Goal: Transaction & Acquisition: Purchase product/service

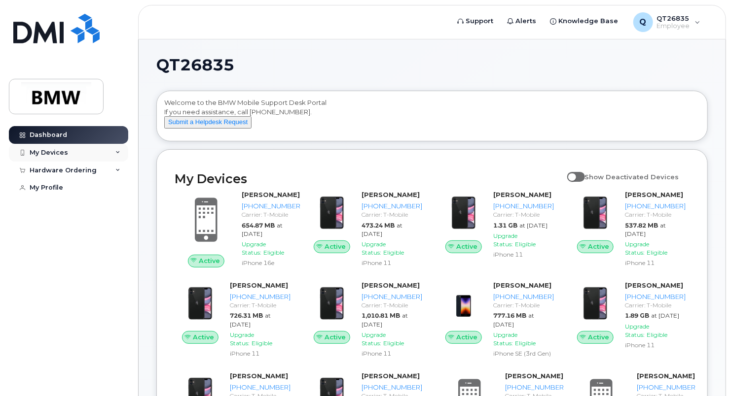
click at [59, 150] on div "My Devices" at bounding box center [49, 153] width 38 height 8
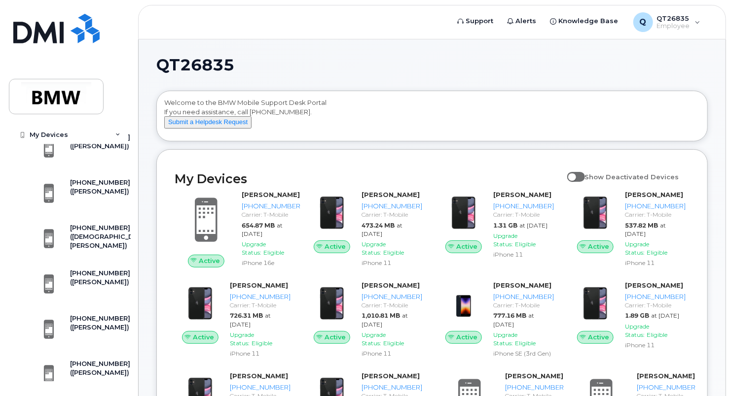
scroll to position [1264, 0]
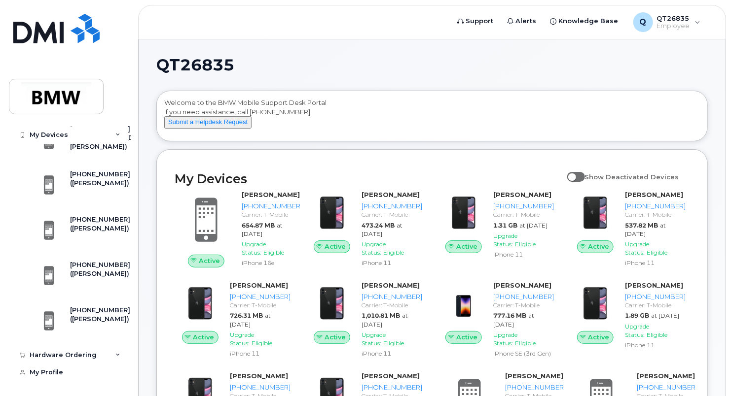
click at [115, 133] on icon at bounding box center [117, 135] width 5 height 5
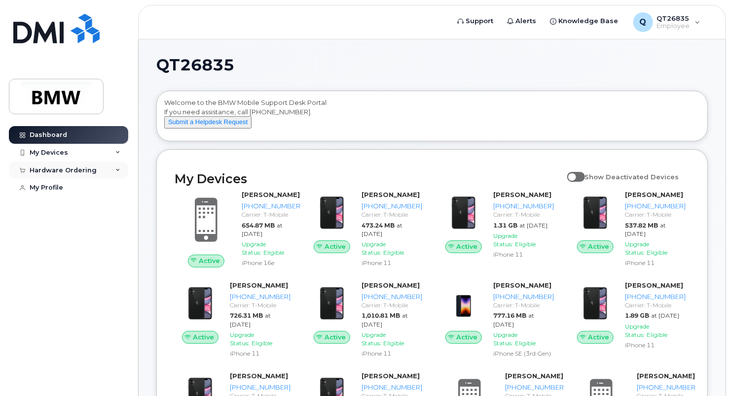
click at [65, 174] on div "Hardware Ordering" at bounding box center [68, 171] width 119 height 18
click at [63, 207] on div "New Order" at bounding box center [52, 207] width 37 height 9
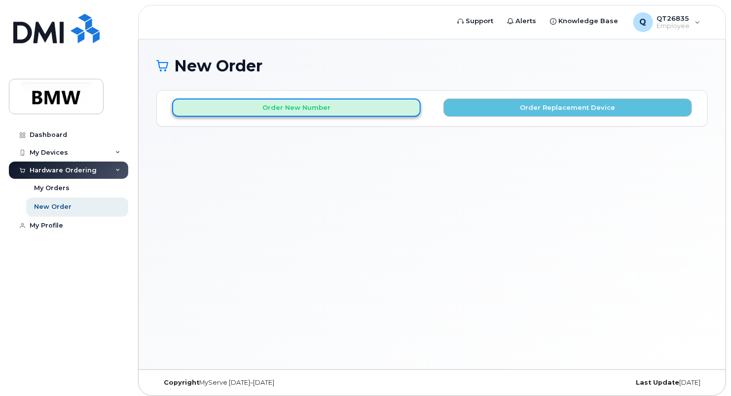
click at [339, 108] on button "Order New Number" at bounding box center [296, 108] width 249 height 18
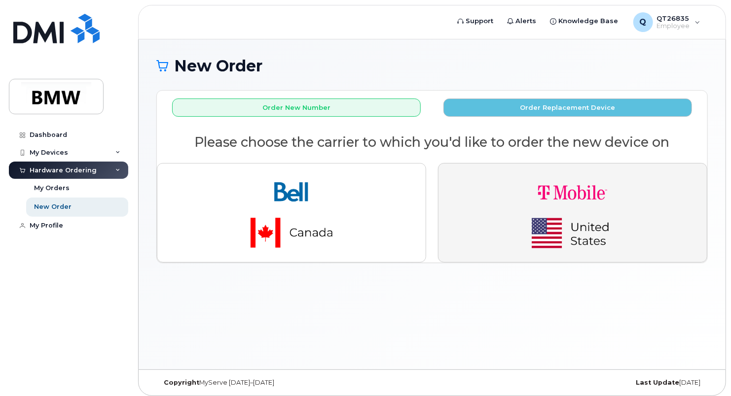
click at [535, 225] on img "button" at bounding box center [572, 213] width 138 height 83
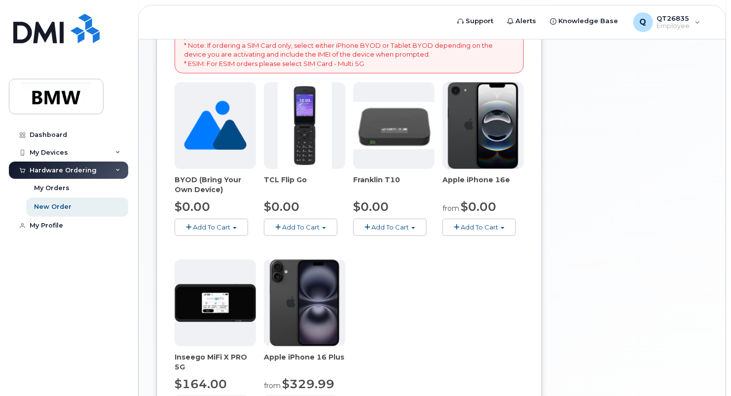
scroll to position [197, 0]
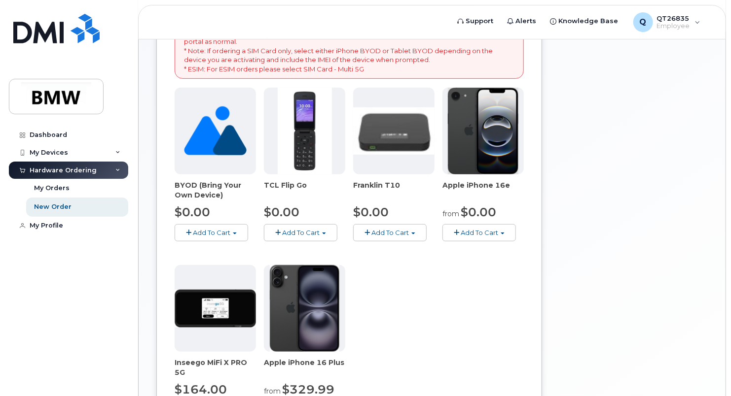
click at [481, 232] on span "Add To Cart" at bounding box center [479, 233] width 37 height 8
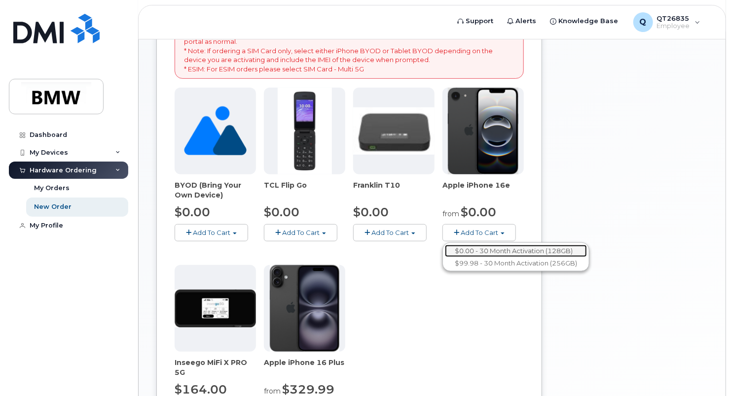
click at [497, 249] on link "$0.00 - 30 Month Activation (128GB)" at bounding box center [516, 251] width 142 height 12
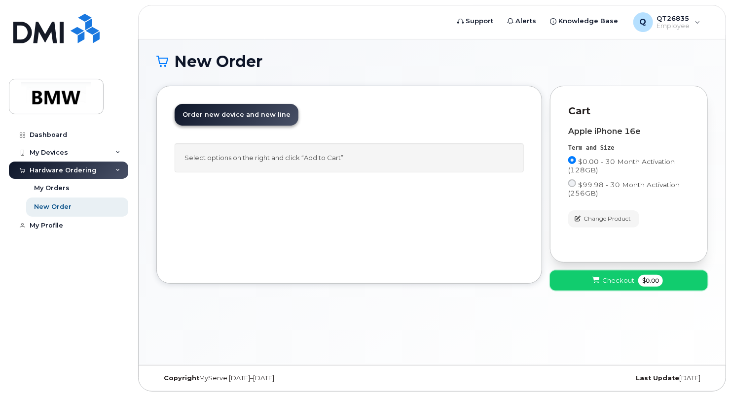
click at [617, 282] on span "Checkout" at bounding box center [618, 280] width 32 height 9
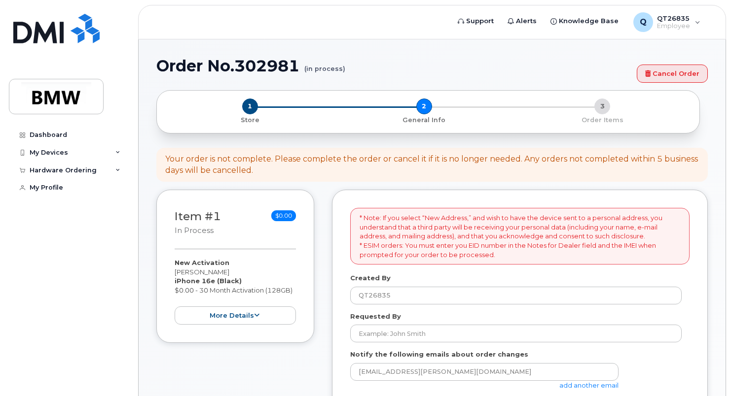
select select
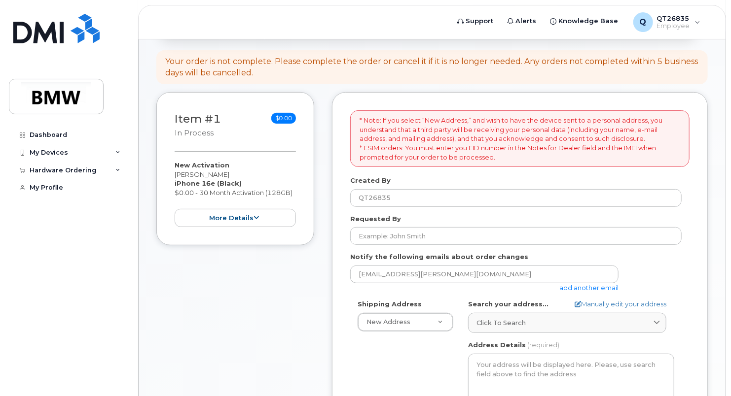
scroll to position [99, 0]
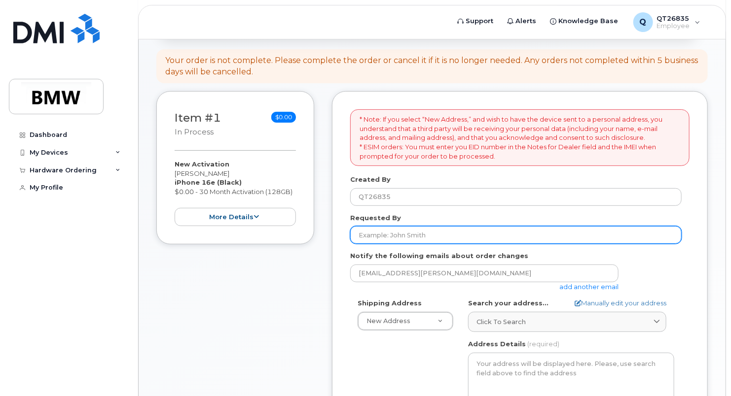
click at [442, 230] on input "Requested By" at bounding box center [515, 235] width 331 height 18
type input "[PERSON_NAME]"
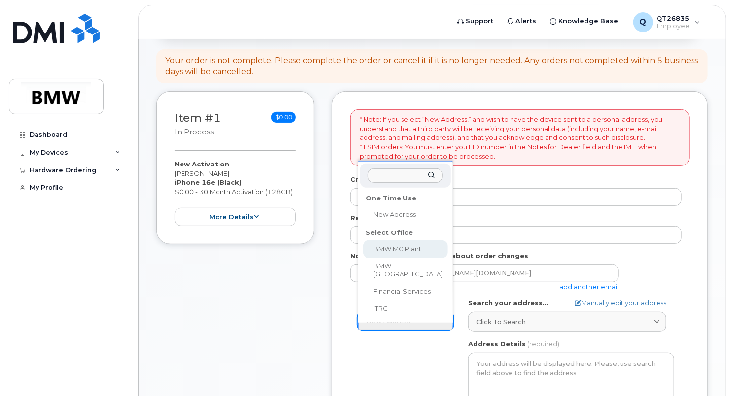
select select
type textarea "1400 Highway 101 S GREER SC 29651-6731 UNITED STATES Greer South Carolina 29651…"
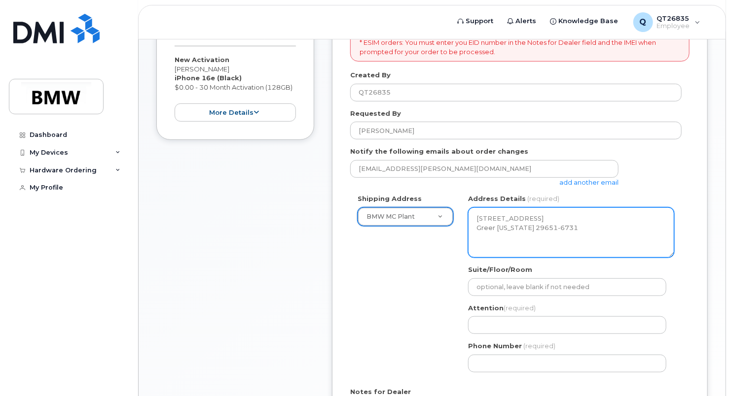
scroll to position [247, 0]
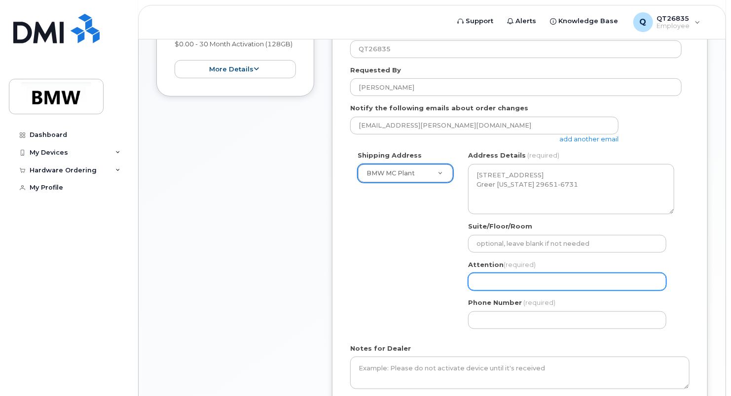
click at [547, 280] on input "Attention (required)" at bounding box center [567, 282] width 198 height 18
type input "[PERSON_NAME]"
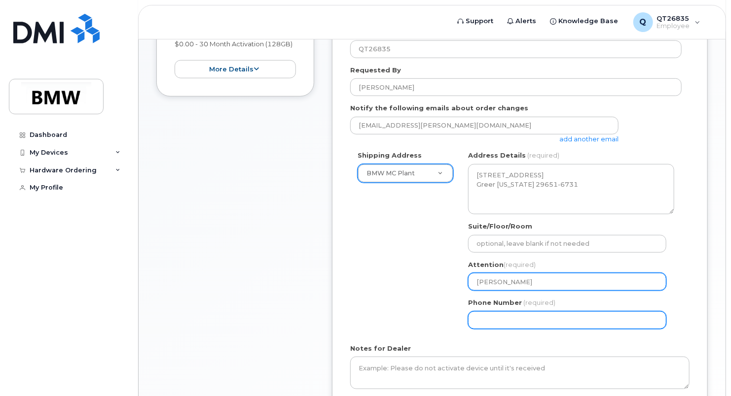
type input "8645340917"
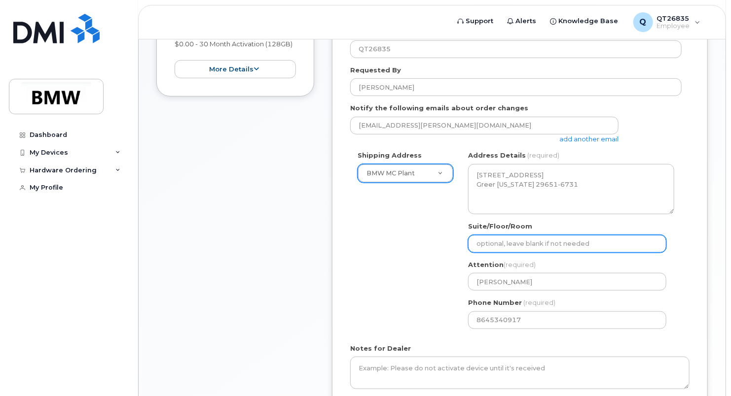
click at [536, 241] on input "Suite/Floor/Room" at bounding box center [567, 244] width 198 height 18
select select
type input "H"
select select
type input "H5"
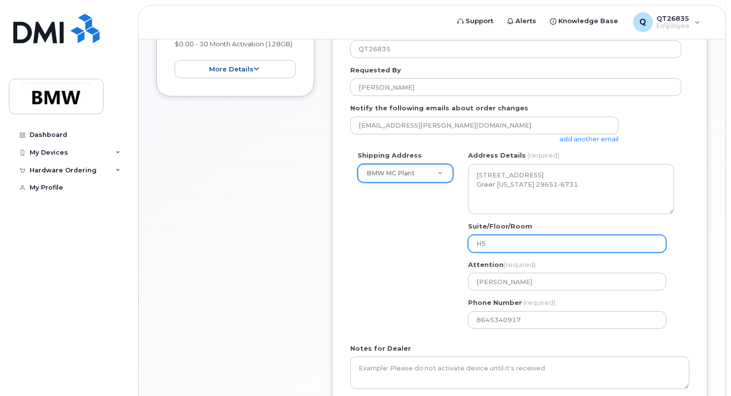
select select
type input "H52"
select select
type input "H5"
select select
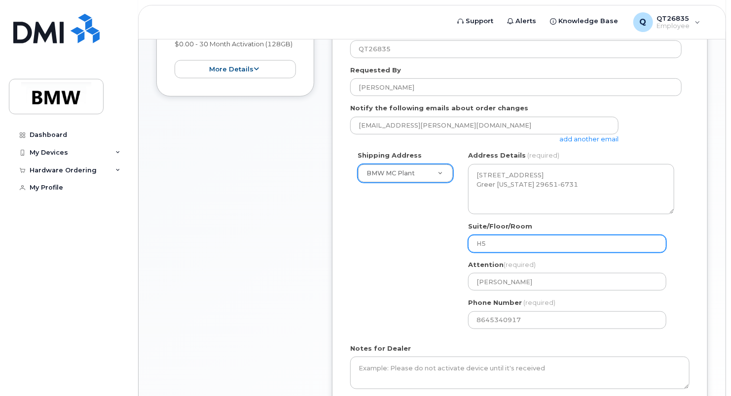
type input "H"
select select
type input "P"
select select
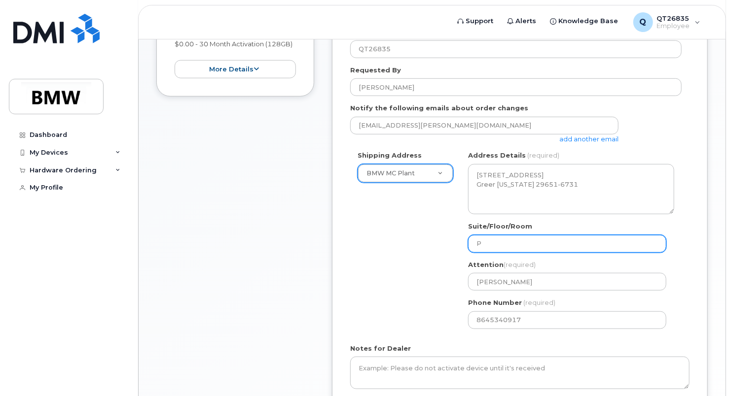
type input "Pl"
select select
type input "Ple"
select select
type input "Plea"
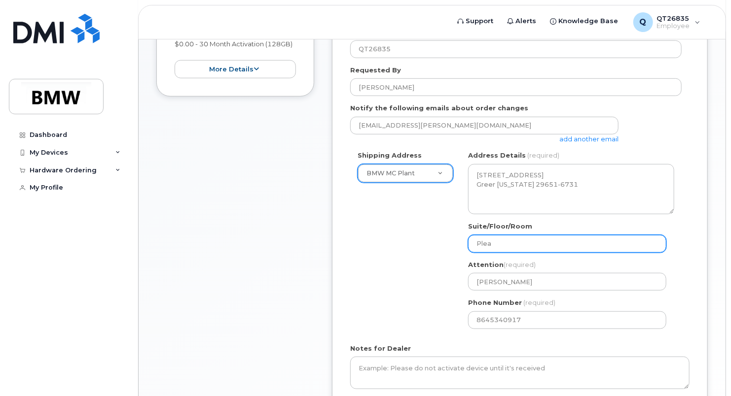
select select
type input "Pleas"
select select
type input "Please"
select select
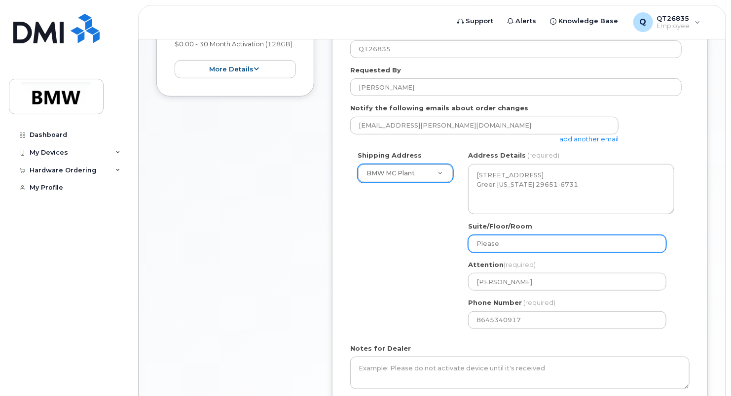
type input "Please d"
select select
type input "Please de"
select select
type input "Please del"
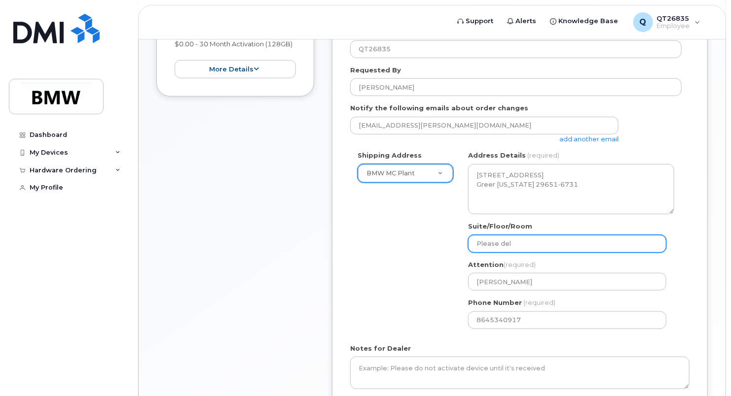
select select
type input "Please deli"
select select
type input "Please deliv"
select select
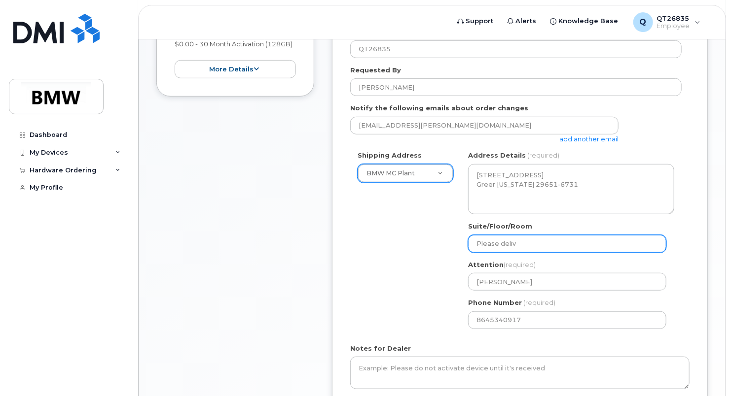
type input "Please delive"
select select
type input "Please deliver"
select select
type input "Please delive"
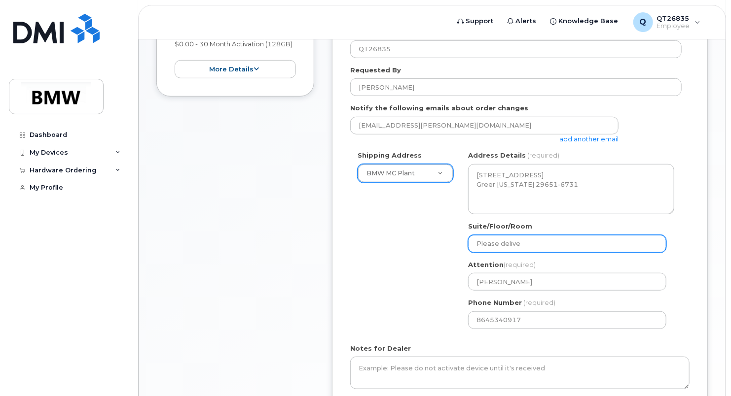
select select
type input "Please deliv"
select select
type input "Please deli"
select select
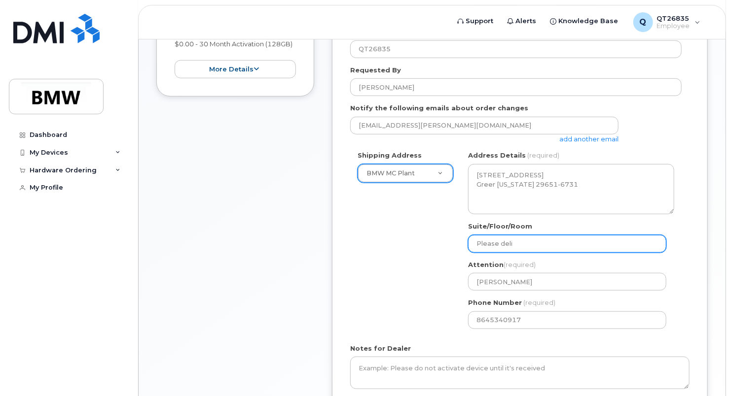
type input "Please del"
select select
type input "Please de"
select select
type input "Please d"
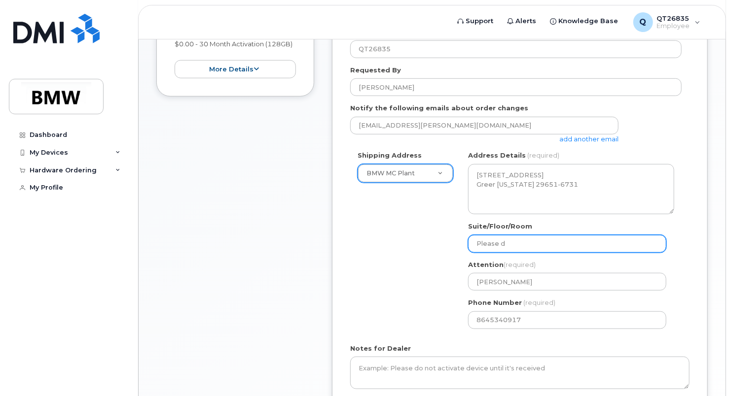
select select
type input "Please"
select select
type input "Pleas"
select select
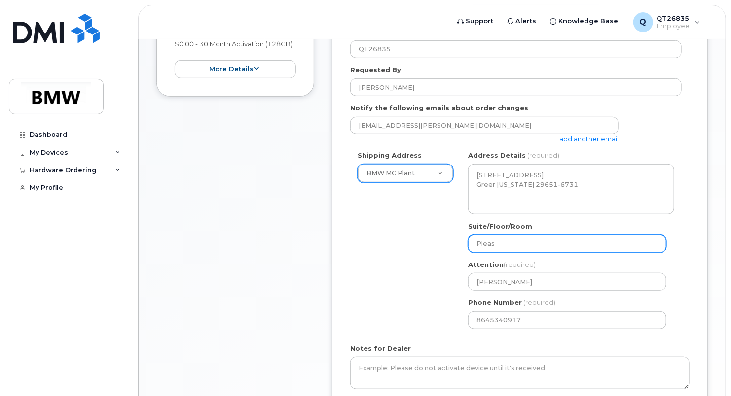
type input "Plea"
select select
type input "Ple"
select select
type input "Pl"
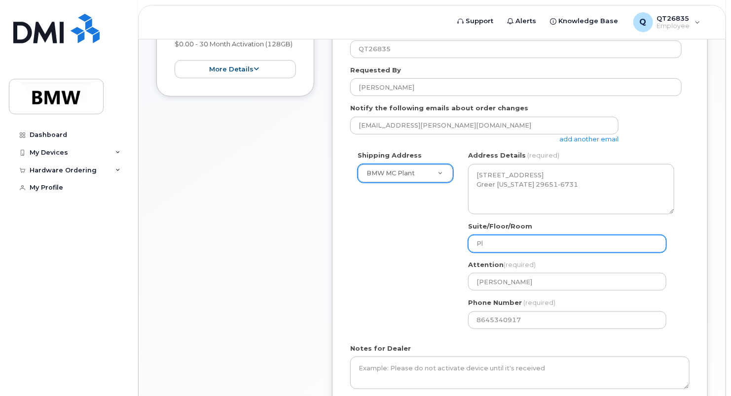
select select
type input "P"
select select
type input "H"
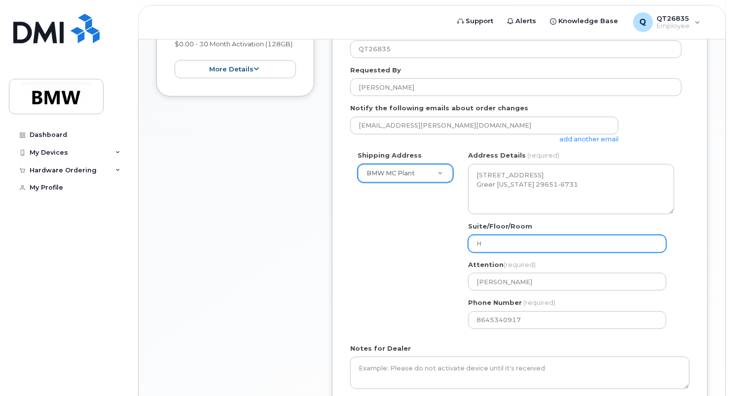
select select
type input "H5"
select select
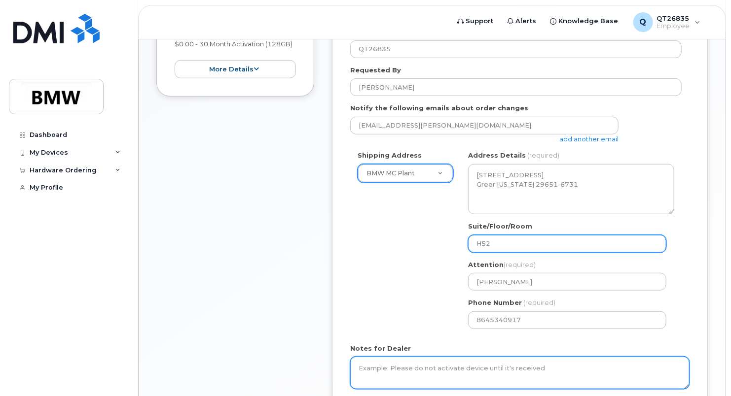
type input "H52"
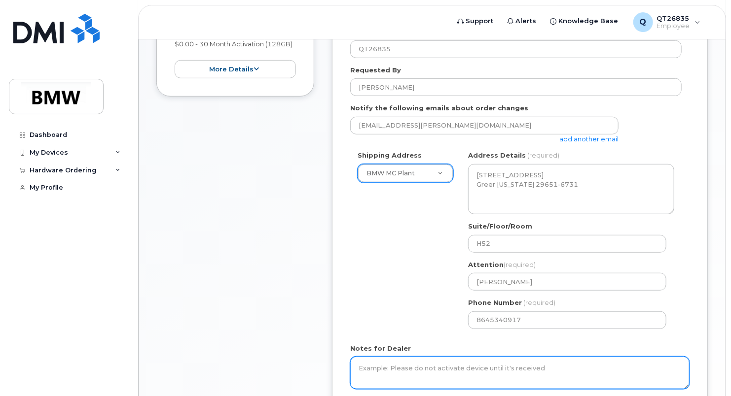
click at [475, 361] on textarea "Notes for Dealer" at bounding box center [519, 373] width 339 height 33
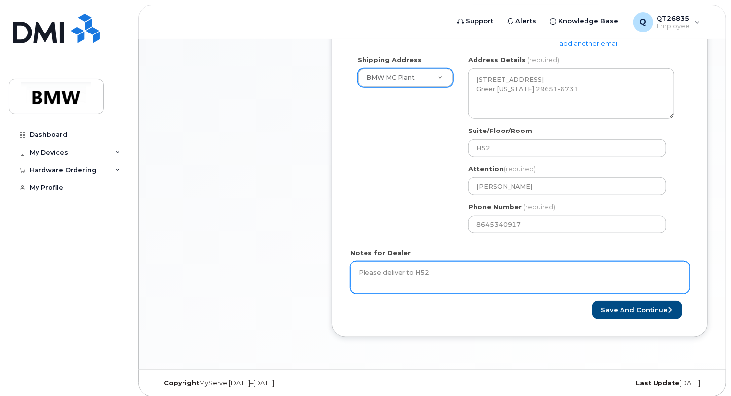
scroll to position [346, 0]
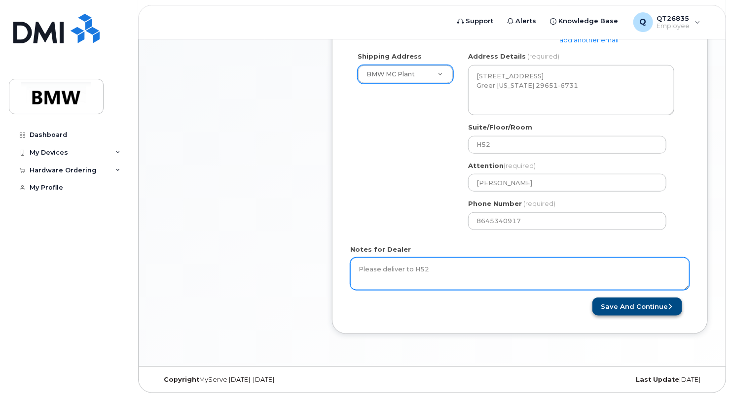
type textarea "Please deliver to H52"
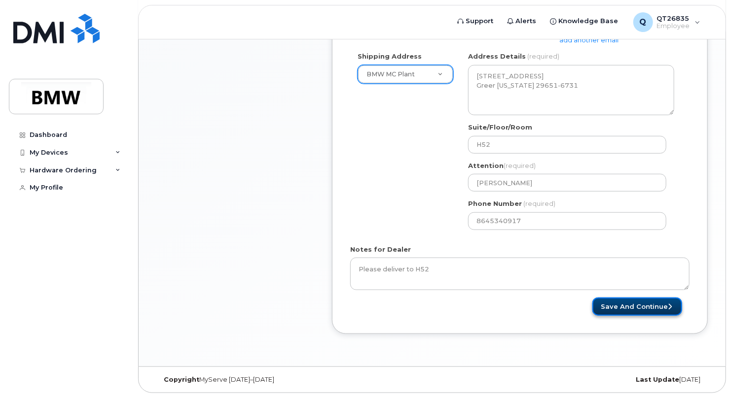
click at [659, 307] on button "Save and Continue" at bounding box center [637, 307] width 90 height 18
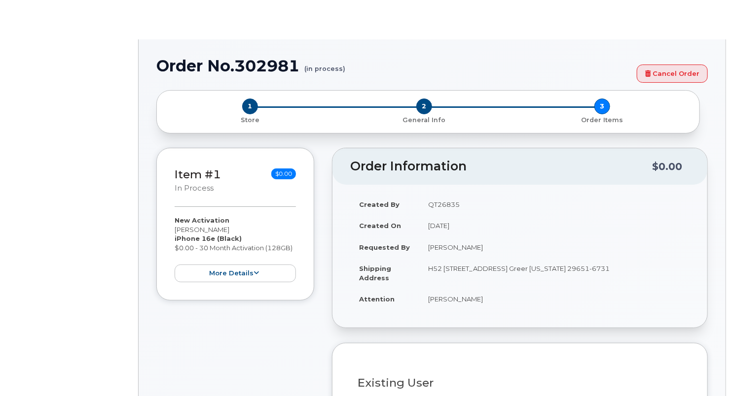
select select "1885307"
radio input "true"
type input "1899659"
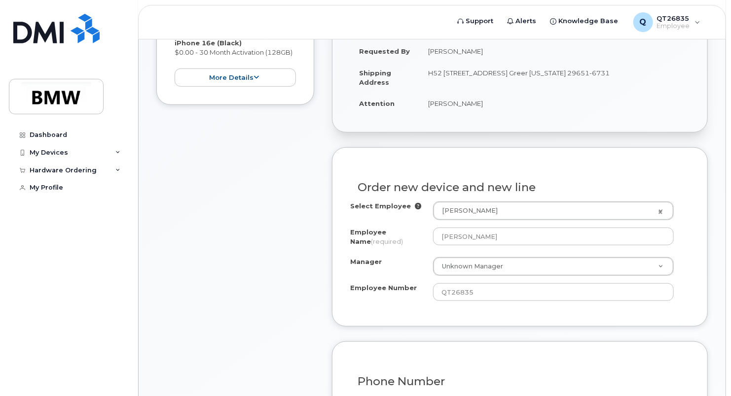
scroll to position [247, 0]
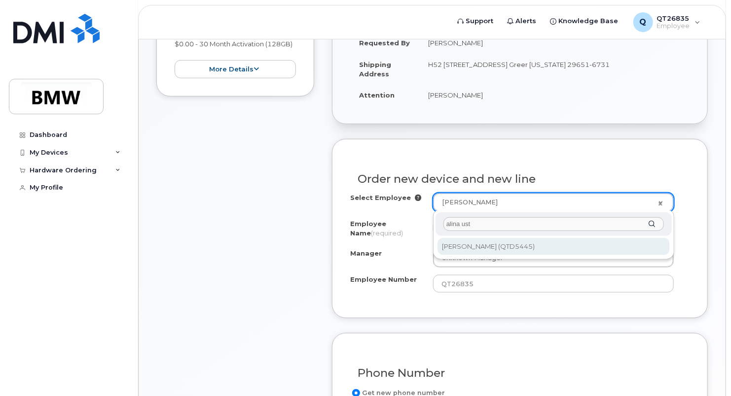
type input "alina ust"
type input "3011854"
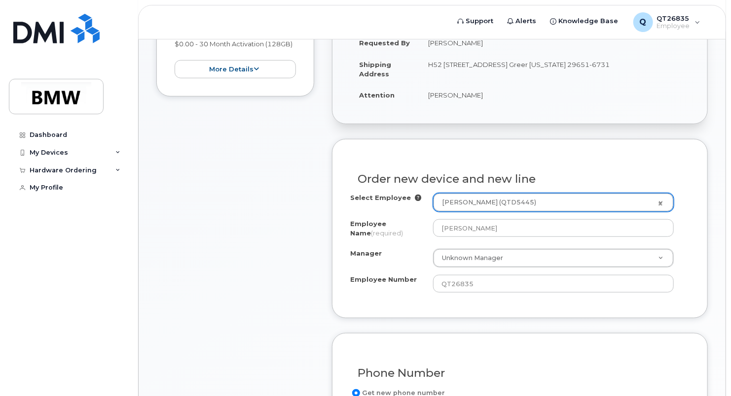
type input "[PERSON_NAME]"
select select "? number:1899965 ?"
type input "QTD5445"
type input "2837"
select select "1899965"
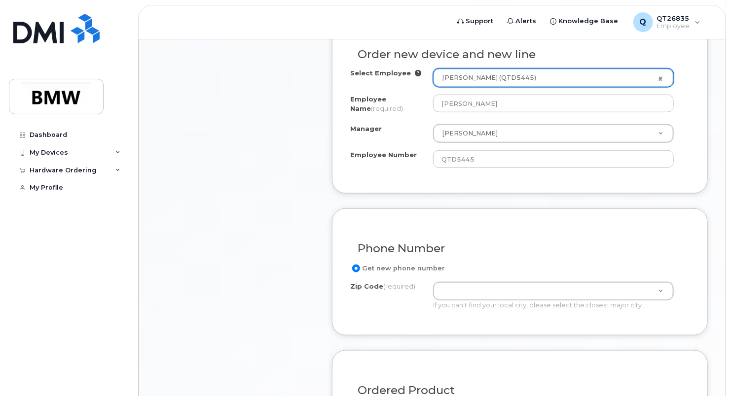
scroll to position [395, 0]
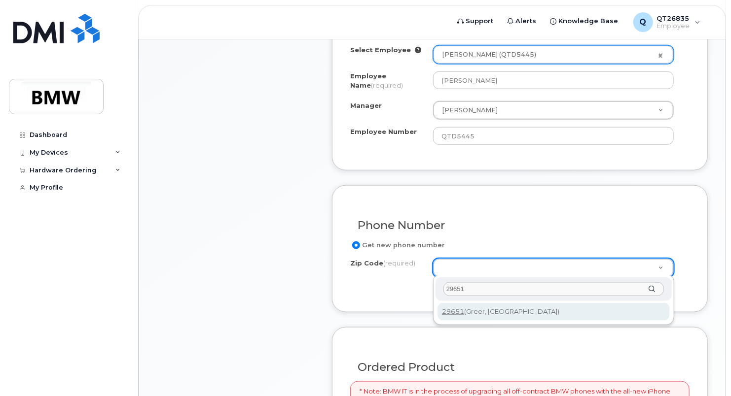
type input "29651"
type input "29651 (Greer, SC)"
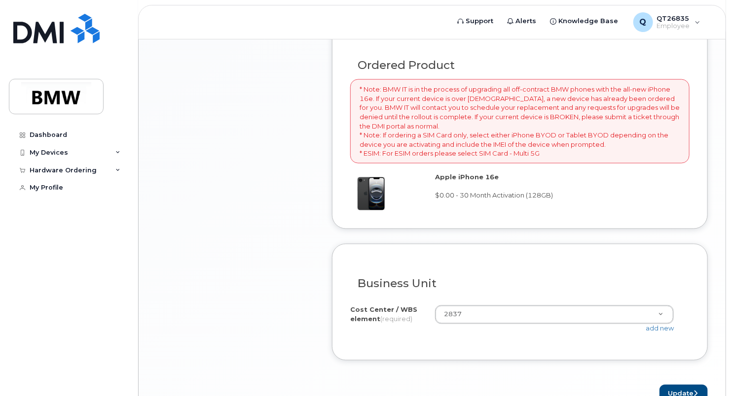
scroll to position [750, 0]
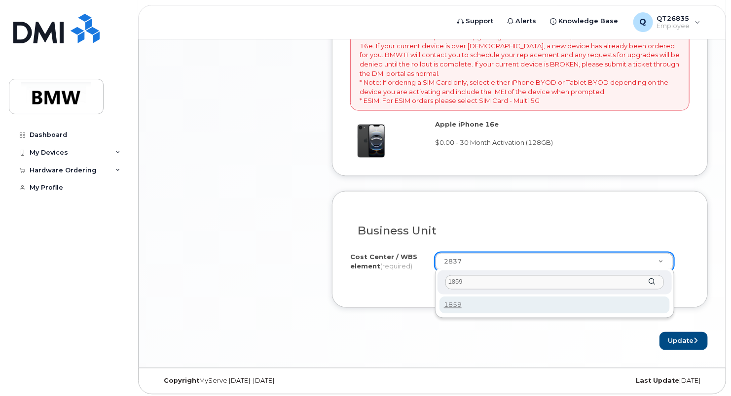
type input "1859"
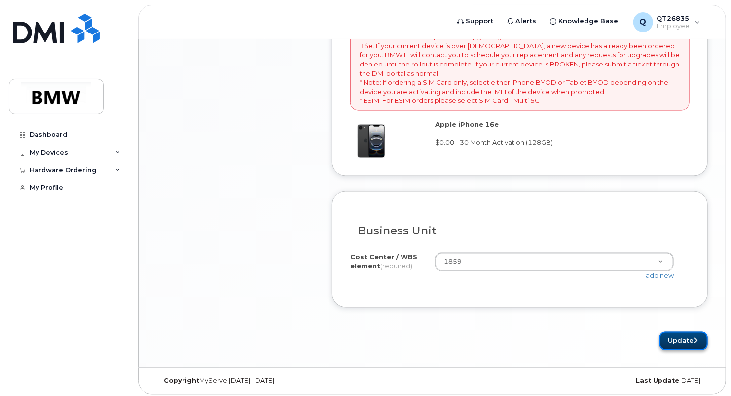
click at [679, 338] on button "Update" at bounding box center [683, 341] width 48 height 18
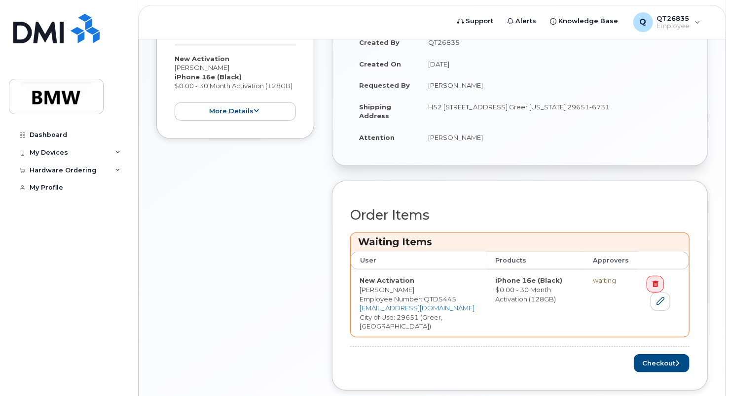
scroll to position [294, 0]
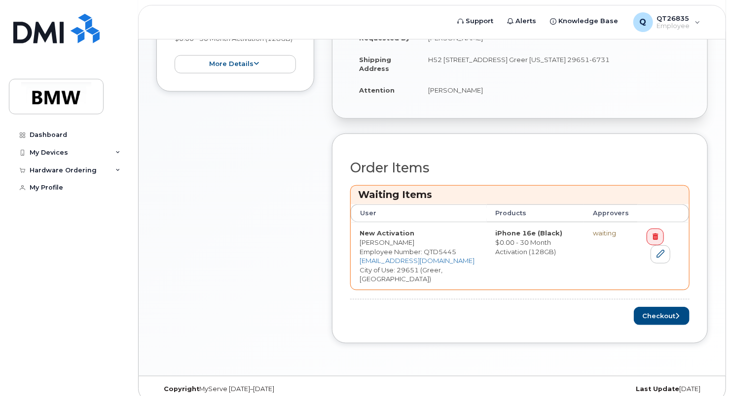
drag, startPoint x: 633, startPoint y: 306, endPoint x: 662, endPoint y: 319, distance: 31.8
click at [662, 319] on div "Order Items Waiting Items User Products Approvers New Activation [PERSON_NAME] …" at bounding box center [520, 239] width 376 height 210
click at [669, 307] on button "Checkout" at bounding box center [662, 316] width 56 height 18
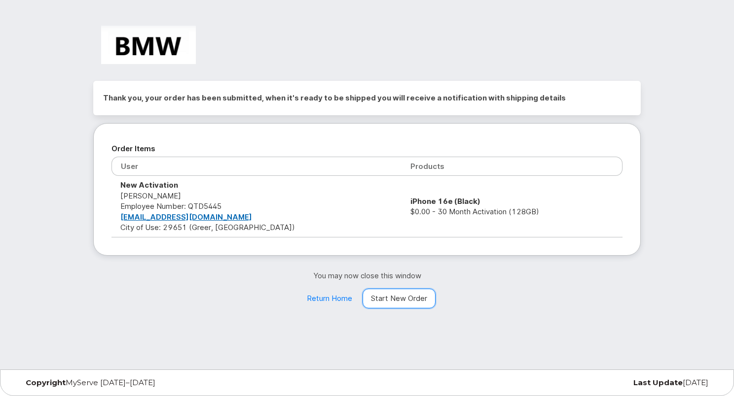
click at [398, 300] on link "Start New Order" at bounding box center [398, 299] width 73 height 20
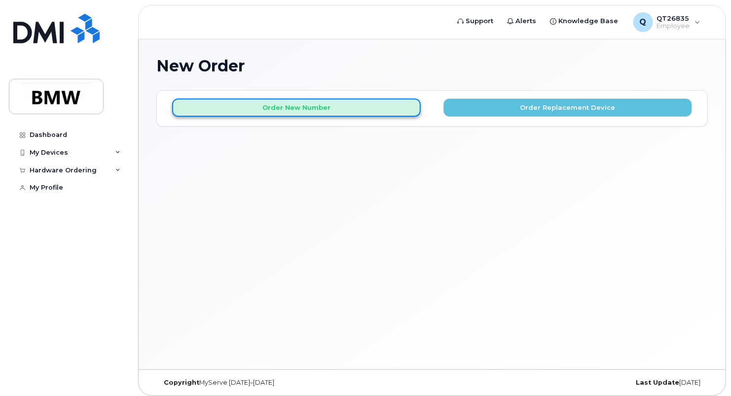
click at [354, 114] on button "Order New Number" at bounding box center [296, 108] width 249 height 18
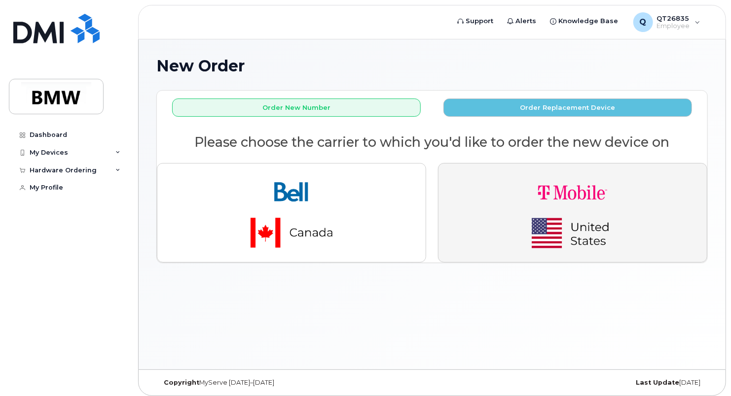
click at [562, 213] on img "button" at bounding box center [572, 213] width 138 height 83
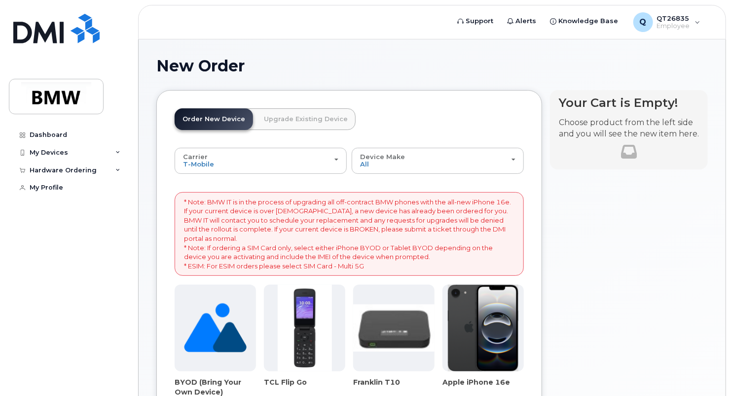
scroll to position [99, 0]
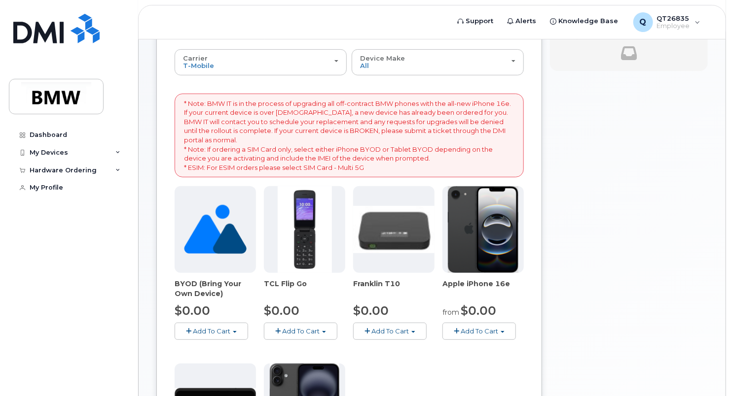
click at [499, 254] on img at bounding box center [483, 229] width 71 height 87
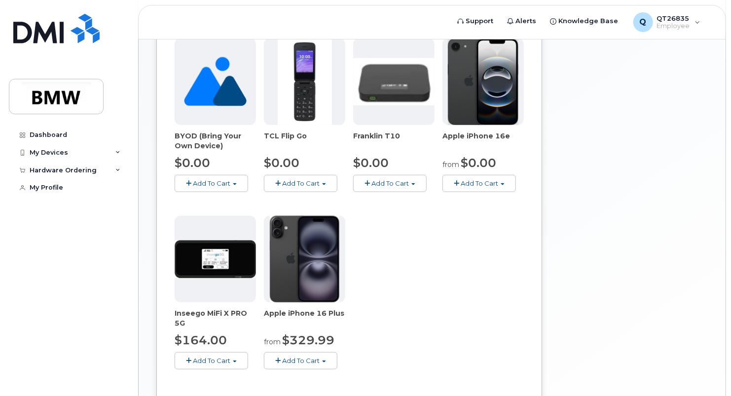
scroll to position [0, 0]
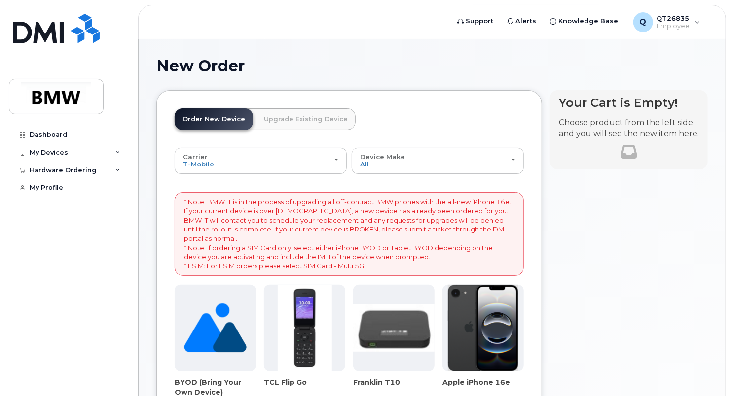
click at [468, 356] on img at bounding box center [483, 328] width 71 height 87
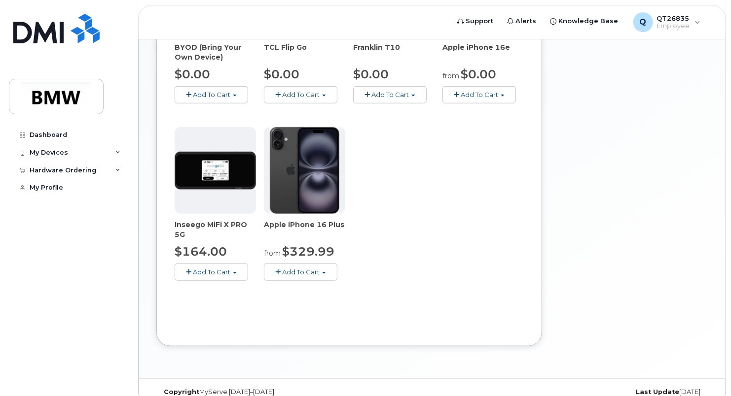
scroll to position [345, 0]
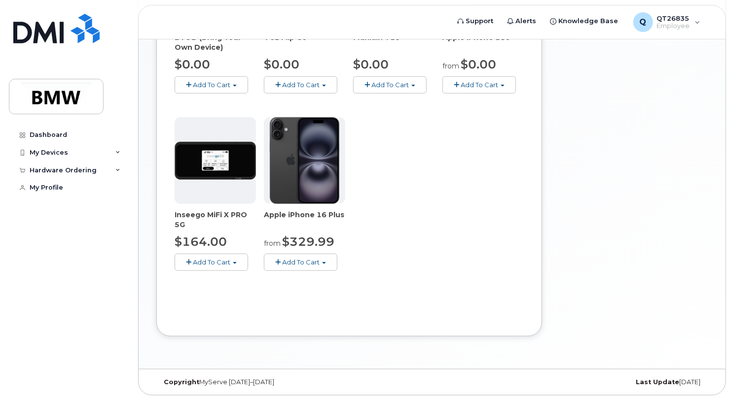
click at [618, 282] on div "Your Cart is Empty! Choose product from the left side and you will see the new …" at bounding box center [629, 48] width 158 height 607
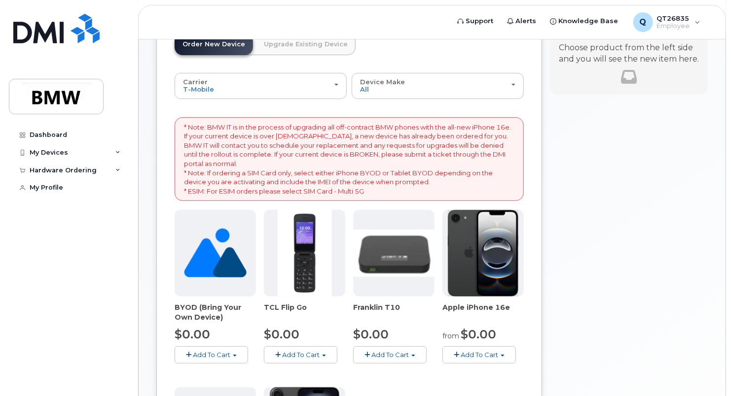
scroll to position [148, 0]
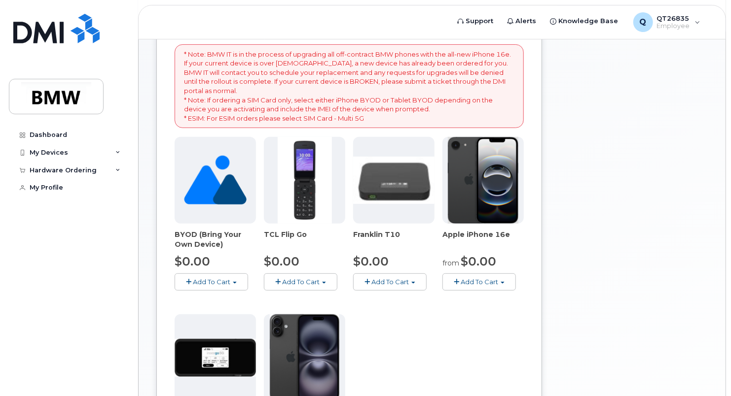
click at [471, 189] on img at bounding box center [483, 180] width 71 height 87
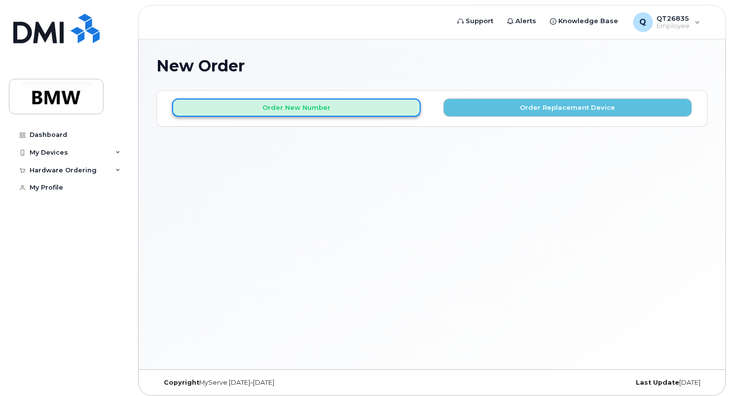
click at [322, 101] on button "Order New Number" at bounding box center [296, 108] width 249 height 18
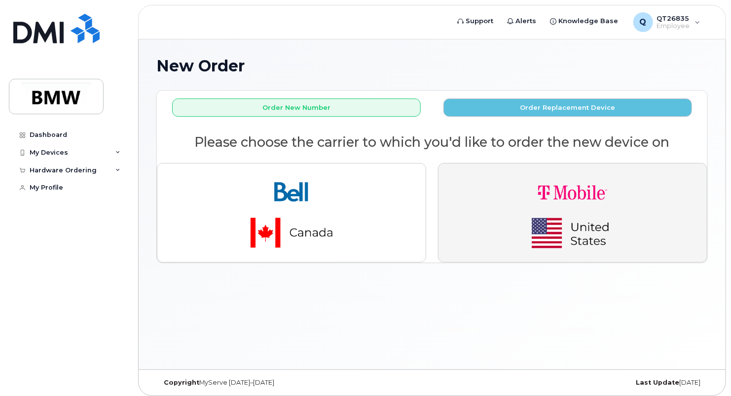
click at [533, 211] on img "button" at bounding box center [572, 213] width 138 height 83
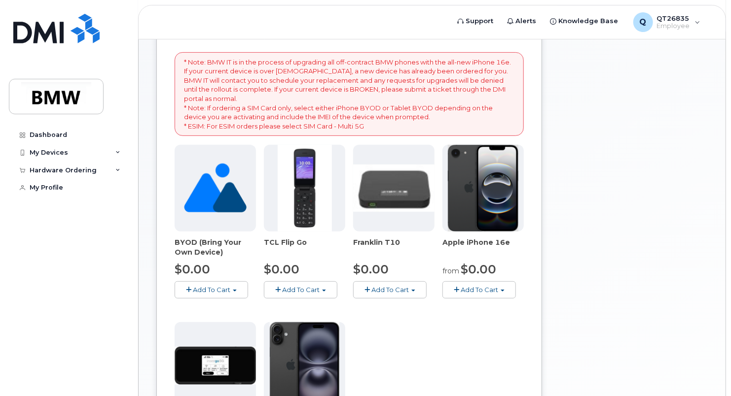
scroll to position [148, 0]
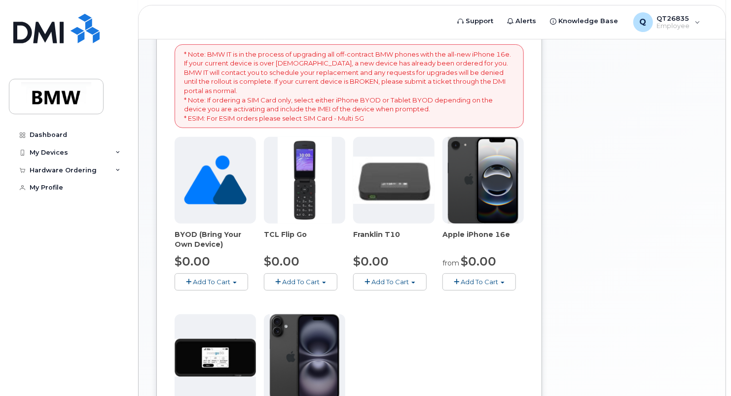
click at [501, 282] on button "Add To Cart" at bounding box center [478, 282] width 73 height 17
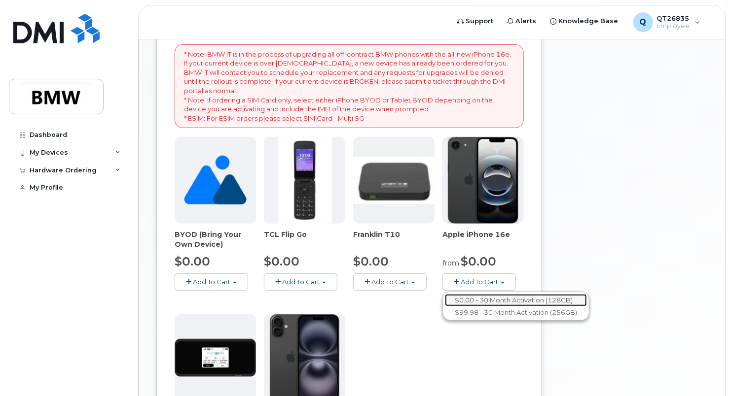
click at [494, 296] on link "$0.00 - 30 Month Activation (128GB)" at bounding box center [516, 300] width 142 height 12
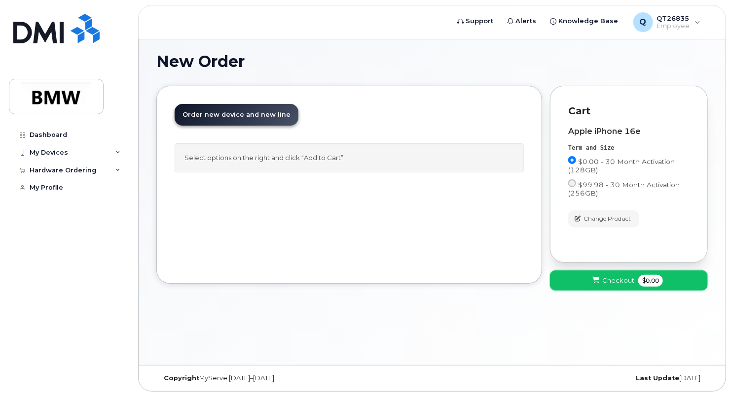
click at [620, 285] on span "Checkout" at bounding box center [618, 280] width 32 height 9
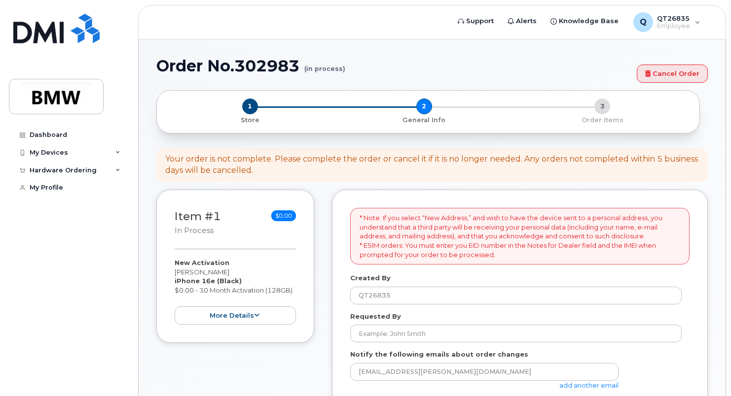
select select
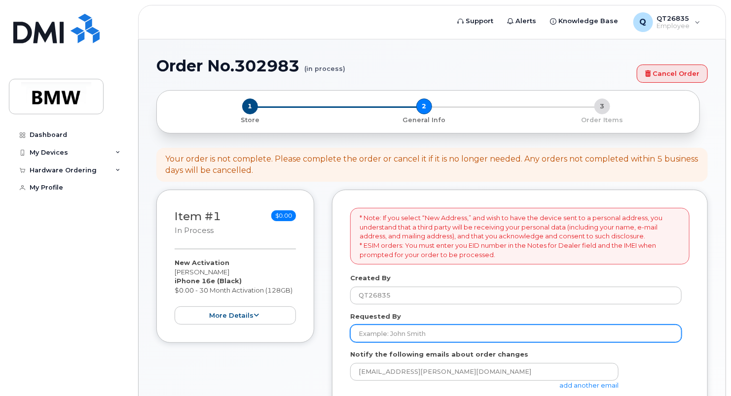
click at [396, 333] on input "Requested By" at bounding box center [515, 334] width 331 height 18
type input "[PERSON_NAME]"
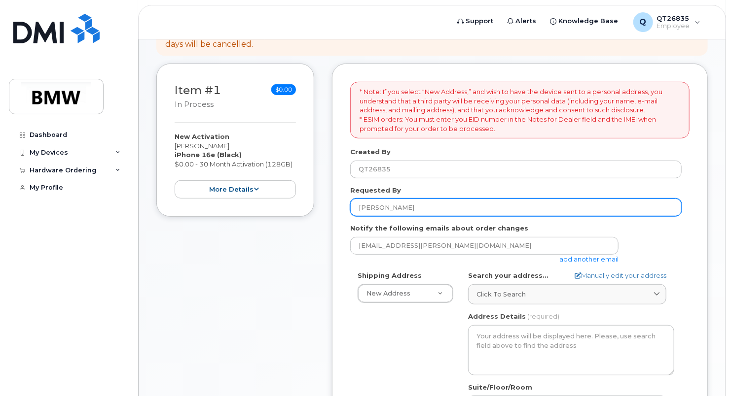
scroll to position [148, 0]
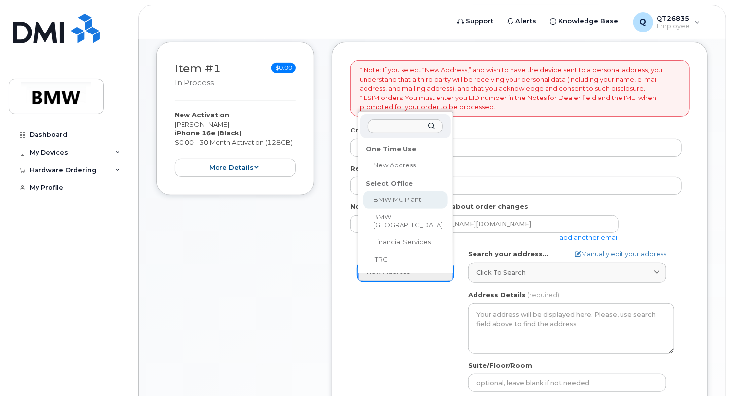
select select
type textarea "[STREET_ADDRESS] Greer [US_STATE] 29651-6731"
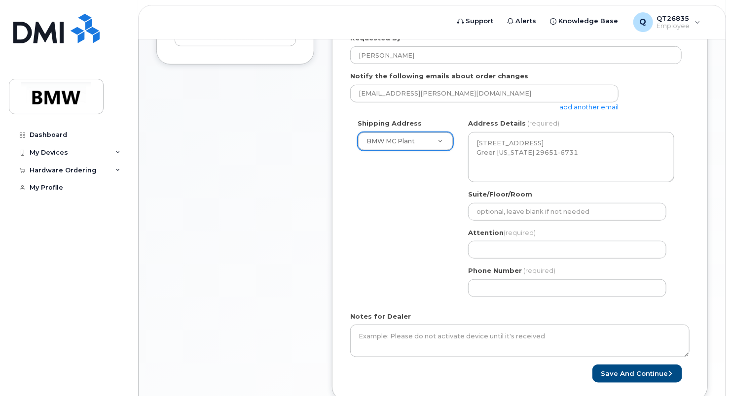
scroll to position [296, 0]
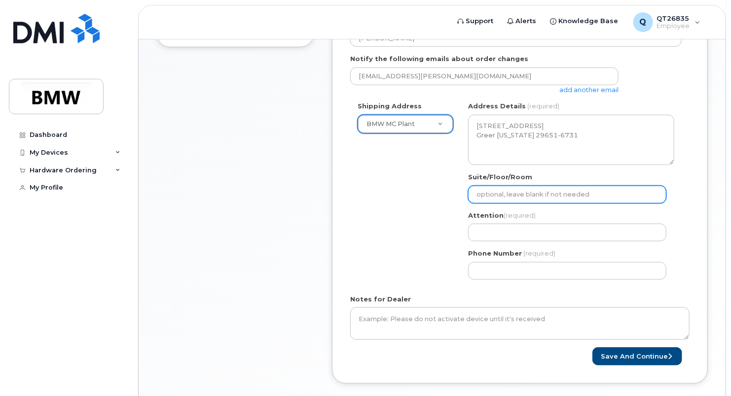
click at [508, 196] on input "Suite/Floor/Room" at bounding box center [567, 195] width 198 height 18
type input "H52"
type input "[PERSON_NAME]"
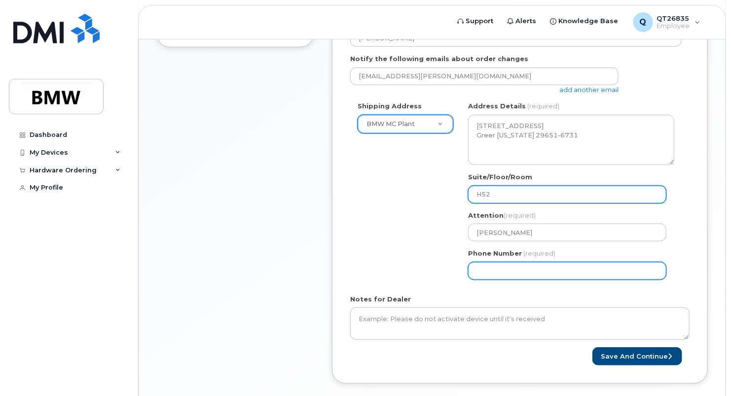
type input "8645340917"
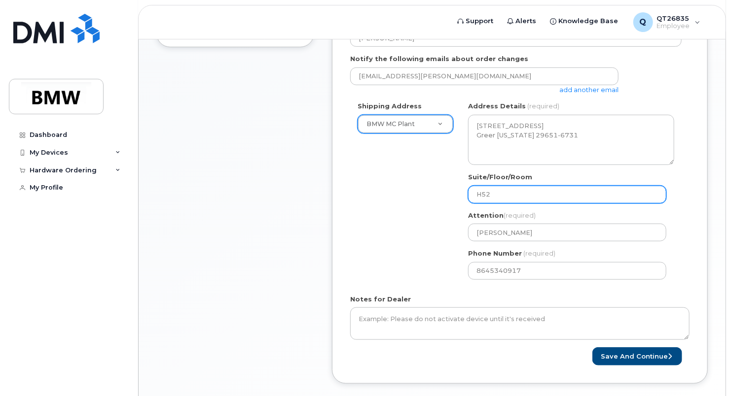
select select
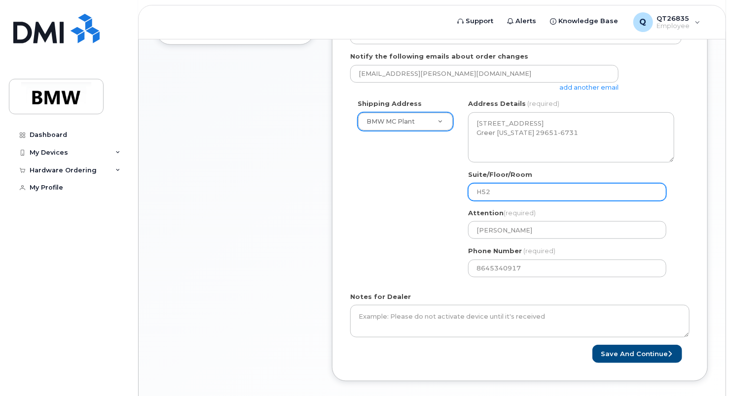
scroll to position [345, 0]
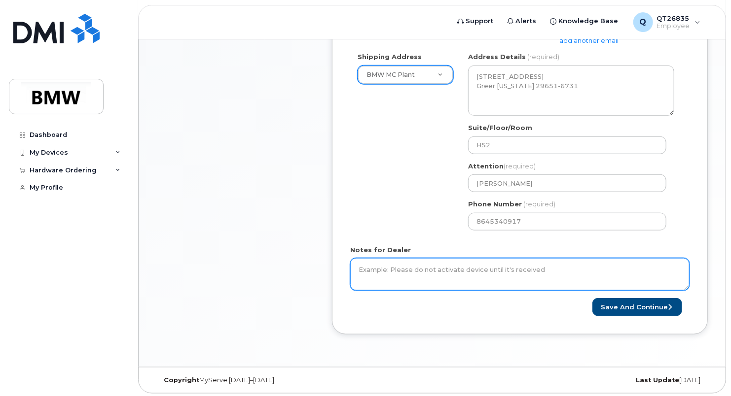
click at [428, 272] on textarea "Notes for Dealer" at bounding box center [519, 274] width 339 height 33
drag, startPoint x: 436, startPoint y: 265, endPoint x: 354, endPoint y: 272, distance: 82.6
click at [354, 271] on textarea "Please deliver to H52" at bounding box center [519, 274] width 339 height 33
type textarea "Please deliver to H52"
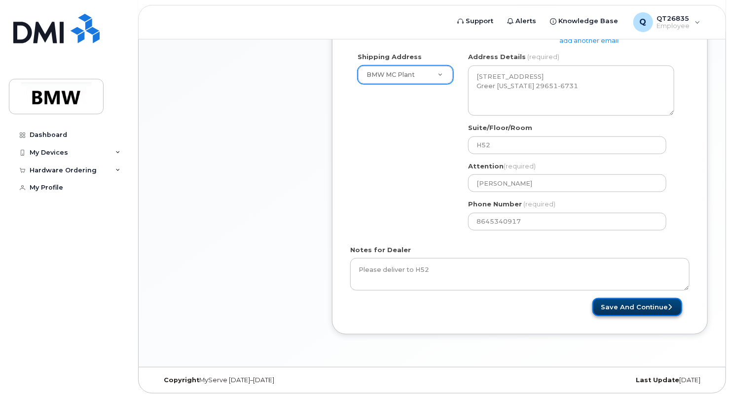
click at [651, 304] on button "Save and Continue" at bounding box center [637, 307] width 90 height 18
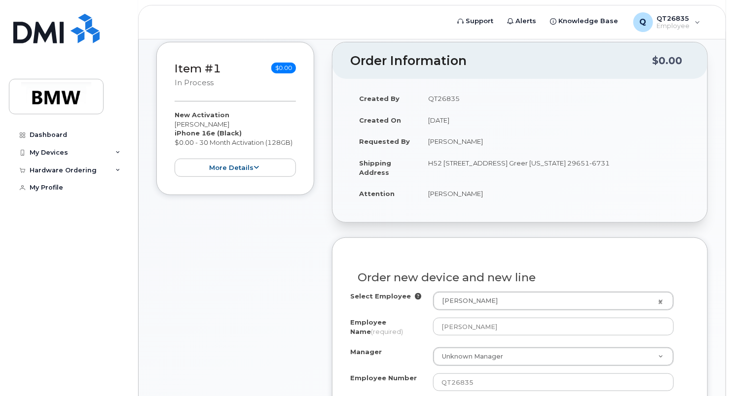
scroll to position [197, 0]
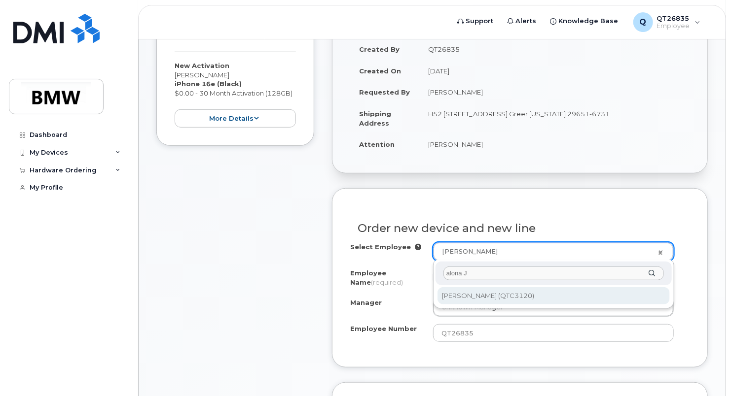
type input "alona J"
type input "1902108"
type input "[PERSON_NAME]"
type input "QTC3120"
type input "2923"
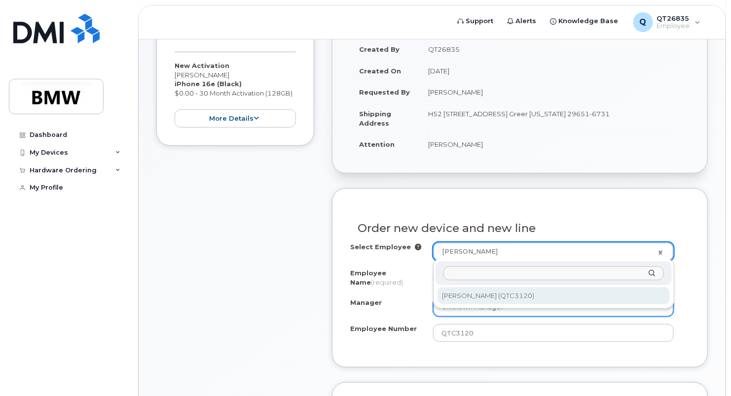
select select "1895516"
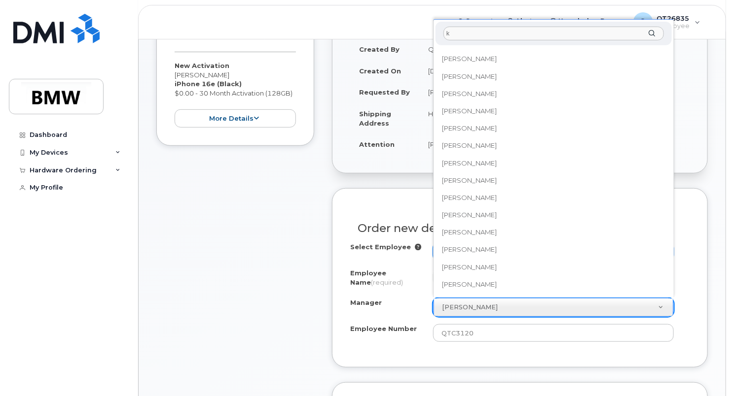
scroll to position [0, 0]
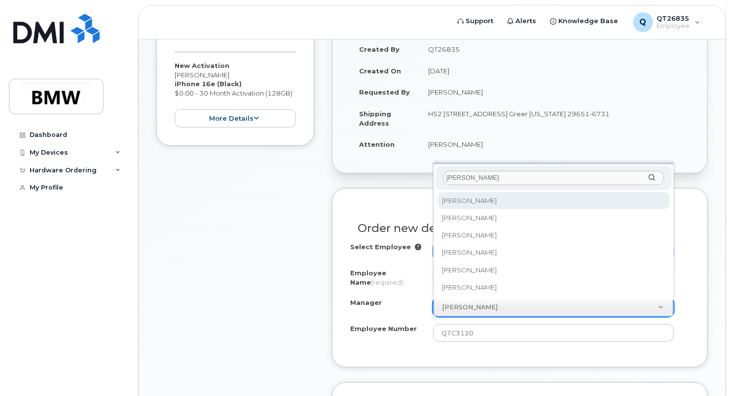
type input "[PERSON_NAME]"
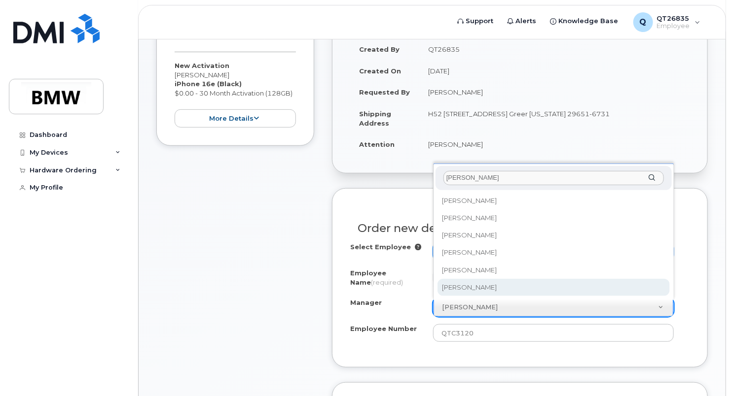
select select "1899965"
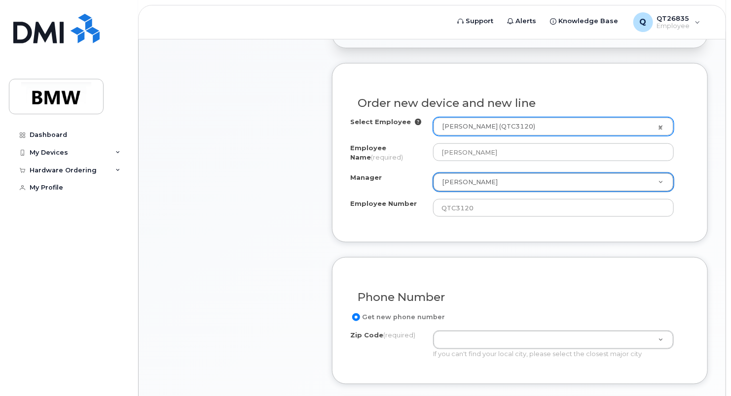
scroll to position [345, 0]
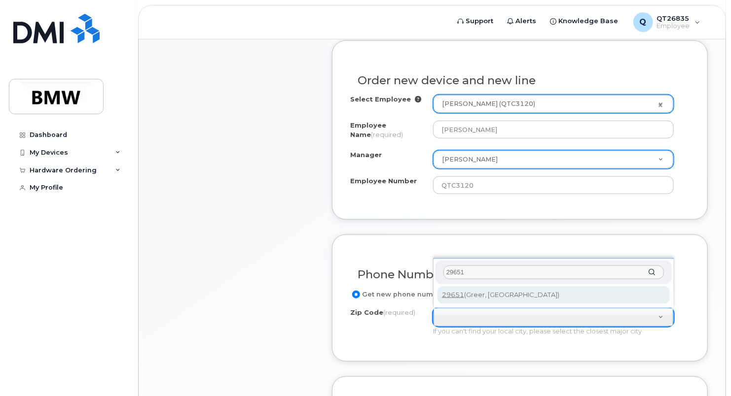
type input "29651"
type input "29651 (Greer, [GEOGRAPHIC_DATA])"
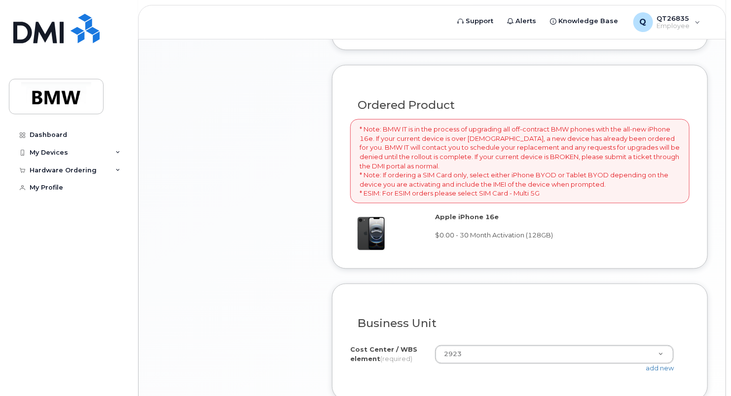
scroll to position [740, 0]
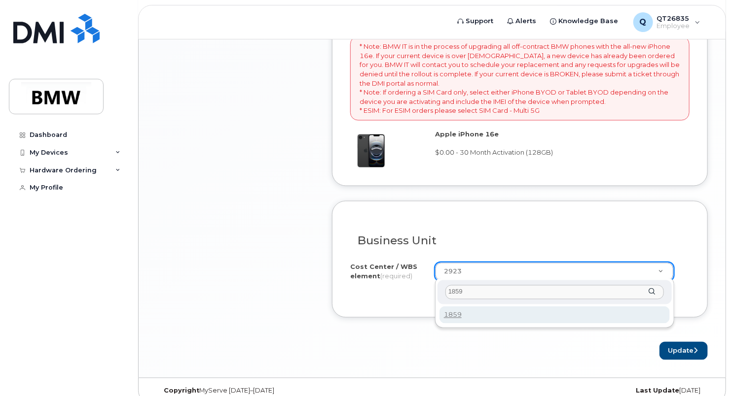
type input "1859"
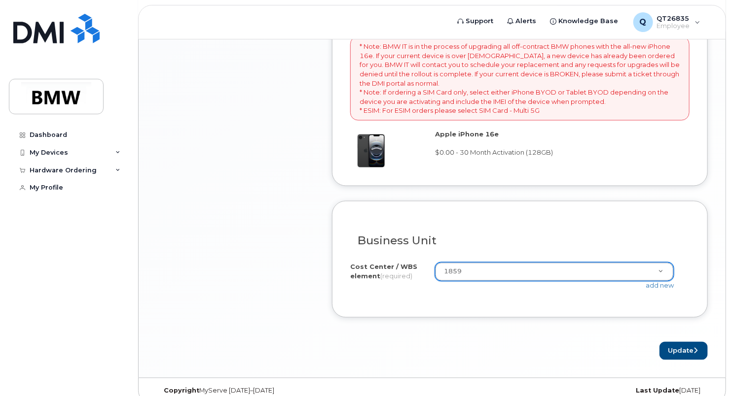
type input "1859"
drag, startPoint x: 686, startPoint y: 344, endPoint x: 681, endPoint y: 346, distance: 5.6
click at [683, 345] on button "Update" at bounding box center [683, 351] width 48 height 18
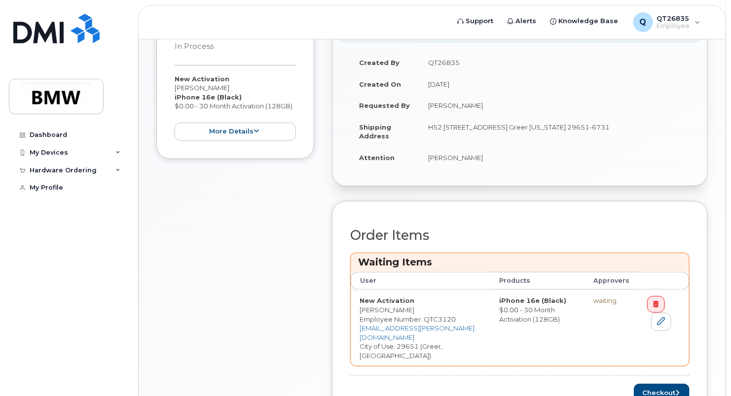
scroll to position [155, 0]
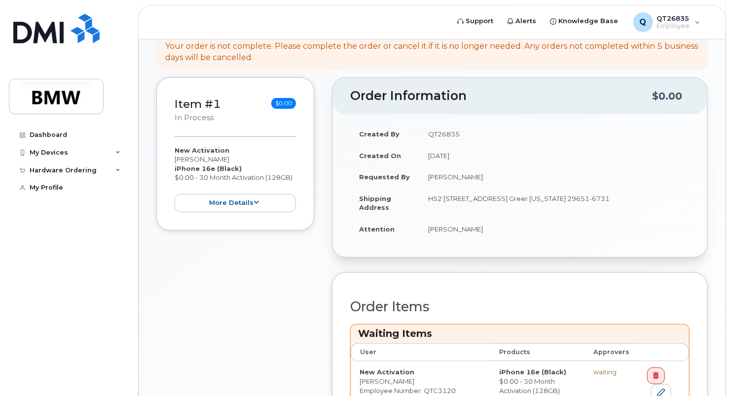
click at [454, 208] on td "H52 [STREET_ADDRESS] Greer [US_STATE] 29651-6731" at bounding box center [554, 203] width 270 height 31
click at [515, 168] on td "[PERSON_NAME]" at bounding box center [554, 177] width 270 height 22
click at [272, 203] on button "more details" at bounding box center [235, 203] width 121 height 18
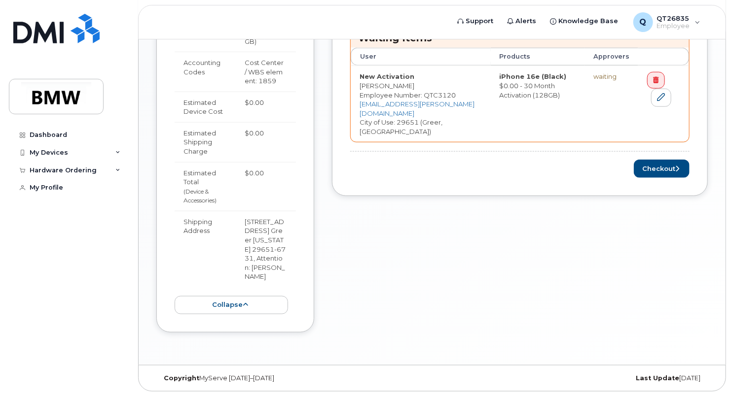
scroll to position [401, 0]
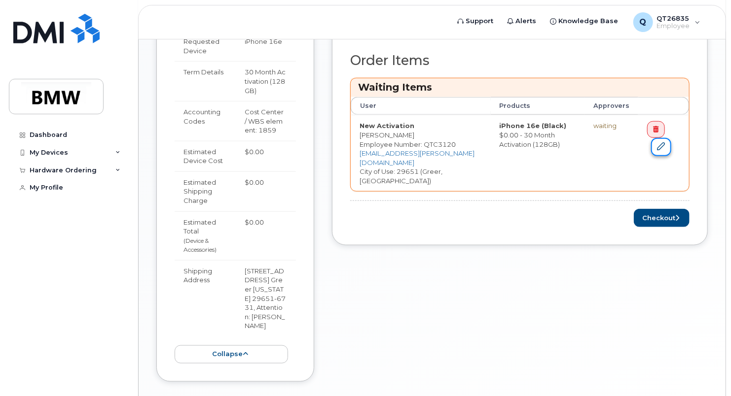
click at [659, 146] on icon at bounding box center [661, 147] width 8 height 8
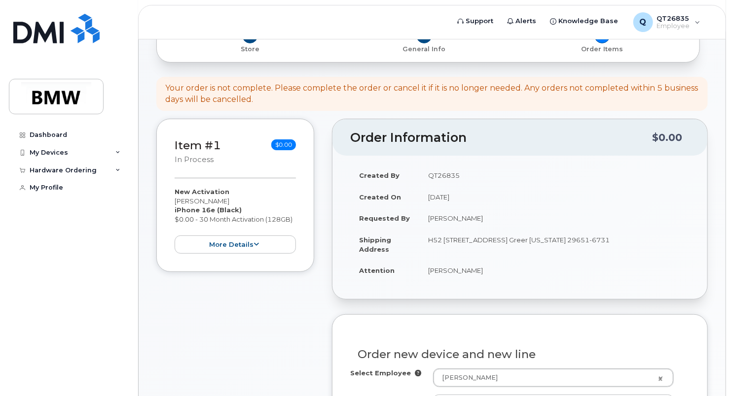
scroll to position [59, 0]
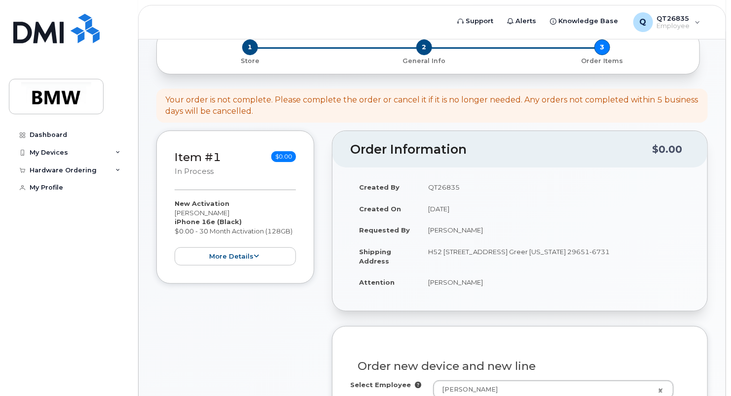
click at [457, 280] on td "[PERSON_NAME]" at bounding box center [554, 283] width 270 height 22
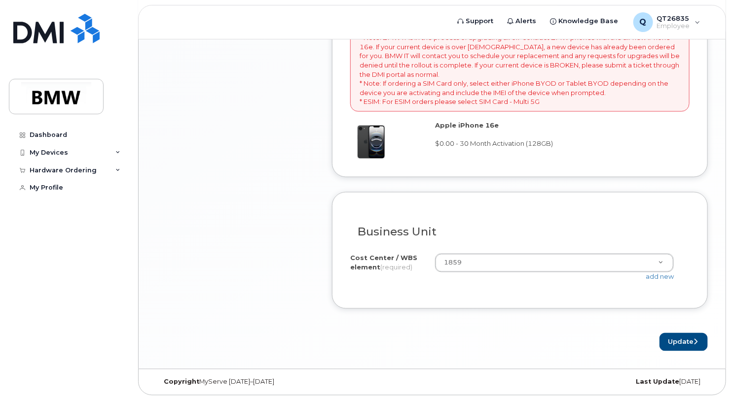
scroll to position [750, 0]
click at [683, 338] on button "Update" at bounding box center [683, 341] width 48 height 18
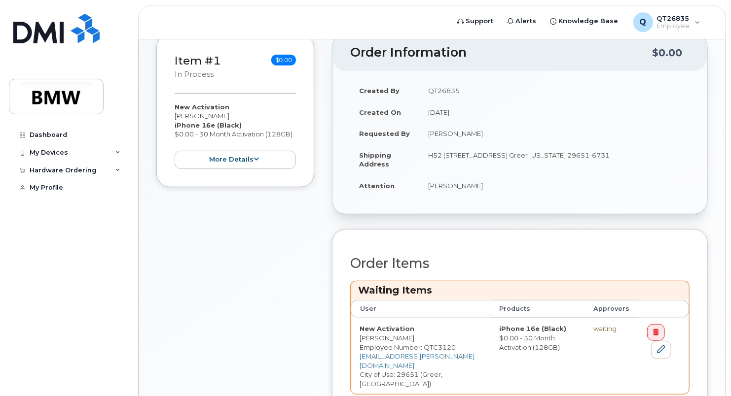
scroll to position [296, 0]
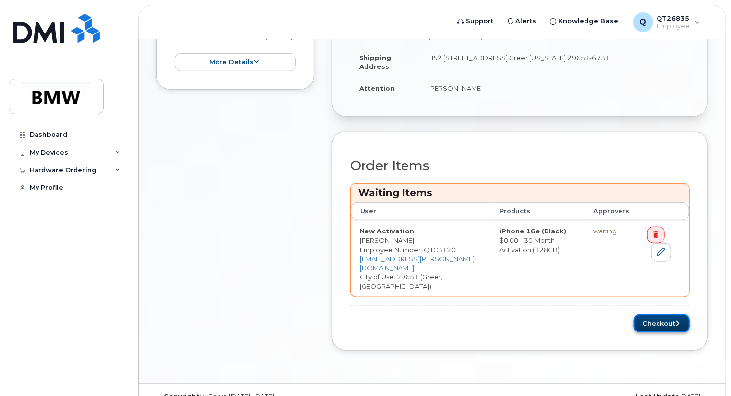
click at [683, 315] on button "Checkout" at bounding box center [662, 324] width 56 height 18
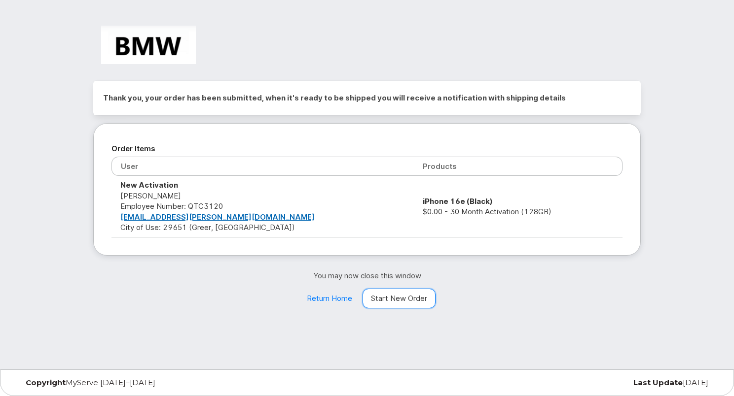
click at [405, 296] on link "Start New Order" at bounding box center [398, 299] width 73 height 20
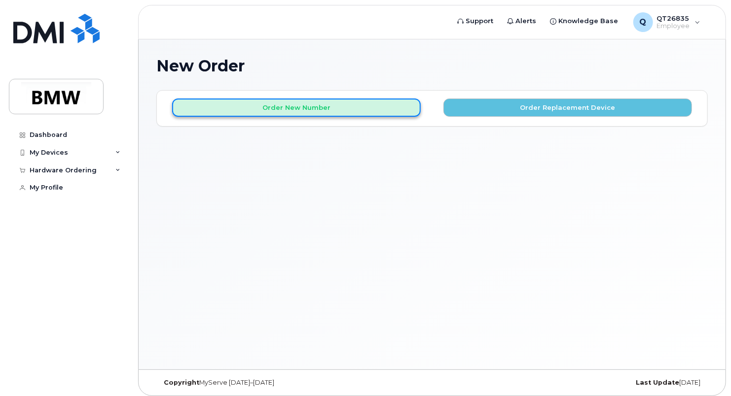
click at [316, 108] on button "Order New Number" at bounding box center [296, 108] width 249 height 18
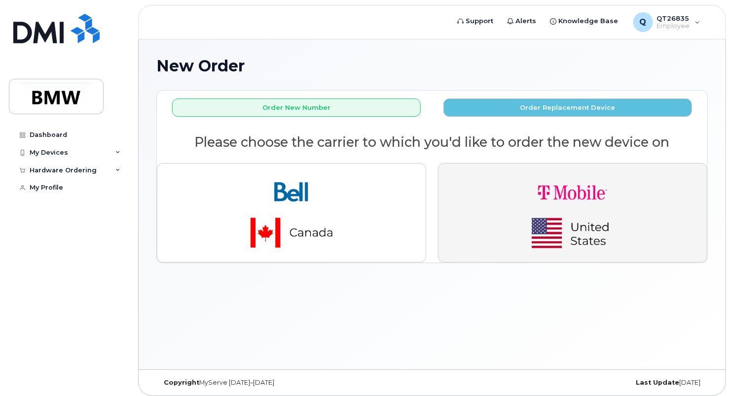
click at [523, 204] on img "button" at bounding box center [572, 213] width 138 height 83
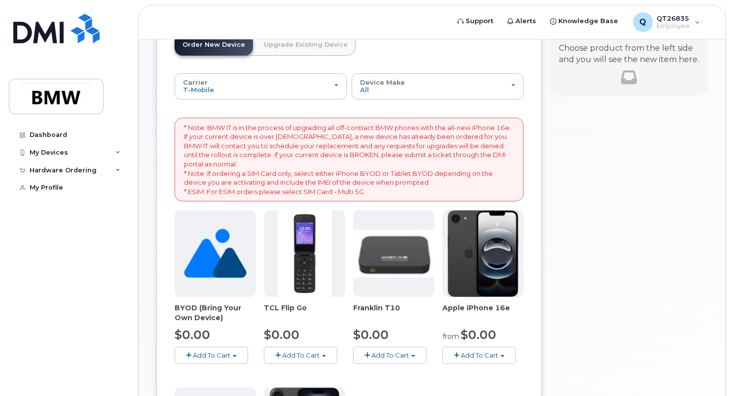
scroll to position [148, 0]
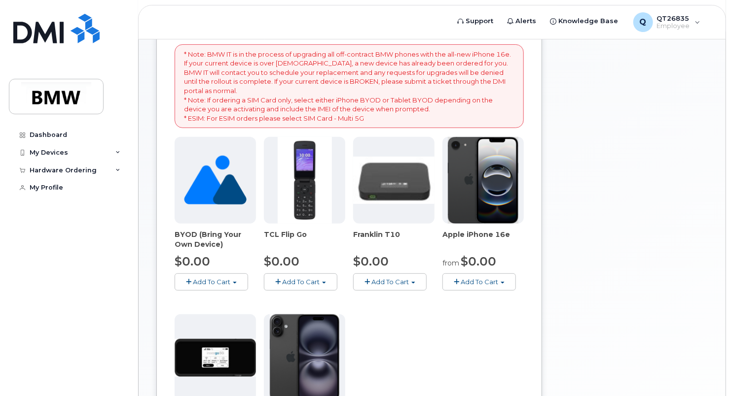
click at [497, 278] on button "Add To Cart" at bounding box center [478, 282] width 73 height 17
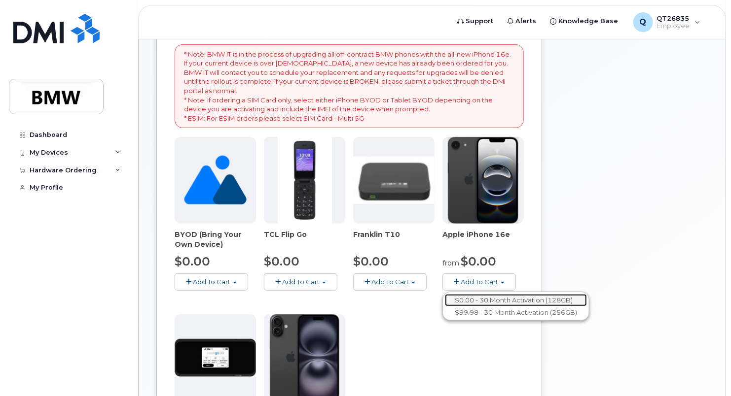
click at [503, 296] on link "$0.00 - 30 Month Activation (128GB)" at bounding box center [516, 300] width 142 height 12
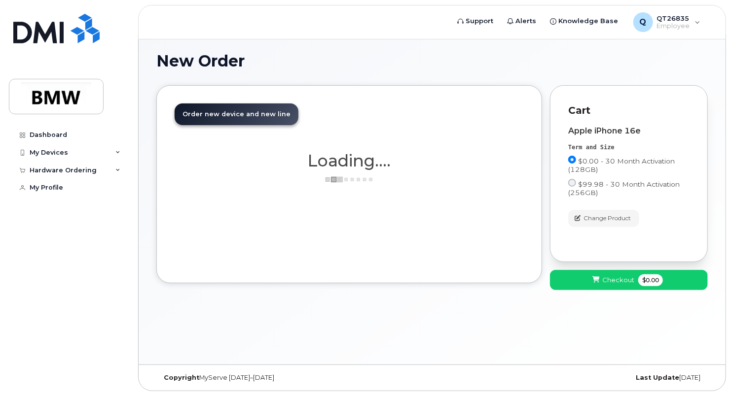
scroll to position [4, 0]
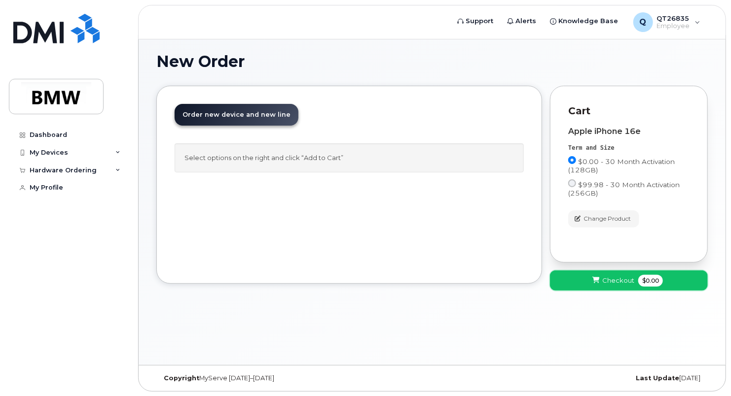
click at [618, 286] on button "Checkout $0.00" at bounding box center [629, 281] width 158 height 20
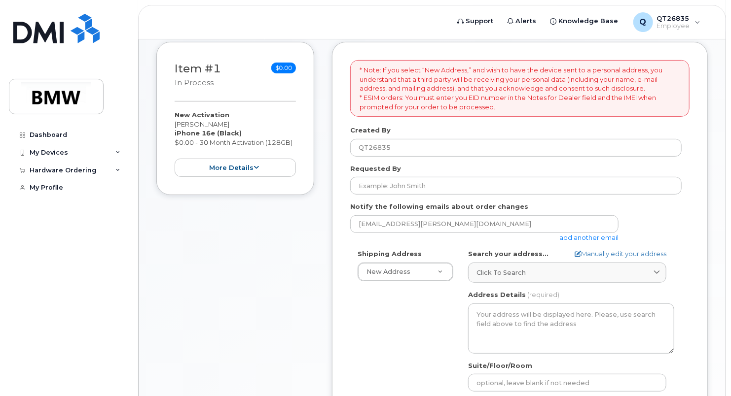
scroll to position [247, 0]
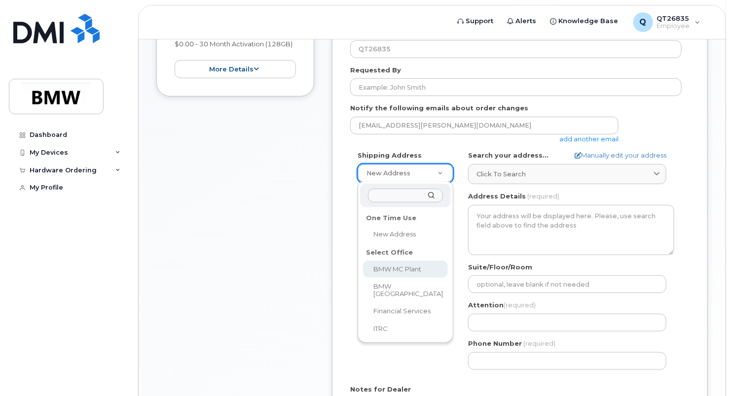
drag, startPoint x: 411, startPoint y: 266, endPoint x: 417, endPoint y: 265, distance: 6.6
select select
type textarea "[STREET_ADDRESS] Greer [US_STATE] 29651-6731"
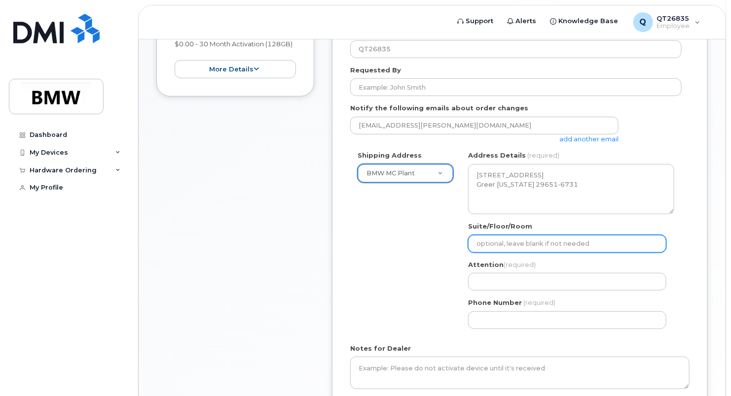
click at [512, 240] on input "Suite/Floor/Room" at bounding box center [567, 244] width 198 height 18
type input "H52"
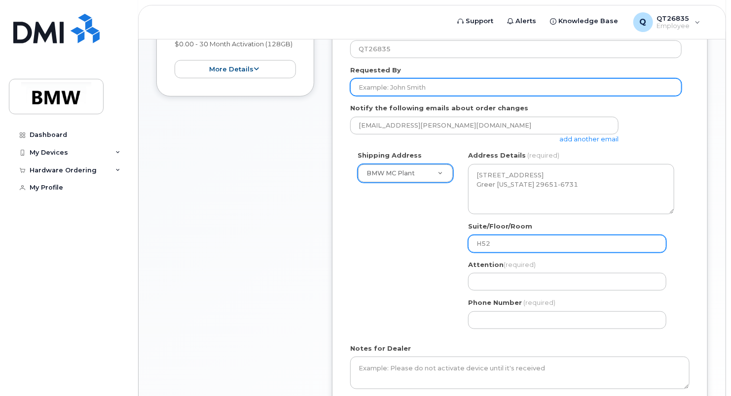
type input "[PERSON_NAME]"
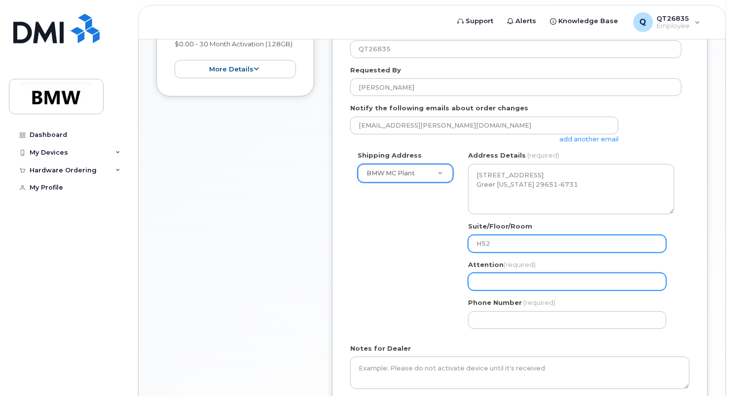
type input "[PERSON_NAME]"
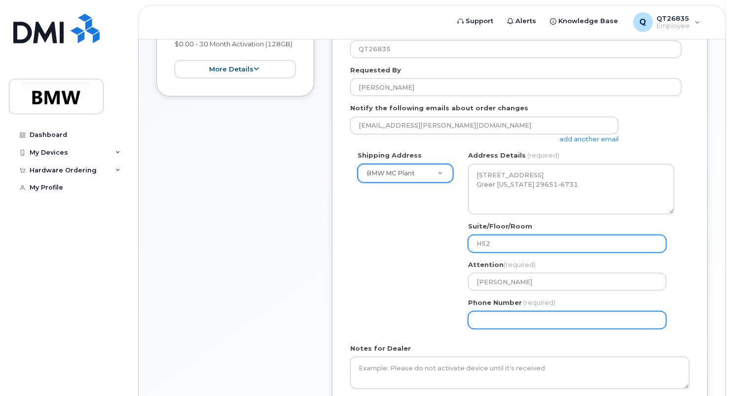
type input "8645340917"
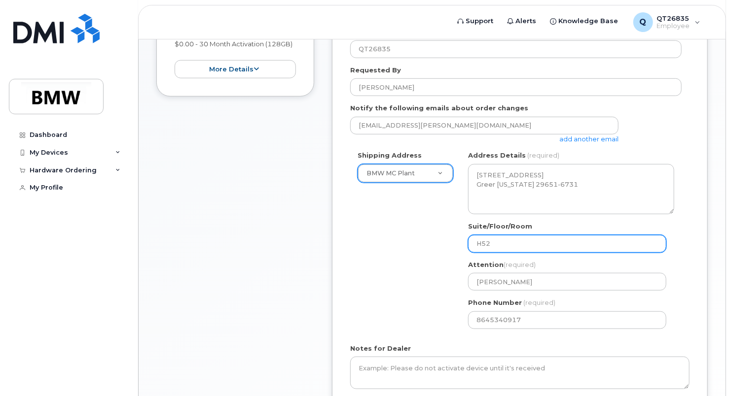
select select
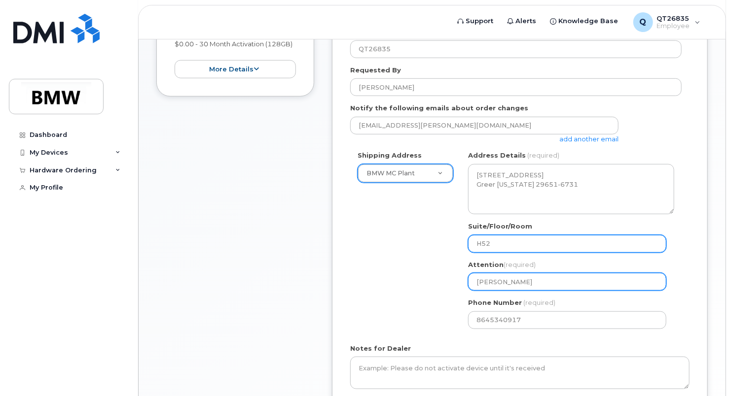
scroll to position [296, 0]
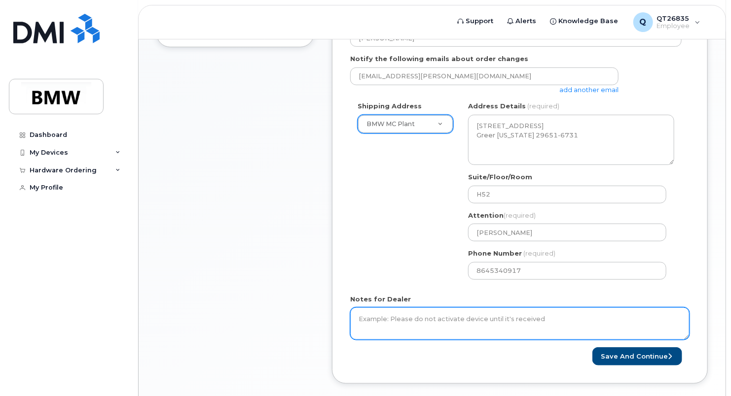
click at [471, 314] on textarea "Notes for Dealer" at bounding box center [519, 324] width 339 height 33
paste textarea "Please deliver to H52"
type textarea "Please deliver to H52"
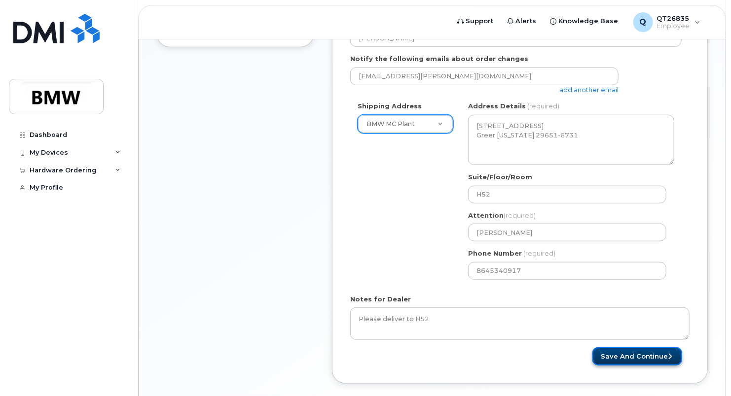
click at [661, 356] on button "Save and Continue" at bounding box center [637, 357] width 90 height 18
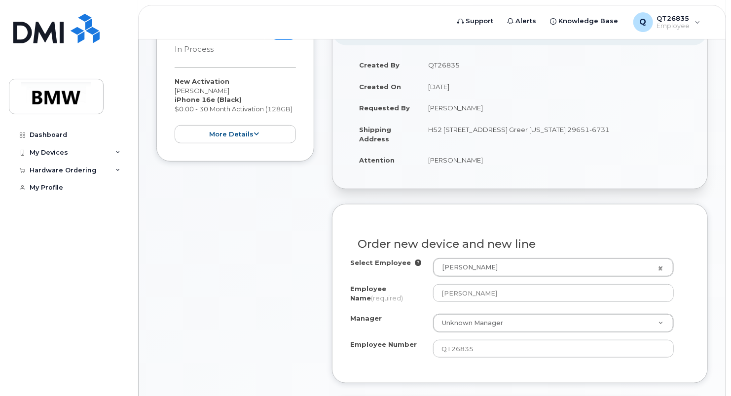
scroll to position [247, 0]
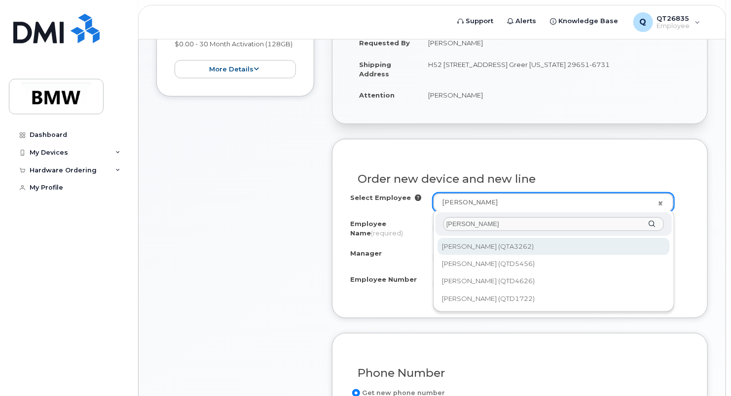
type input "[PERSON_NAME]"
type input "1901058"
type input "[PERSON_NAME]"
type input "QTA3262"
type input "1859"
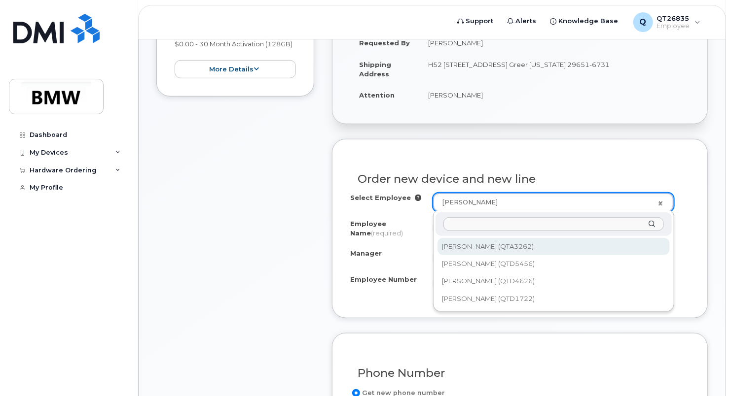
select select "1899965"
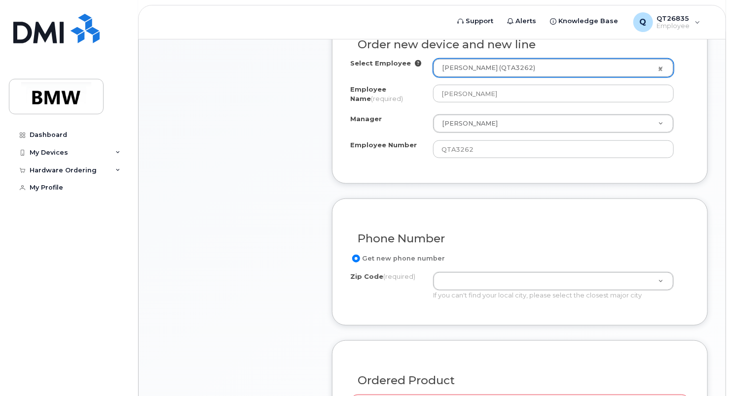
scroll to position [395, 0]
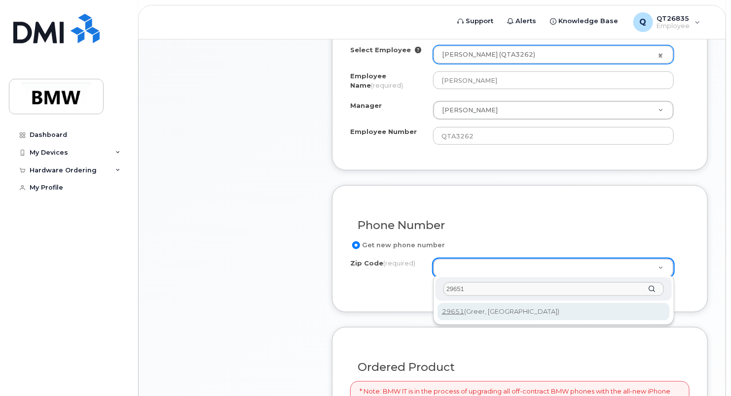
type input "29651"
type input "29651 (Greer, SC)"
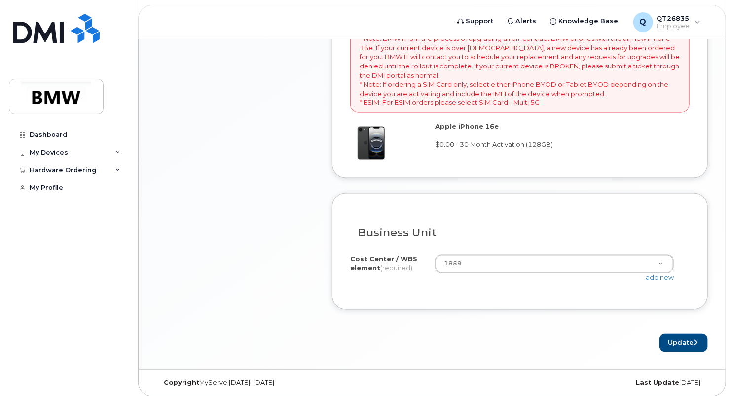
scroll to position [750, 0]
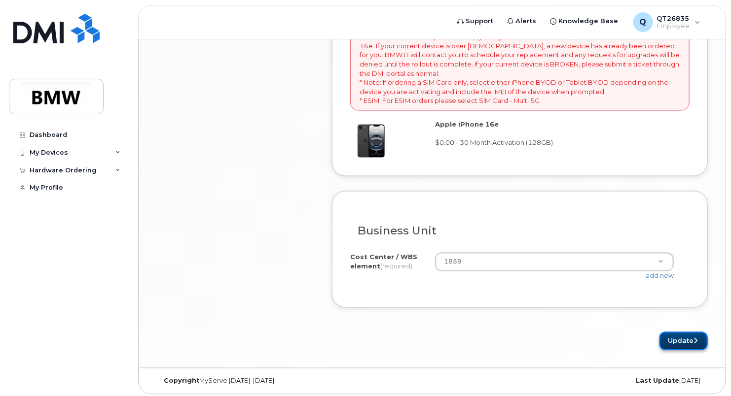
click at [693, 338] on icon "submit" at bounding box center [695, 341] width 4 height 6
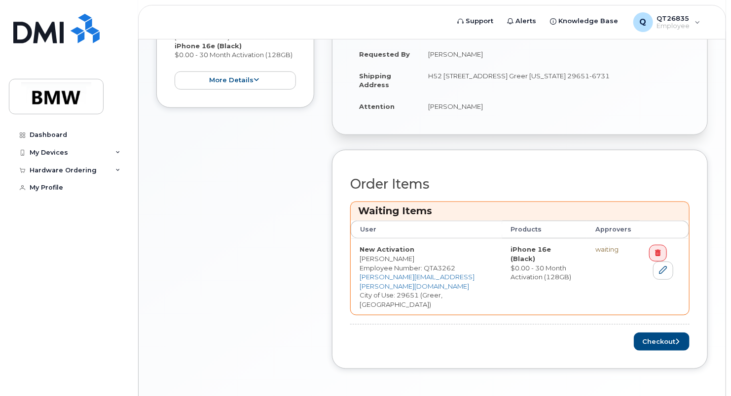
scroll to position [296, 0]
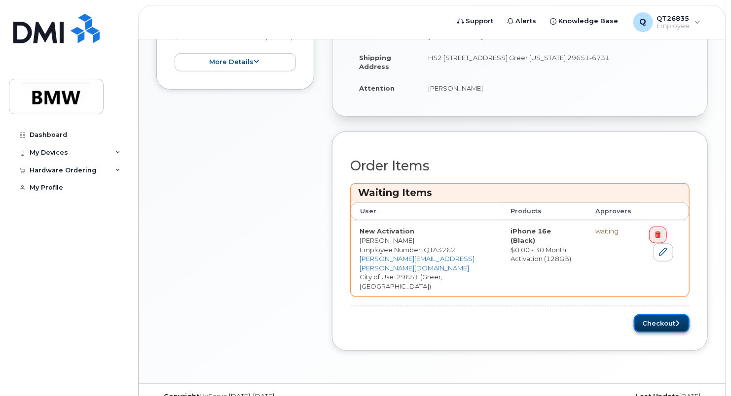
click at [664, 318] on button "Checkout" at bounding box center [662, 324] width 56 height 18
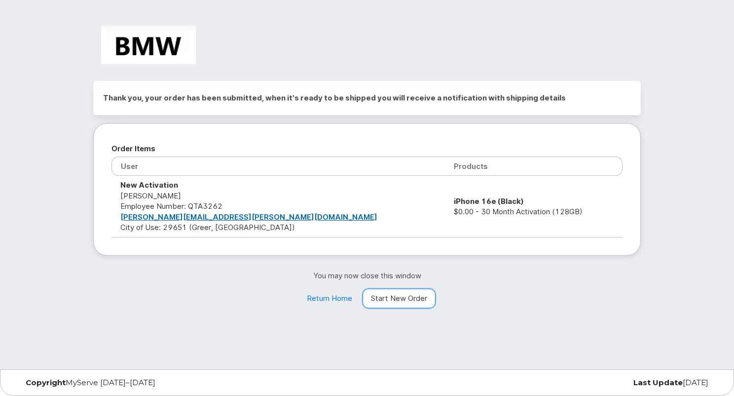
click at [408, 298] on link "Start New Order" at bounding box center [398, 299] width 73 height 20
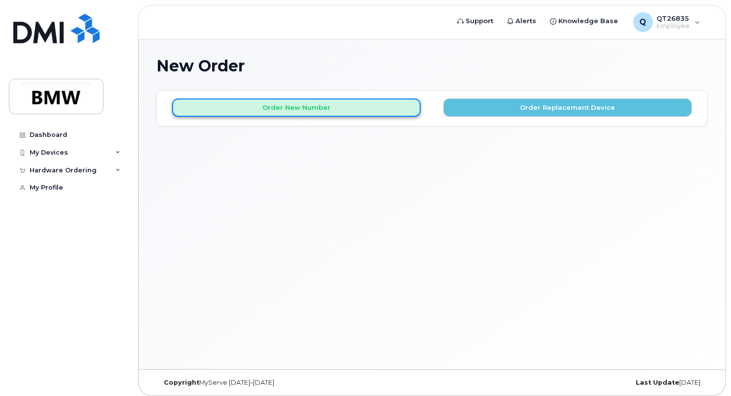
click at [261, 111] on button "Order New Number" at bounding box center [296, 108] width 249 height 18
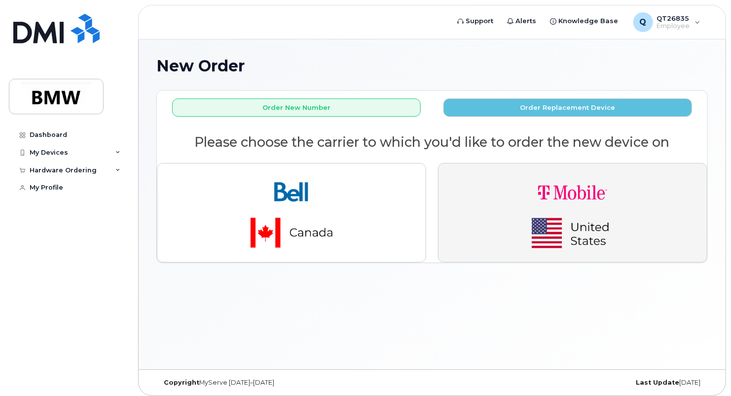
click at [575, 228] on img "button" at bounding box center [572, 213] width 138 height 83
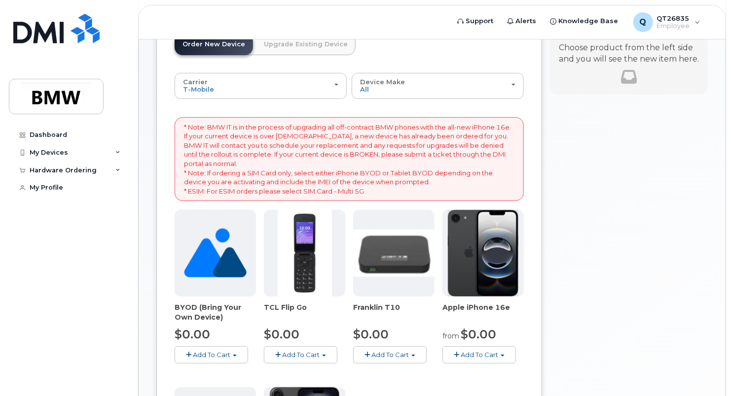
scroll to position [148, 0]
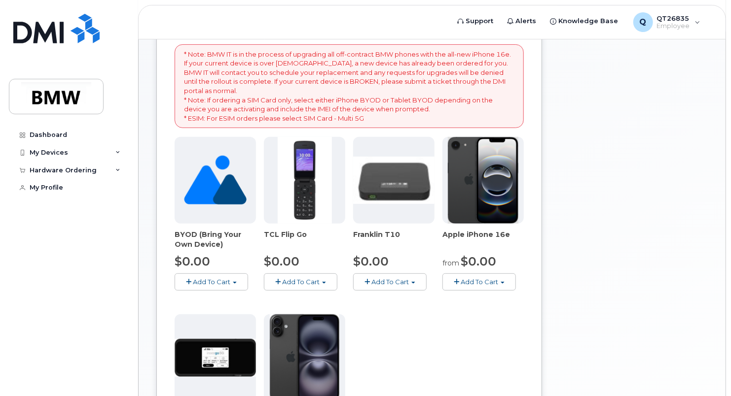
click at [487, 291] on div "BYOD (Bring Your Own Device) $0.00 Add To Cart $0.00 - Activation TCL Flip Go $…" at bounding box center [349, 310] width 349 height 347
drag, startPoint x: 489, startPoint y: 286, endPoint x: 495, endPoint y: 285, distance: 6.0
click at [489, 286] on button "Add To Cart" at bounding box center [478, 282] width 73 height 17
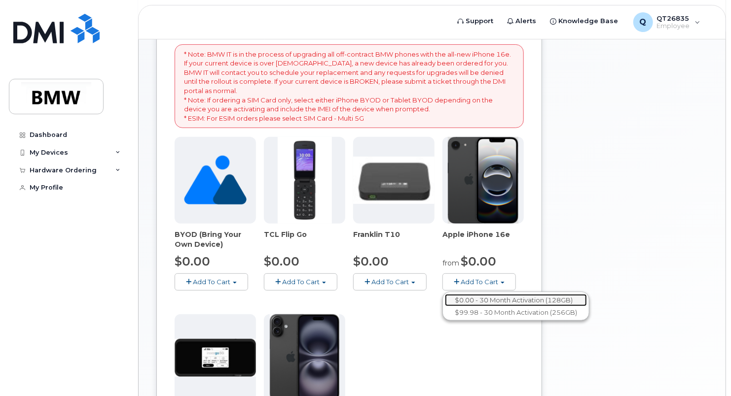
click at [493, 300] on link "$0.00 - 30 Month Activation (128GB)" at bounding box center [516, 300] width 142 height 12
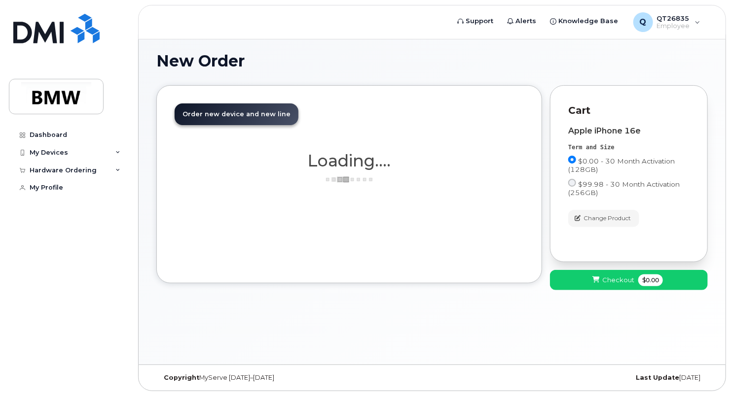
scroll to position [4, 0]
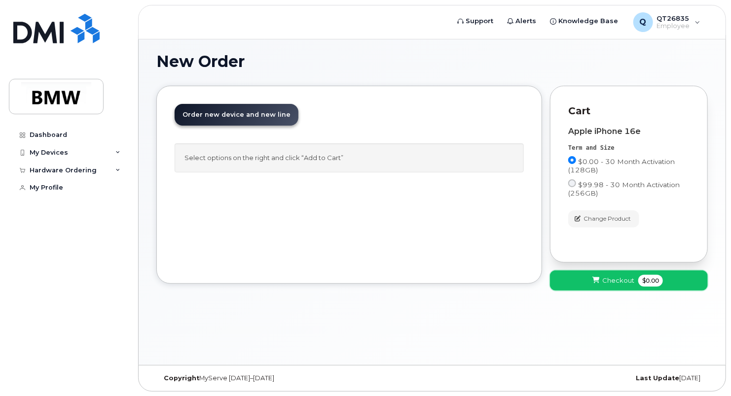
click at [611, 282] on span "Checkout" at bounding box center [618, 280] width 32 height 9
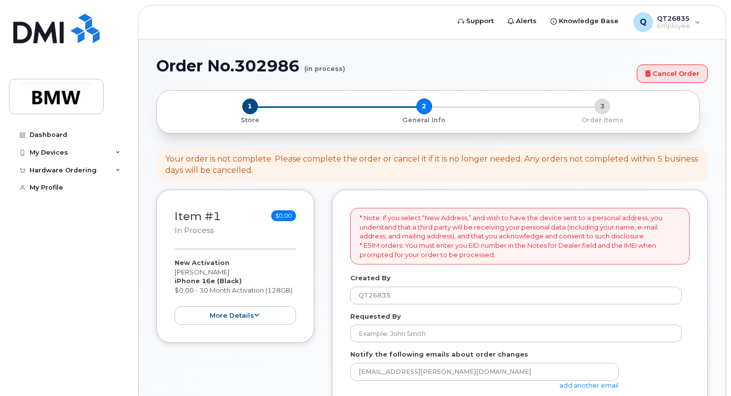
select select
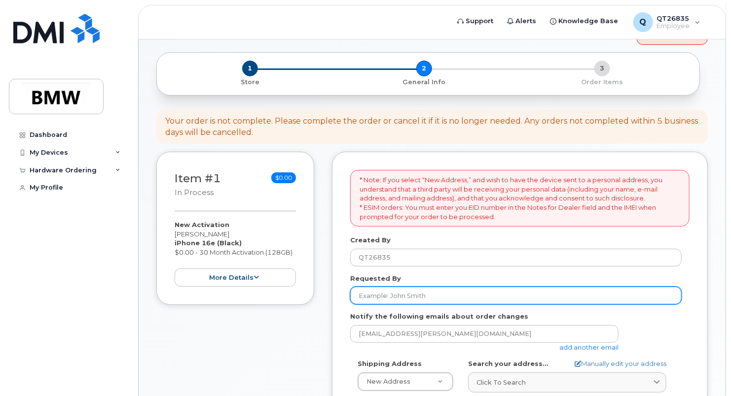
scroll to position [99, 0]
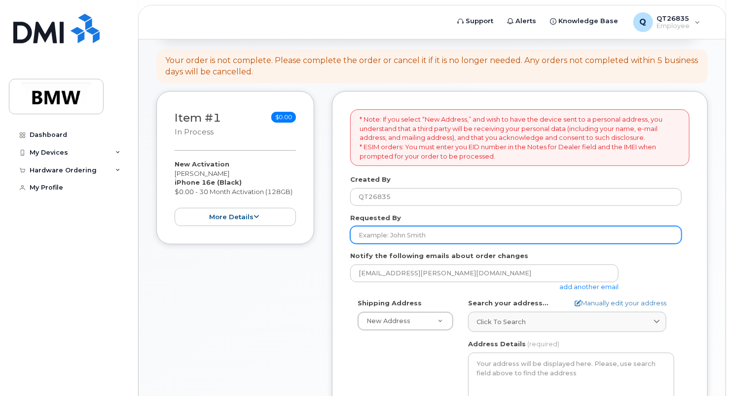
click at [393, 233] on input "Requested By" at bounding box center [515, 235] width 331 height 18
type input "[PERSON_NAME]"
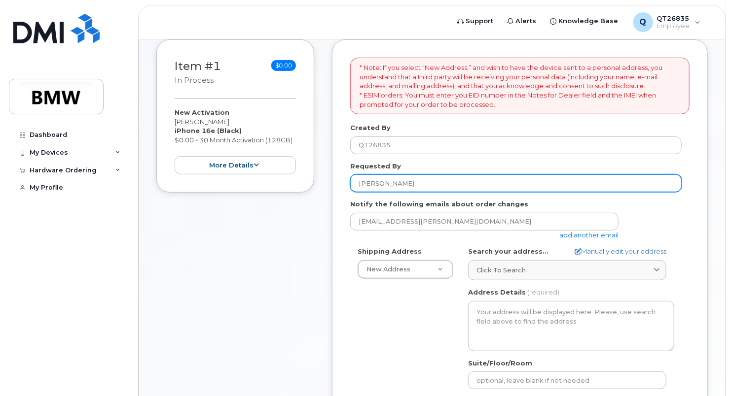
scroll to position [197, 0]
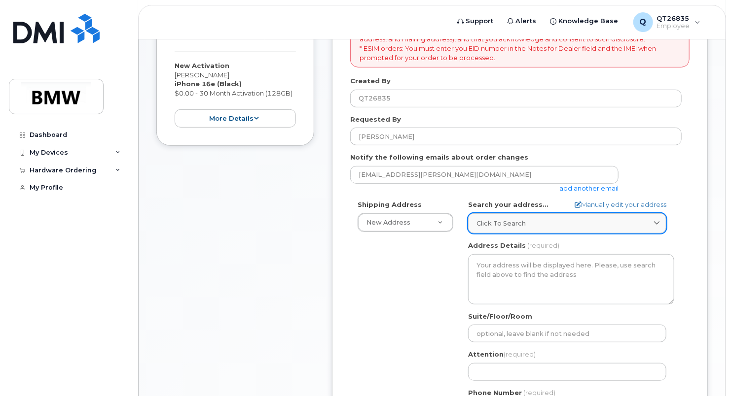
click at [502, 222] on span "Click to search" at bounding box center [500, 223] width 49 height 9
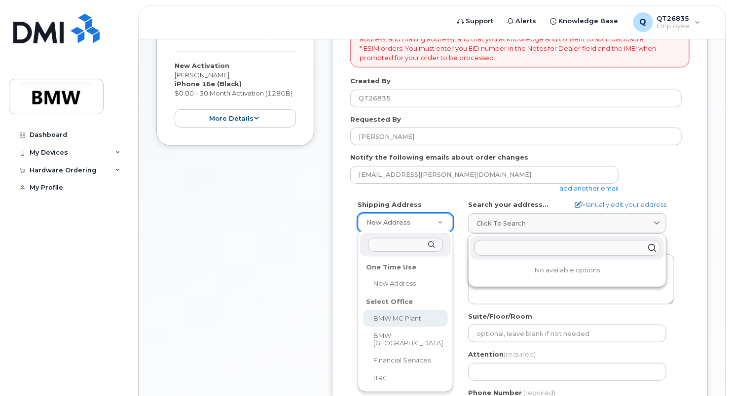
select select
type textarea "[STREET_ADDRESS] Greer [US_STATE] 29651-6731"
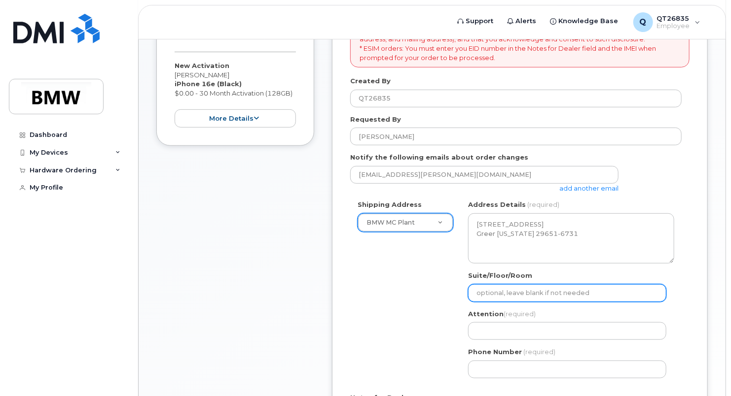
click at [496, 293] on input "Suite/Floor/Room" at bounding box center [567, 294] width 198 height 18
type input "H52"
type input "[PERSON_NAME]"
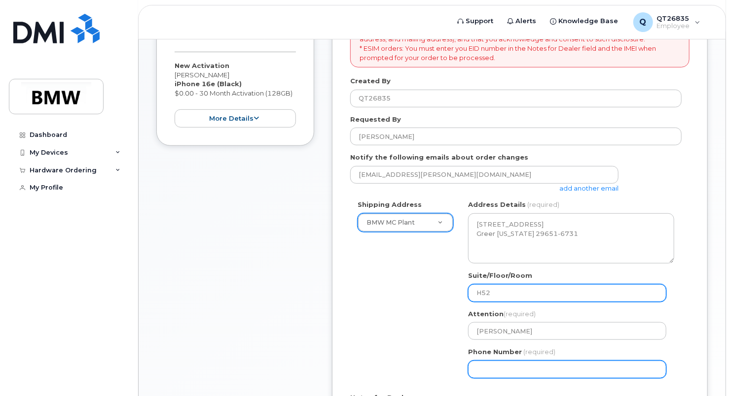
type input "8645340917"
select select
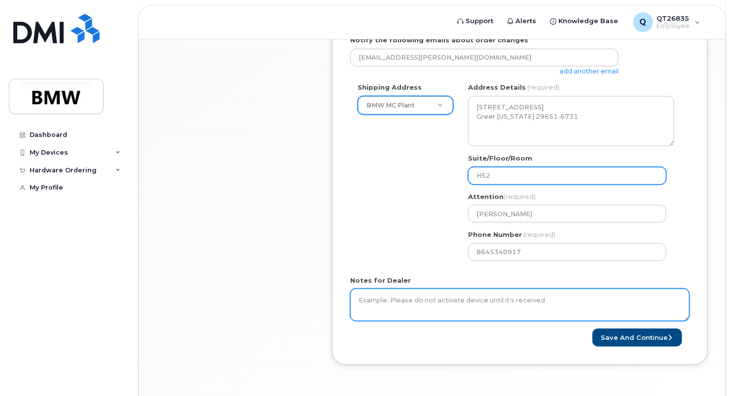
scroll to position [345, 0]
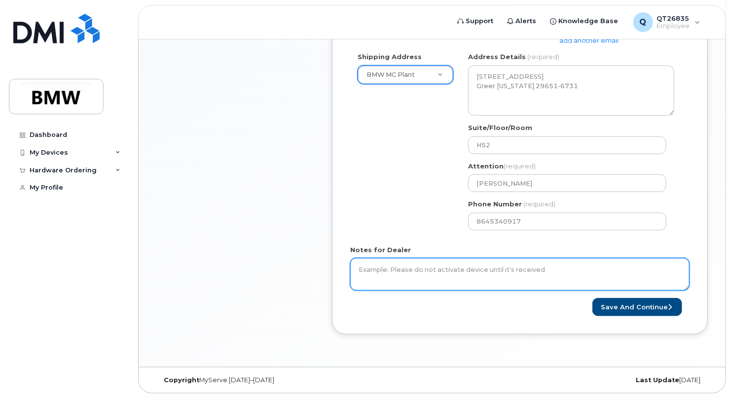
click at [424, 274] on textarea "Notes for Dealer" at bounding box center [519, 274] width 339 height 33
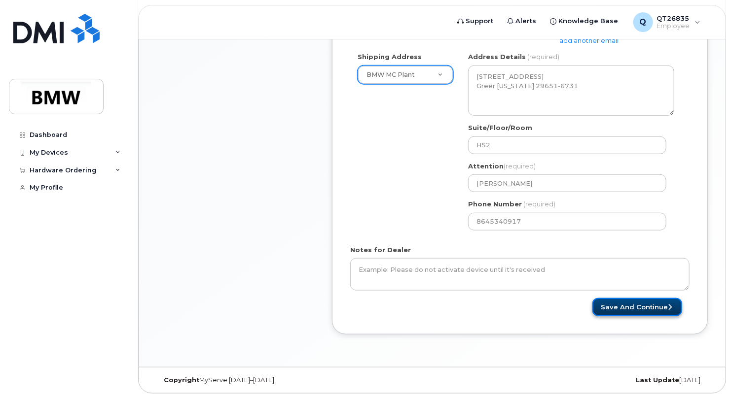
click at [642, 304] on button "Save and Continue" at bounding box center [637, 307] width 90 height 18
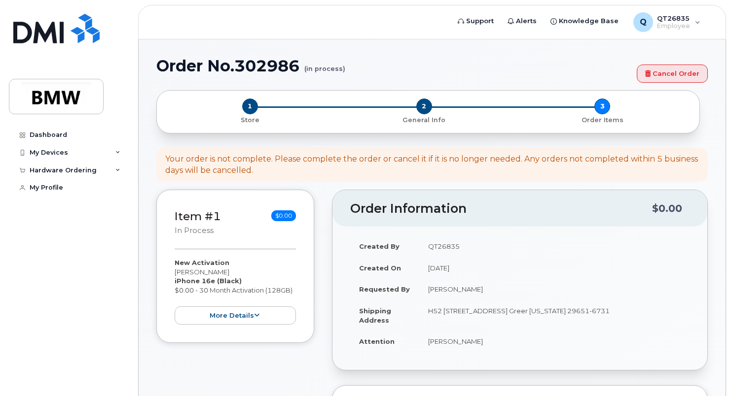
scroll to position [197, 0]
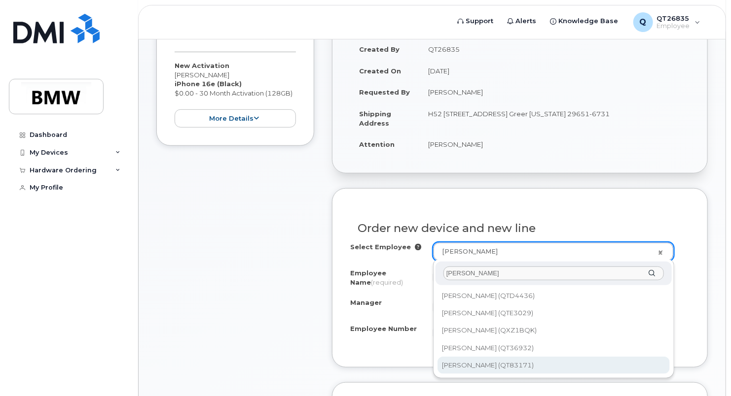
type input "[PERSON_NAME]"
type input "1900445"
type input "[PERSON_NAME]"
type input "QT83171"
select select "1899965"
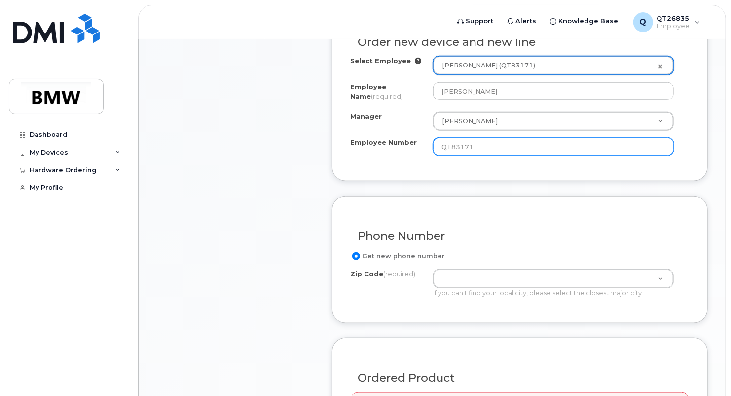
scroll to position [395, 0]
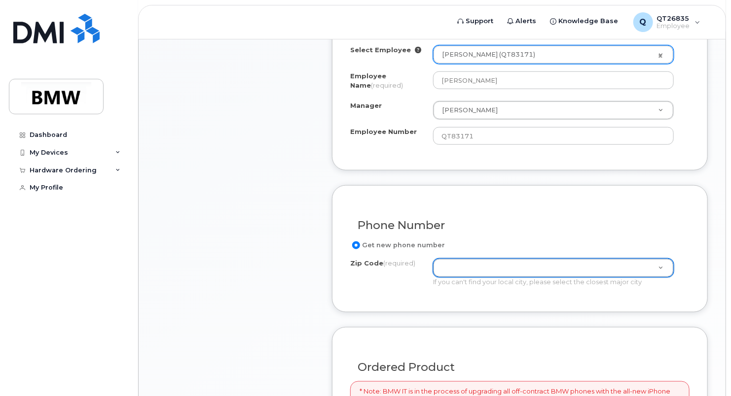
type input "2"
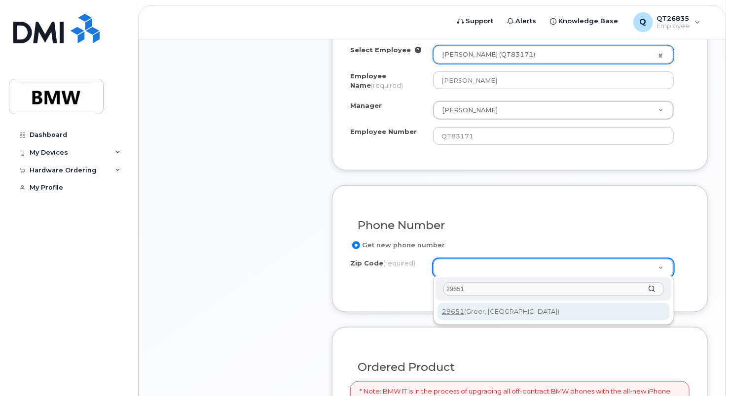
type input "29651"
type input "29651 (Greer, SC)"
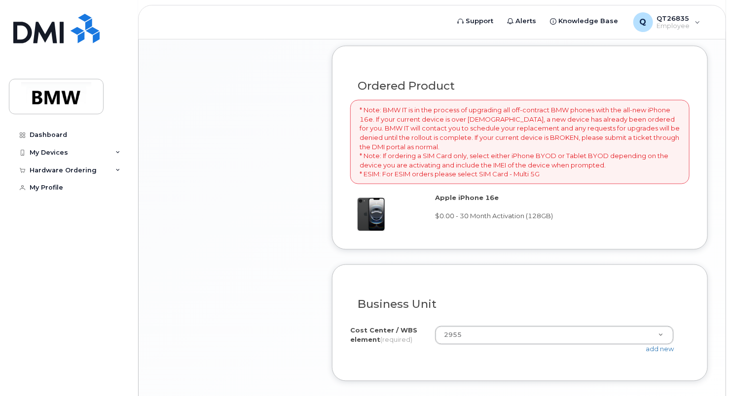
scroll to position [740, 0]
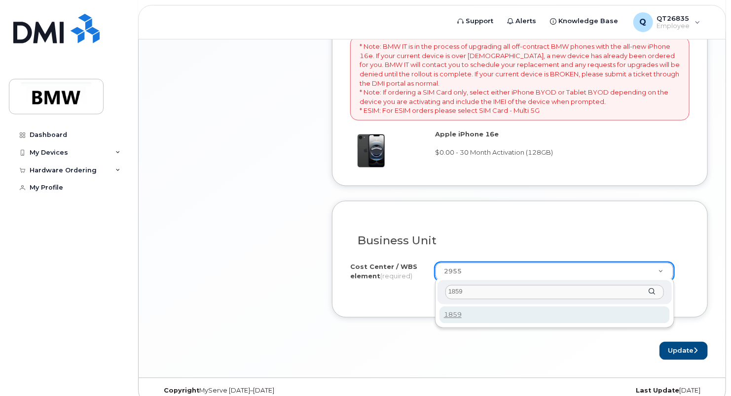
type input "1859"
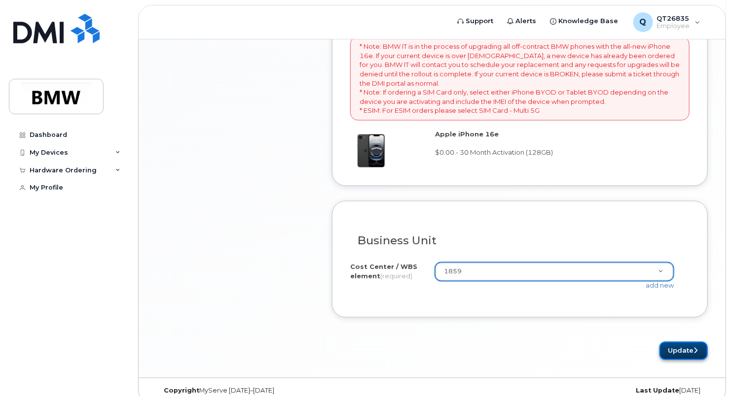
click at [682, 349] on button "Update" at bounding box center [683, 351] width 48 height 18
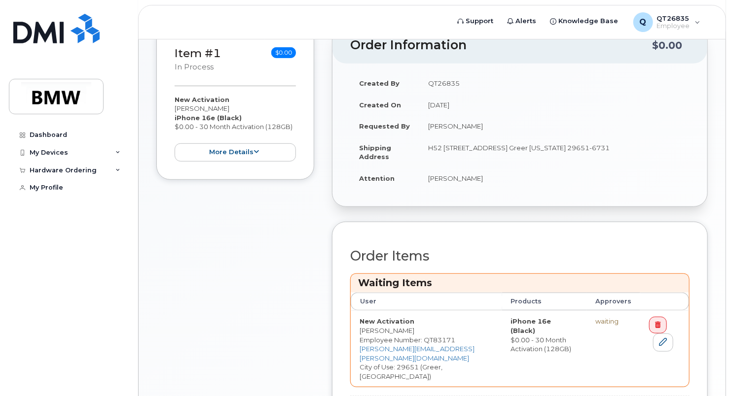
scroll to position [294, 0]
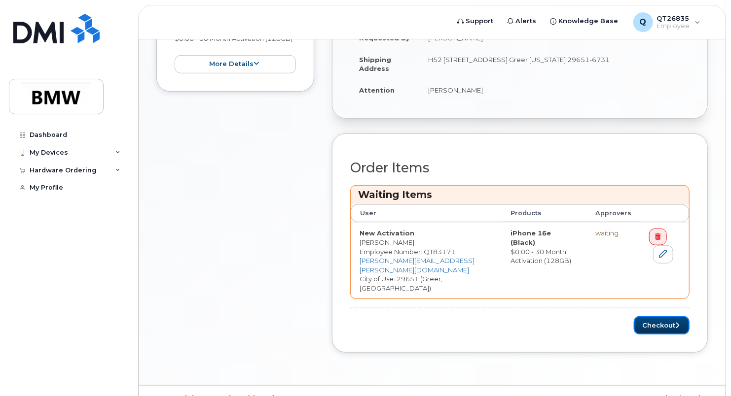
drag, startPoint x: 663, startPoint y: 307, endPoint x: 543, endPoint y: 316, distance: 120.7
click at [557, 323] on div "Order Items Waiting Items User Products Approvers New Activation Christopher Me…" at bounding box center [520, 243] width 376 height 219
click at [652, 317] on button "Checkout" at bounding box center [662, 326] width 56 height 18
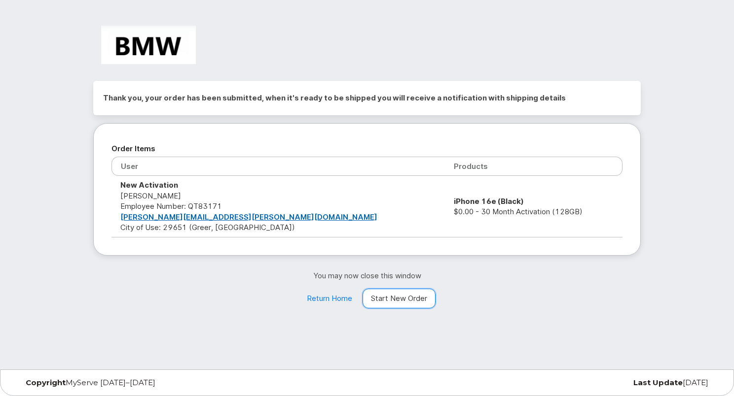
click at [382, 300] on link "Start New Order" at bounding box center [398, 299] width 73 height 20
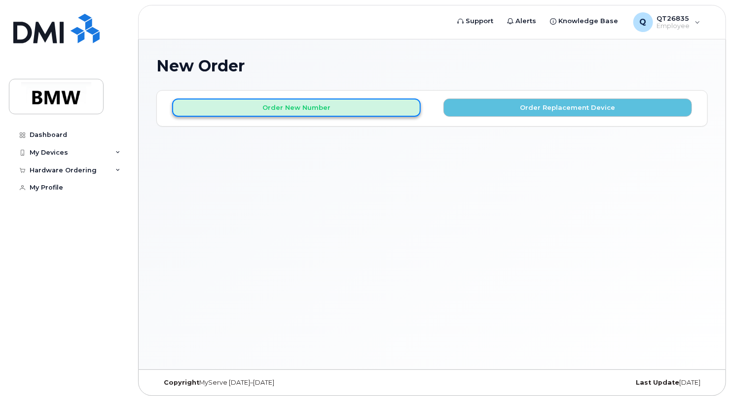
click at [297, 102] on button "Order New Number" at bounding box center [296, 108] width 249 height 18
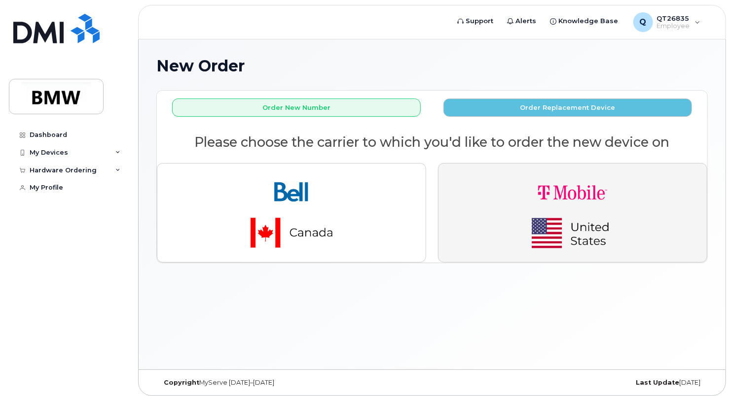
click at [538, 190] on img "button" at bounding box center [572, 213] width 138 height 83
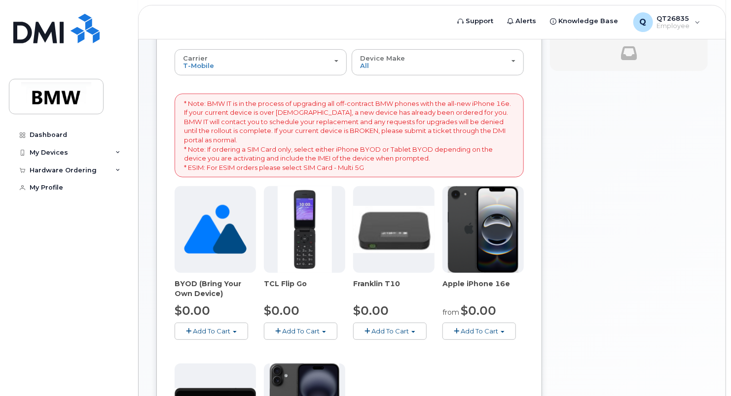
scroll to position [148, 0]
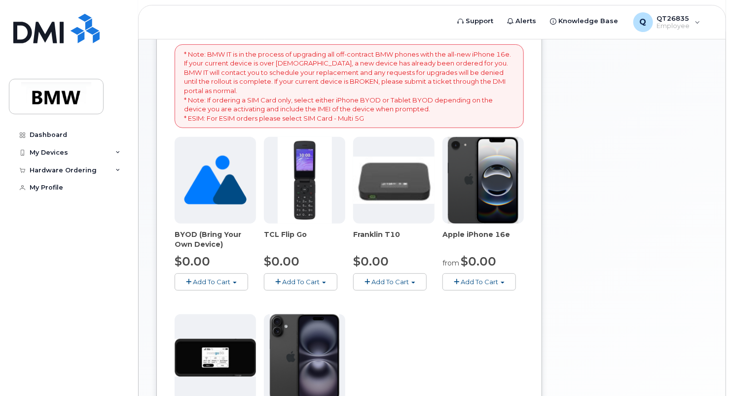
click at [508, 280] on button "Add To Cart" at bounding box center [478, 282] width 73 height 17
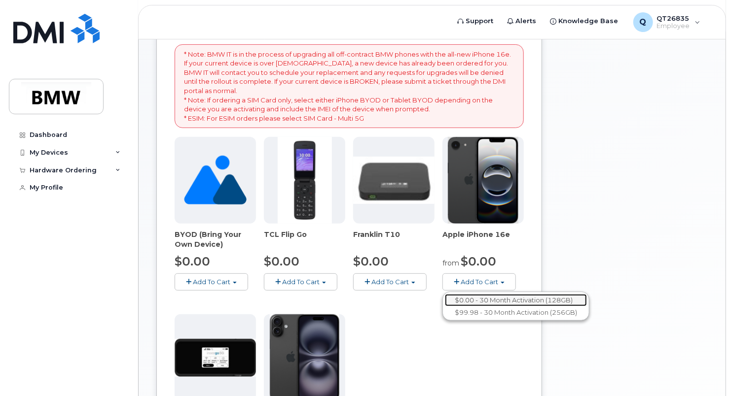
click at [491, 302] on link "$0.00 - 30 Month Activation (128GB)" at bounding box center [516, 300] width 142 height 12
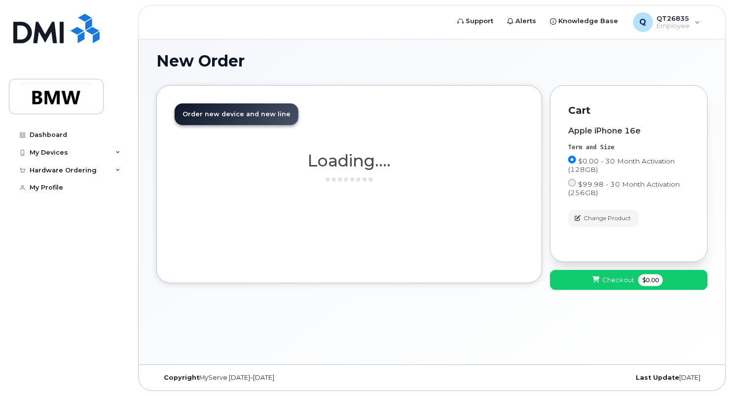
scroll to position [4, 0]
click at [618, 276] on button "Checkout $0.00" at bounding box center [629, 281] width 158 height 20
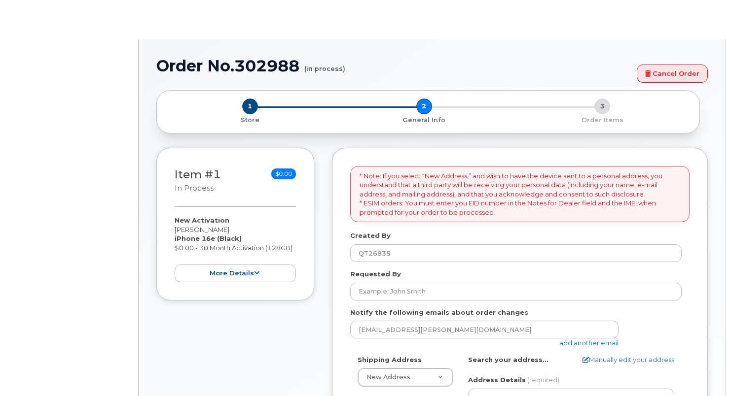
select select
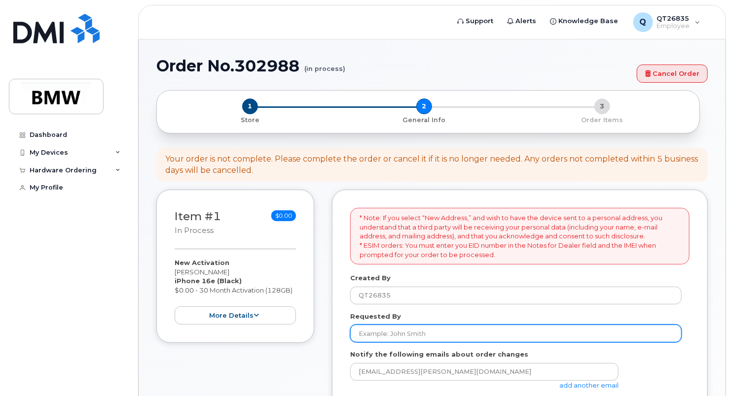
click at [426, 334] on input "Requested By" at bounding box center [515, 334] width 331 height 18
type input "[PERSON_NAME]"
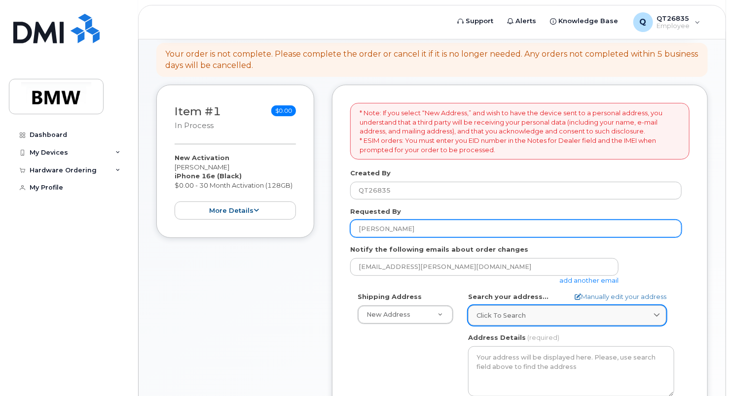
scroll to position [148, 0]
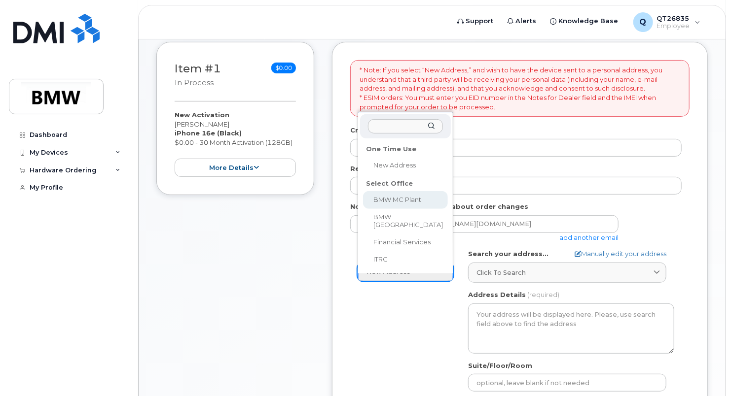
select select
type textarea "1400 Highway 101 S GREER SC 29651-6731 UNITED STATES Greer South Carolina 29651…"
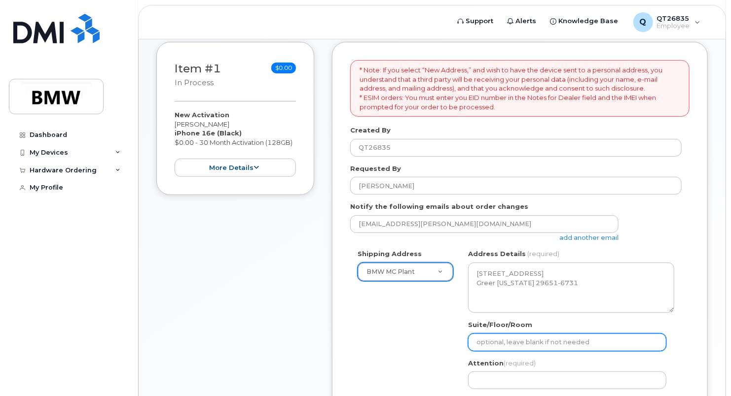
click at [535, 343] on input "Suite/Floor/Room" at bounding box center [567, 343] width 198 height 18
type input "H52"
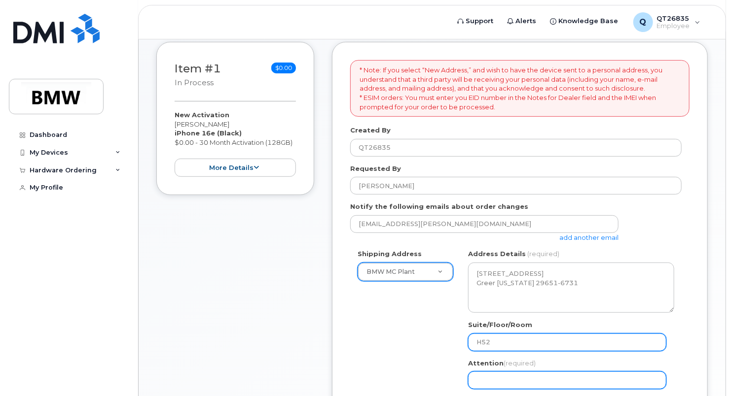
type input "[PERSON_NAME]"
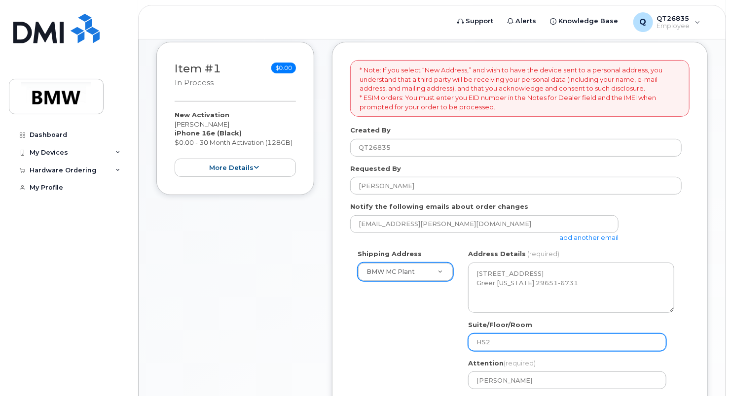
type input "8645340917"
select select
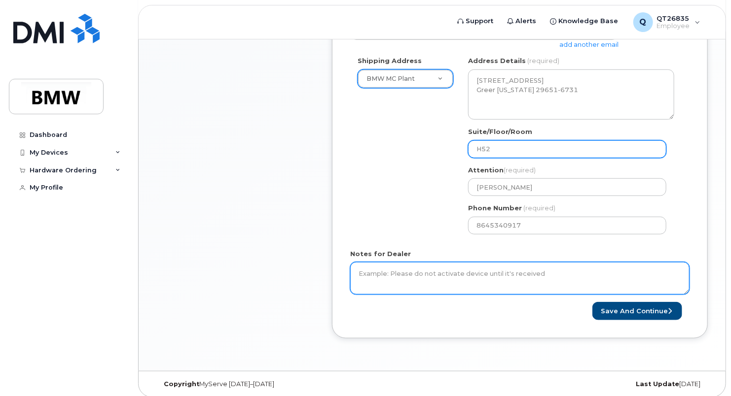
scroll to position [345, 0]
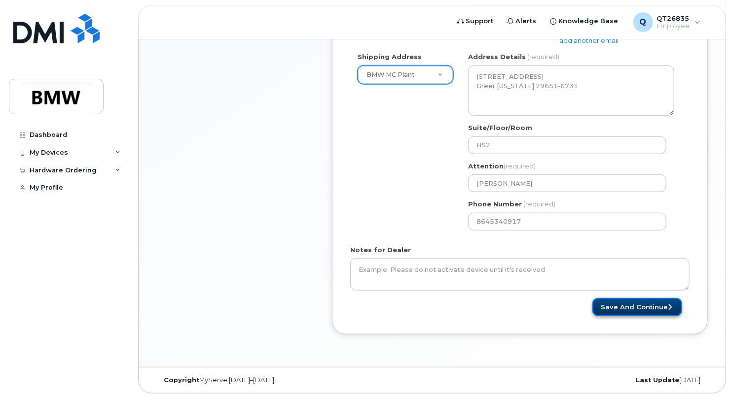
click at [661, 302] on button "Save and Continue" at bounding box center [637, 307] width 90 height 18
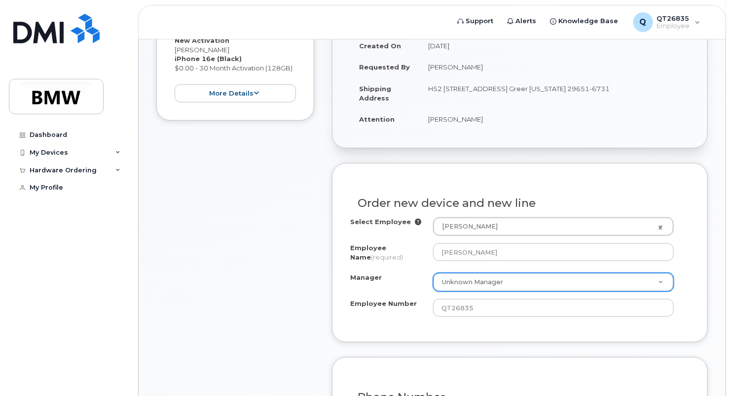
scroll to position [247, 0]
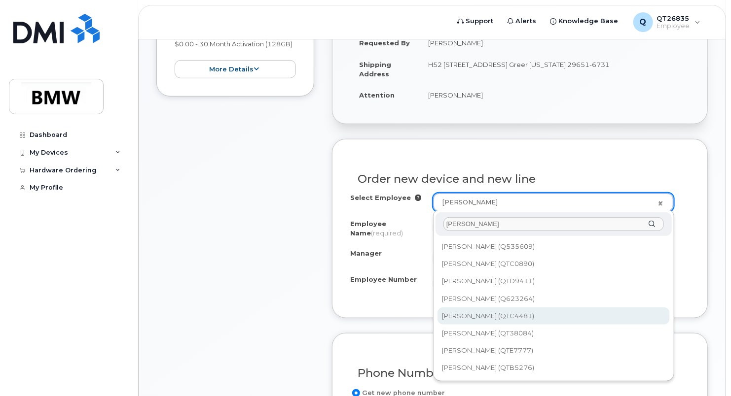
type input "damian"
type input "1902170"
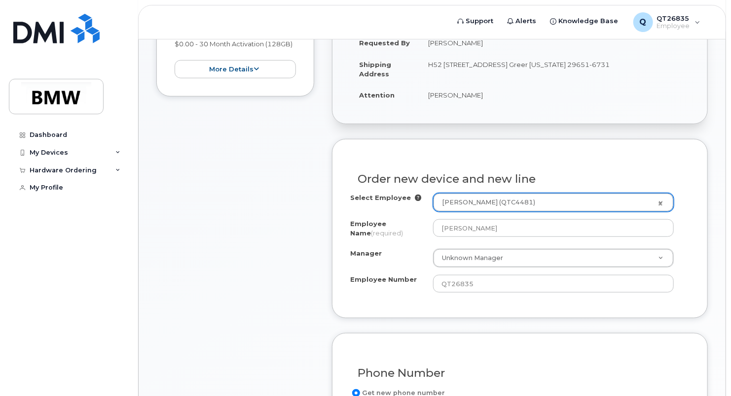
type input "[PERSON_NAME]"
select select "? number:1899965 ?"
type input "QTC4481"
select select "1899965"
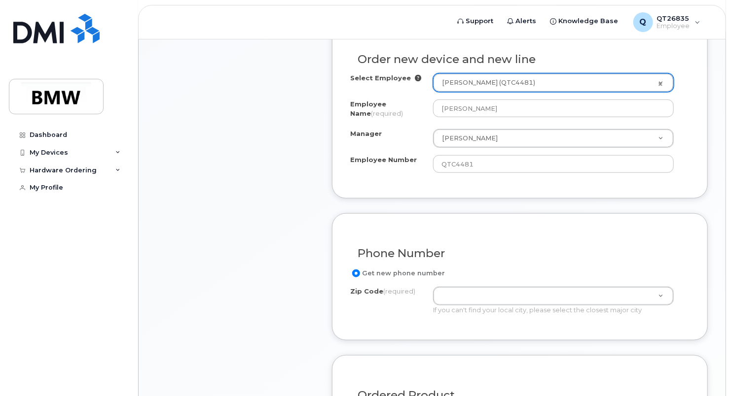
scroll to position [395, 0]
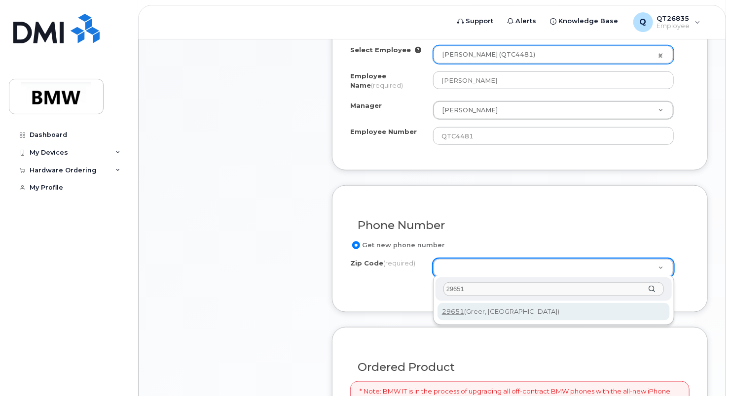
type input "29651"
type input "29651 (Greer, SC)"
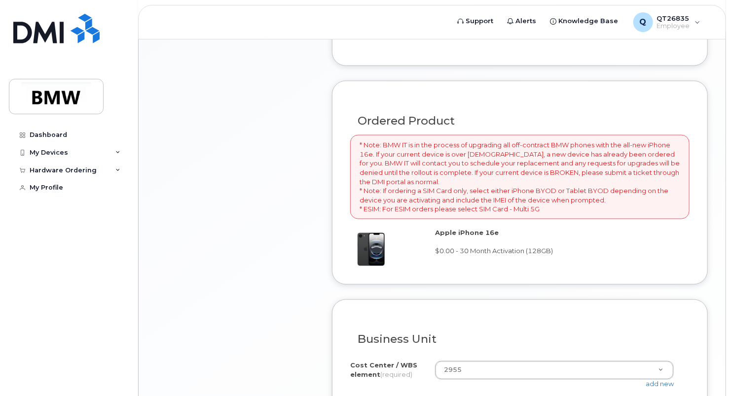
scroll to position [740, 0]
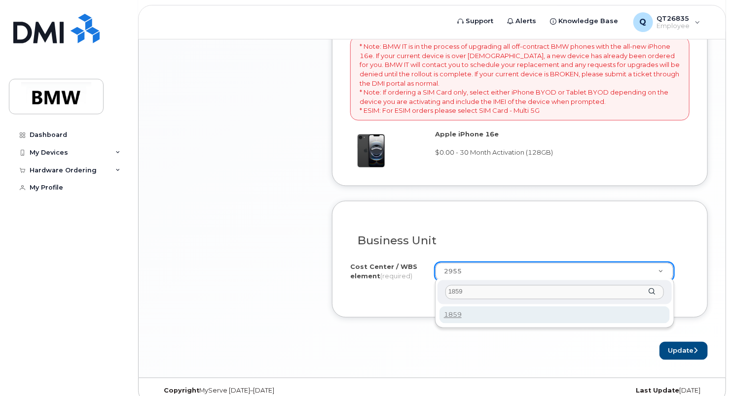
type input "1859"
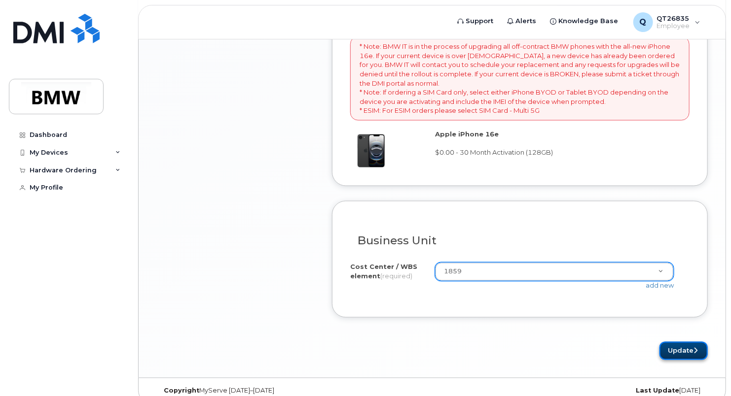
click at [680, 345] on button "Update" at bounding box center [683, 351] width 48 height 18
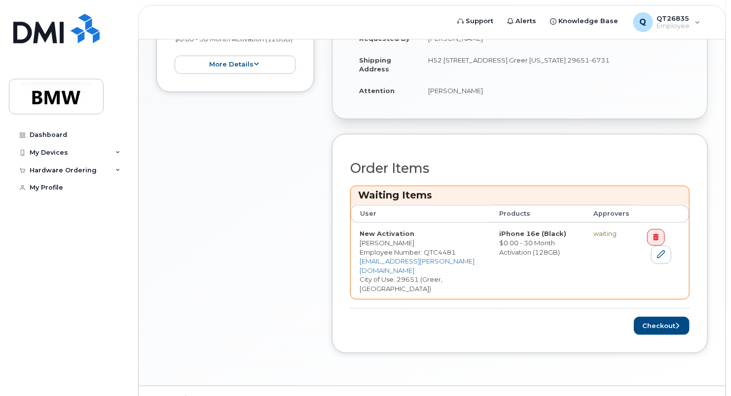
scroll to position [296, 0]
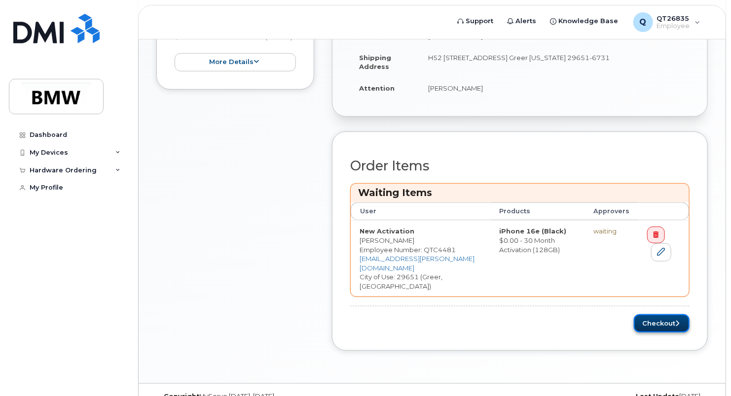
click at [654, 315] on button "Checkout" at bounding box center [662, 324] width 56 height 18
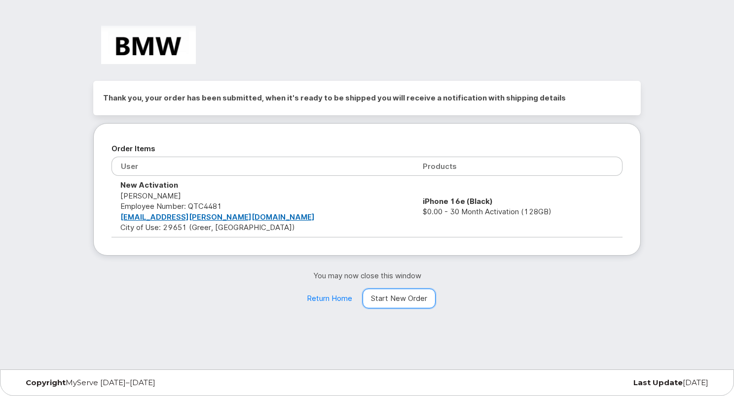
click at [408, 296] on link "Start New Order" at bounding box center [398, 299] width 73 height 20
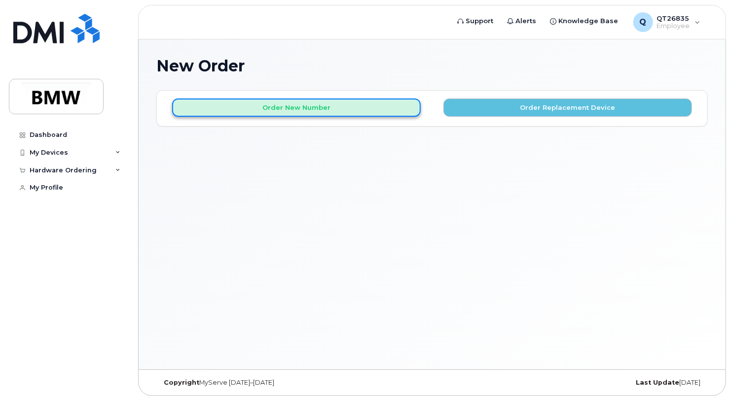
click at [357, 112] on button "Order New Number" at bounding box center [296, 108] width 249 height 18
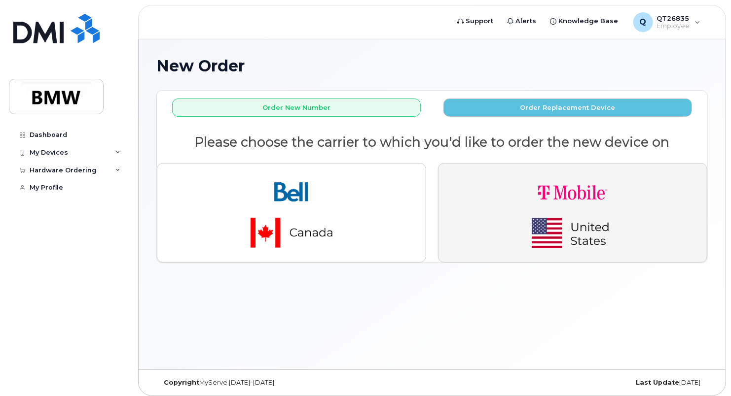
click at [584, 222] on img "button" at bounding box center [572, 213] width 138 height 83
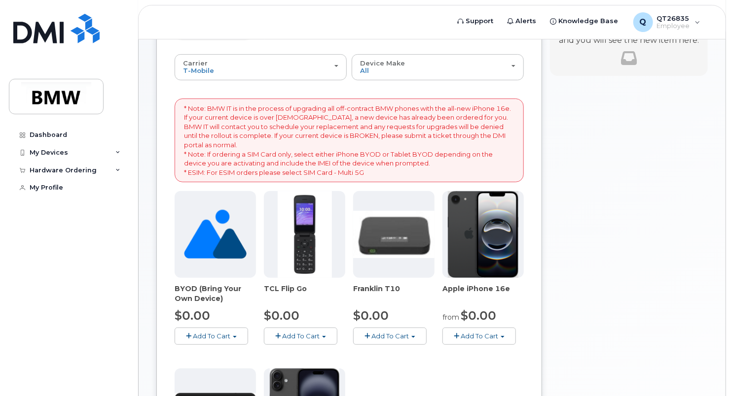
scroll to position [148, 0]
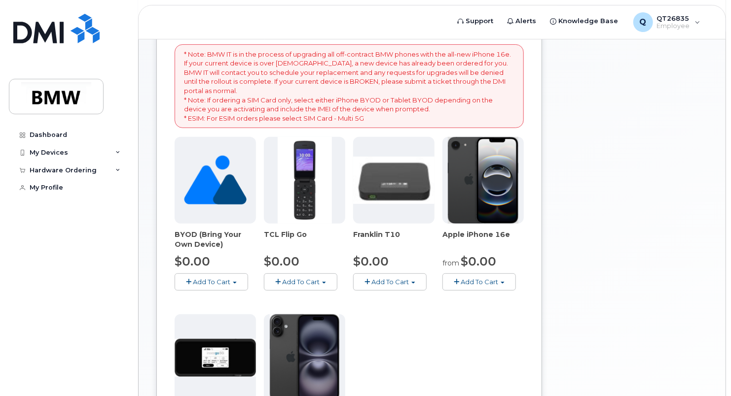
click at [505, 286] on button "Add To Cart" at bounding box center [478, 282] width 73 height 17
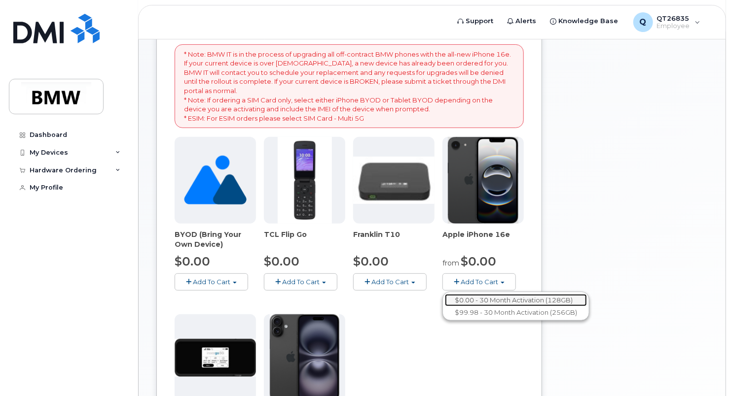
click at [494, 303] on link "$0.00 - 30 Month Activation (128GB)" at bounding box center [516, 300] width 142 height 12
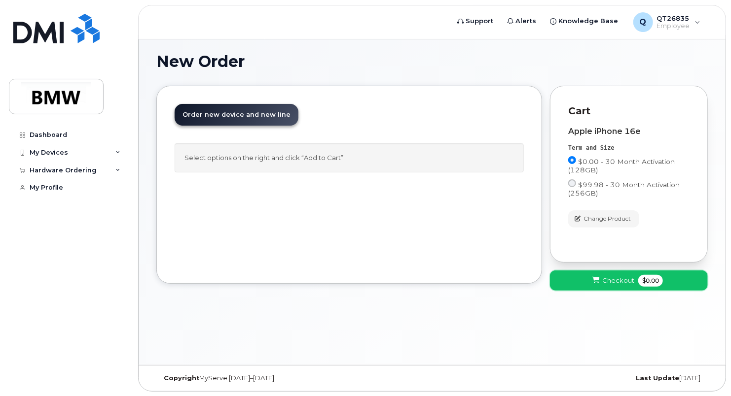
click at [604, 280] on span "Checkout" at bounding box center [618, 280] width 32 height 9
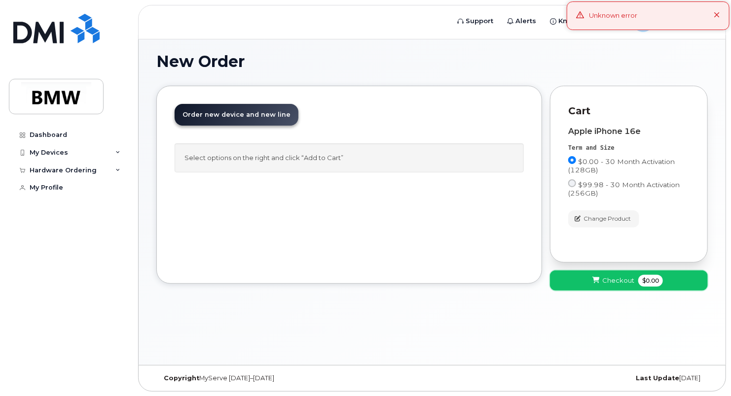
click at [617, 282] on span "Checkout" at bounding box center [618, 280] width 32 height 9
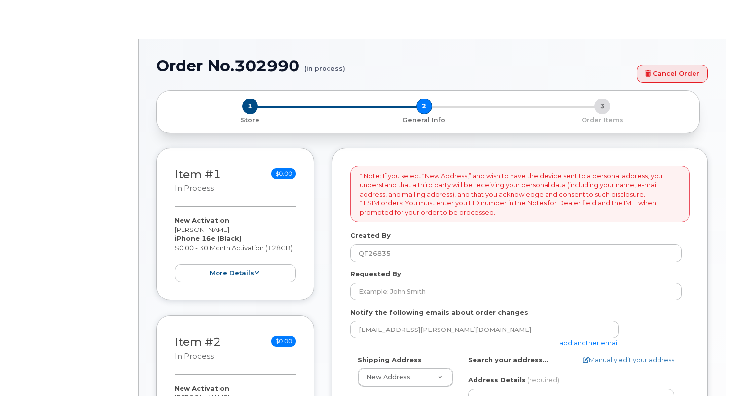
select select
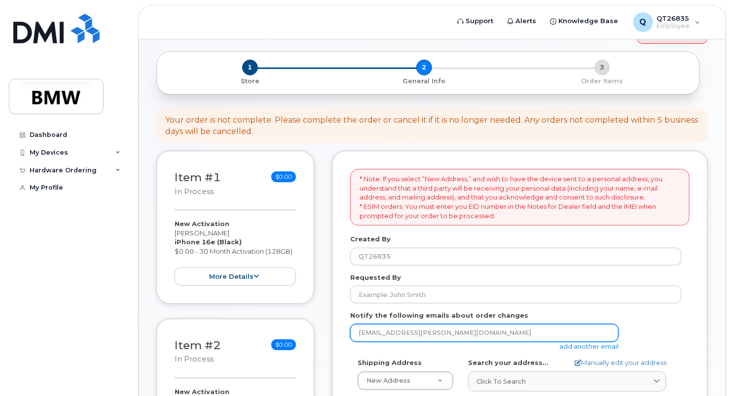
scroll to position [99, 0]
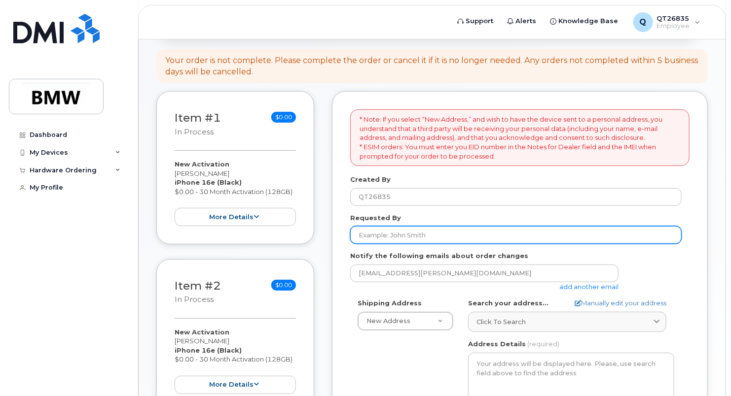
click at [402, 234] on input "Requested By" at bounding box center [515, 235] width 331 height 18
type input "Clay johnson"
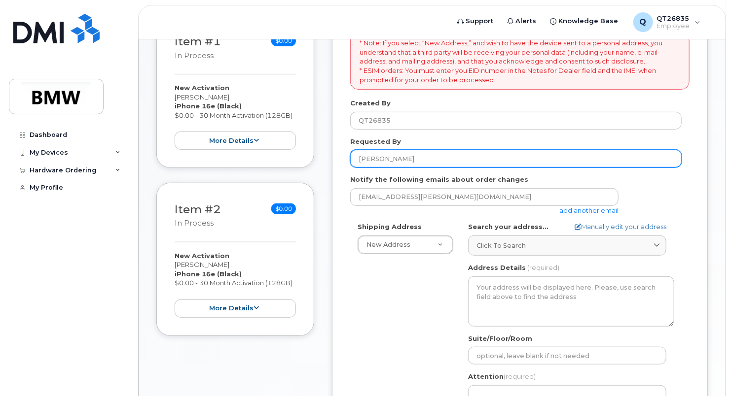
scroll to position [197, 0]
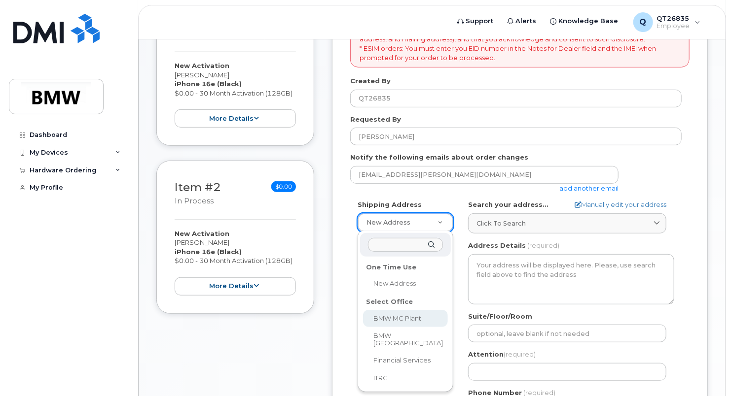
select select
type textarea "1400 Highway 101 S GREER SC 29651-6731 UNITED STATES Greer South Carolina 29651…"
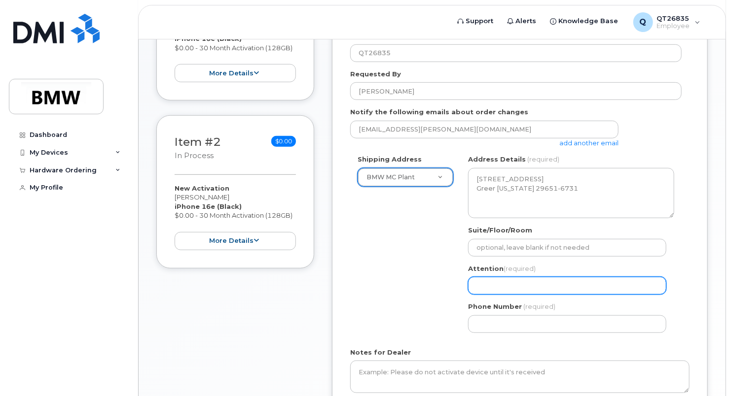
scroll to position [247, 0]
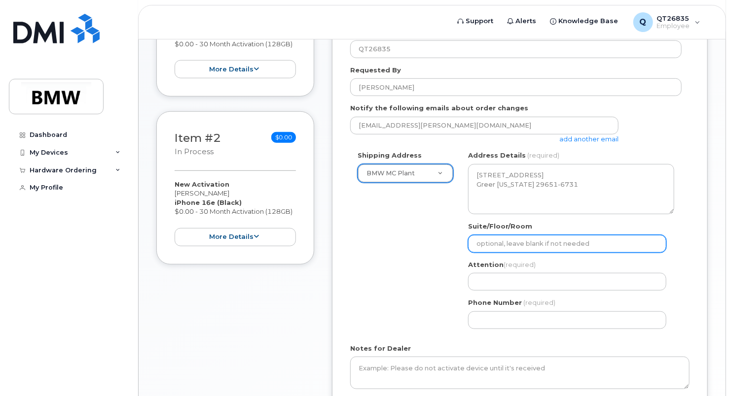
click at [497, 239] on input "Suite/Floor/Room" at bounding box center [567, 244] width 198 height 18
type input "H52"
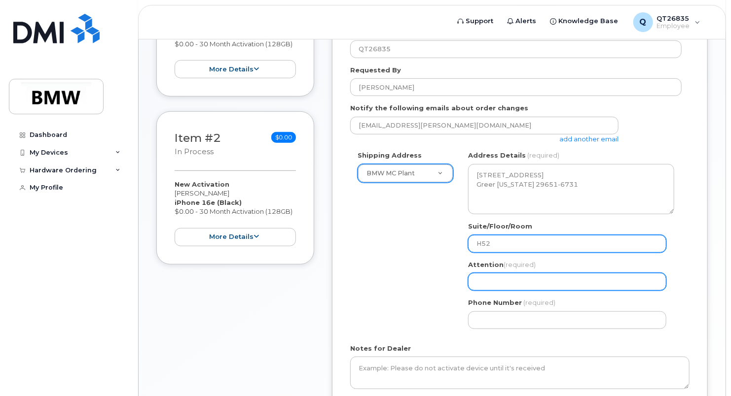
type input "Clay Johnson"
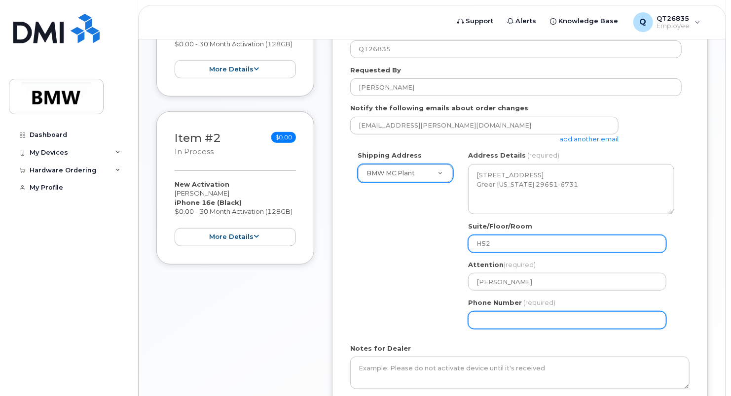
type input "8645340917"
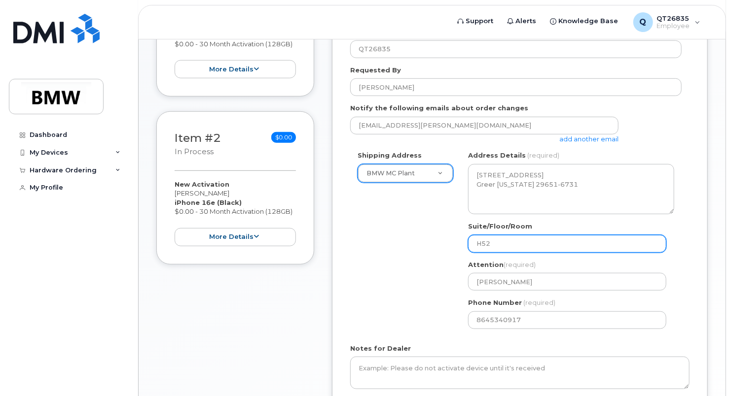
select select
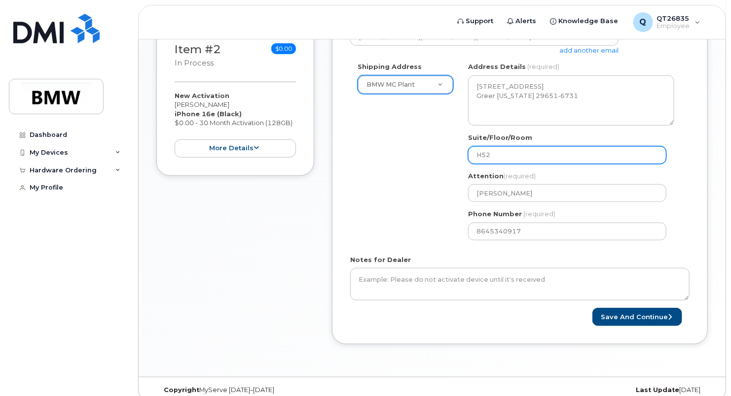
scroll to position [345, 0]
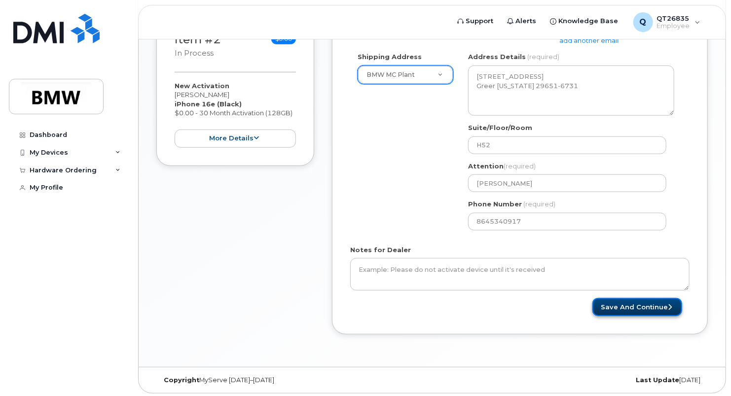
click at [611, 307] on button "Save and Continue" at bounding box center [637, 307] width 90 height 18
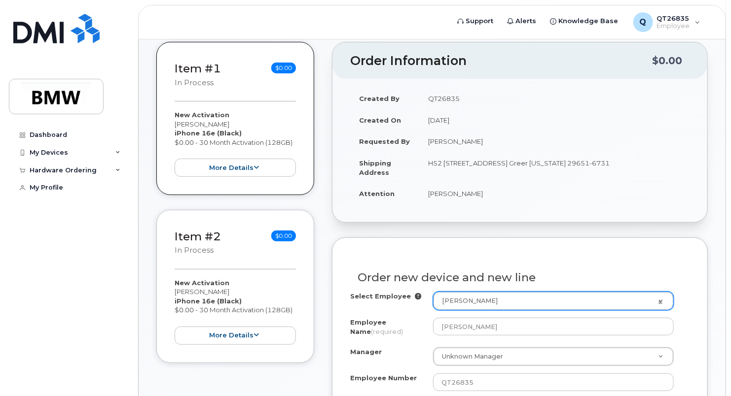
scroll to position [247, 0]
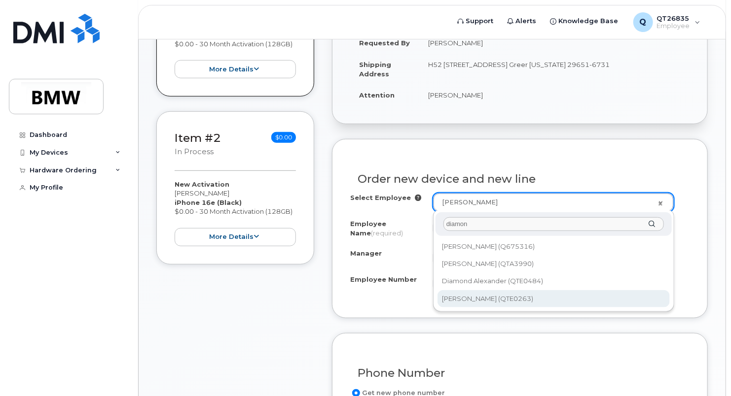
type input "diamon"
type input "3011858"
type input "[PERSON_NAME]"
type input "QTE0263"
type input "1859"
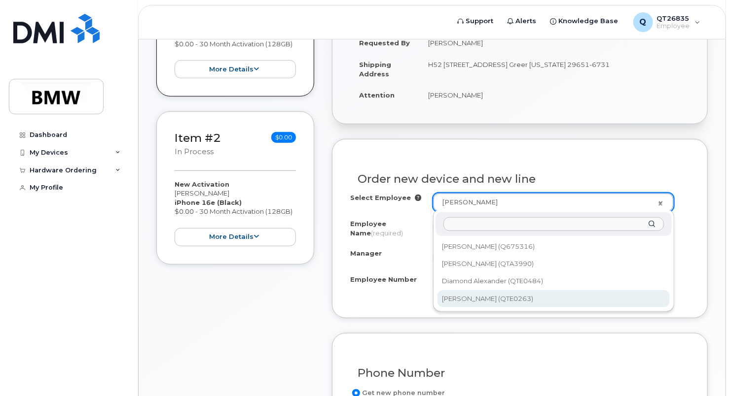
select select "1899965"
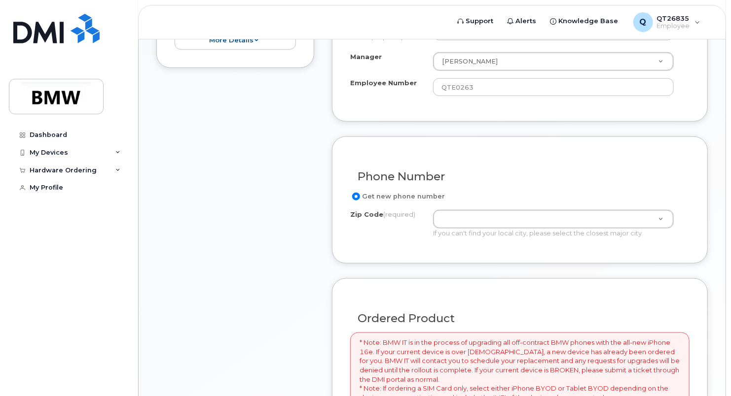
scroll to position [444, 0]
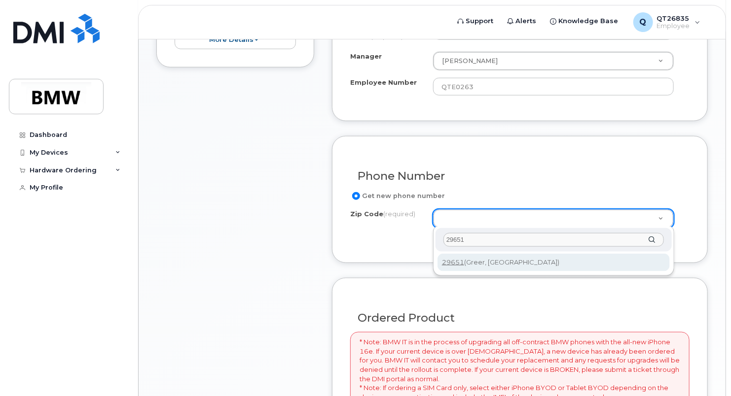
drag, startPoint x: 464, startPoint y: 240, endPoint x: 442, endPoint y: 242, distance: 22.2
click at [442, 242] on div "Zip Code (required) 29651" at bounding box center [553, 240] width 236 height 24
type input "29651"
type input "29651 (Greer, [GEOGRAPHIC_DATA])"
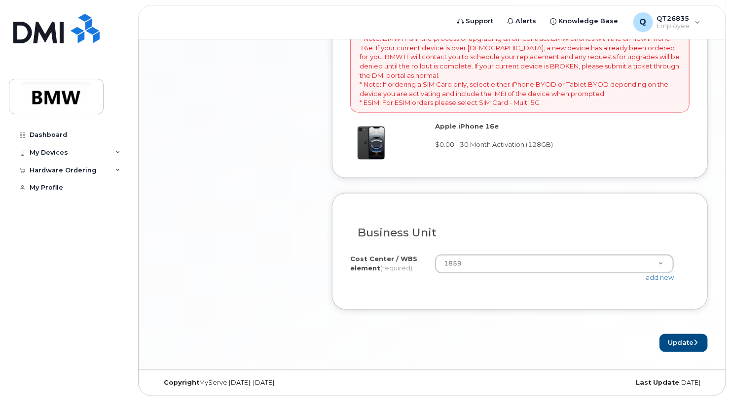
scroll to position [750, 0]
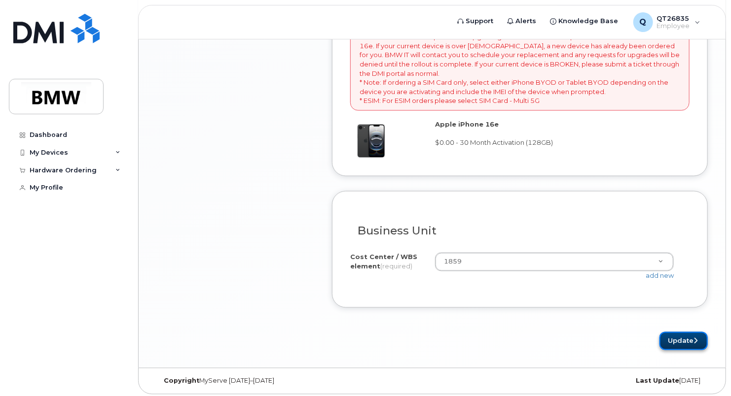
click at [683, 339] on button "Update" at bounding box center [683, 341] width 48 height 18
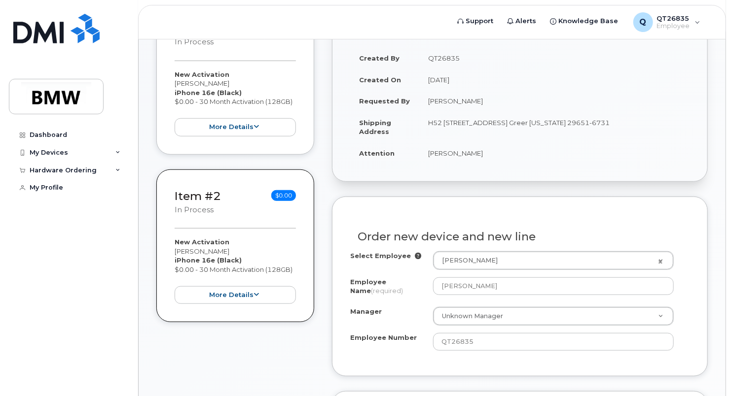
scroll to position [197, 0]
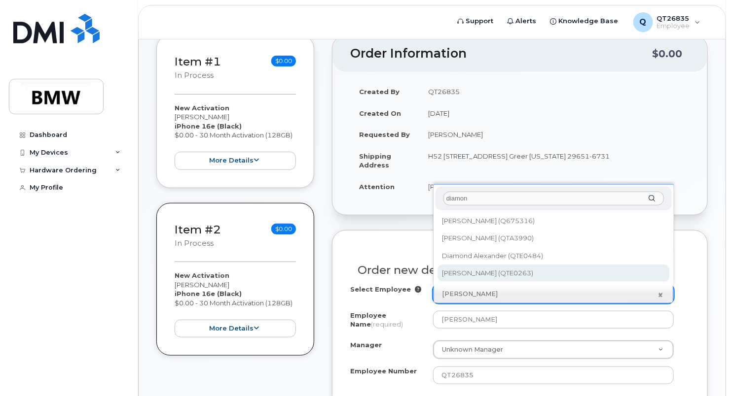
type input "diamon"
type input "3011858"
type input "Diamon Shiflet"
type input "QTE0263"
type input "1859"
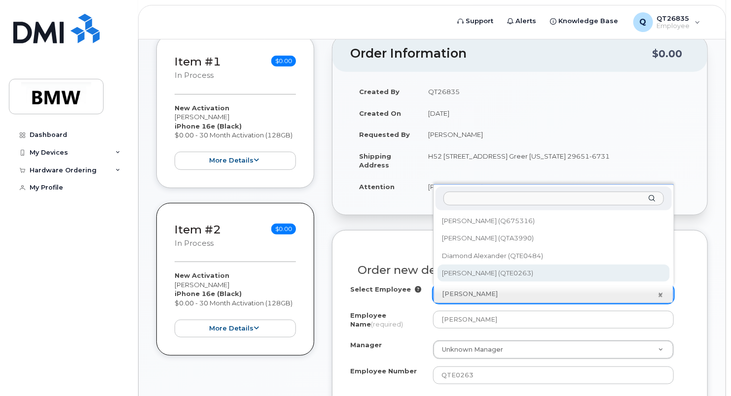
select select "1899965"
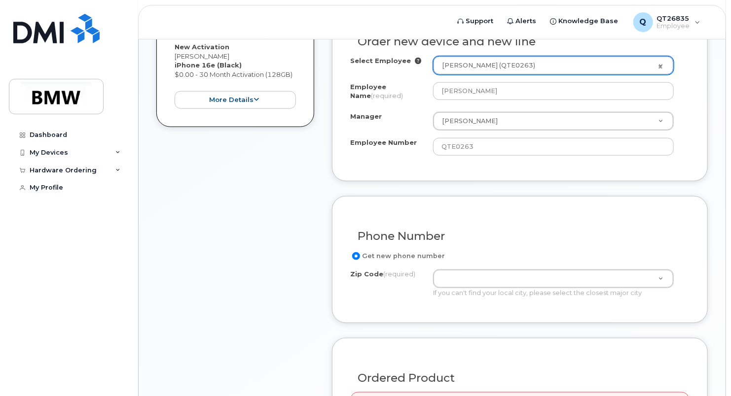
scroll to position [444, 0]
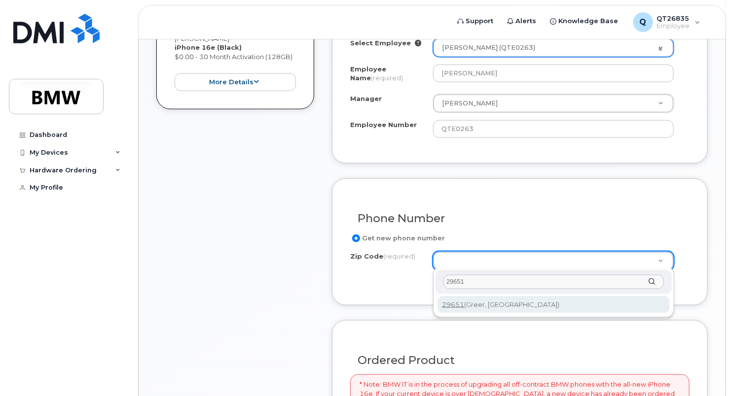
type input "29651"
type input "29651 (Greer, [GEOGRAPHIC_DATA])"
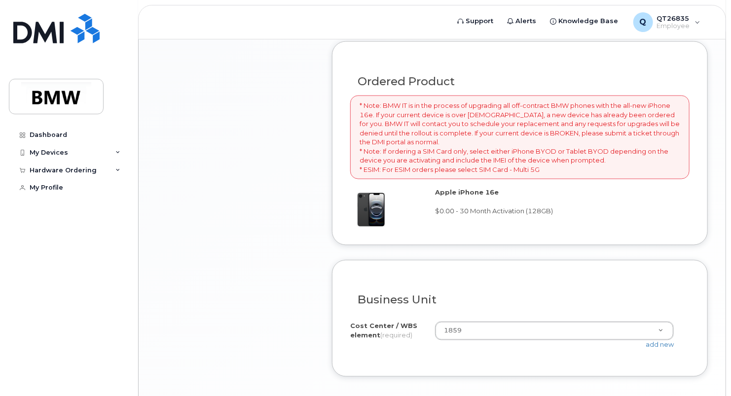
scroll to position [789, 0]
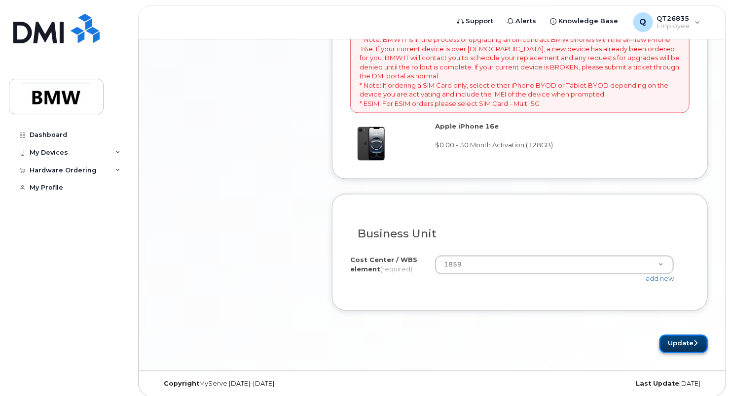
click at [685, 337] on button "Update" at bounding box center [683, 344] width 48 height 18
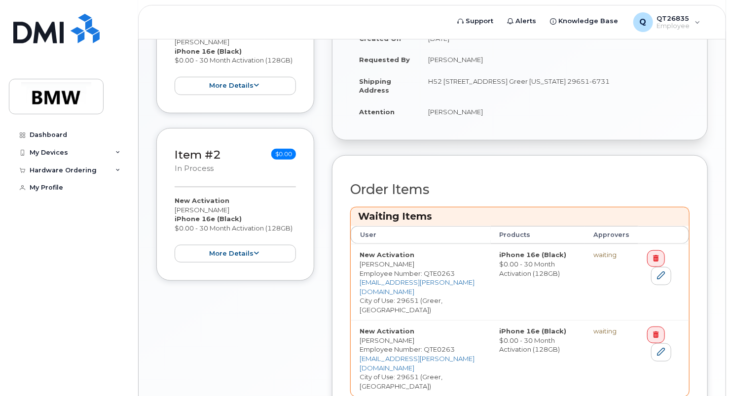
scroll to position [296, 0]
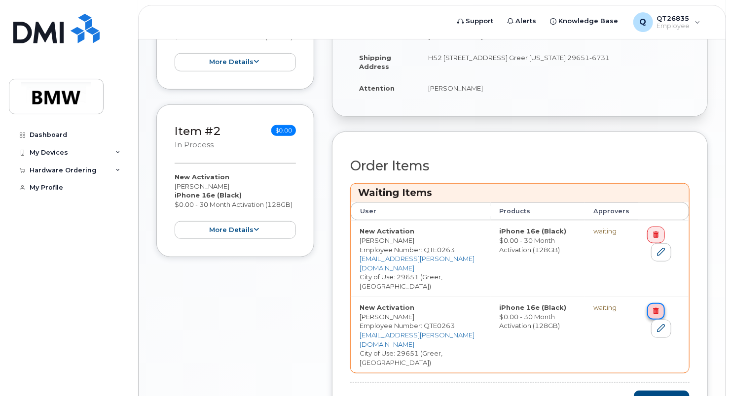
click at [654, 308] on icon at bounding box center [655, 311] width 5 height 6
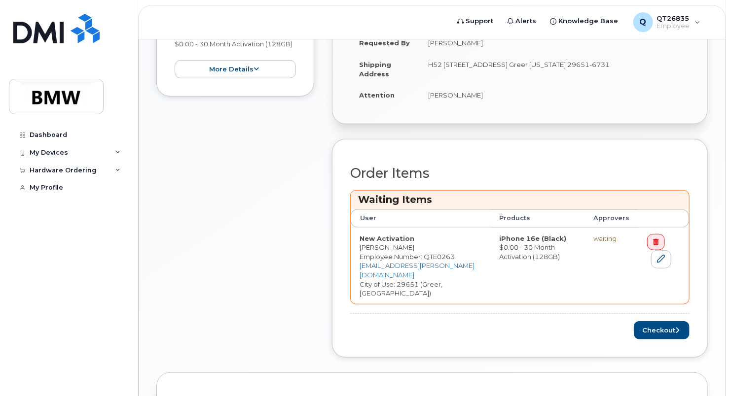
scroll to position [251, 0]
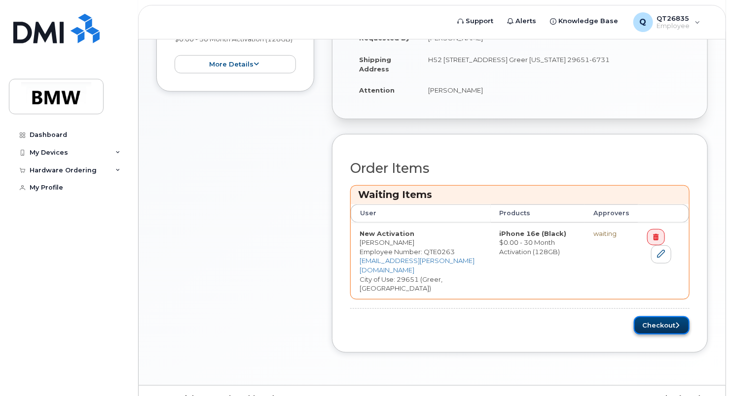
click at [665, 317] on button "Checkout" at bounding box center [662, 326] width 56 height 18
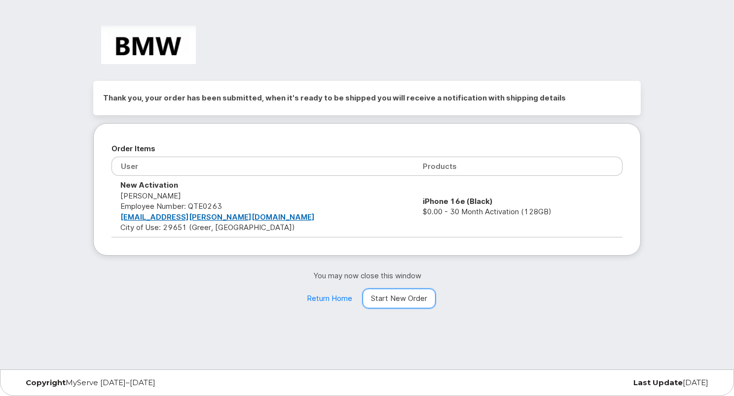
click at [417, 298] on link "Start New Order" at bounding box center [398, 299] width 73 height 20
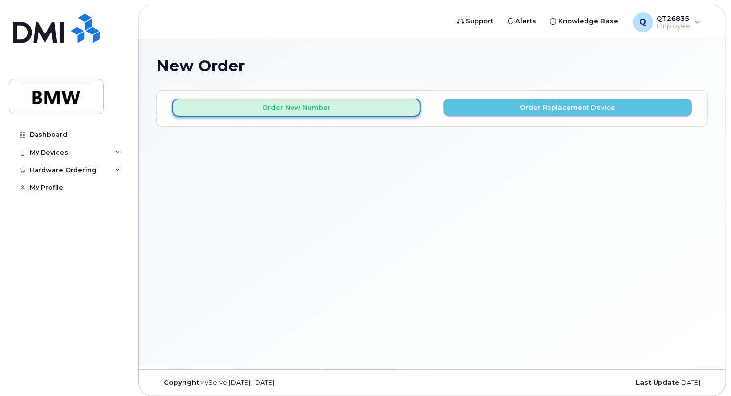
click at [327, 110] on button "Order New Number" at bounding box center [296, 108] width 249 height 18
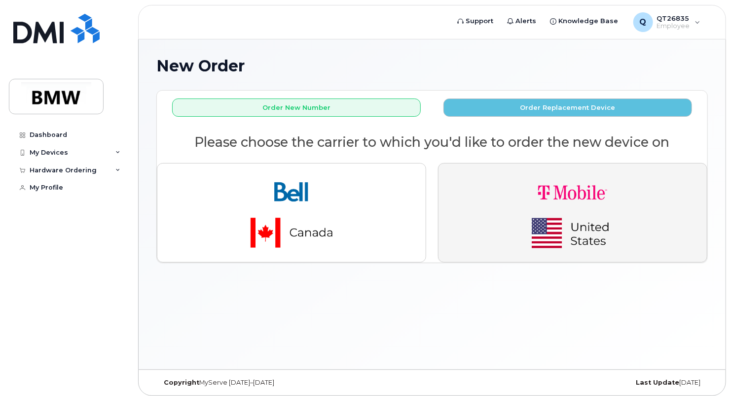
click at [585, 235] on img "button" at bounding box center [572, 213] width 138 height 83
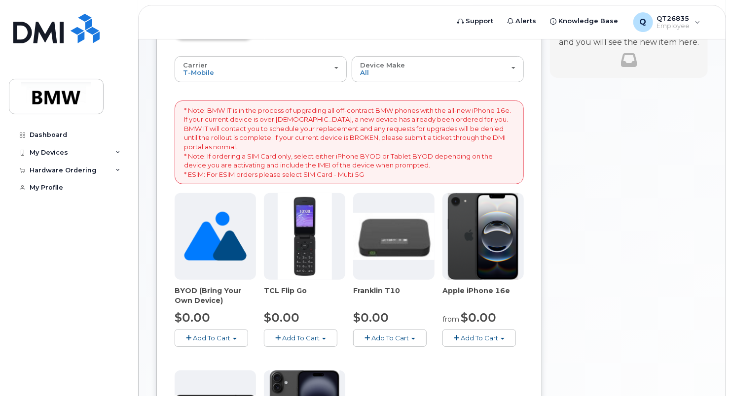
scroll to position [197, 0]
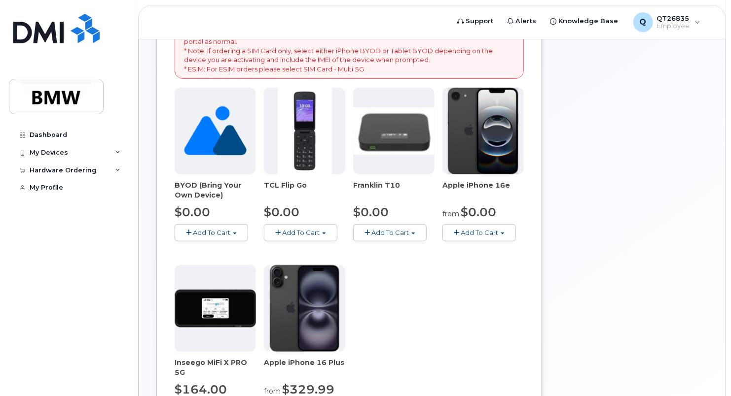
click at [500, 230] on button "Add To Cart" at bounding box center [478, 232] width 73 height 17
click at [492, 262] on link "$99.98 - 30 Month Activation (256GB)" at bounding box center [516, 263] width 142 height 12
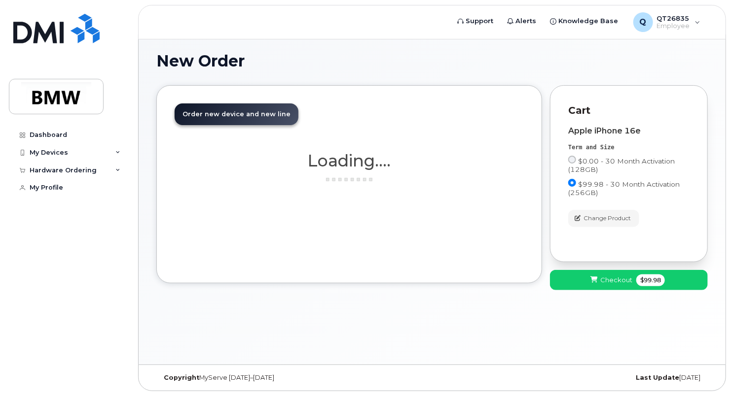
scroll to position [4, 0]
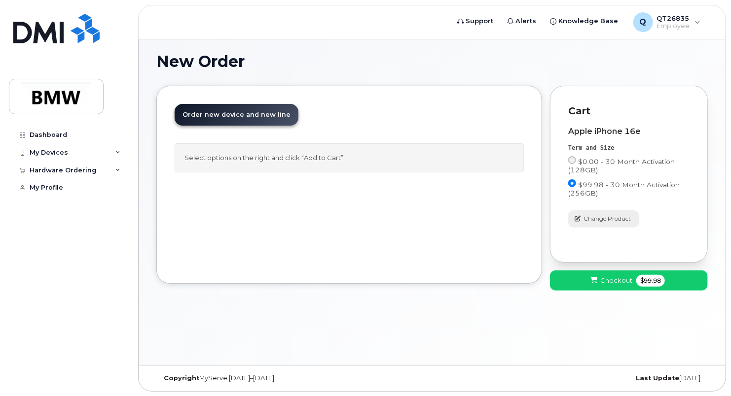
click at [596, 218] on span "Change Product" at bounding box center [606, 219] width 47 height 9
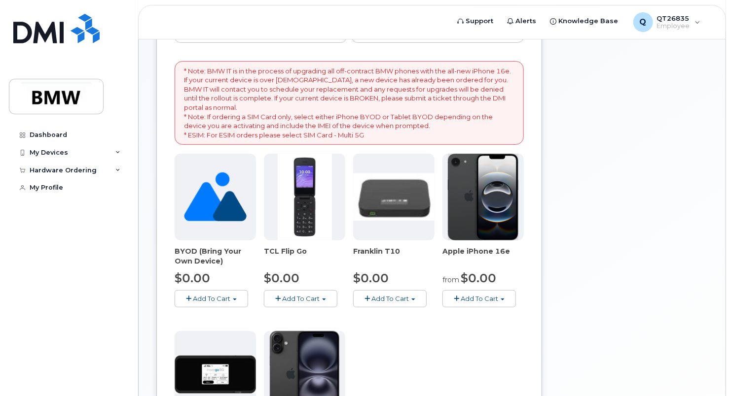
scroll to position [152, 0]
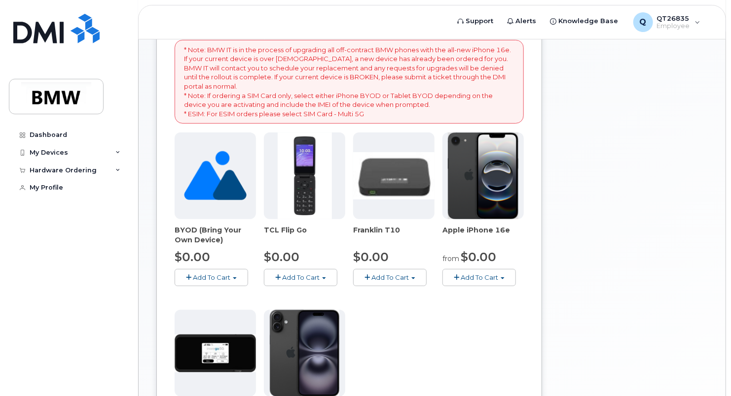
click at [472, 271] on button "Add To Cart" at bounding box center [478, 277] width 73 height 17
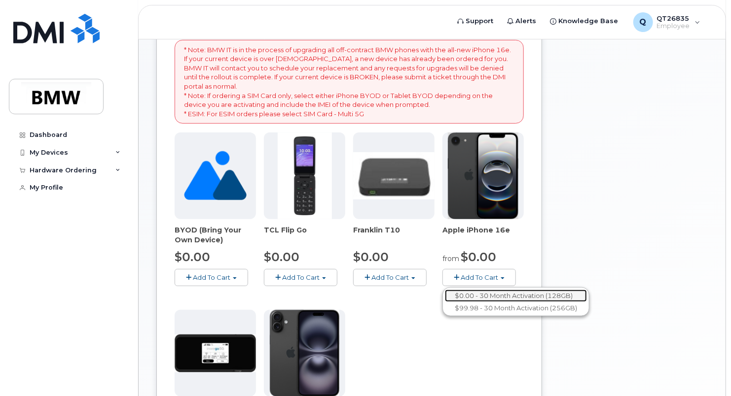
click at [485, 297] on link "$0.00 - 30 Month Activation (128GB)" at bounding box center [516, 296] width 142 height 12
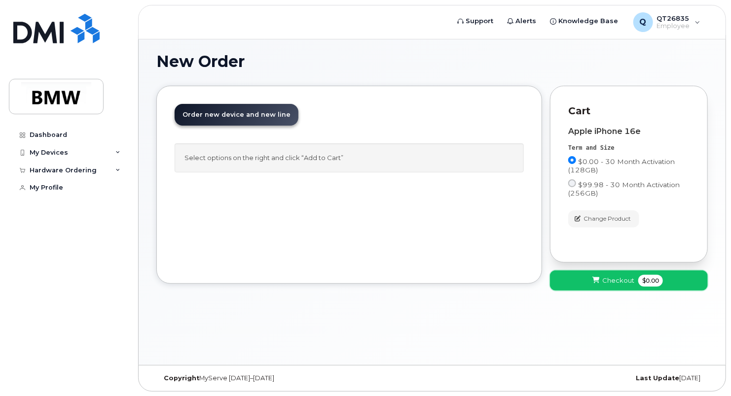
click at [619, 276] on span "Checkout" at bounding box center [618, 280] width 32 height 9
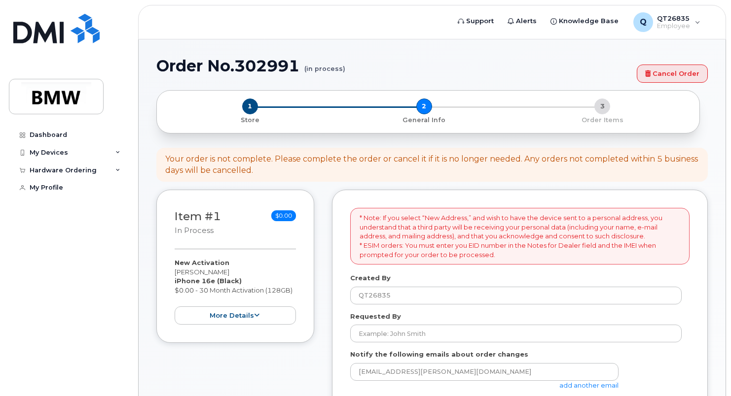
select select
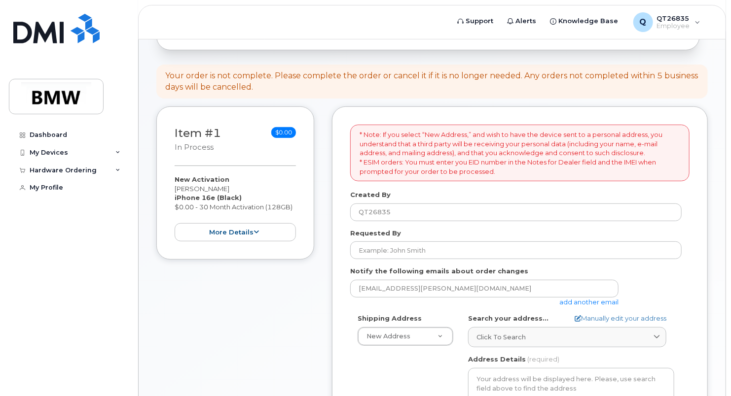
scroll to position [99, 0]
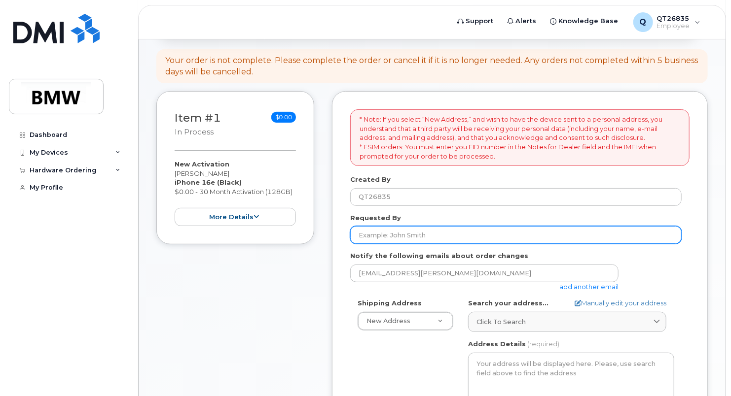
click at [408, 232] on input "Requested By" at bounding box center [515, 235] width 331 height 18
type input "[PERSON_NAME]"
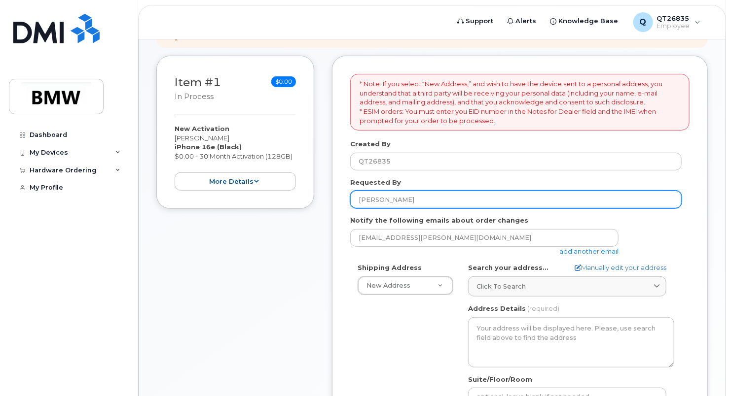
scroll to position [148, 0]
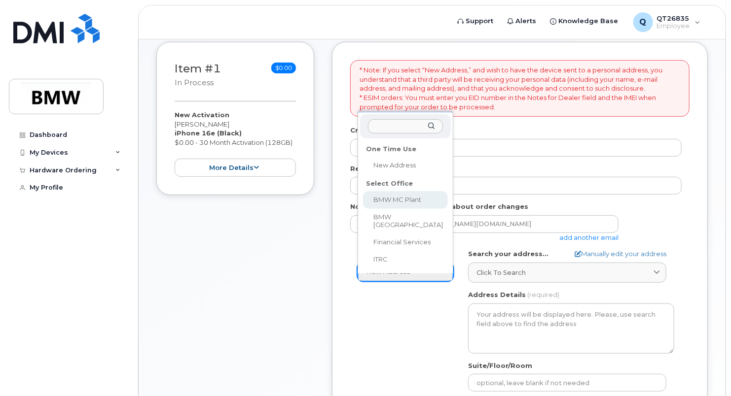
select select
type textarea "[STREET_ADDRESS] Greer [US_STATE] 29651-6731"
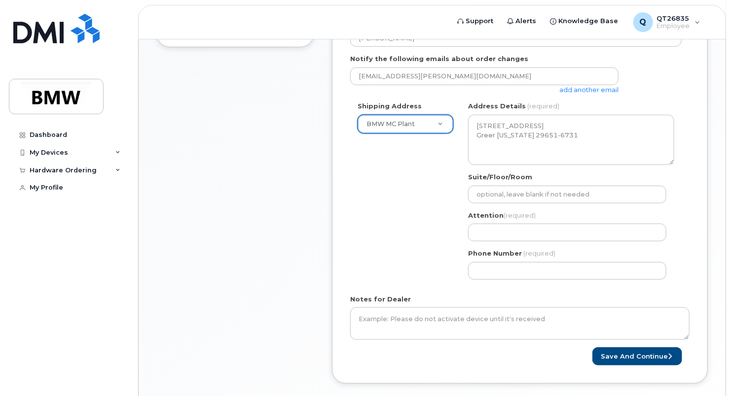
scroll to position [247, 0]
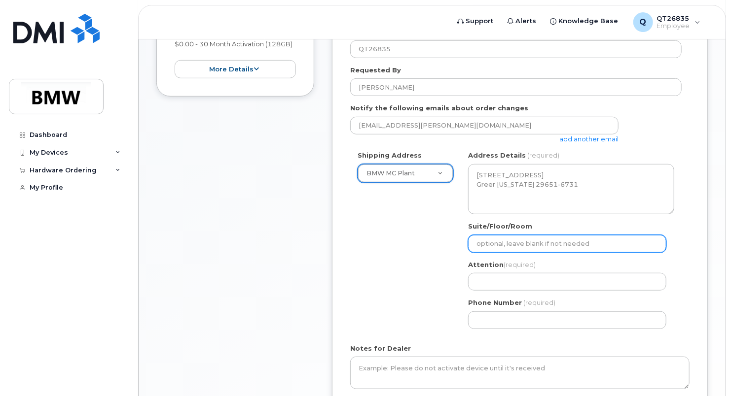
click at [497, 242] on input "Suite/Floor/Room" at bounding box center [567, 244] width 198 height 18
type input "H52"
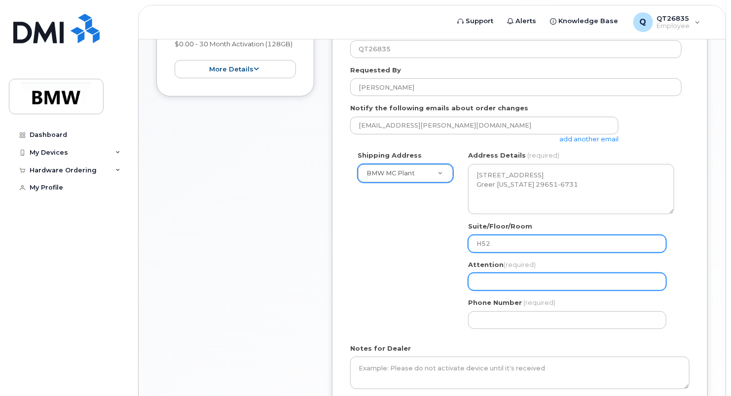
type input "[PERSON_NAME]"
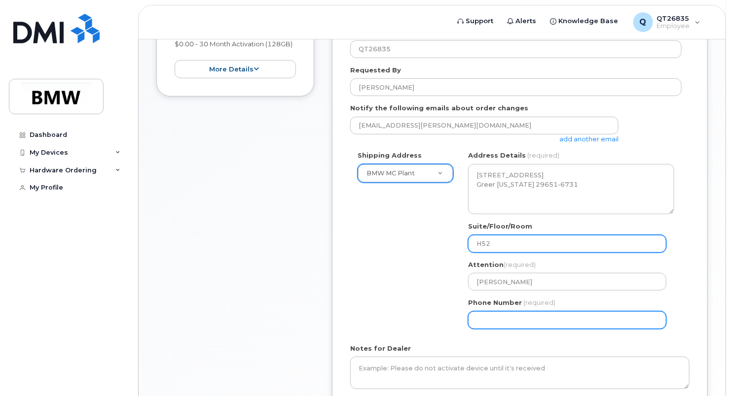
type input "8645340917"
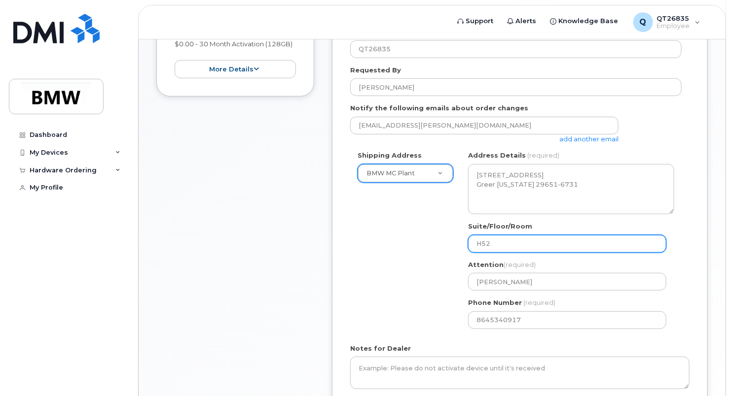
select select
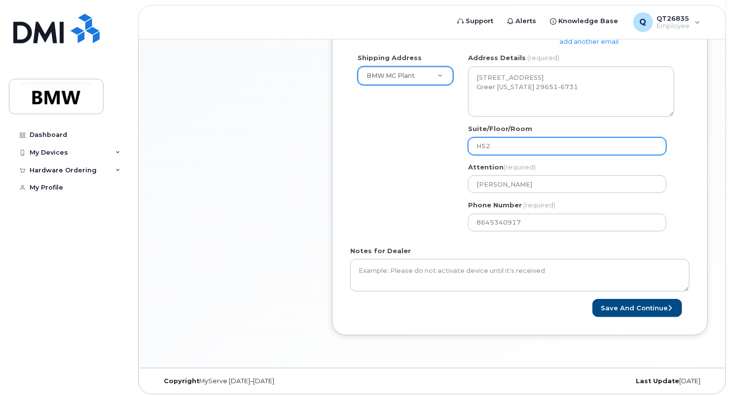
scroll to position [345, 0]
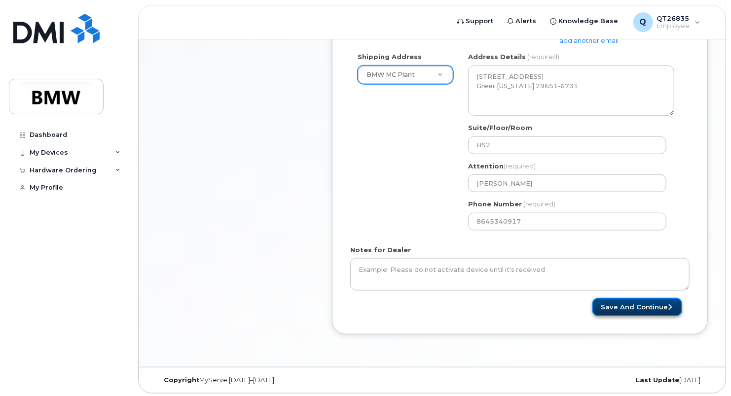
click at [629, 309] on button "Save and Continue" at bounding box center [637, 307] width 90 height 18
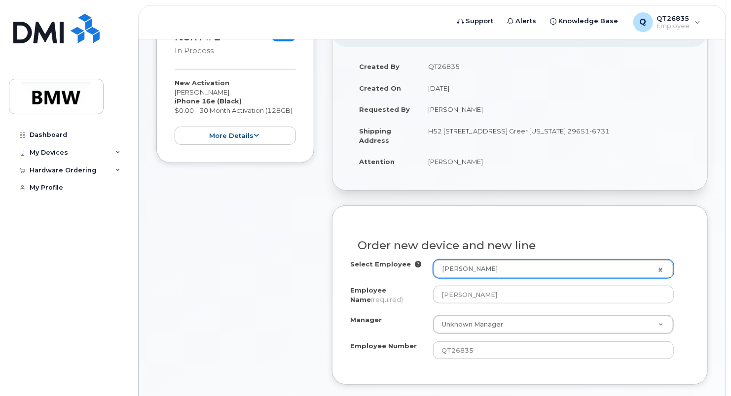
scroll to position [197, 0]
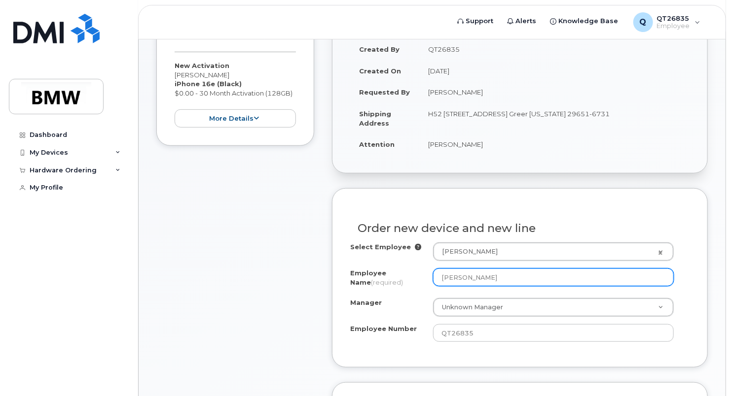
click at [469, 279] on input "[PERSON_NAME]" at bounding box center [553, 278] width 241 height 18
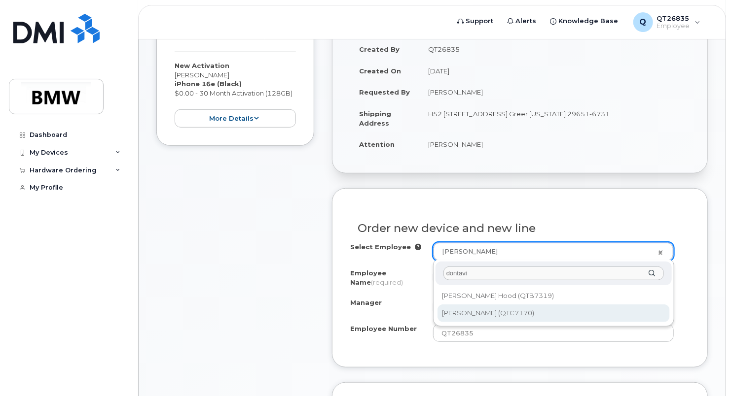
type input "dontavi"
type input "1902533"
type input "[PERSON_NAME]"
type input "QTC7170"
type input "2837"
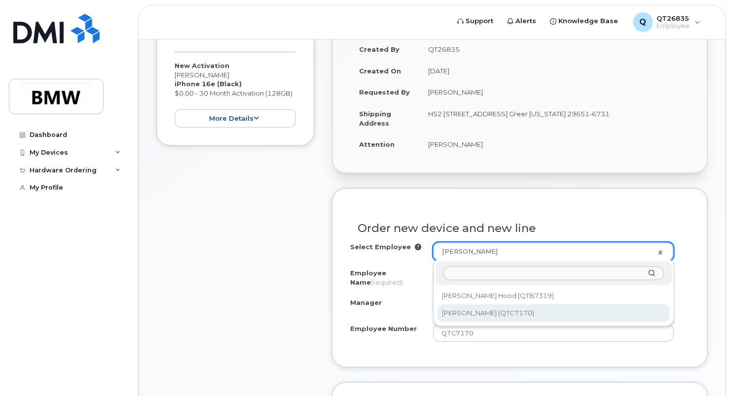
select select "1899965"
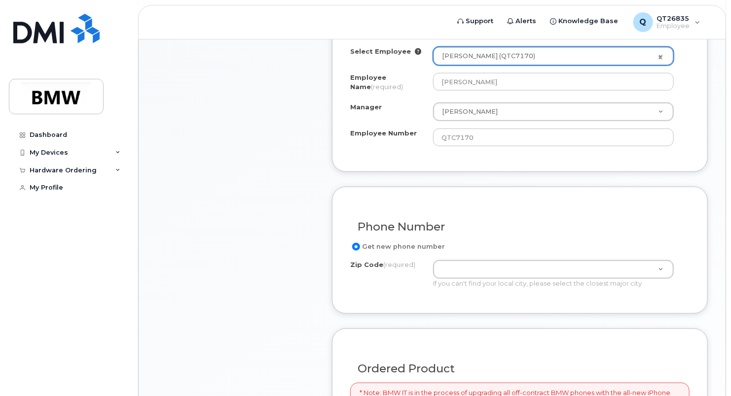
scroll to position [395, 0]
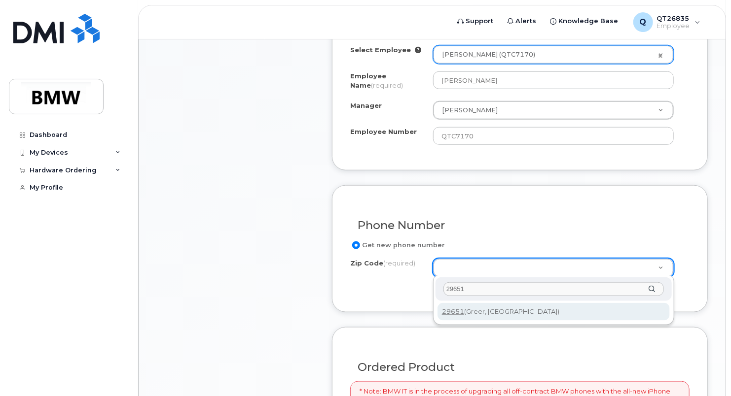
type input "29651"
drag, startPoint x: 466, startPoint y: 311, endPoint x: 467, endPoint y: 301, distance: 10.5
click at [467, 302] on div "Zip Code (required) 29651 29651 (Greer, SC)" at bounding box center [553, 301] width 241 height 50
type input "29651 (Greer, SC)"
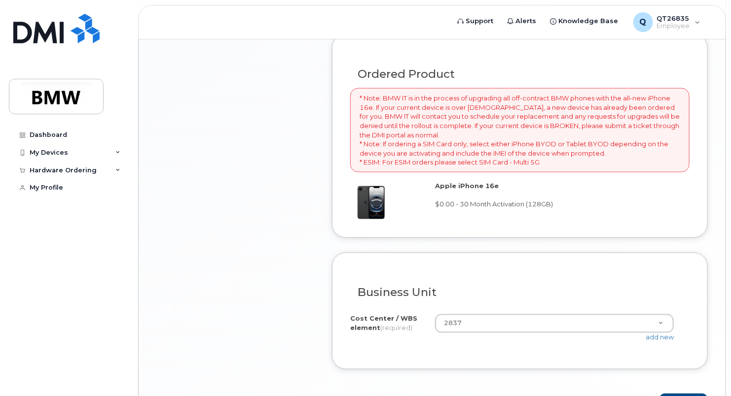
scroll to position [750, 0]
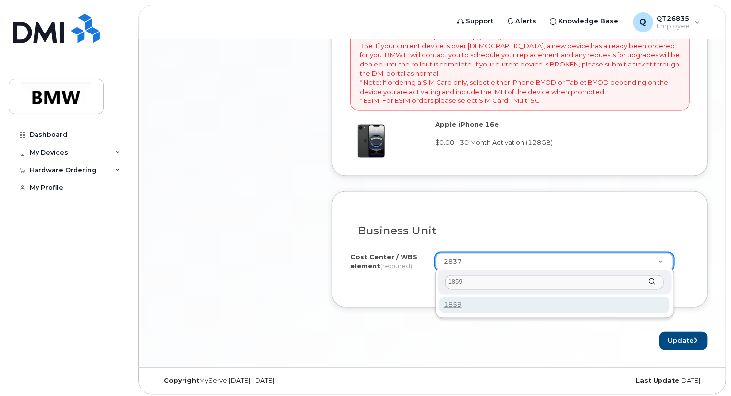
type input "1859"
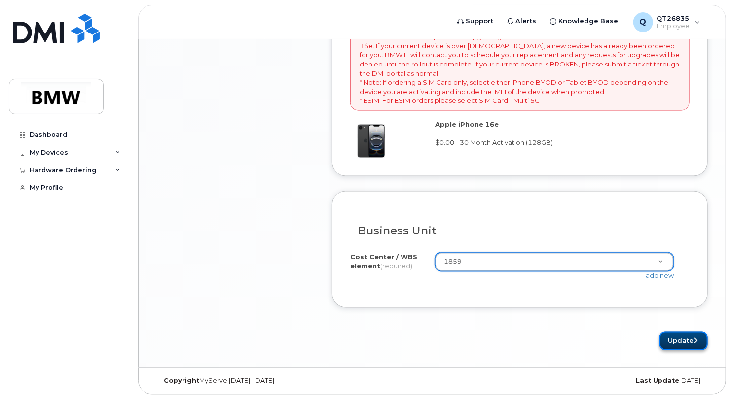
click at [679, 342] on button "Update" at bounding box center [683, 341] width 48 height 18
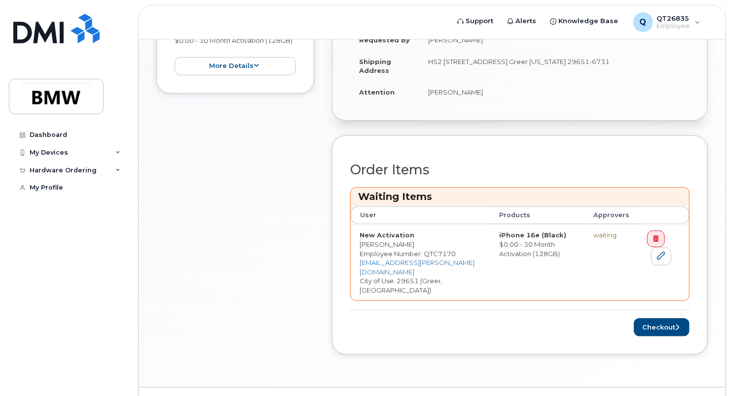
scroll to position [294, 0]
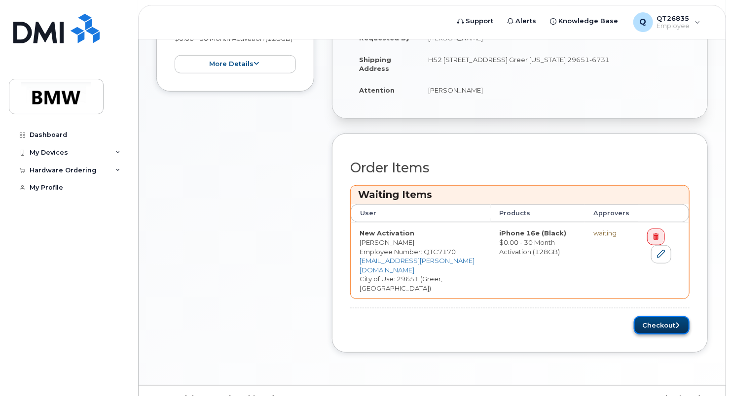
click at [663, 317] on button "Checkout" at bounding box center [662, 326] width 56 height 18
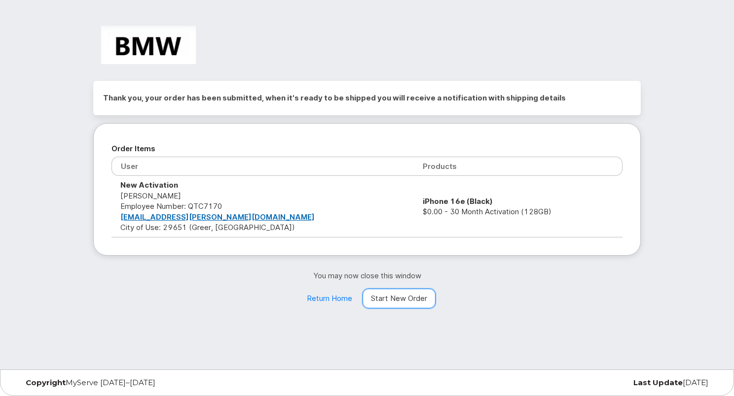
click at [401, 297] on link "Start New Order" at bounding box center [398, 299] width 73 height 20
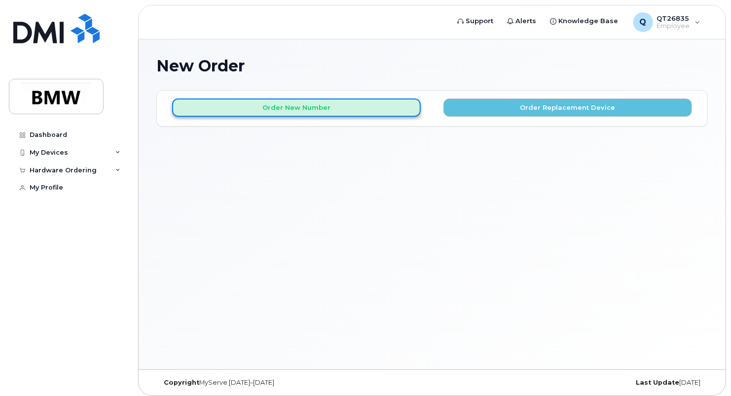
click at [286, 110] on button "Order New Number" at bounding box center [296, 108] width 249 height 18
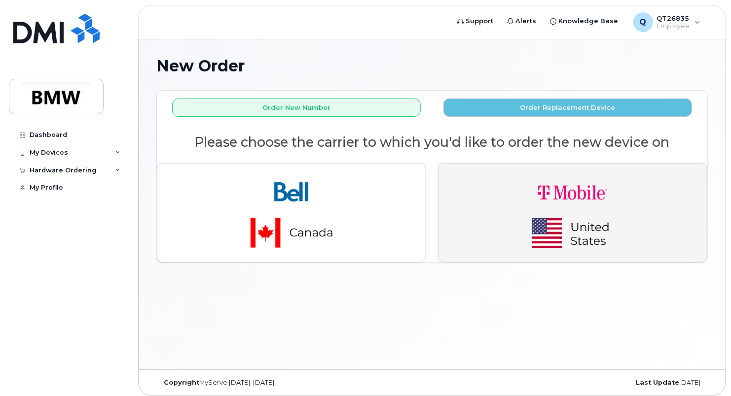
click at [544, 187] on img "button" at bounding box center [572, 213] width 138 height 83
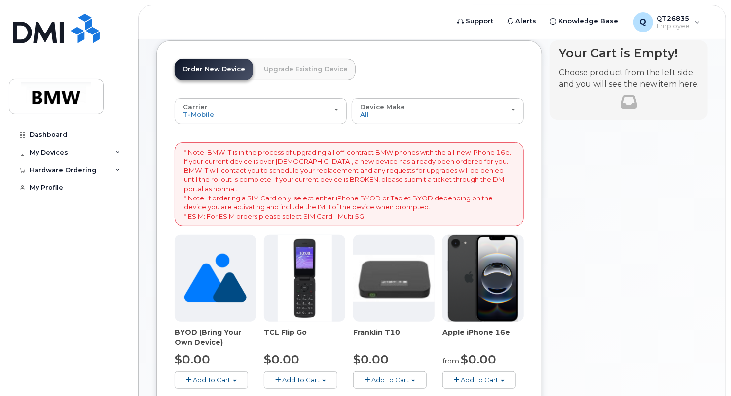
scroll to position [99, 0]
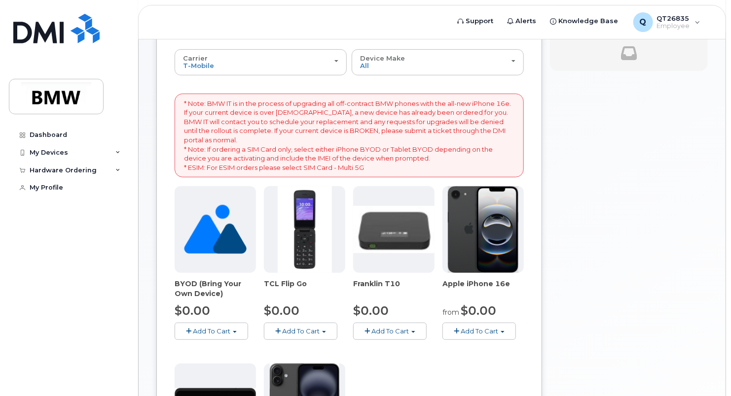
click at [502, 331] on span "button" at bounding box center [503, 332] width 4 height 2
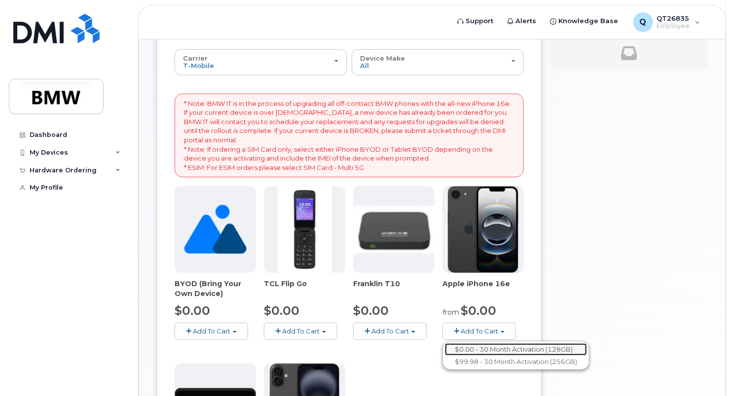
click at [492, 344] on link "$0.00 - 30 Month Activation (128GB)" at bounding box center [516, 350] width 142 height 12
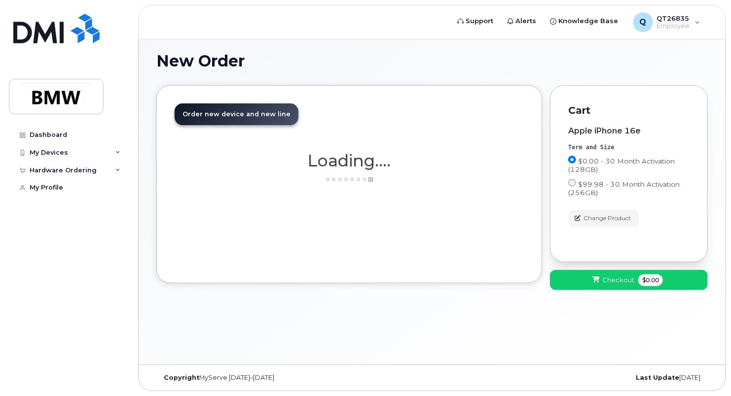
scroll to position [4, 0]
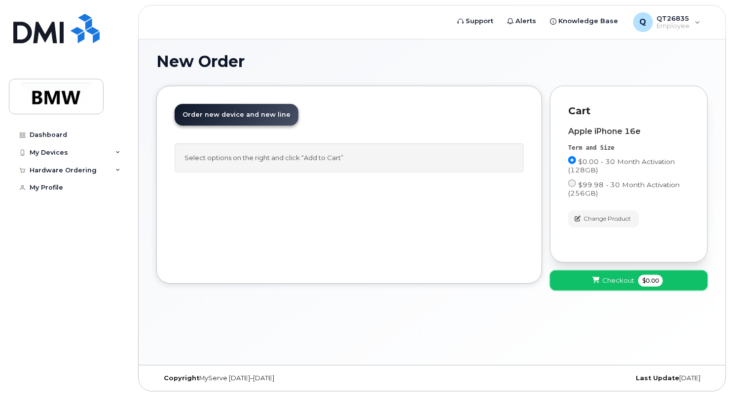
click at [628, 280] on span "Checkout" at bounding box center [618, 280] width 32 height 9
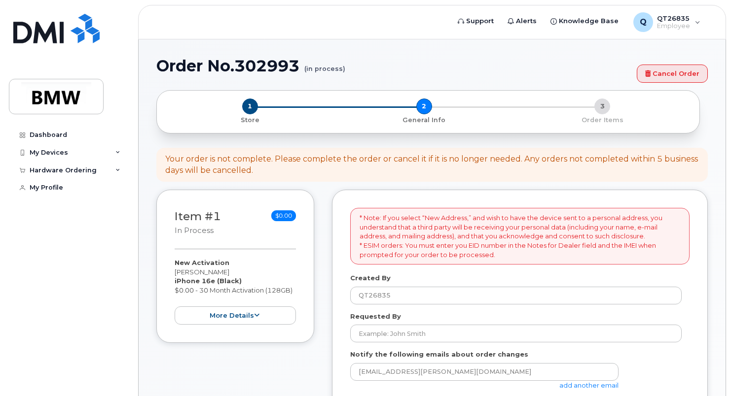
select select
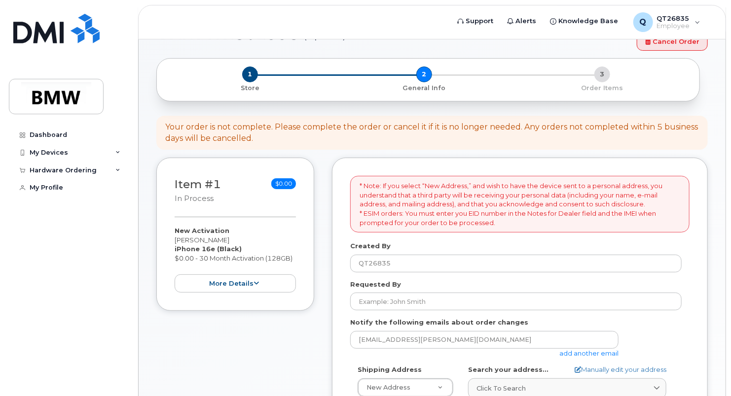
scroll to position [49, 0]
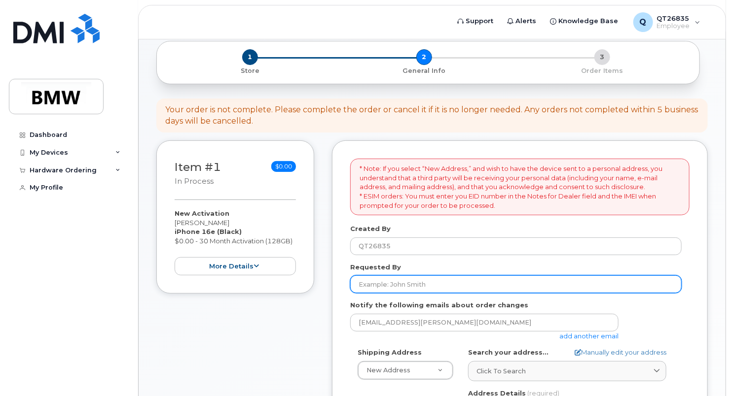
click at [424, 284] on input "Requested By" at bounding box center [515, 285] width 331 height 18
type input "[PERSON_NAME]"
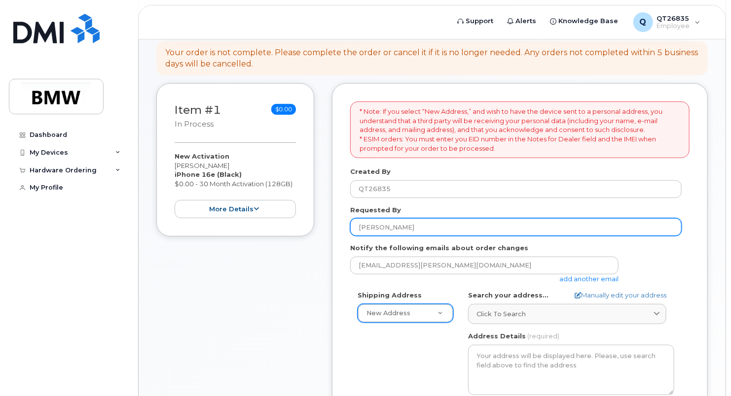
scroll to position [197, 0]
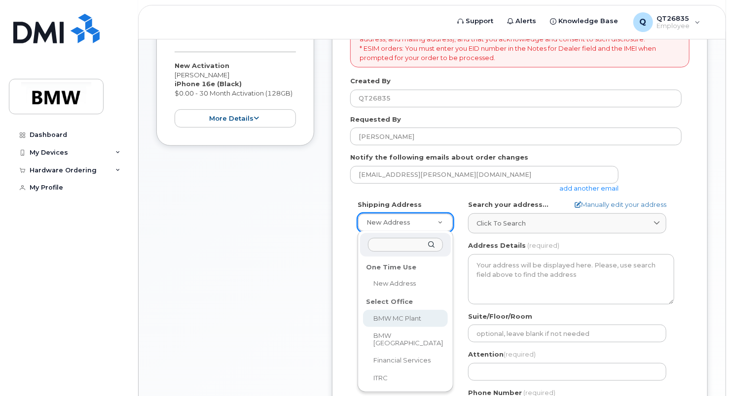
select select
type textarea "[STREET_ADDRESS] Greer [US_STATE] 29651-6731"
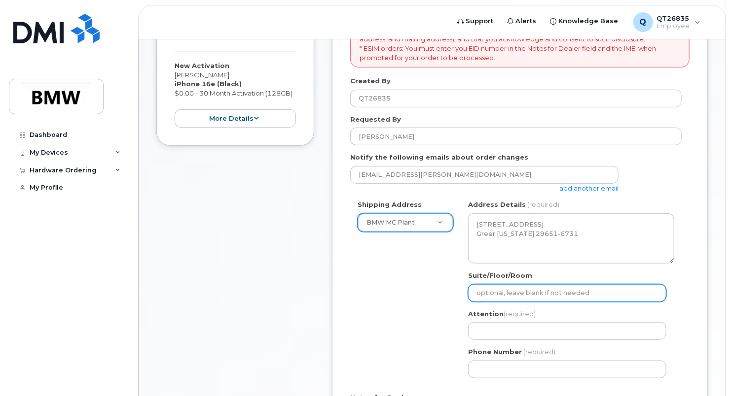
click at [493, 292] on input "Suite/Floor/Room" at bounding box center [567, 294] width 198 height 18
type input "H52"
type input "Clay Johnson"
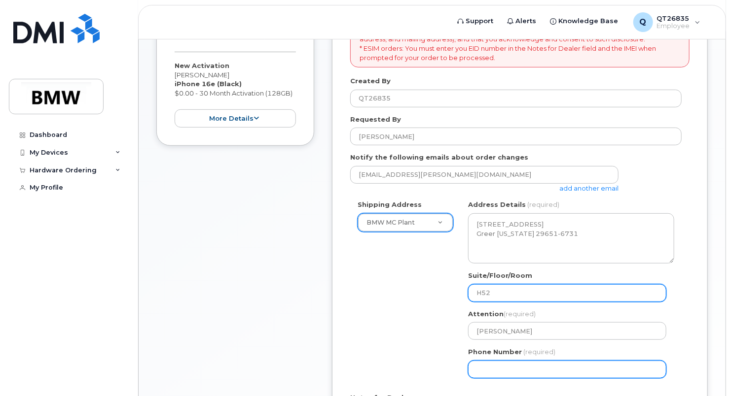
type input "8645340917"
select select
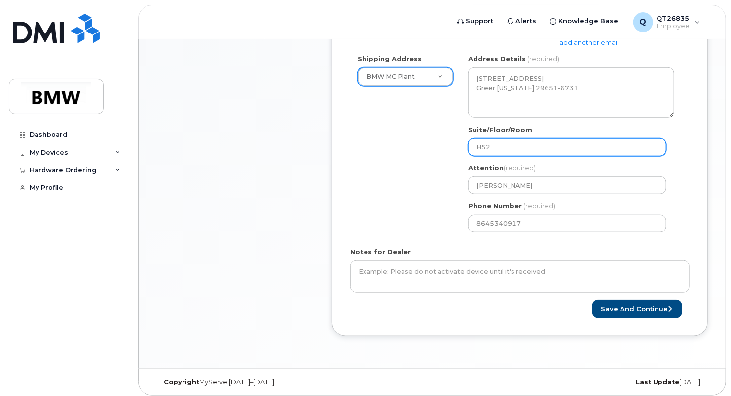
scroll to position [345, 0]
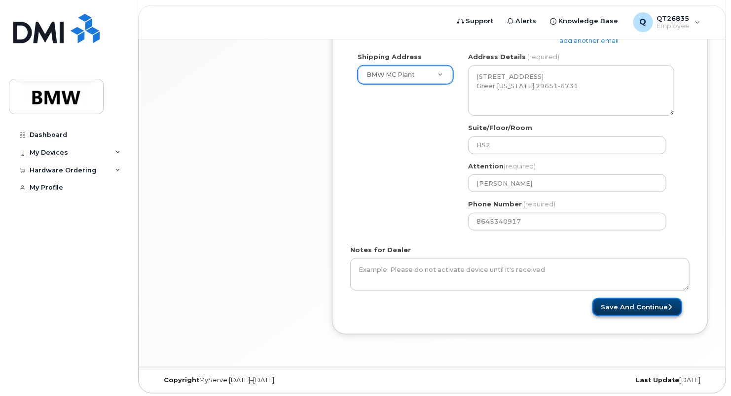
click at [633, 306] on button "Save and Continue" at bounding box center [637, 307] width 90 height 18
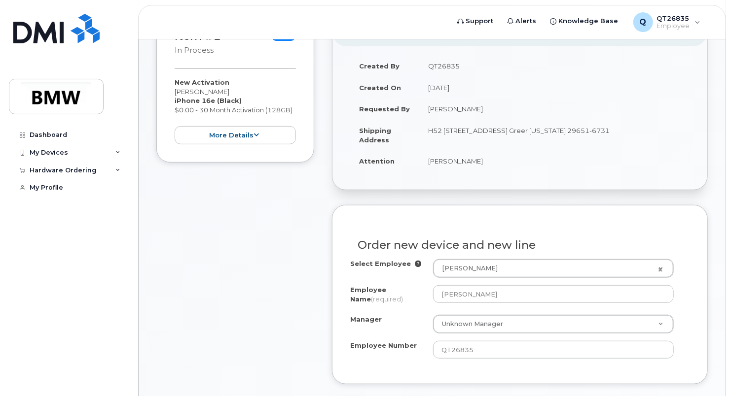
scroll to position [197, 0]
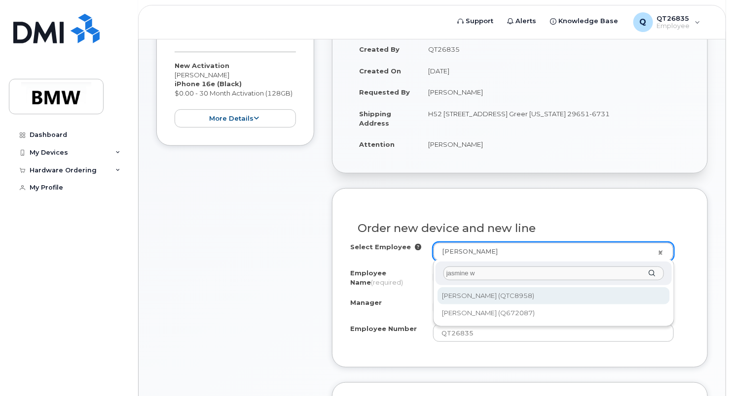
type input "jasmine w"
type input "3011853"
type input "[PERSON_NAME]"
type input "QTC8958"
type input "1859"
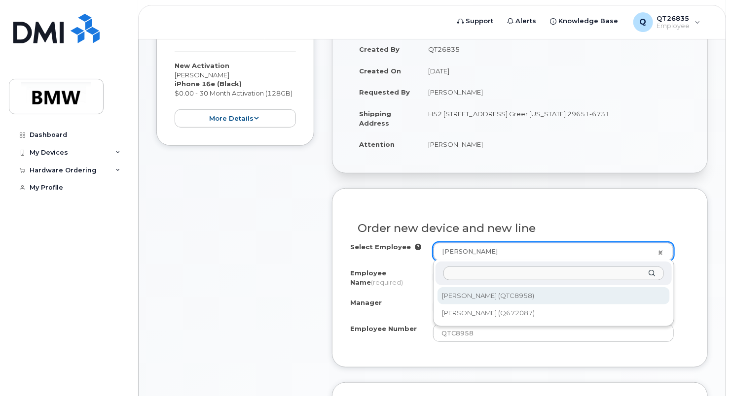
select select "1899965"
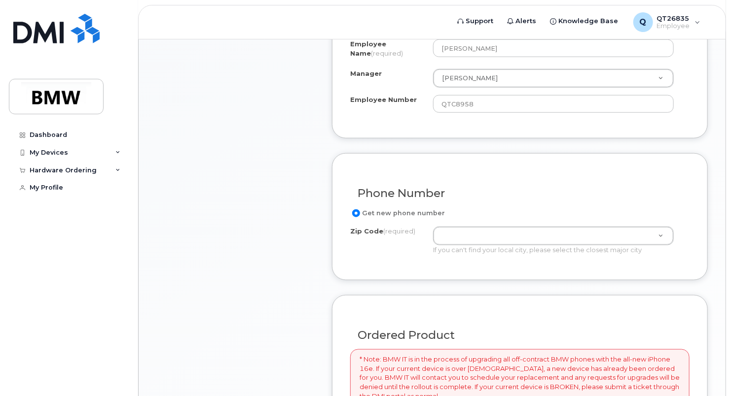
scroll to position [444, 0]
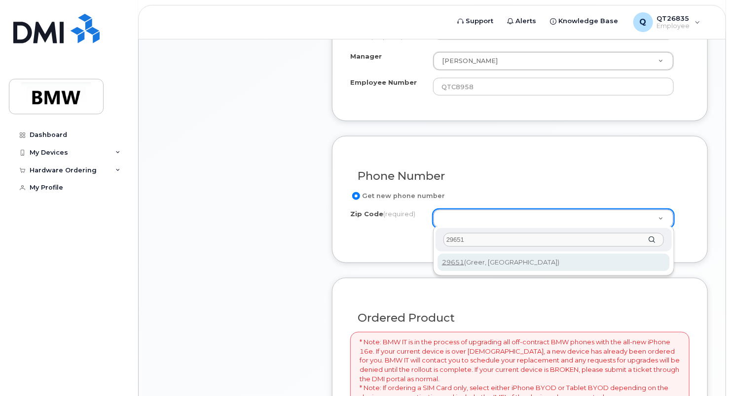
type input "29651"
type input "29651 (Greer, SC)"
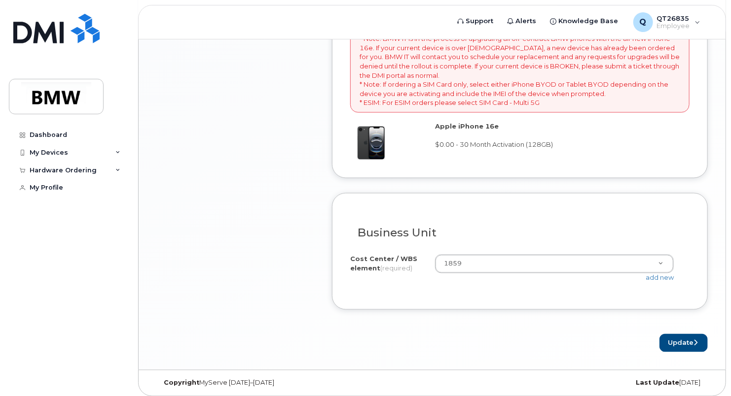
scroll to position [750, 0]
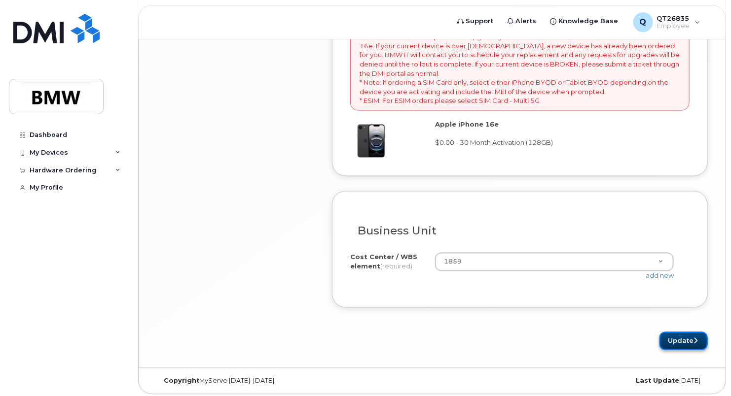
click at [684, 339] on button "Update" at bounding box center [683, 341] width 48 height 18
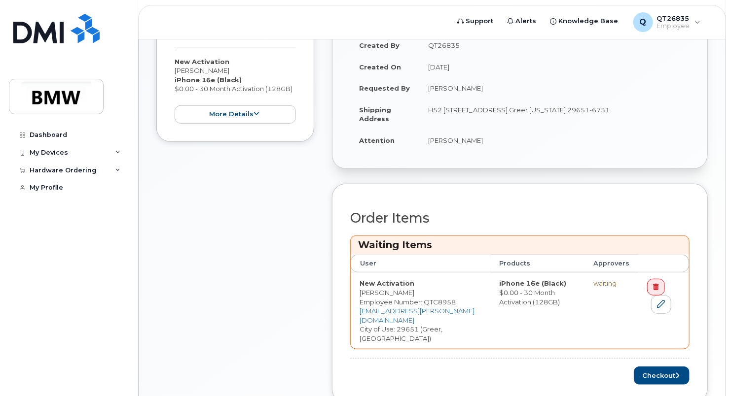
scroll to position [247, 0]
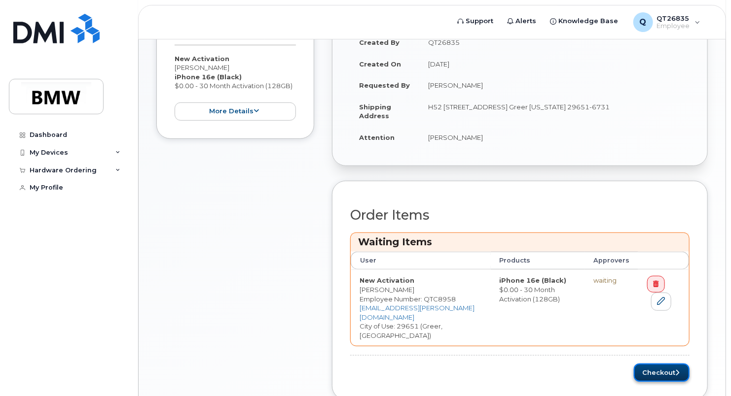
click at [658, 364] on button "Checkout" at bounding box center [662, 373] width 56 height 18
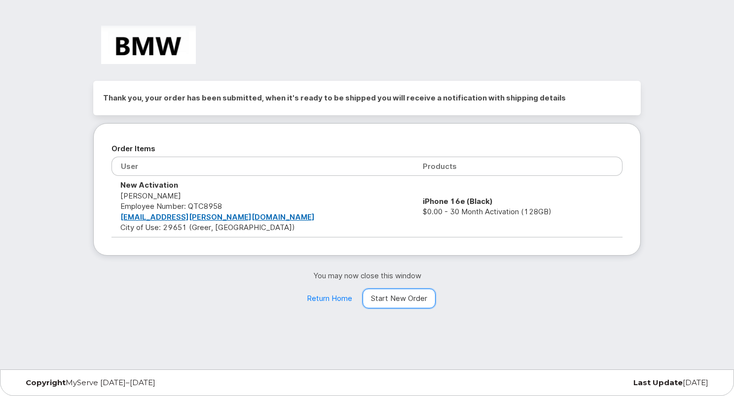
click at [407, 300] on link "Start New Order" at bounding box center [398, 299] width 73 height 20
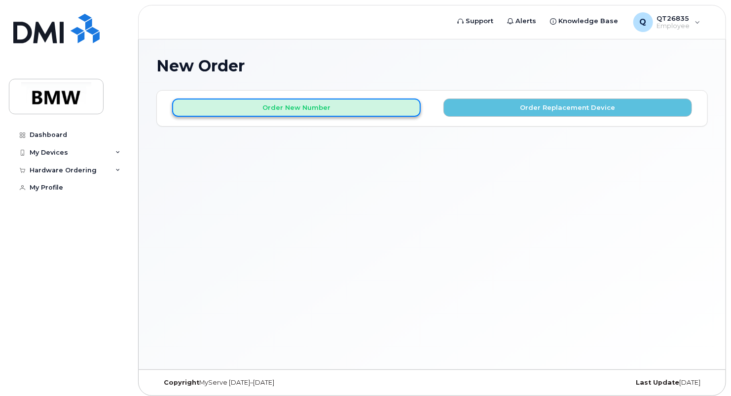
click at [387, 107] on button "Order New Number" at bounding box center [296, 108] width 249 height 18
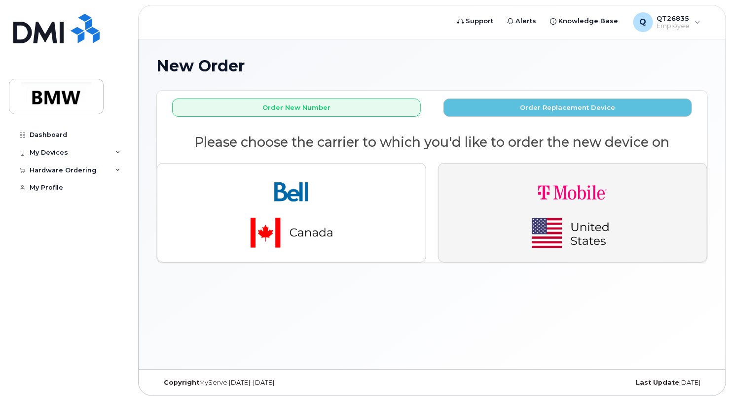
click at [556, 221] on img "button" at bounding box center [572, 213] width 138 height 83
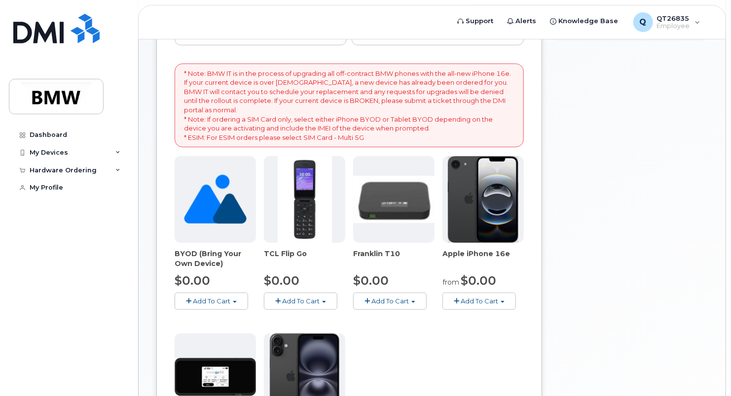
scroll to position [148, 0]
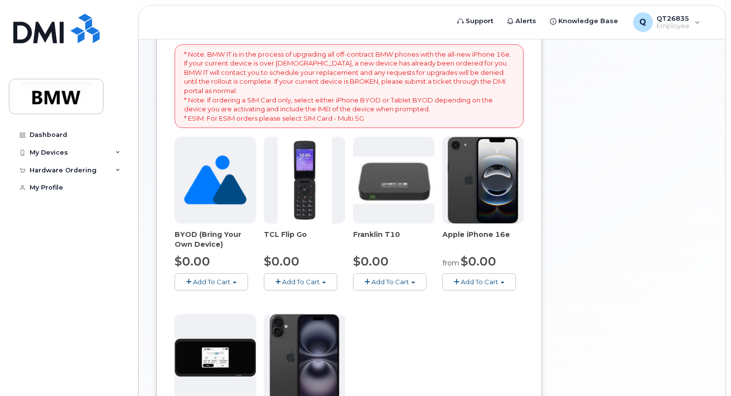
click at [505, 280] on button "Add To Cart" at bounding box center [478, 282] width 73 height 17
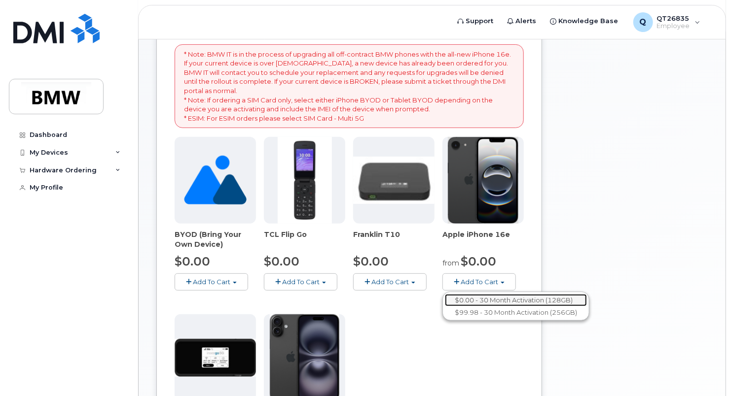
click at [479, 300] on link "$0.00 - 30 Month Activation (128GB)" at bounding box center [516, 300] width 142 height 12
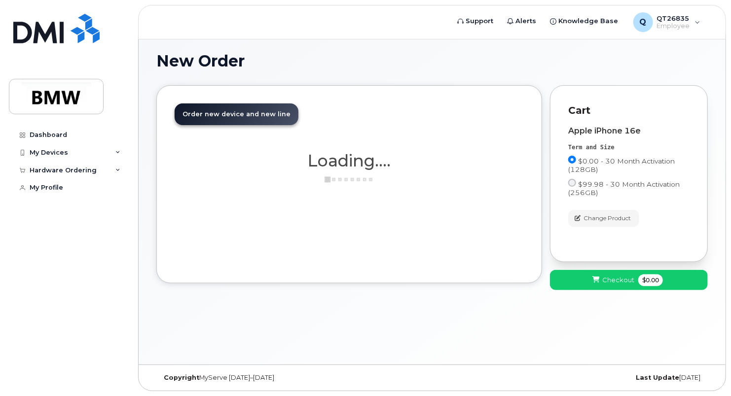
scroll to position [4, 0]
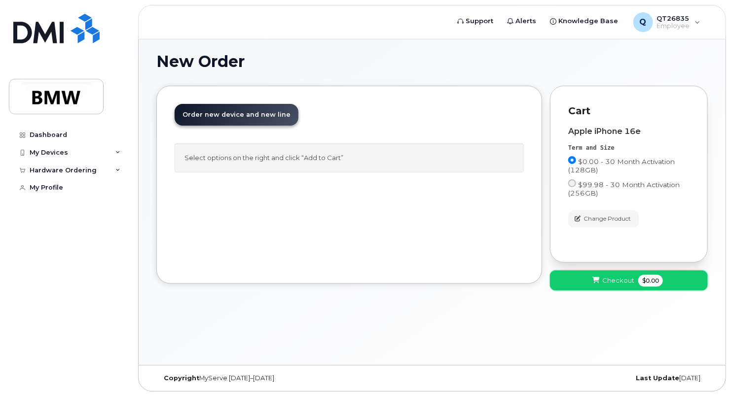
click at [608, 271] on button "Checkout $0.00" at bounding box center [629, 281] width 158 height 20
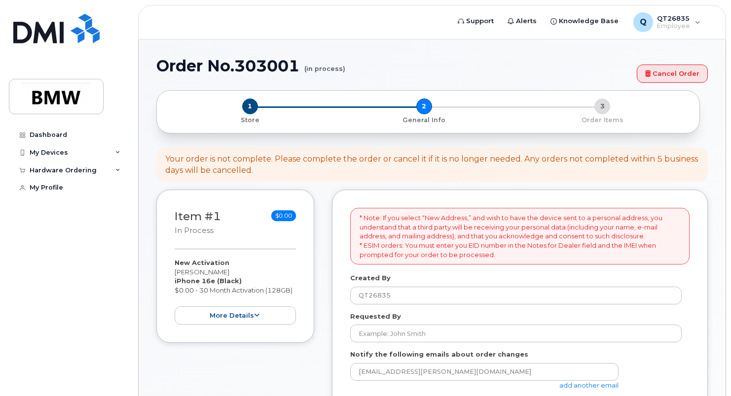
select select
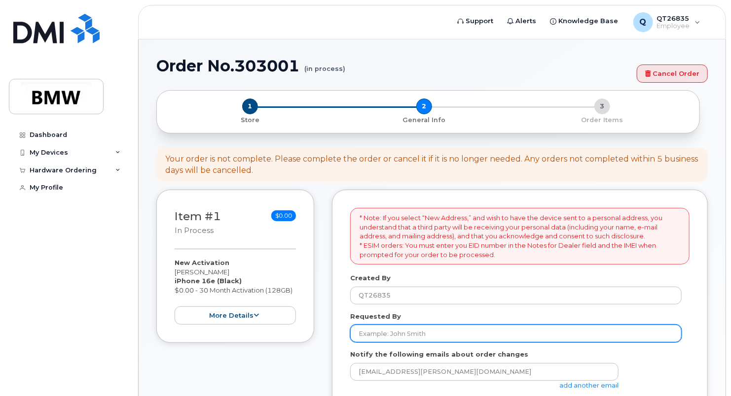
click at [407, 333] on input "Requested By" at bounding box center [515, 334] width 331 height 18
type input "[PERSON_NAME]"
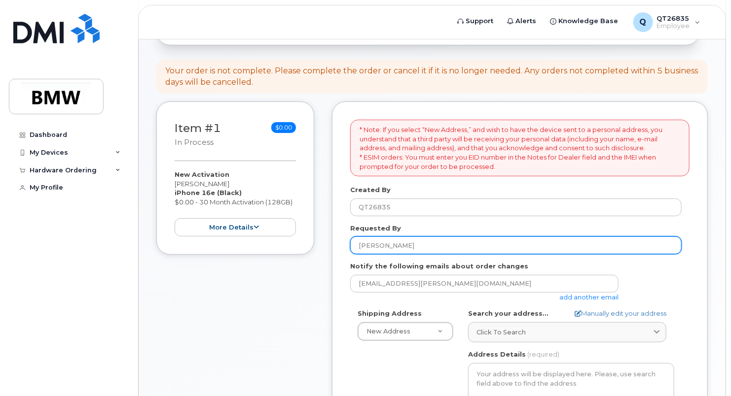
scroll to position [148, 0]
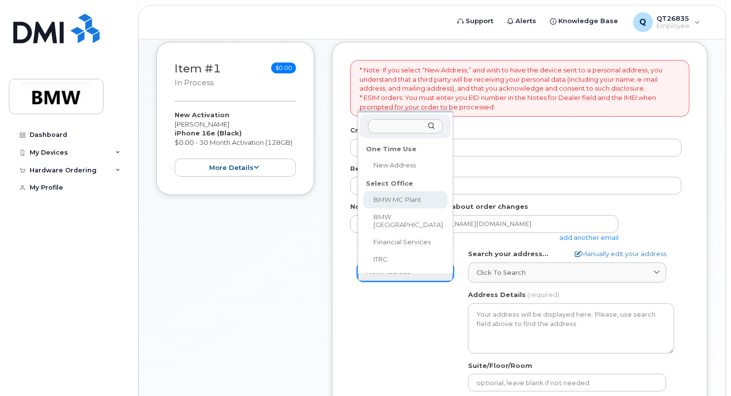
select select
type textarea "1400 Highway 101 S GREER SC 29651-6731 UNITED STATES Greer South Carolina 29651…"
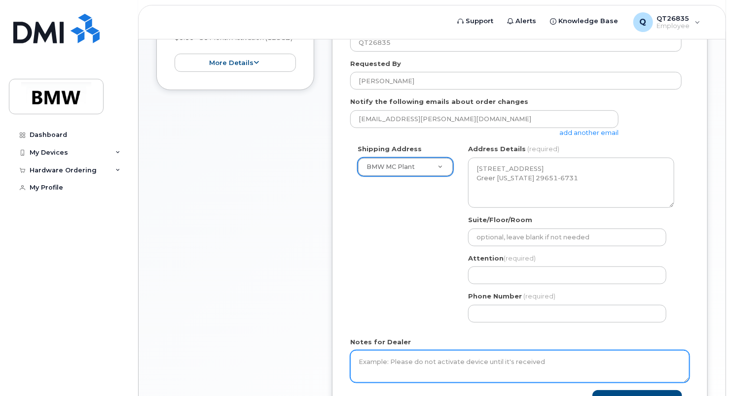
scroll to position [345, 0]
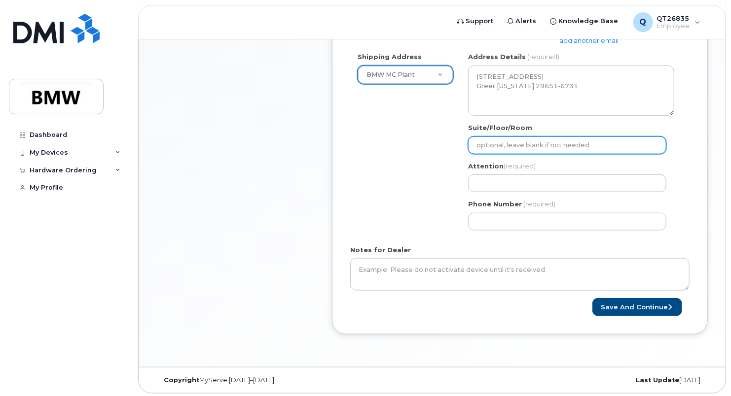
click at [481, 148] on input "Suite/Floor/Room" at bounding box center [567, 146] width 198 height 18
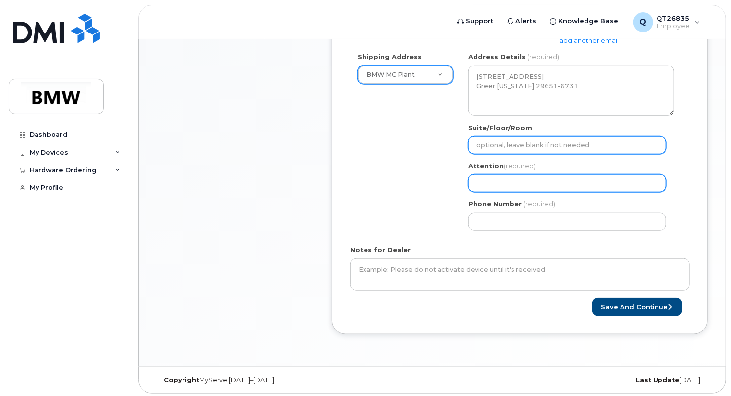
type input "H52"
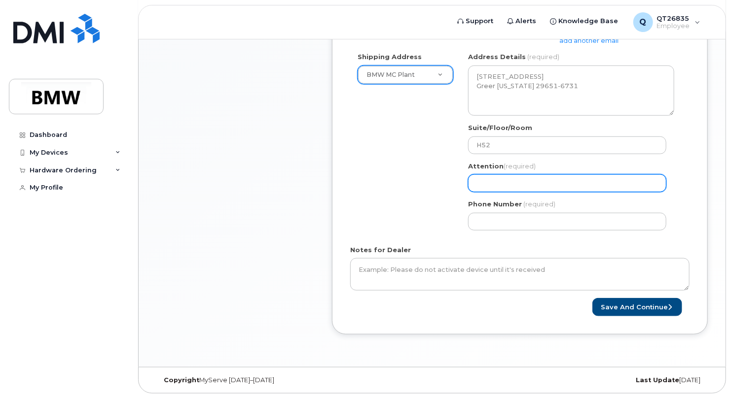
type input "[PERSON_NAME]"
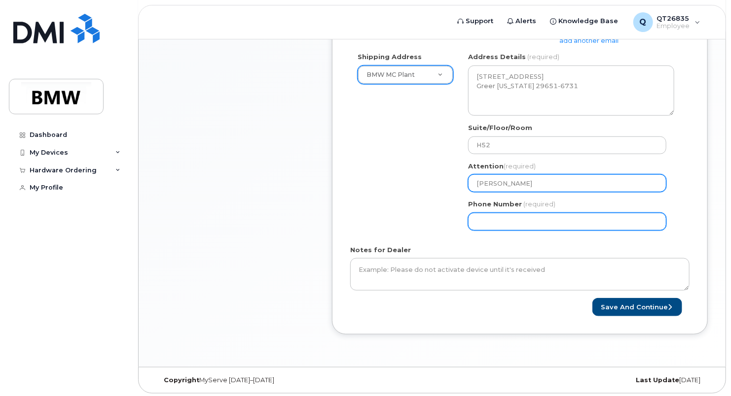
type input "8645340917"
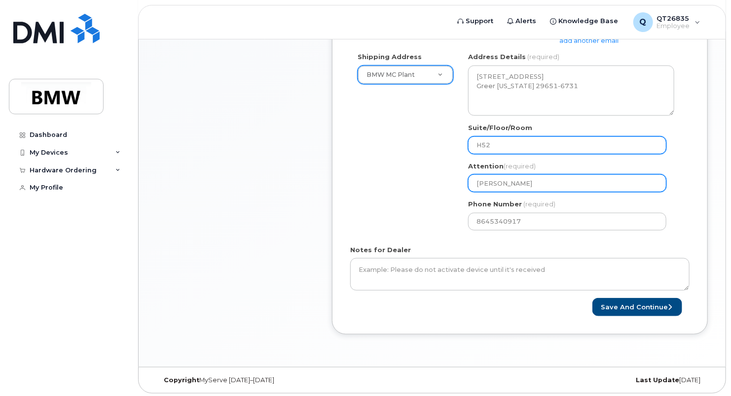
select select
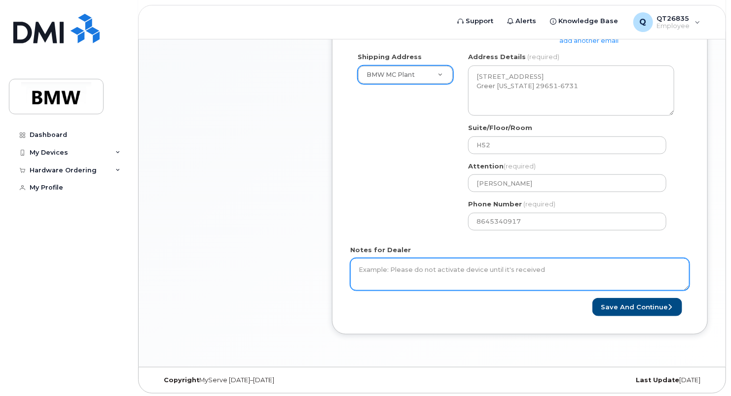
click at [468, 267] on textarea "Notes for Dealer" at bounding box center [519, 274] width 339 height 33
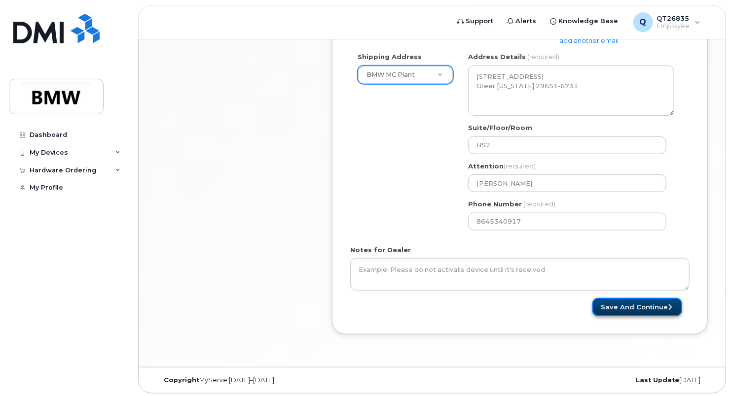
click at [610, 308] on button "Save and Continue" at bounding box center [637, 307] width 90 height 18
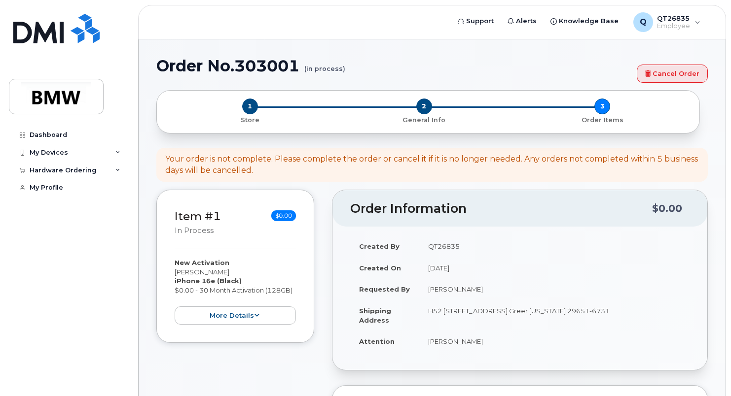
scroll to position [197, 0]
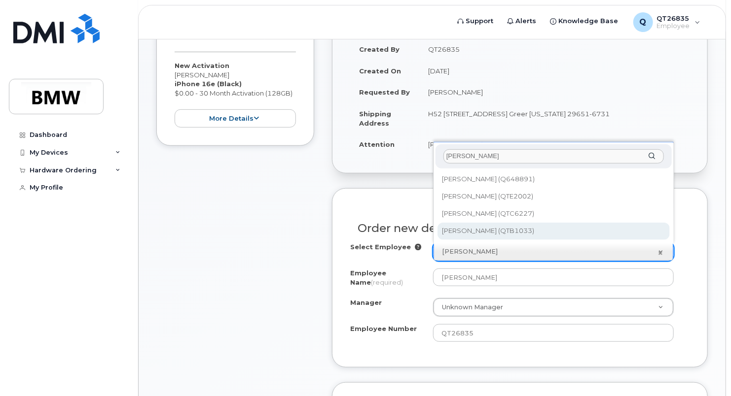
type input "[PERSON_NAME]"
type input "1901280"
type input "[PERSON_NAME]"
type input "QTB1033"
type input "2820"
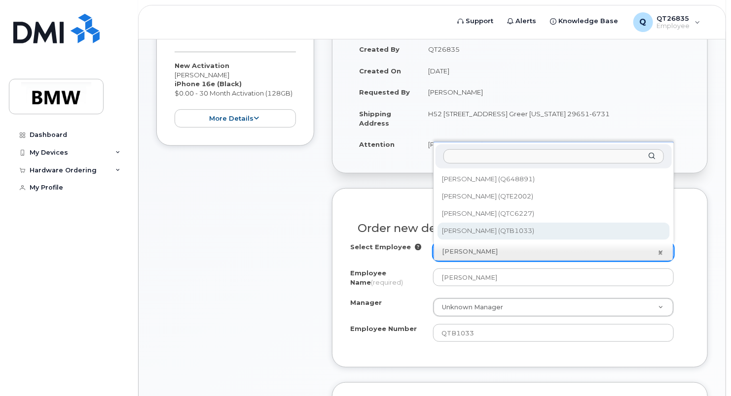
select select "1899965"
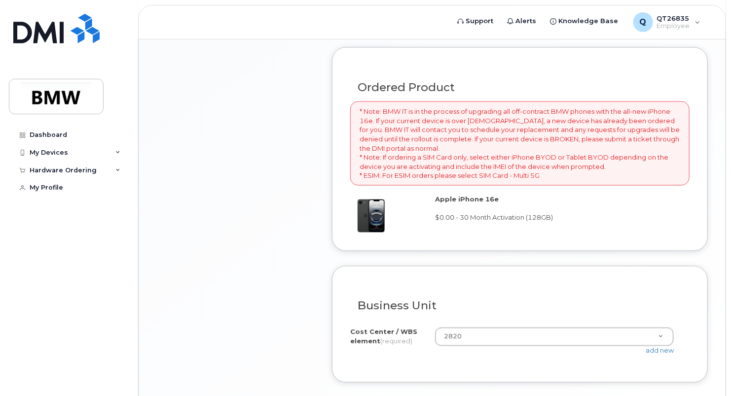
scroll to position [651, 0]
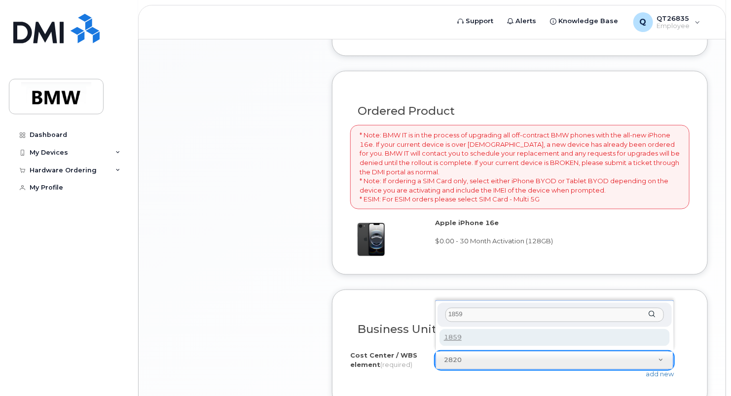
type input "1859"
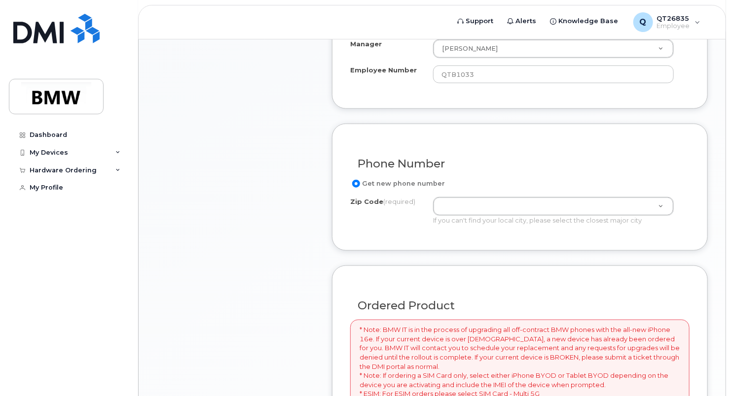
scroll to position [454, 0]
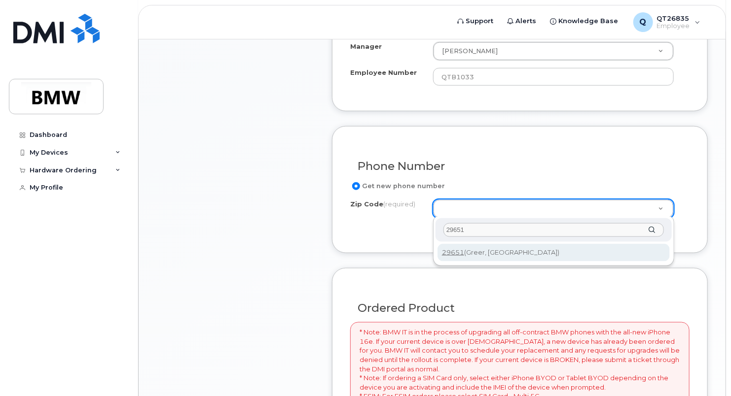
type input "29651"
type input "29651 (Greer, SC)"
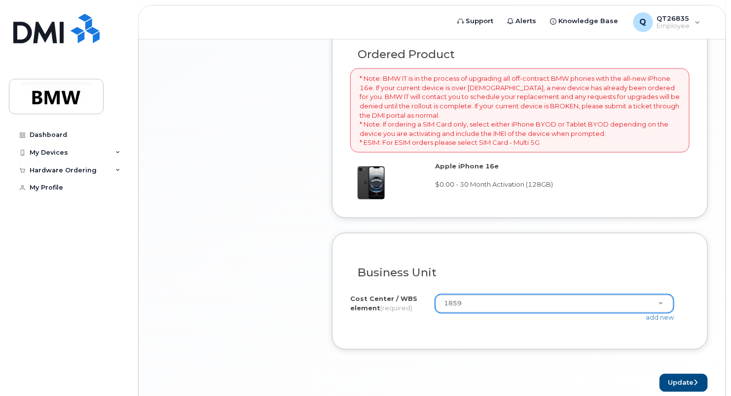
scroll to position [750, 0]
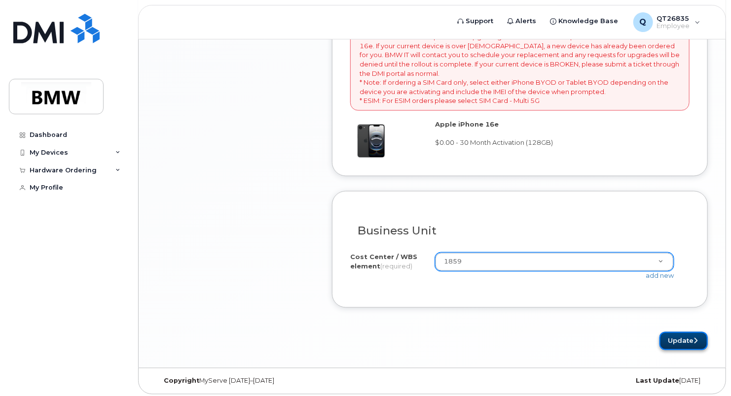
click at [679, 340] on button "Update" at bounding box center [683, 341] width 48 height 18
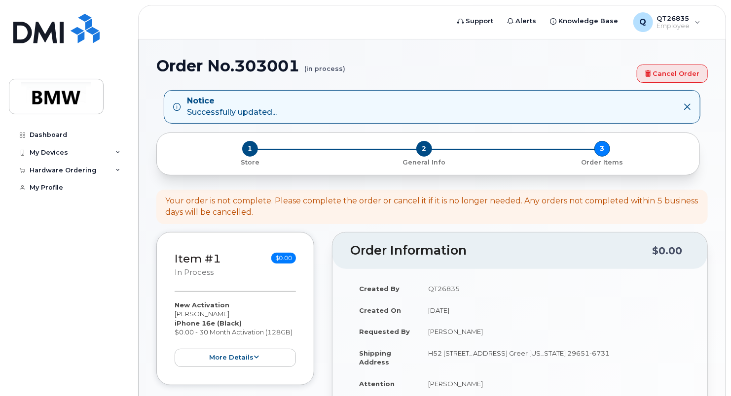
drag, startPoint x: 0, startPoint y: 0, endPoint x: 559, endPoint y: 325, distance: 646.6
click at [554, 338] on td "[PERSON_NAME]" at bounding box center [554, 332] width 270 height 22
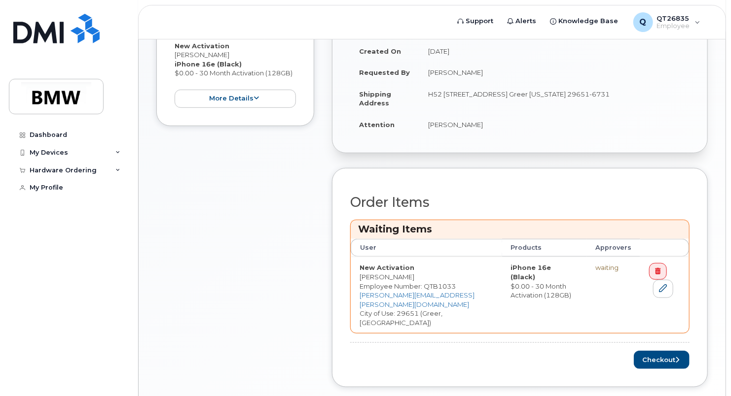
scroll to position [294, 0]
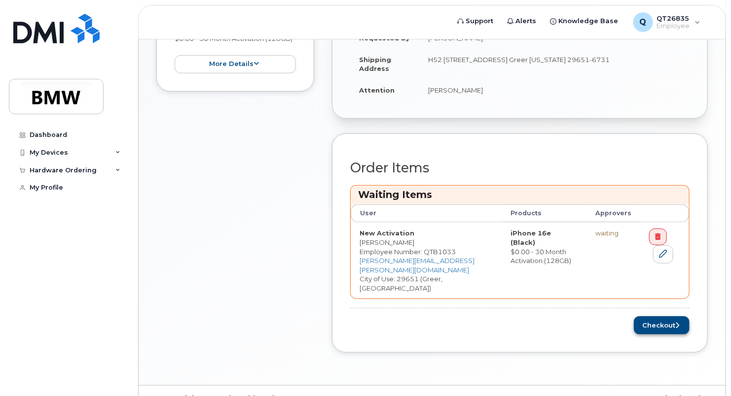
drag, startPoint x: 631, startPoint y: 306, endPoint x: 662, endPoint y: 298, distance: 31.9
click at [651, 317] on div "Checkout" at bounding box center [519, 326] width 339 height 18
click at [662, 317] on button "Checkout" at bounding box center [662, 326] width 56 height 18
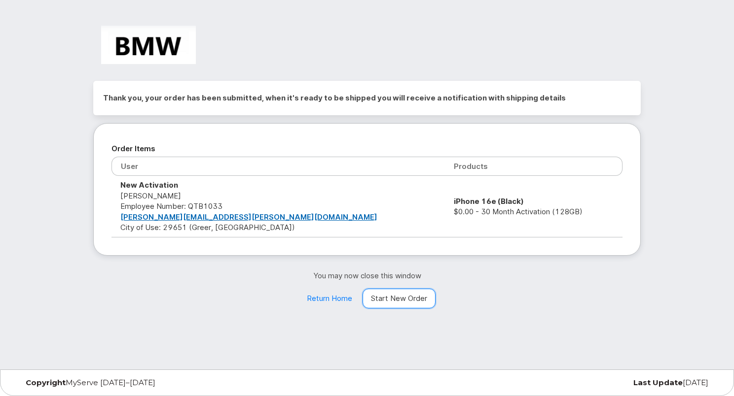
click at [432, 303] on link "Start New Order" at bounding box center [398, 299] width 73 height 20
click at [398, 294] on link "Start New Order" at bounding box center [398, 299] width 73 height 20
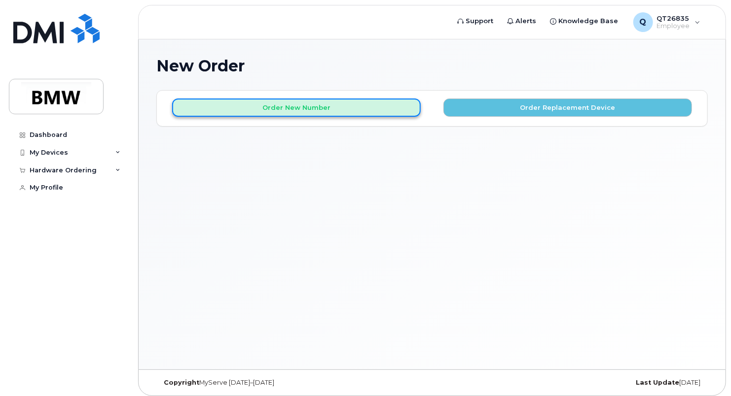
click at [319, 112] on button "Order New Number" at bounding box center [296, 108] width 249 height 18
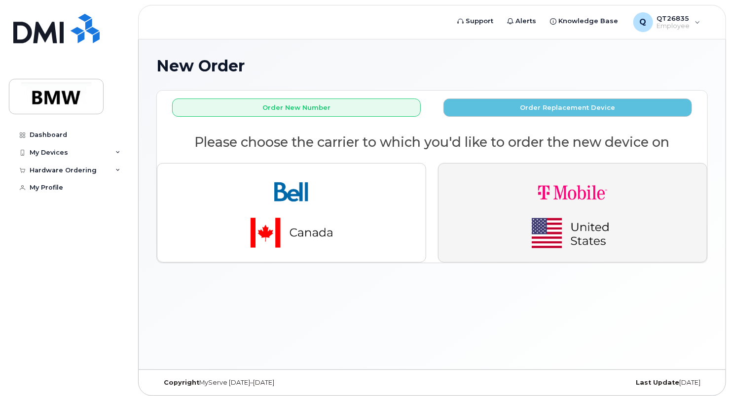
click at [552, 201] on img "button" at bounding box center [572, 213] width 138 height 83
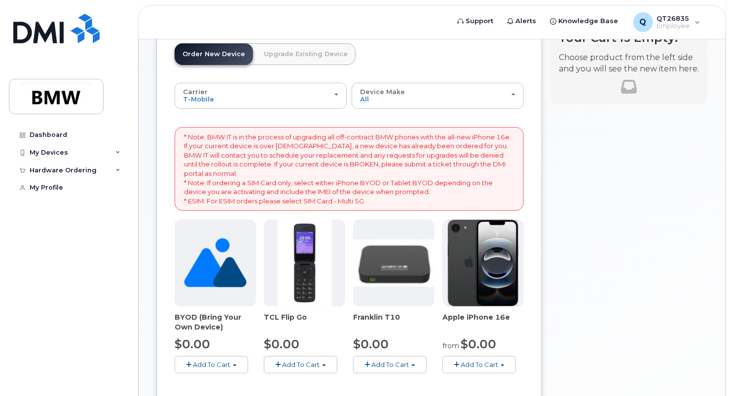
scroll to position [99, 0]
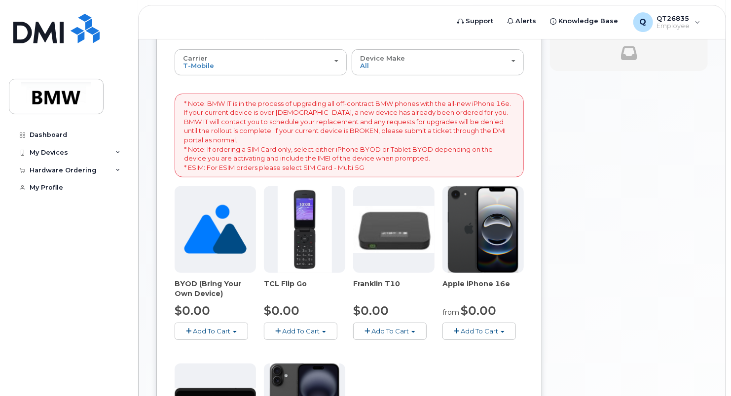
click at [492, 337] on button "Add To Cart" at bounding box center [478, 331] width 73 height 17
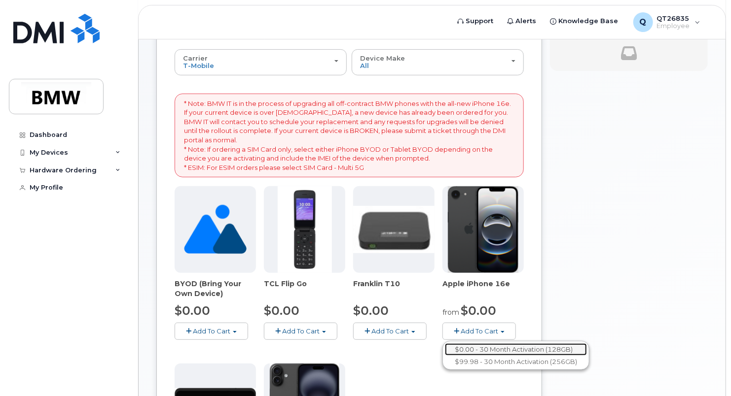
click at [468, 346] on link "$0.00 - 30 Month Activation (128GB)" at bounding box center [516, 350] width 142 height 12
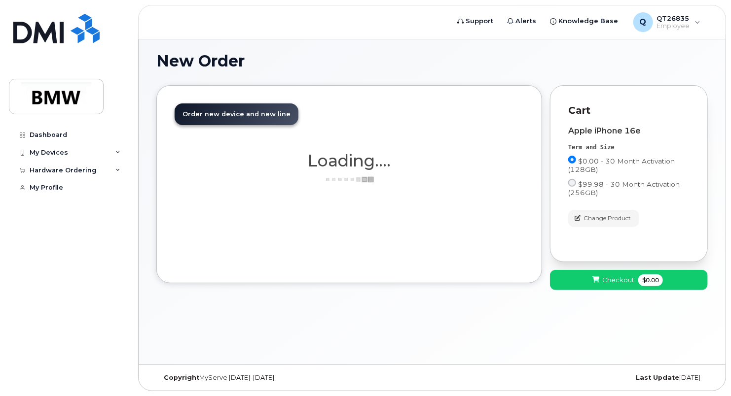
scroll to position [4, 0]
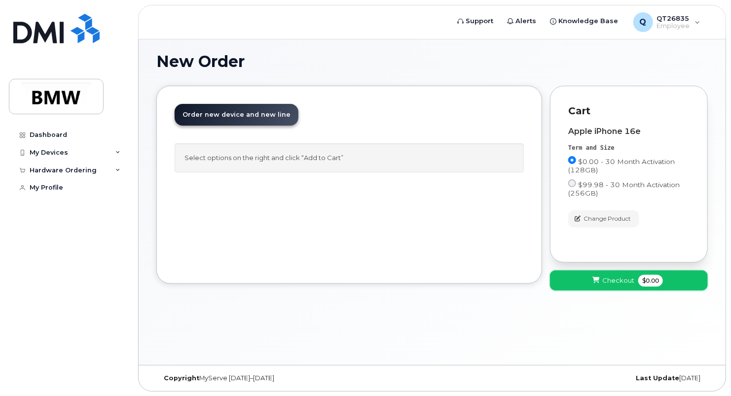
click at [608, 284] on span "Checkout" at bounding box center [618, 280] width 32 height 9
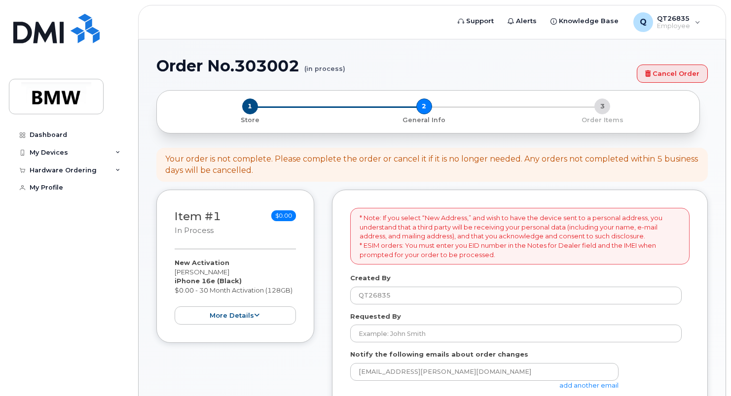
select select
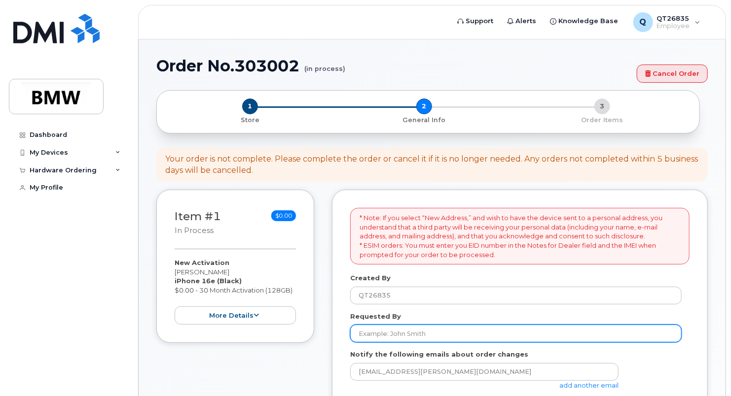
click at [537, 328] on input "Requested By" at bounding box center [515, 334] width 331 height 18
type input "[PERSON_NAME]"
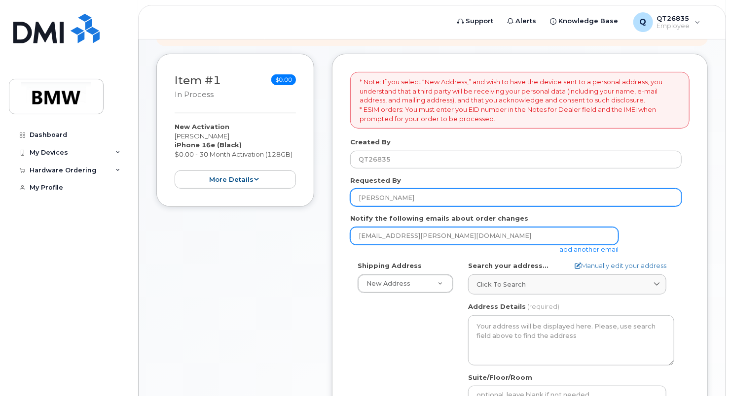
scroll to position [197, 0]
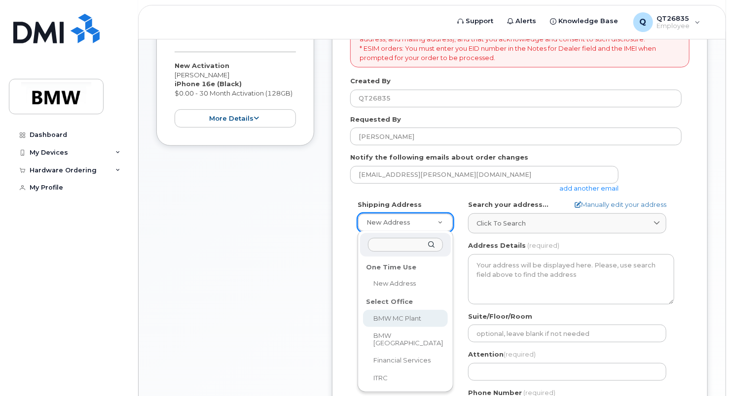
select select
type textarea "1400 Highway 101 S GREER SC 29651-6731 UNITED STATES Greer South Carolina 29651…"
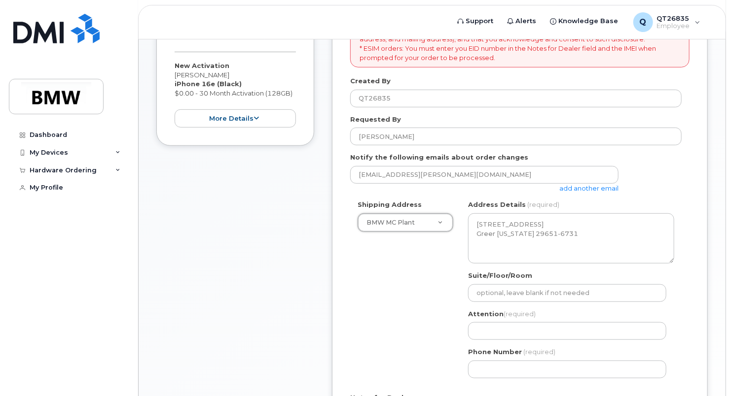
click at [525, 279] on label "Suite/Floor/Room" at bounding box center [500, 275] width 64 height 9
click at [525, 285] on input "Suite/Floor/Room" at bounding box center [567, 294] width 198 height 18
click at [501, 292] on input "Suite/Floor/Room" at bounding box center [567, 294] width 198 height 18
type input "H52"
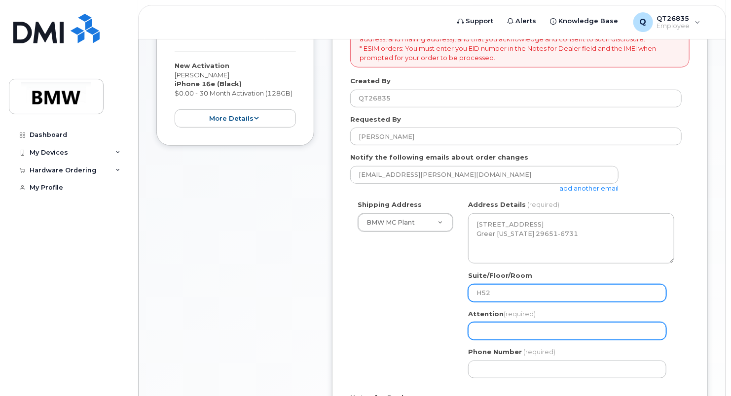
type input "Clay Johnson"
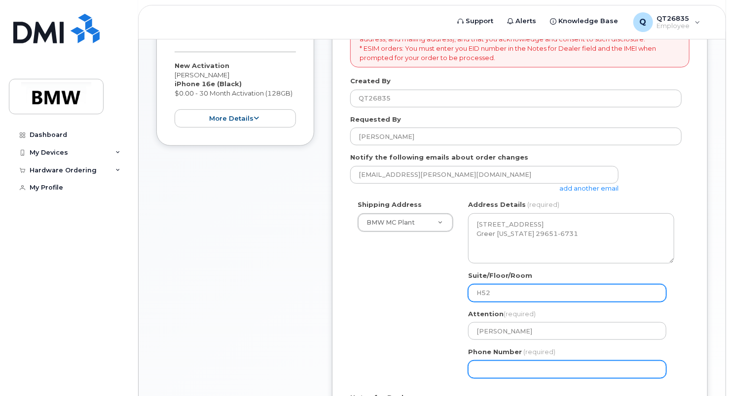
type input "8645340917"
select select
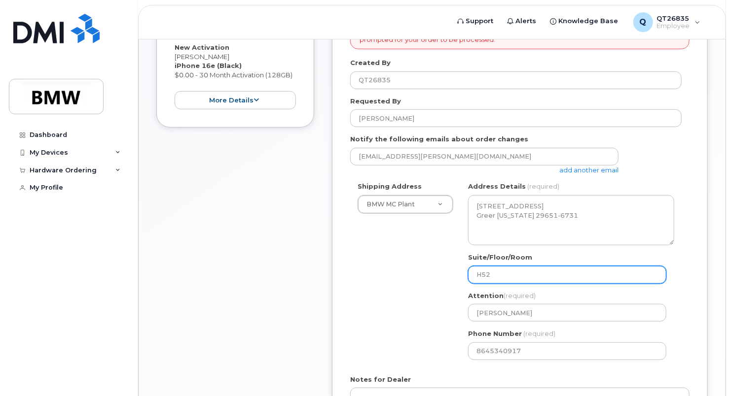
scroll to position [345, 0]
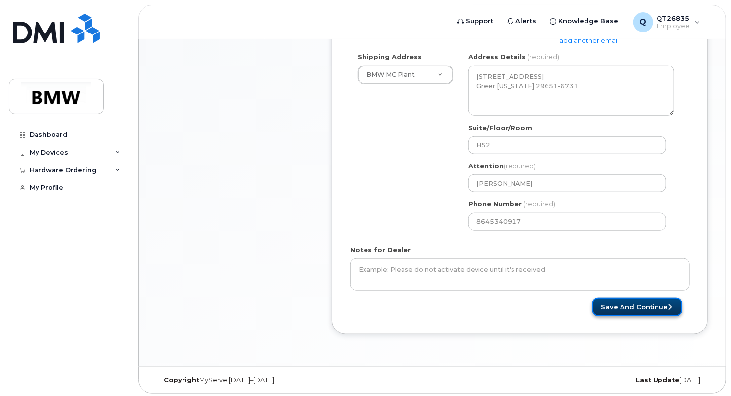
click at [615, 308] on button "Save and Continue" at bounding box center [637, 307] width 90 height 18
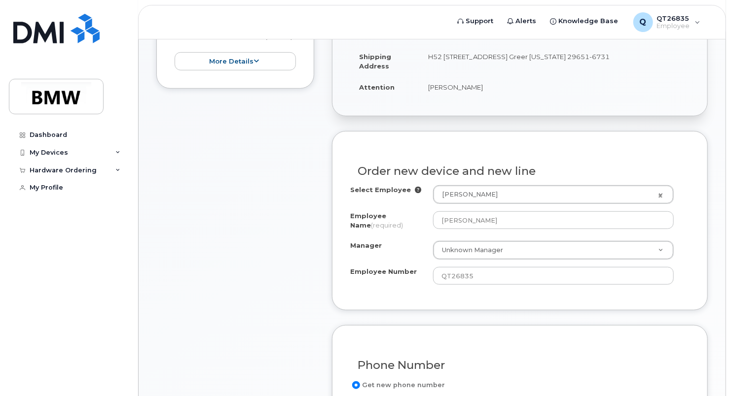
scroll to position [247, 0]
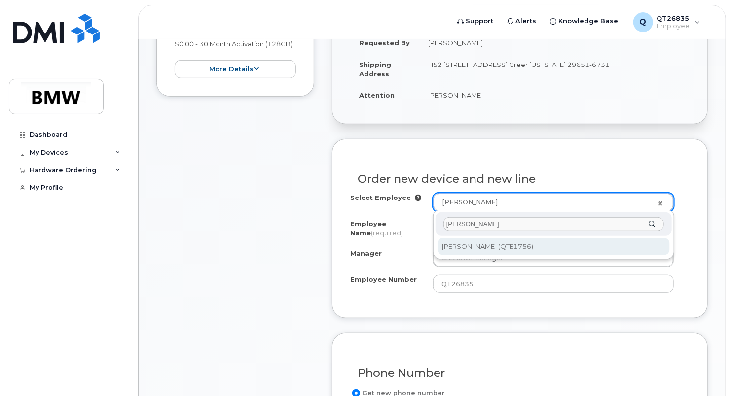
type input "joshua cox"
type input "1904286"
type input "[PERSON_NAME]"
type input "QTE1756"
type input "1859"
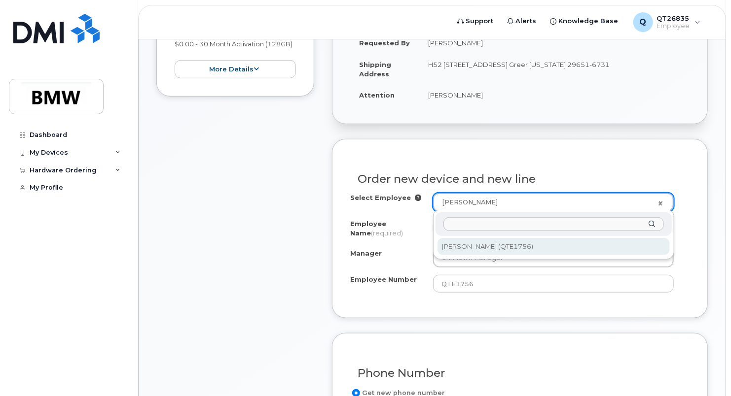
select select "1899965"
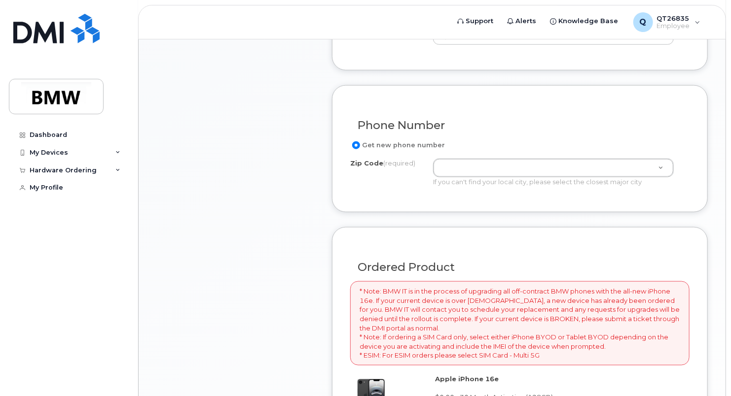
scroll to position [493, 0]
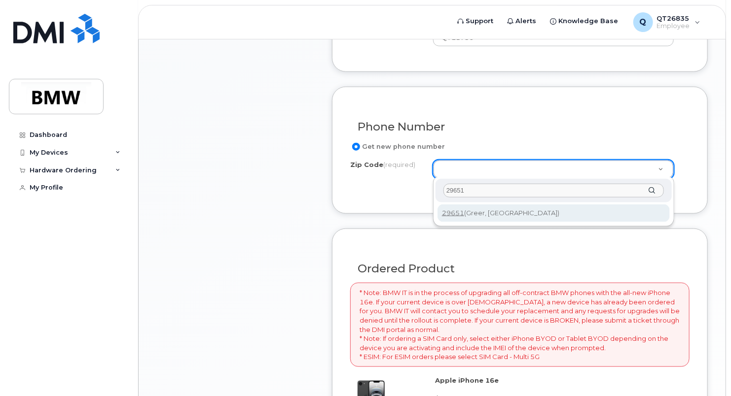
click at [459, 189] on input "29651" at bounding box center [553, 191] width 220 height 14
type input "29651"
type input "29651 (Greer, SC)"
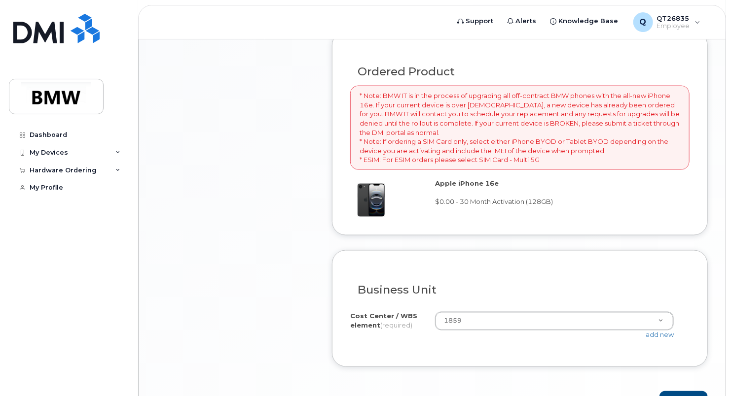
scroll to position [750, 0]
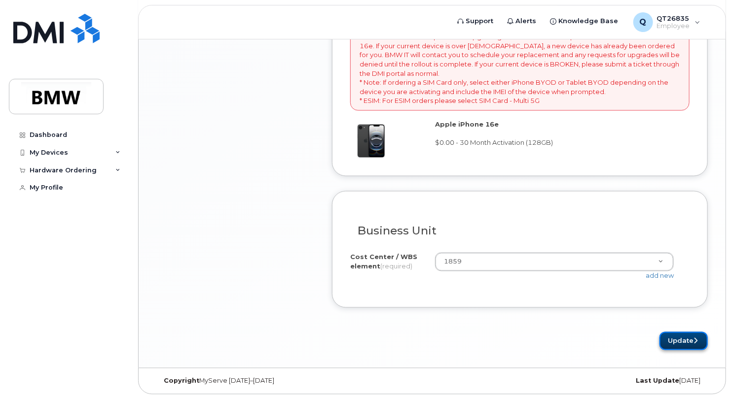
click at [681, 336] on button "Update" at bounding box center [683, 341] width 48 height 18
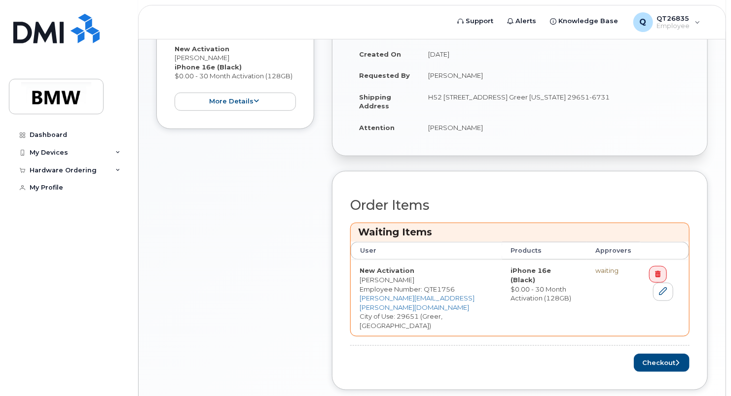
scroll to position [312, 0]
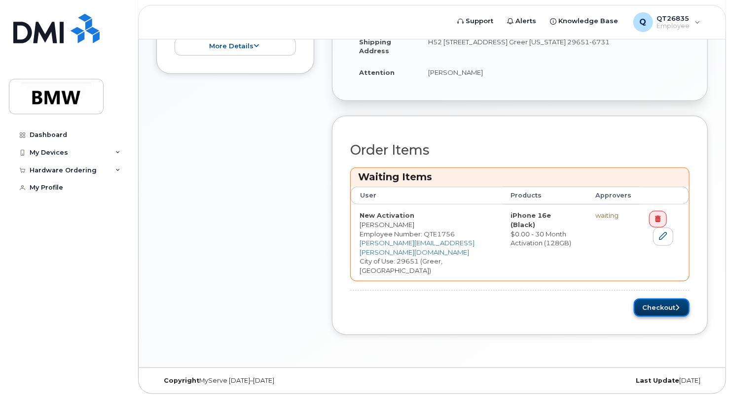
click at [671, 304] on button "Checkout" at bounding box center [662, 308] width 56 height 18
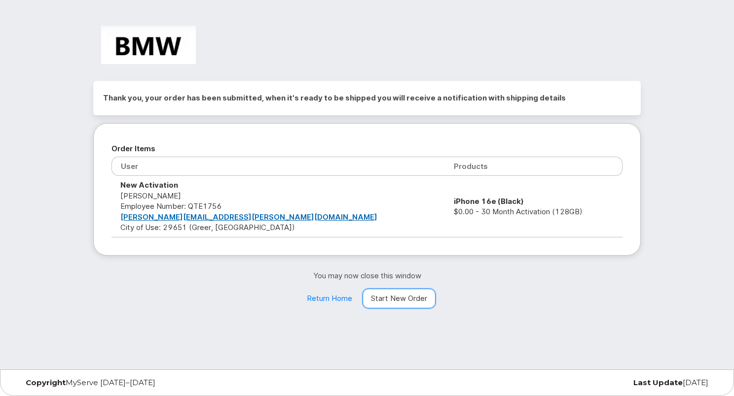
click at [400, 299] on link "Start New Order" at bounding box center [398, 299] width 73 height 20
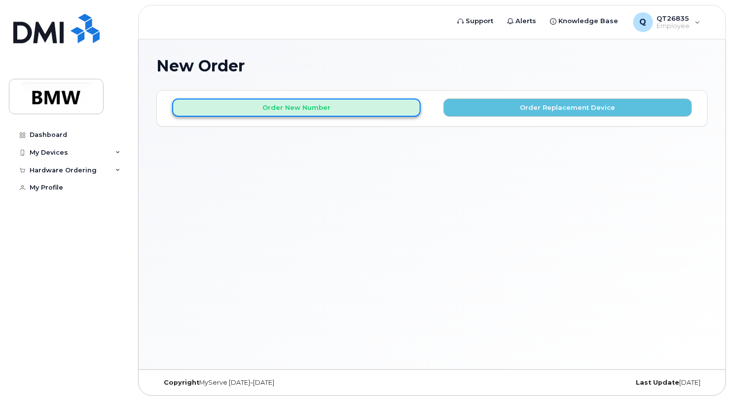
click at [353, 112] on button "Order New Number" at bounding box center [296, 108] width 249 height 18
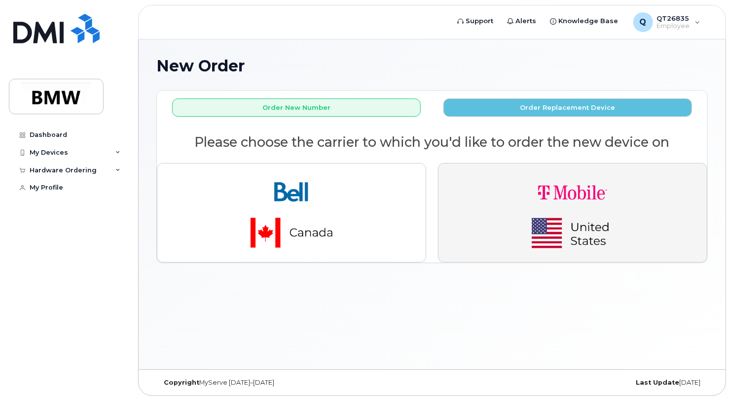
click at [557, 222] on img "button" at bounding box center [572, 213] width 138 height 83
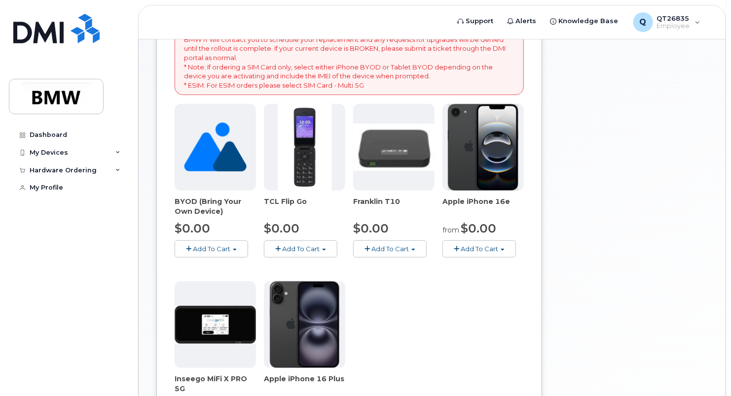
scroll to position [247, 0]
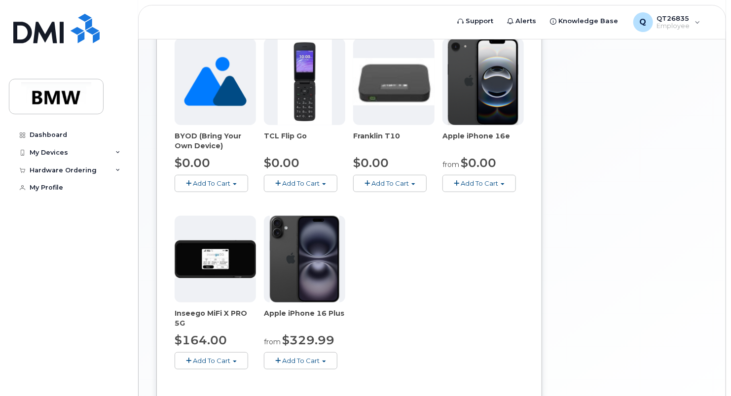
click at [500, 185] on button "Add To Cart" at bounding box center [478, 183] width 73 height 17
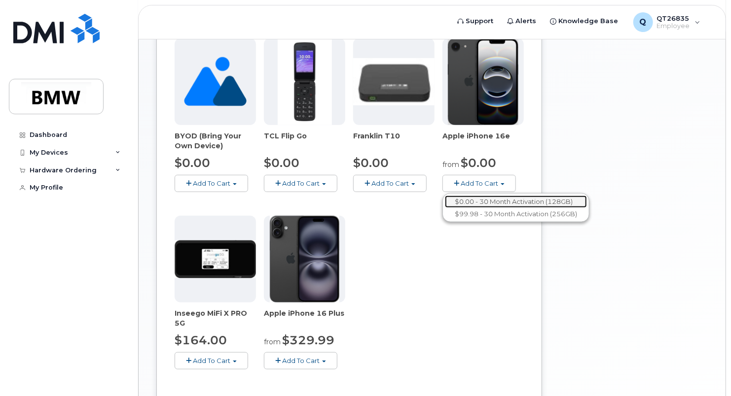
click at [485, 204] on link "$0.00 - 30 Month Activation (128GB)" at bounding box center [516, 202] width 142 height 12
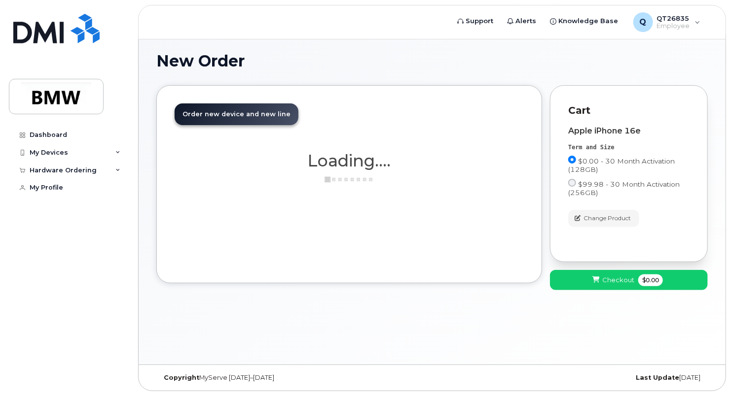
scroll to position [4, 0]
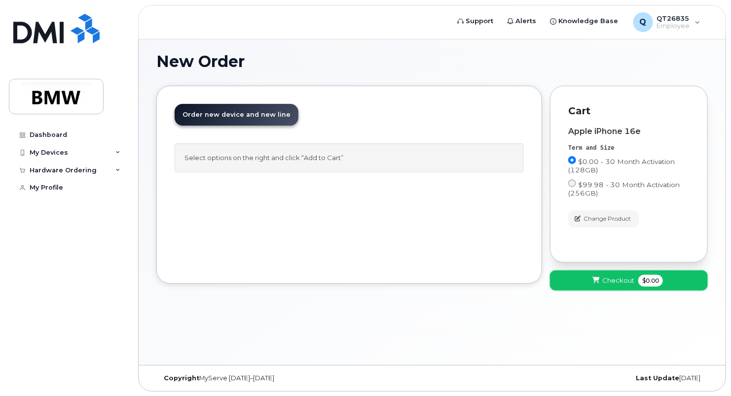
click at [633, 284] on span "Checkout" at bounding box center [618, 280] width 32 height 9
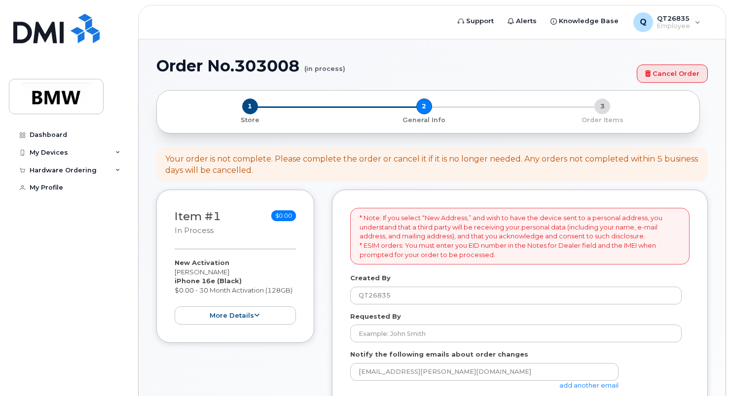
select select
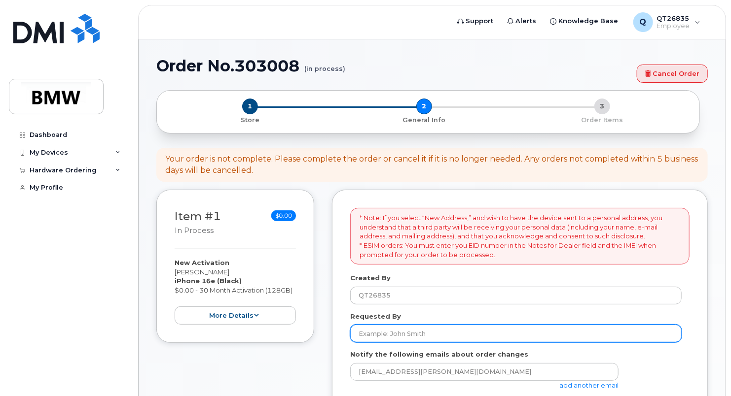
drag, startPoint x: 503, startPoint y: 338, endPoint x: 503, endPoint y: 333, distance: 5.4
click at [503, 333] on input "Requested By" at bounding box center [515, 334] width 331 height 18
type input "[PERSON_NAME]"
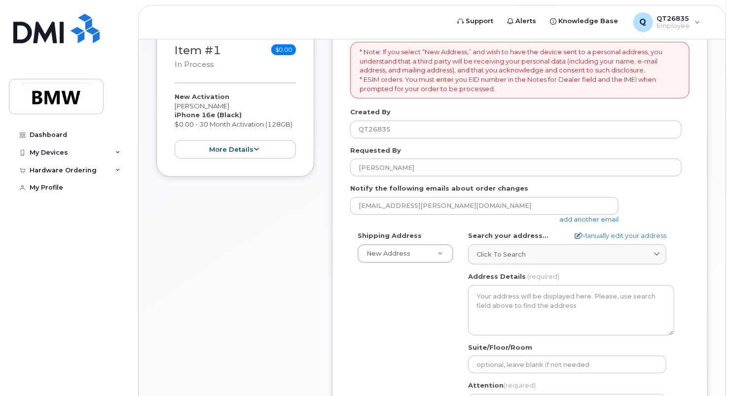
scroll to position [197, 0]
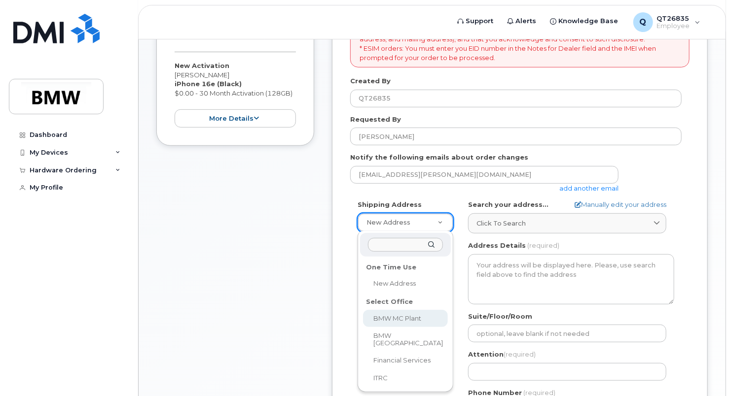
select select
type textarea "[STREET_ADDRESS] Greer [US_STATE] 29651-6731"
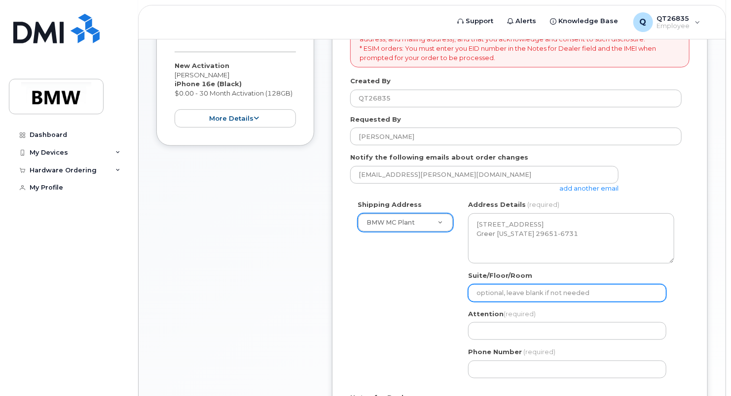
click at [508, 300] on input "Suite/Floor/Room" at bounding box center [567, 294] width 198 height 18
type input "H52"
type input "[PERSON_NAME]"
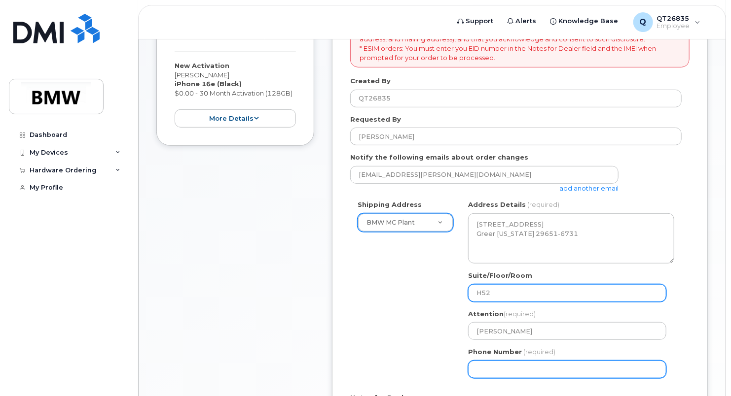
type input "8645340917"
select select
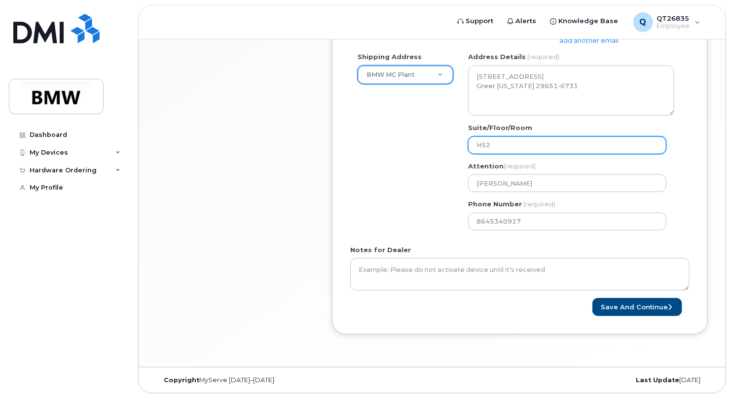
scroll to position [346, 0]
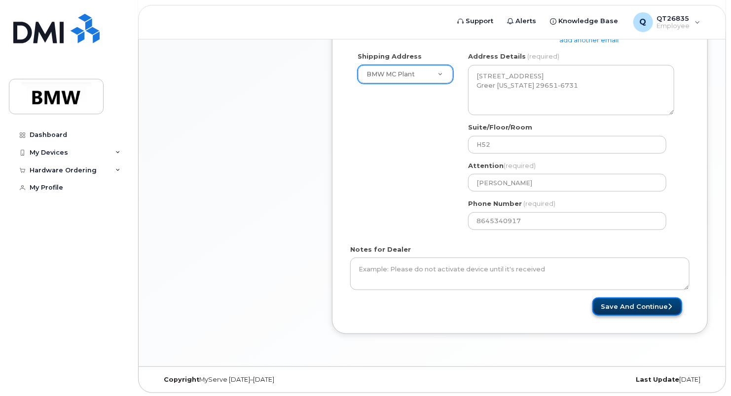
drag, startPoint x: 611, startPoint y: 304, endPoint x: 605, endPoint y: 310, distance: 8.7
click at [605, 310] on button "Save and Continue" at bounding box center [637, 307] width 90 height 18
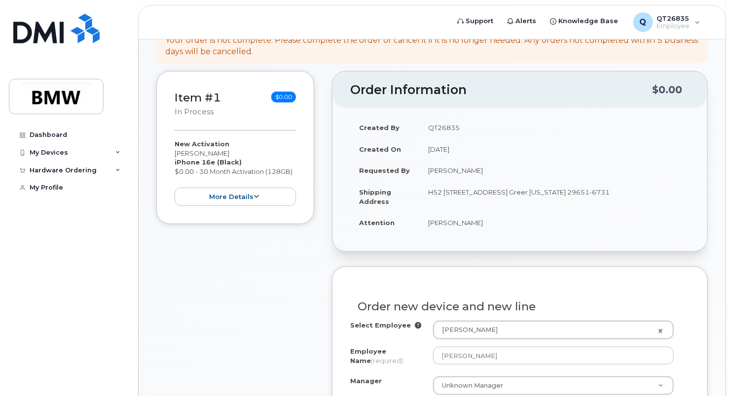
scroll to position [99, 0]
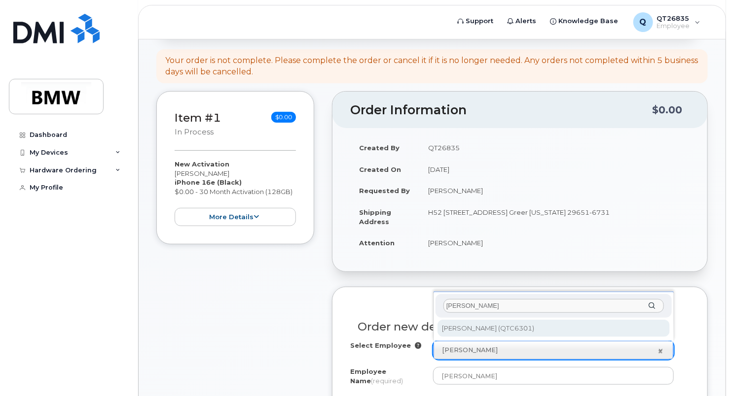
type input "kelvin joh"
type input "1902438"
type input "[PERSON_NAME]"
type input "QTC6301"
type input "1859"
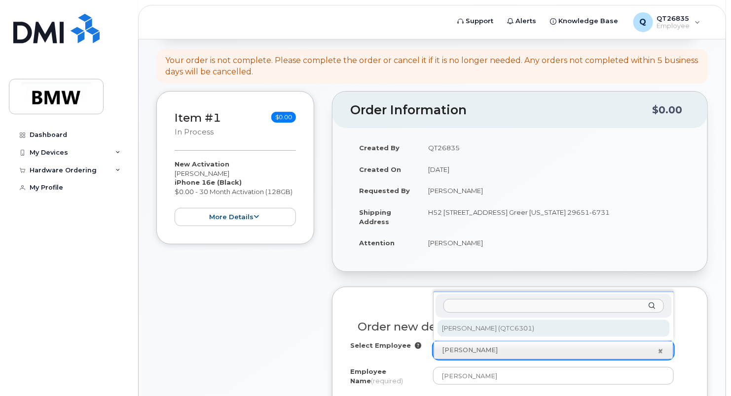
select select "1899965"
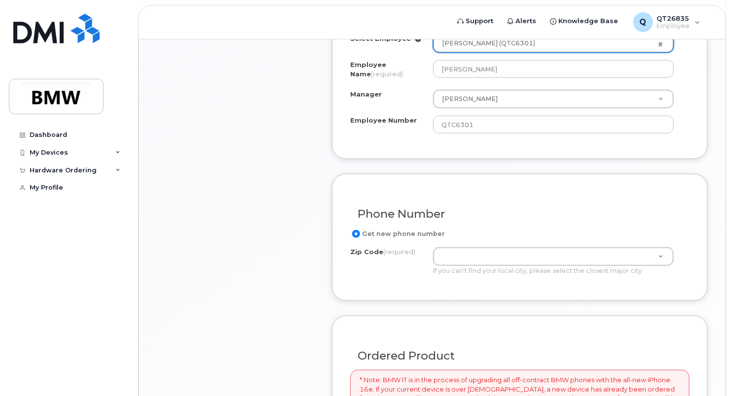
scroll to position [444, 0]
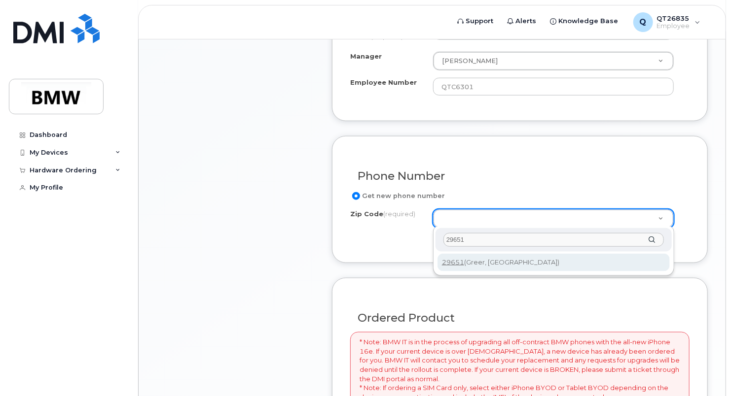
type input "29651"
drag, startPoint x: 467, startPoint y: 269, endPoint x: 475, endPoint y: 269, distance: 7.4
type input "29651 (Greer, SC)"
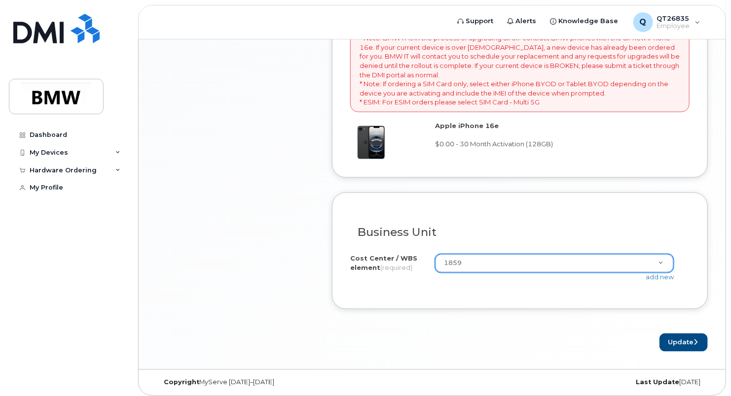
scroll to position [750, 0]
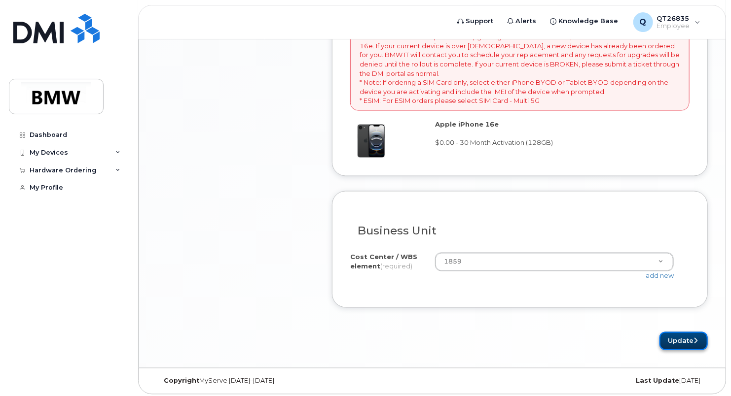
click at [676, 341] on button "Update" at bounding box center [683, 341] width 48 height 18
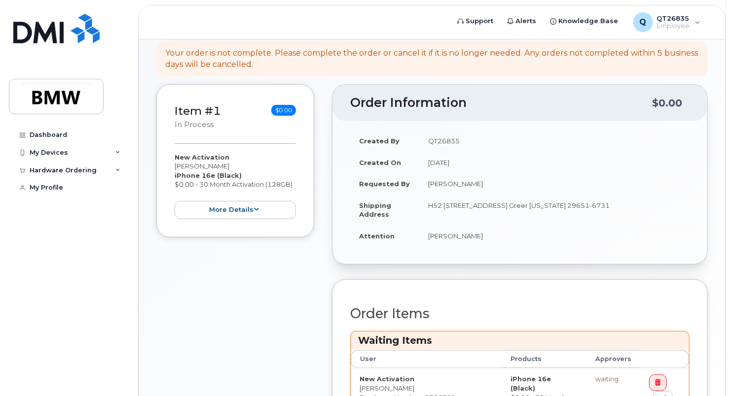
scroll to position [294, 0]
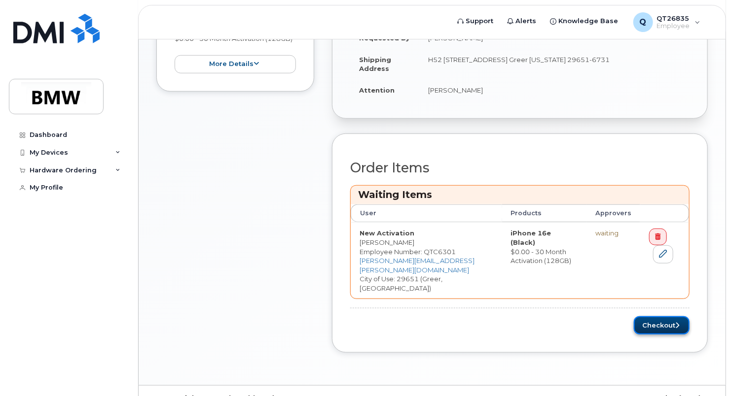
click at [657, 317] on button "Checkout" at bounding box center [662, 326] width 56 height 18
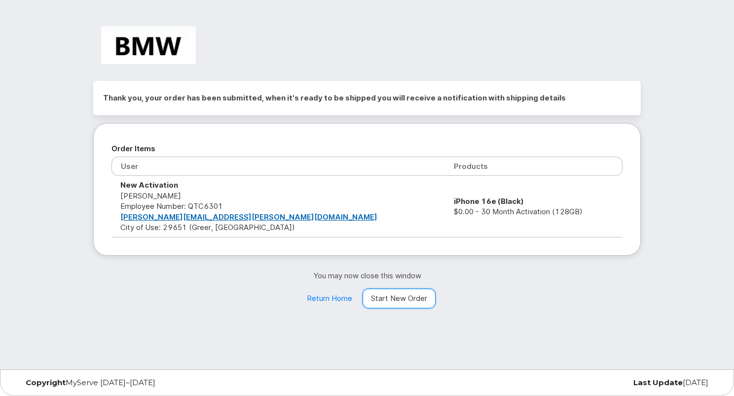
click at [396, 302] on link "Start New Order" at bounding box center [398, 299] width 73 height 20
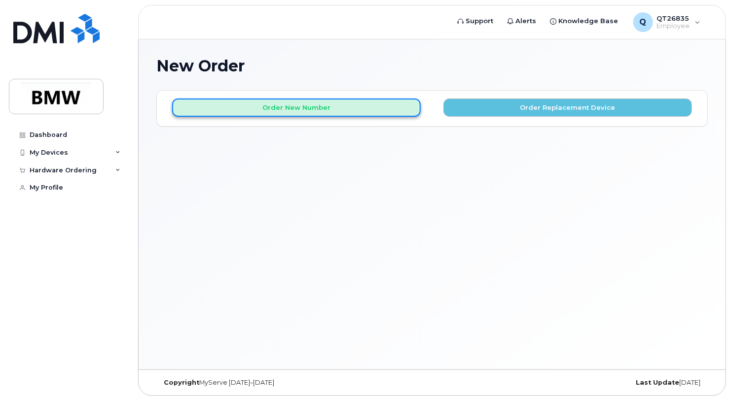
click at [320, 109] on button "Order New Number" at bounding box center [296, 108] width 249 height 18
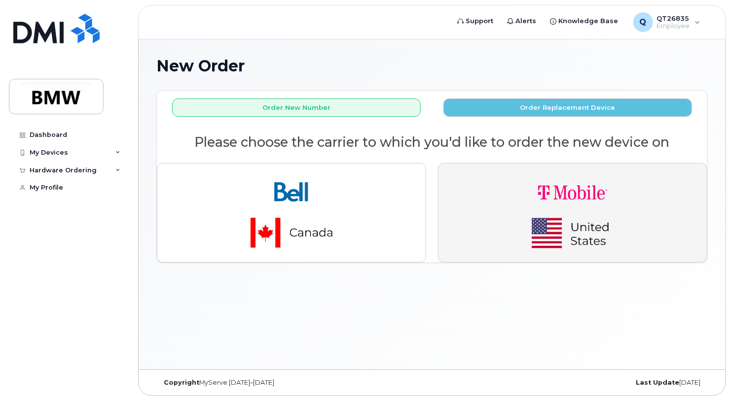
click at [475, 207] on button "button" at bounding box center [572, 213] width 269 height 100
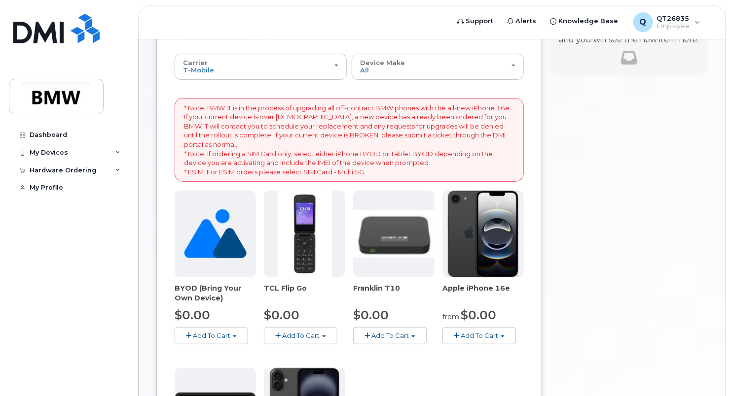
scroll to position [148, 0]
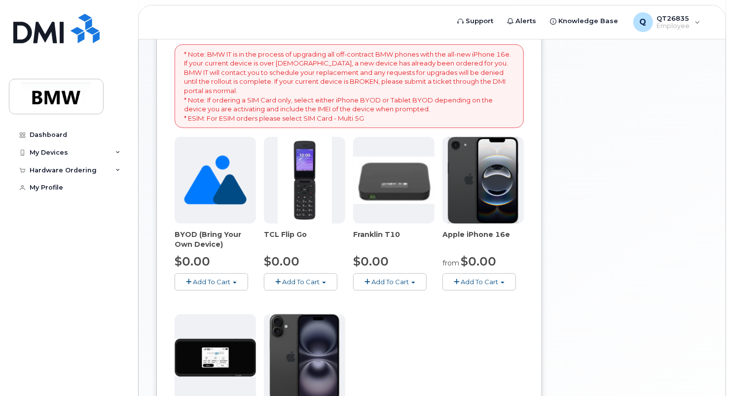
click at [485, 279] on span "Add To Cart" at bounding box center [479, 282] width 37 height 8
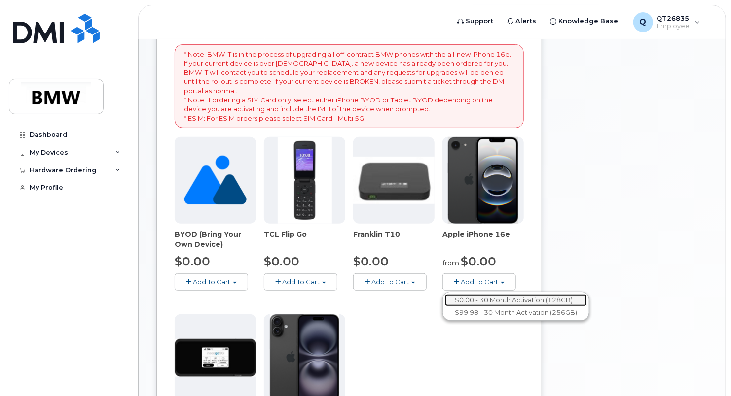
click at [475, 304] on link "$0.00 - 30 Month Activation (128GB)" at bounding box center [516, 300] width 142 height 12
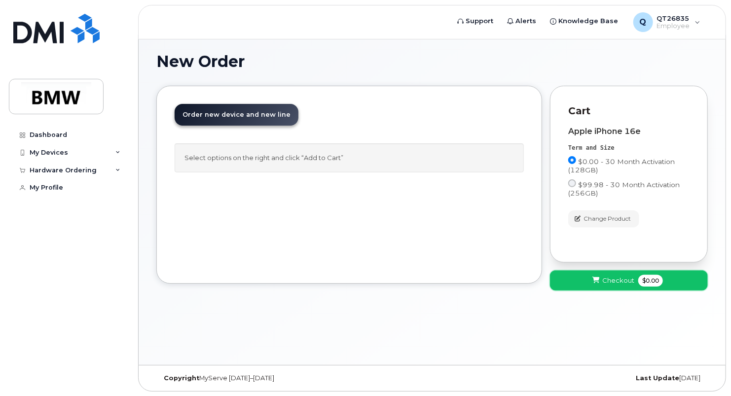
click at [619, 276] on span "Checkout" at bounding box center [618, 280] width 32 height 9
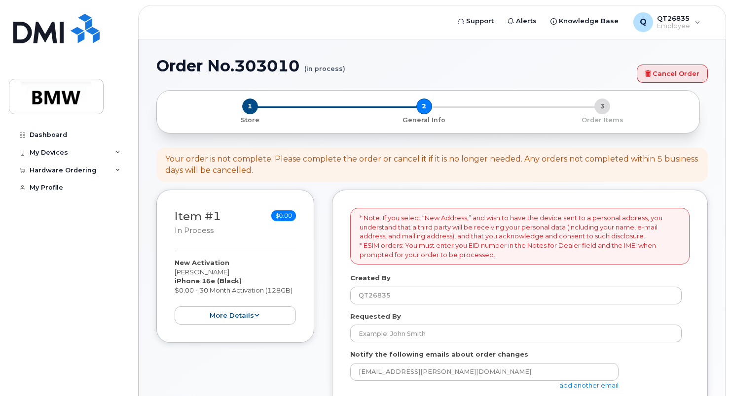
select select
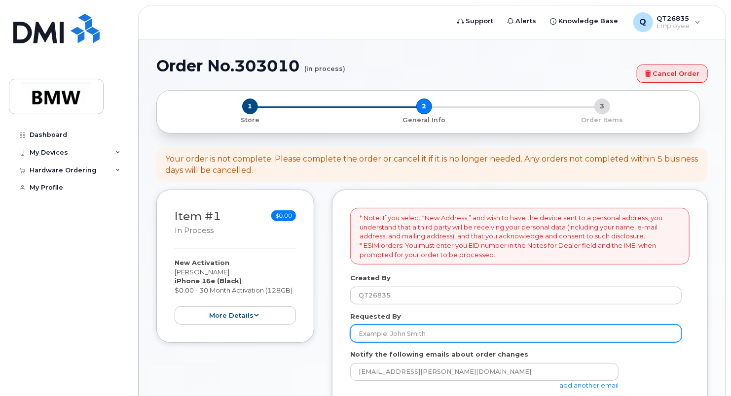
click at [426, 325] on input "Requested By" at bounding box center [515, 334] width 331 height 18
type input "[PERSON_NAME]"
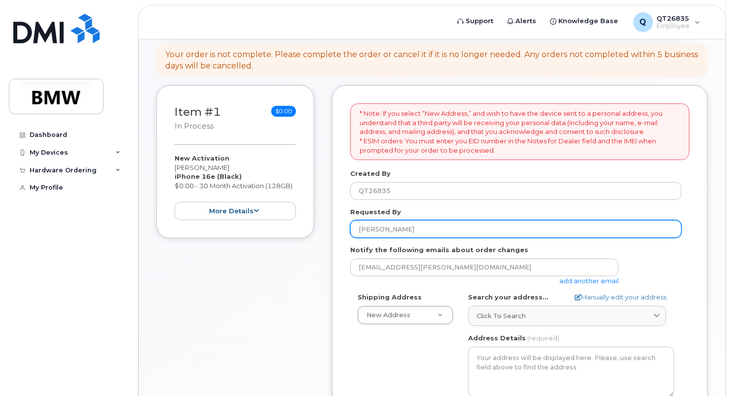
scroll to position [148, 0]
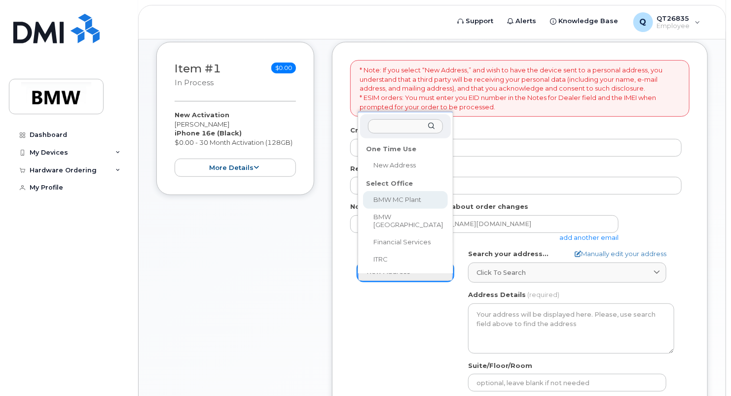
select select
type textarea "1400 Highway 101 S GREER SC 29651-6731 UNITED STATES Greer South Carolina 29651…"
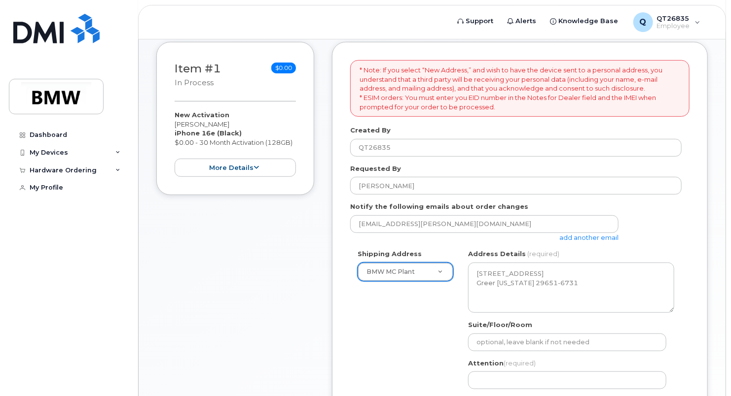
scroll to position [247, 0]
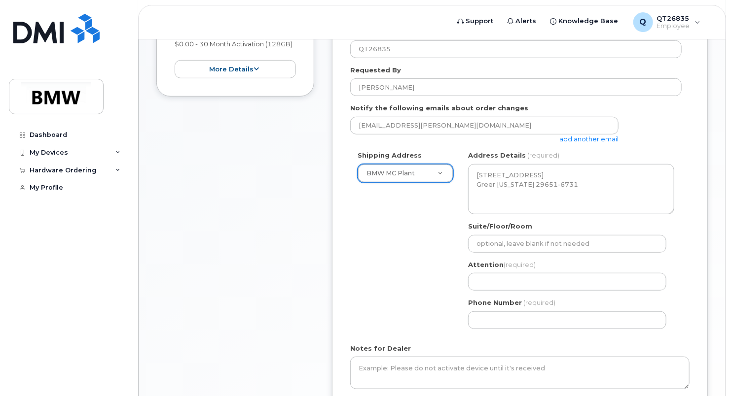
click at [495, 228] on label "Suite/Floor/Room" at bounding box center [500, 226] width 64 height 9
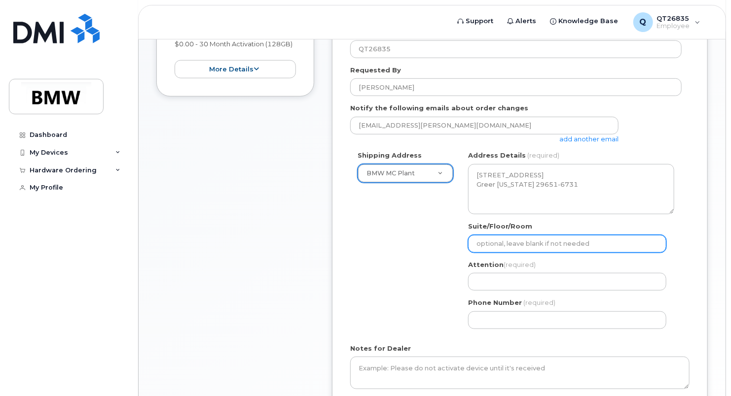
click at [495, 235] on input "Suite/Floor/Room" at bounding box center [567, 244] width 198 height 18
click at [472, 243] on input "Suite/Floor/Room" at bounding box center [567, 244] width 198 height 18
type input "H52"
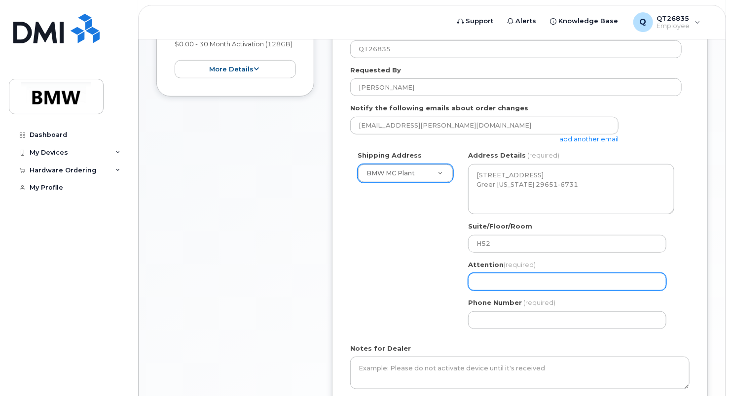
type input "[PERSON_NAME]"
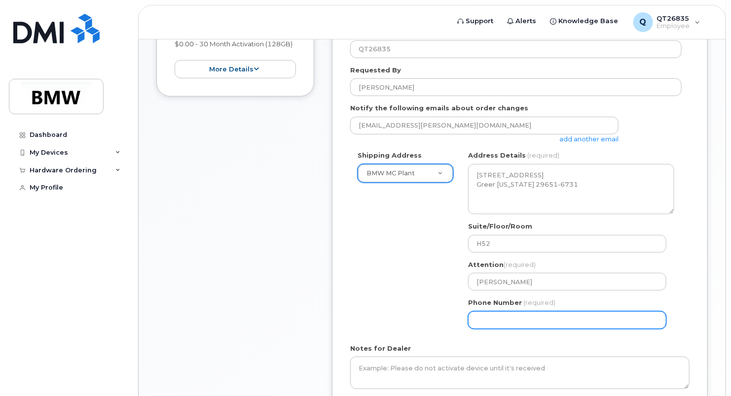
type input "8645340917"
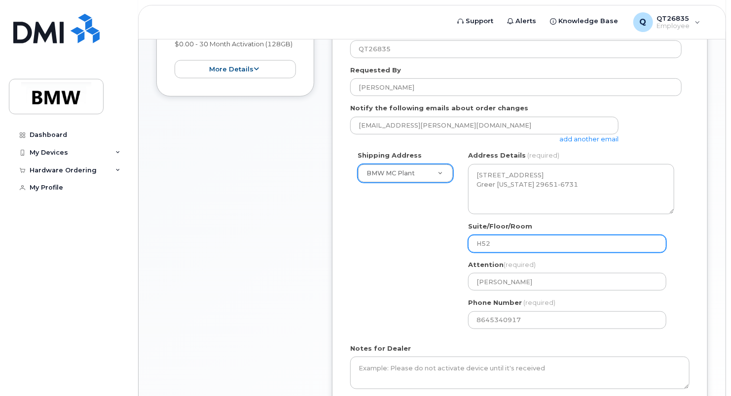
select select
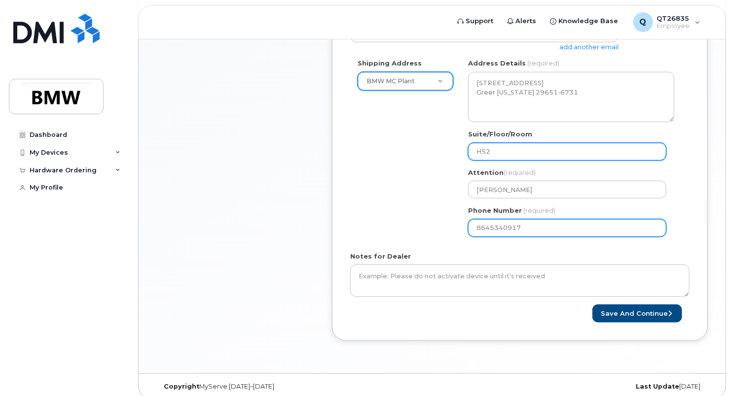
scroll to position [345, 0]
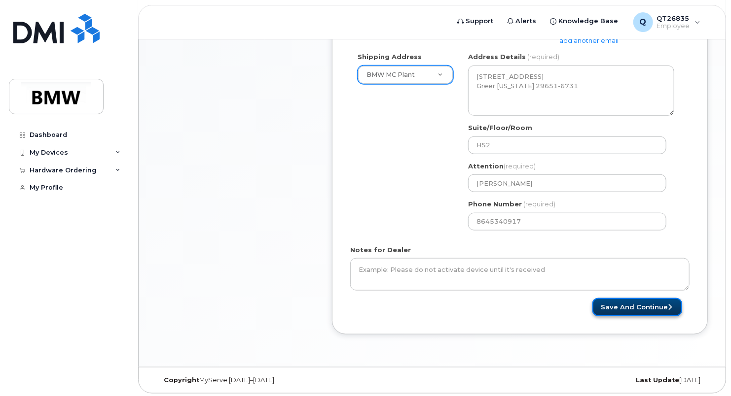
click at [641, 302] on button "Save and Continue" at bounding box center [637, 307] width 90 height 18
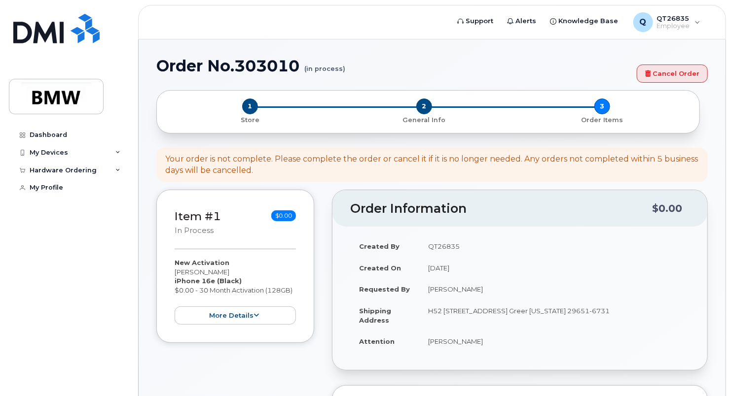
click at [550, 250] on td "QT26835" at bounding box center [554, 247] width 270 height 22
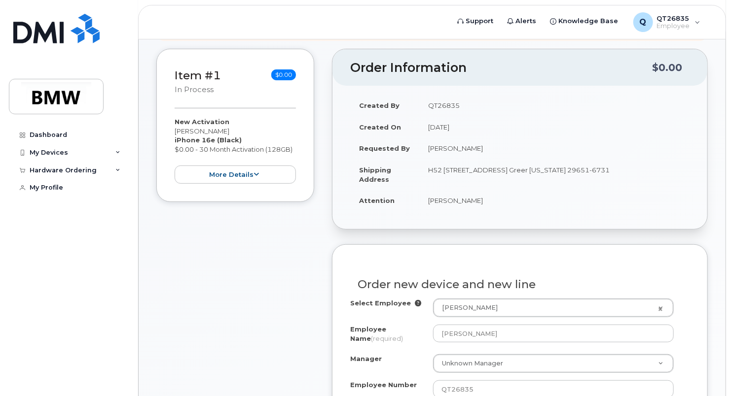
scroll to position [197, 0]
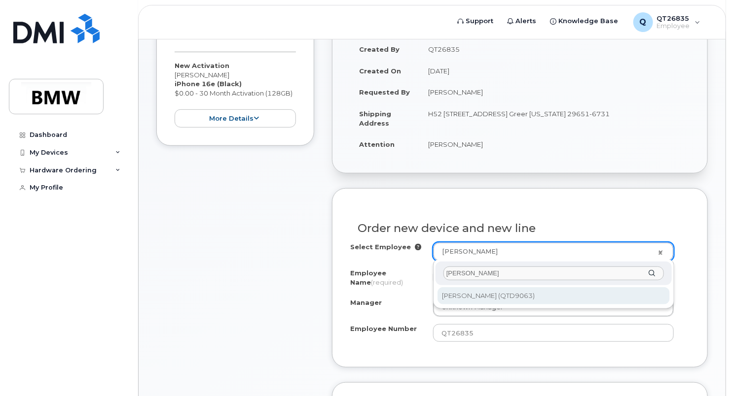
type input "[PERSON_NAME]"
type input "1903951"
type input "[PERSON_NAME]"
type input "QTD9063"
type input "2837"
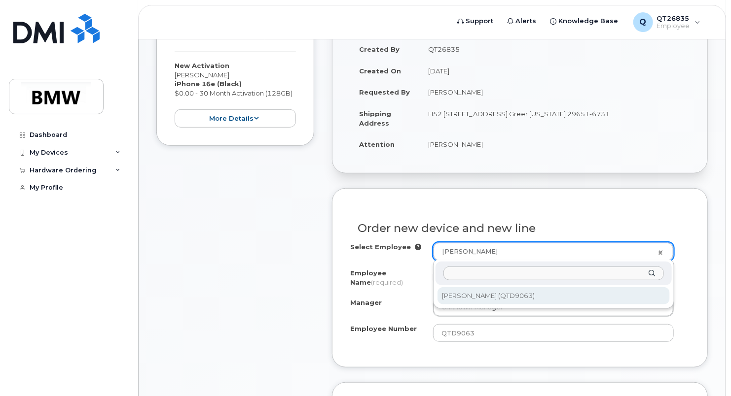
select select "1899965"
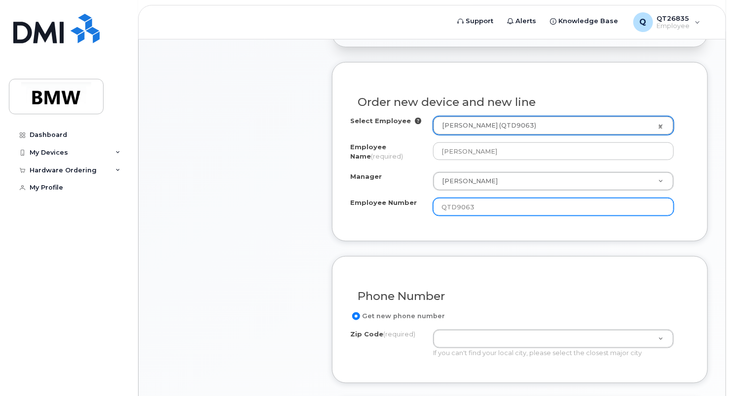
scroll to position [345, 0]
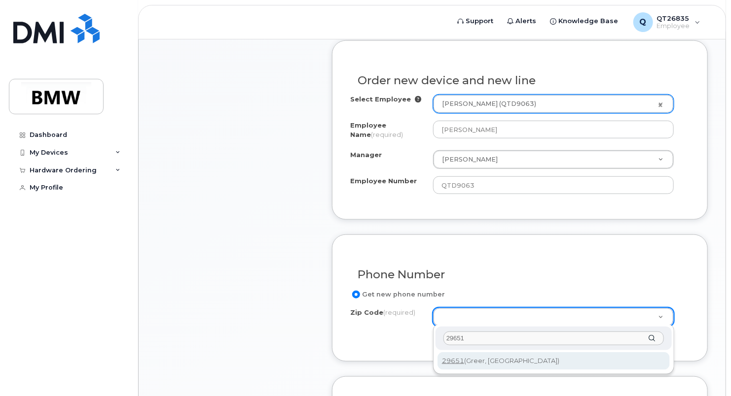
type input "29651"
type input "29651 (Greer, SC)"
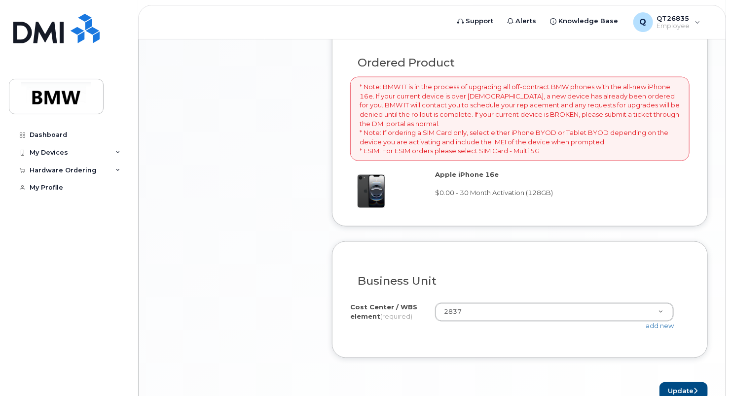
scroll to position [750, 0]
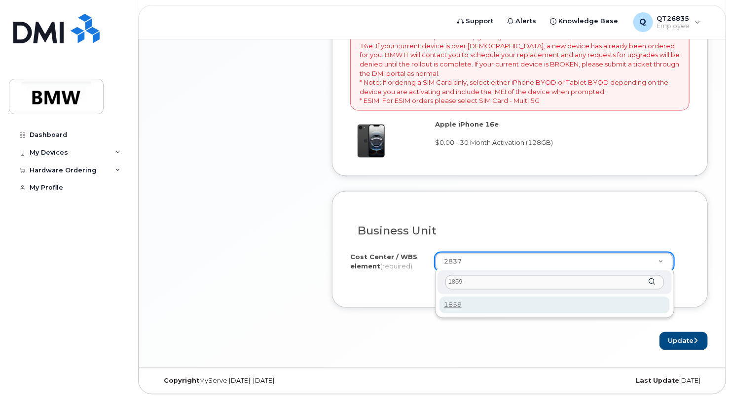
type input "1859"
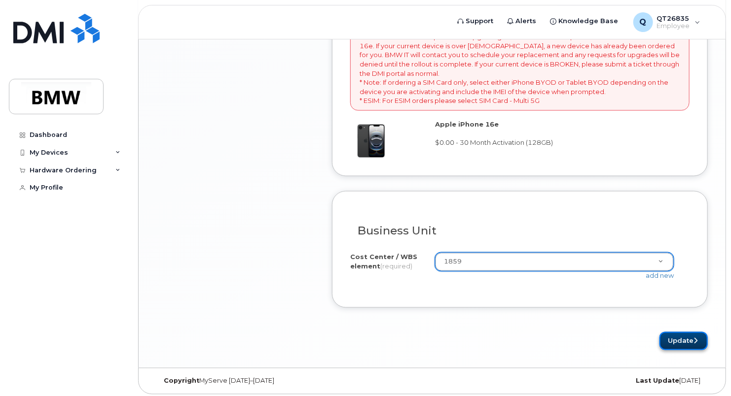
click at [685, 334] on button "Update" at bounding box center [683, 341] width 48 height 18
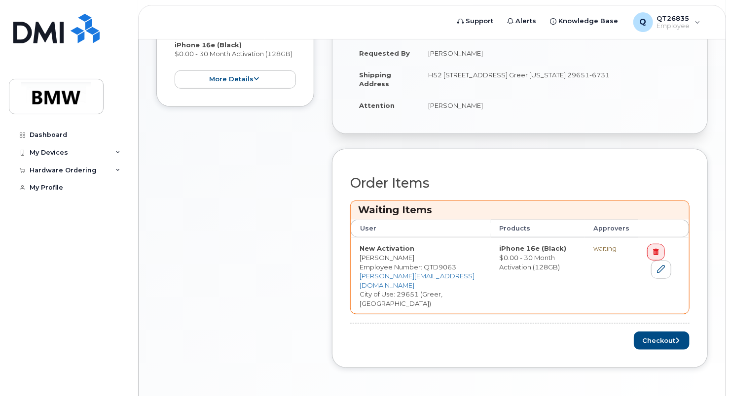
scroll to position [294, 0]
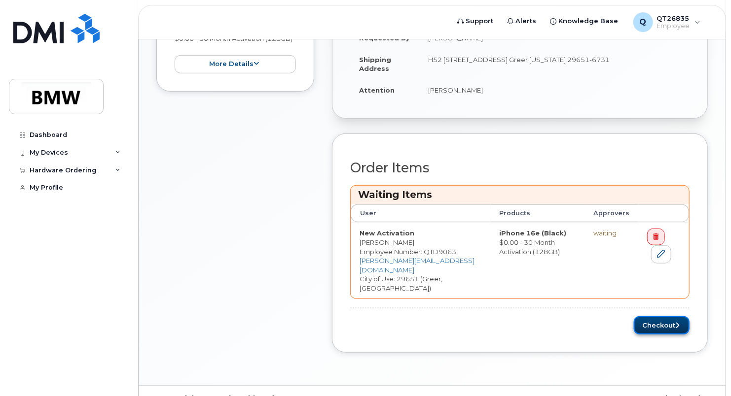
click at [661, 317] on button "Checkout" at bounding box center [662, 326] width 56 height 18
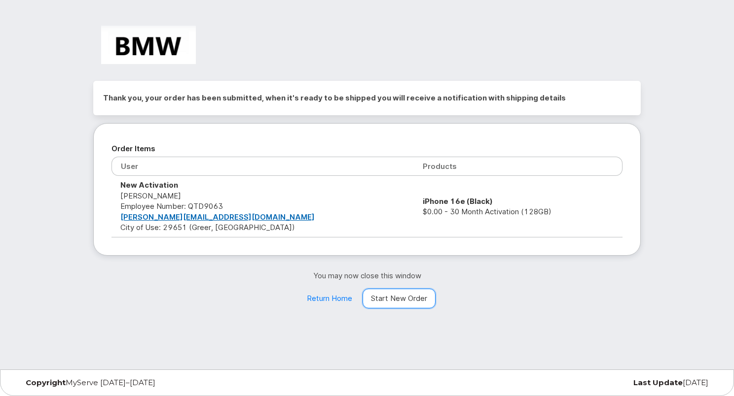
click at [399, 302] on link "Start New Order" at bounding box center [398, 299] width 73 height 20
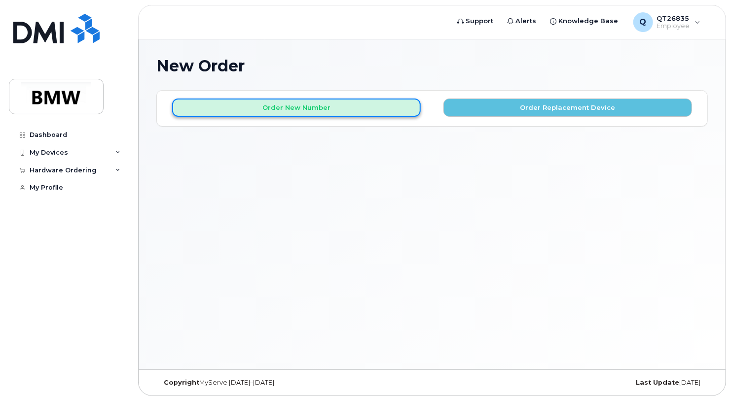
click at [294, 111] on button "Order New Number" at bounding box center [296, 108] width 249 height 18
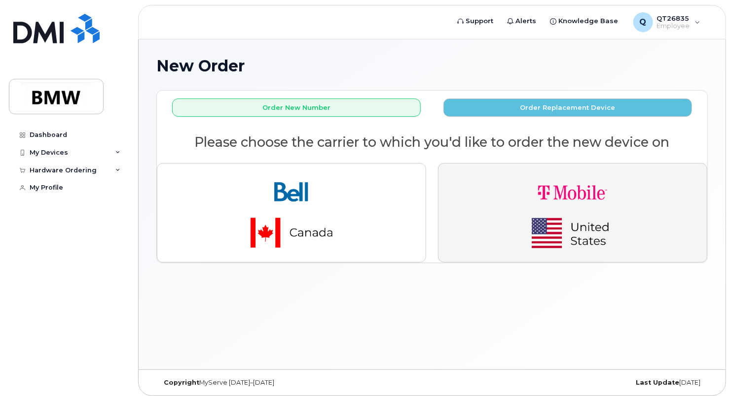
click at [574, 203] on img "button" at bounding box center [572, 213] width 138 height 83
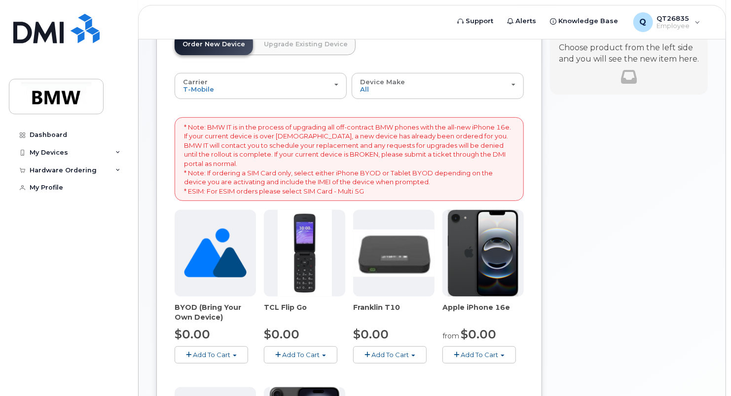
scroll to position [148, 0]
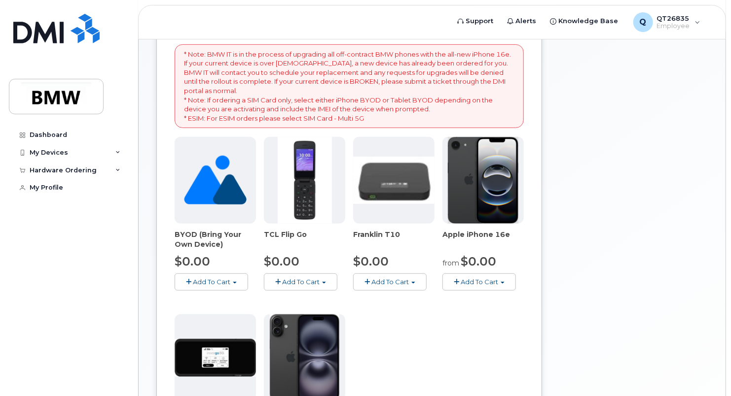
click at [488, 280] on span "Add To Cart" at bounding box center [479, 282] width 37 height 8
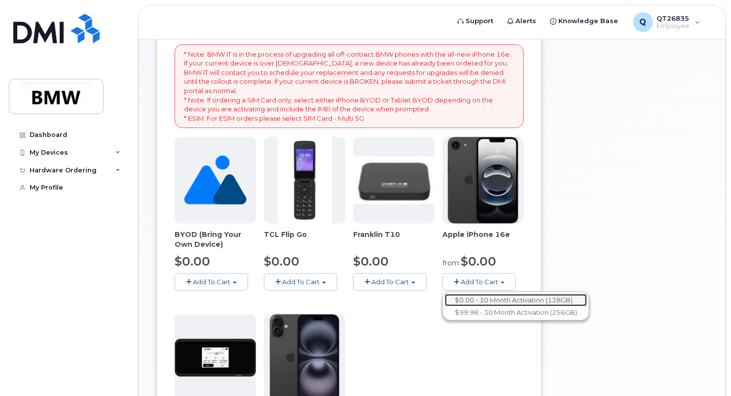
click at [487, 300] on link "$0.00 - 30 Month Activation (128GB)" at bounding box center [516, 300] width 142 height 12
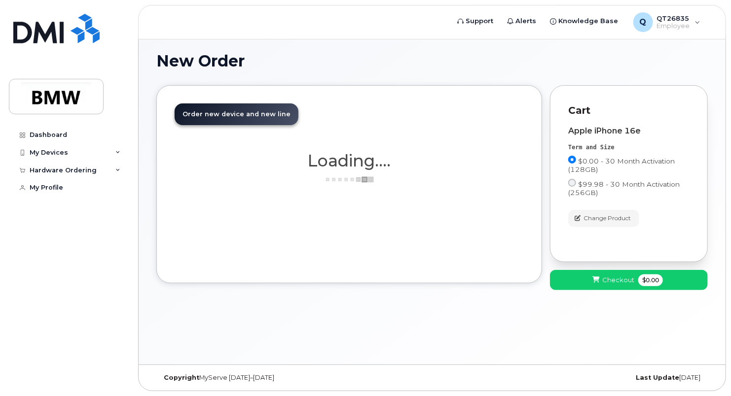
scroll to position [4, 0]
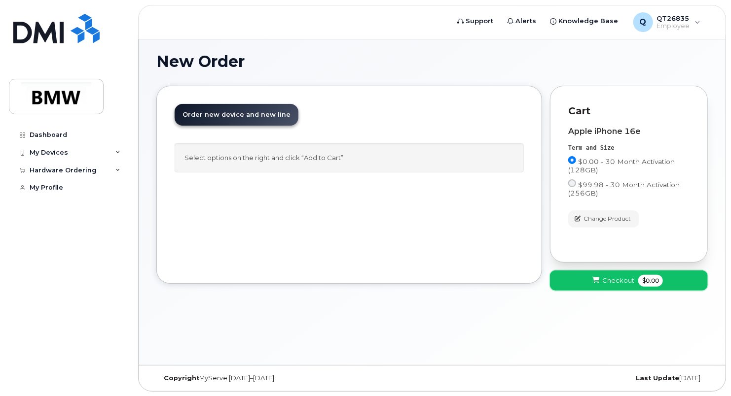
click at [601, 279] on span at bounding box center [595, 280] width 9 height 9
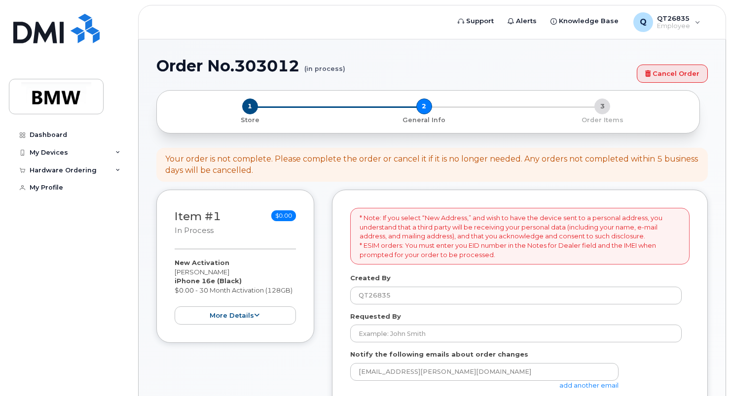
select select
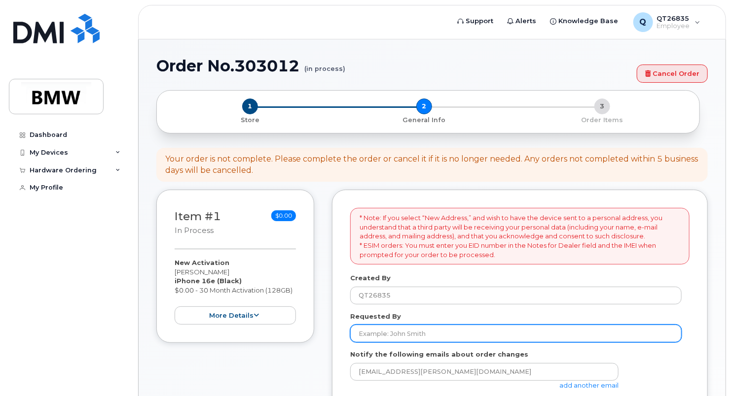
click at [449, 331] on input "Requested By" at bounding box center [515, 334] width 331 height 18
type input "[PERSON_NAME]"
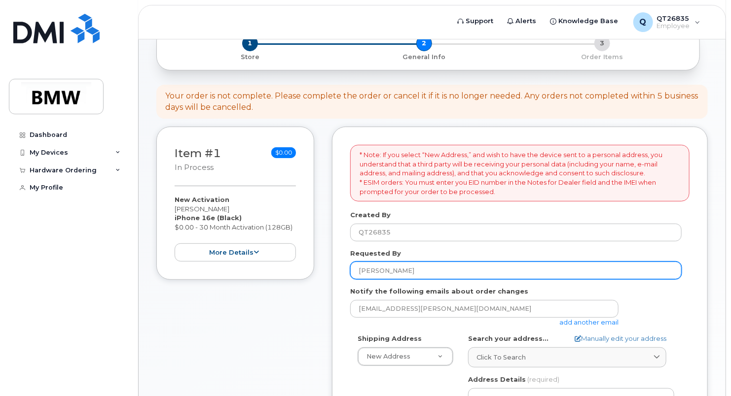
scroll to position [148, 0]
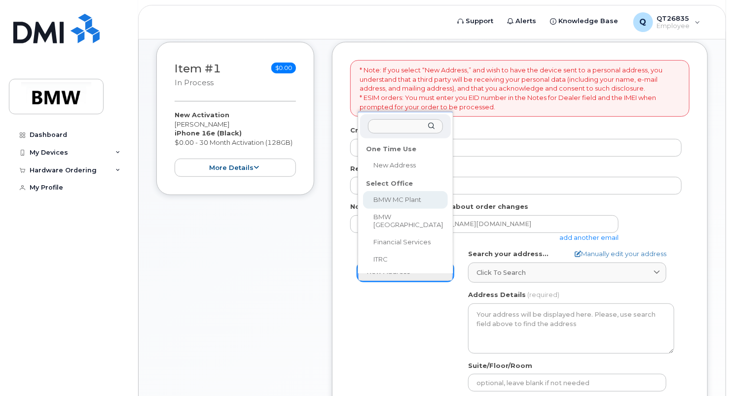
select select
type textarea "1400 Highway 101 S GREER SC 29651-6731 UNITED STATES Greer South Carolina 29651…"
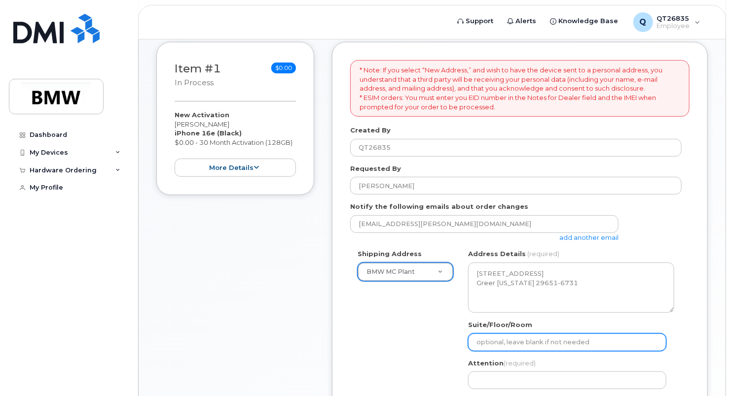
click at [495, 345] on input "Suite/Floor/Room" at bounding box center [567, 343] width 198 height 18
type input "H52"
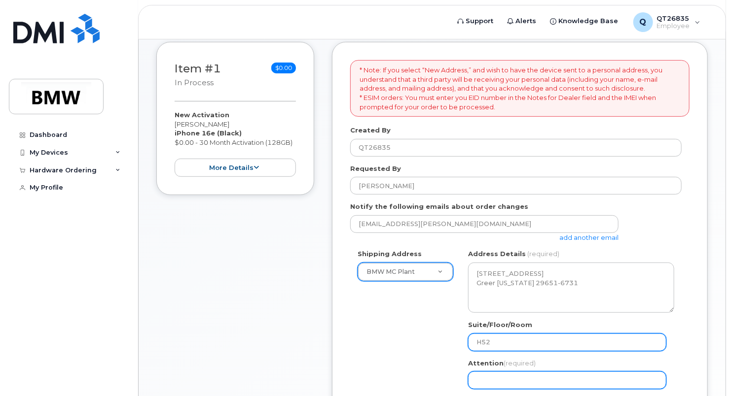
type input "[PERSON_NAME]"
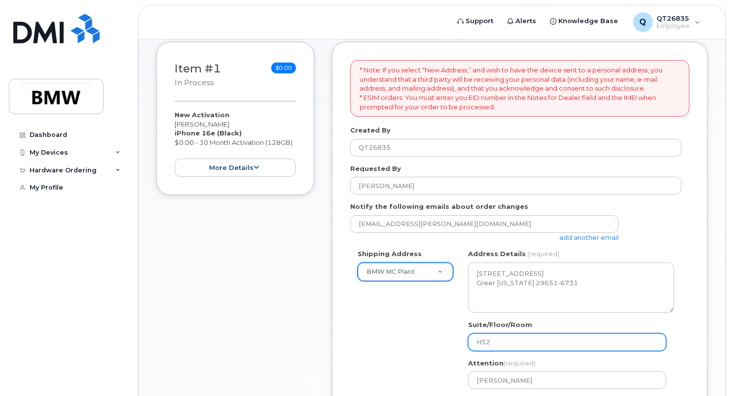
type input "8645340917"
select select
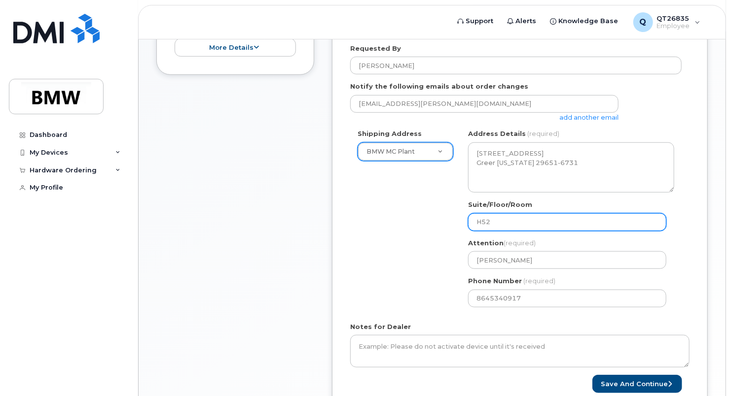
scroll to position [345, 0]
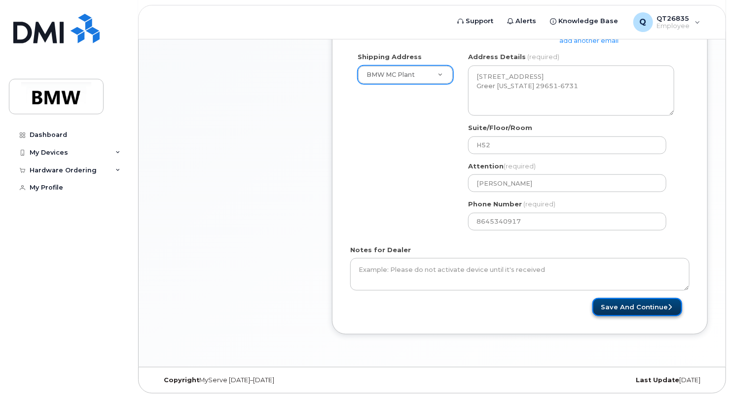
click at [640, 306] on button "Save and Continue" at bounding box center [637, 307] width 90 height 18
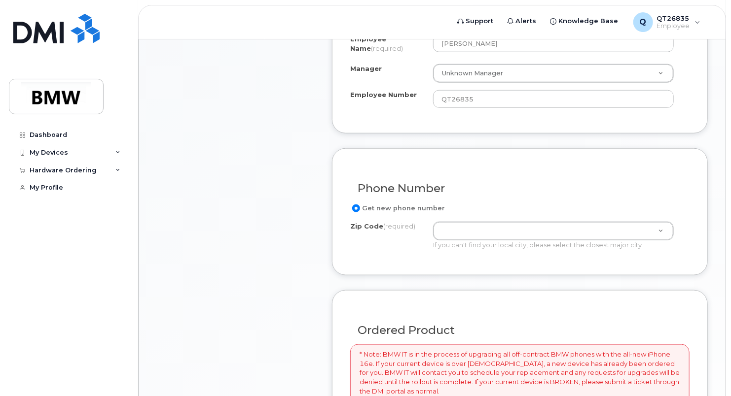
scroll to position [444, 0]
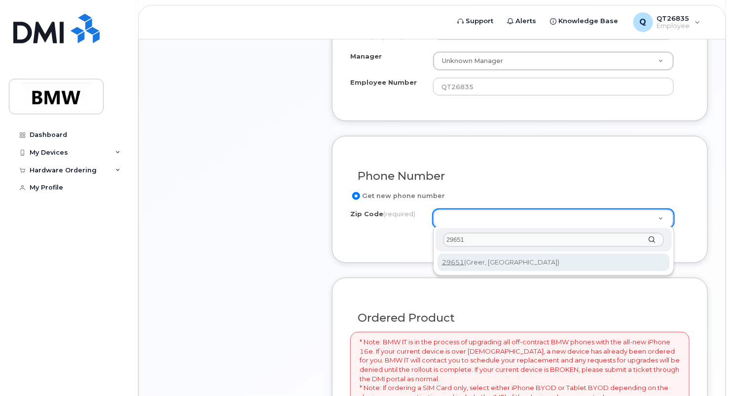
type input "29651"
type input "29651 (Greer, SC)"
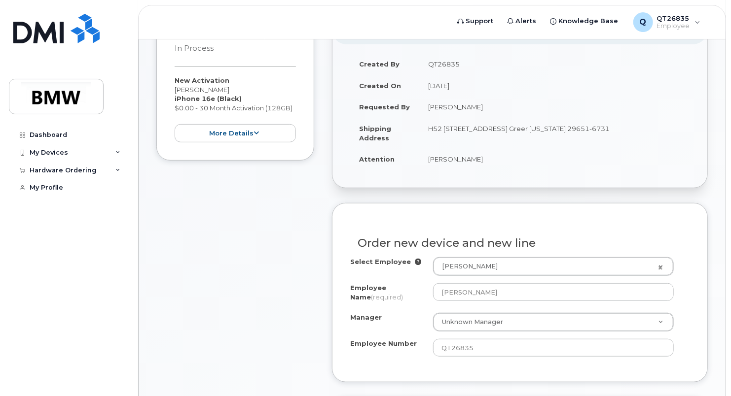
scroll to position [158, 0]
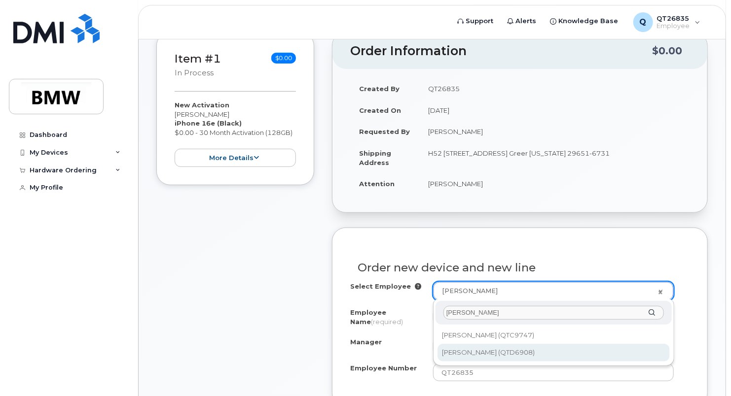
type input "pedro lo"
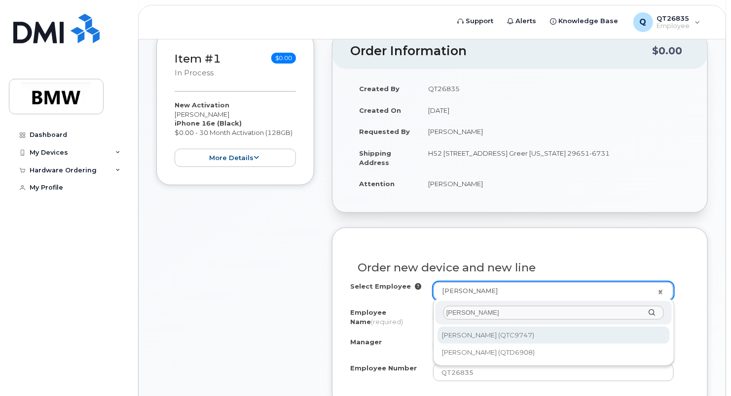
type input "1902763"
type input "Pedro Lopez"
type input "QTC9747"
type input "2837"
select select "1899965"
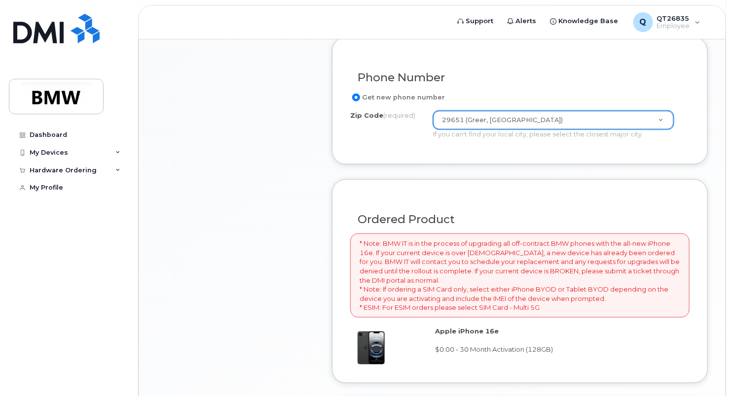
scroll to position [651, 0]
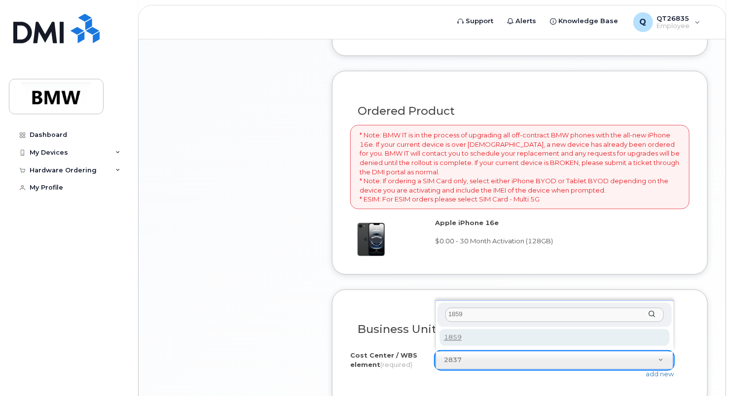
type input "1859"
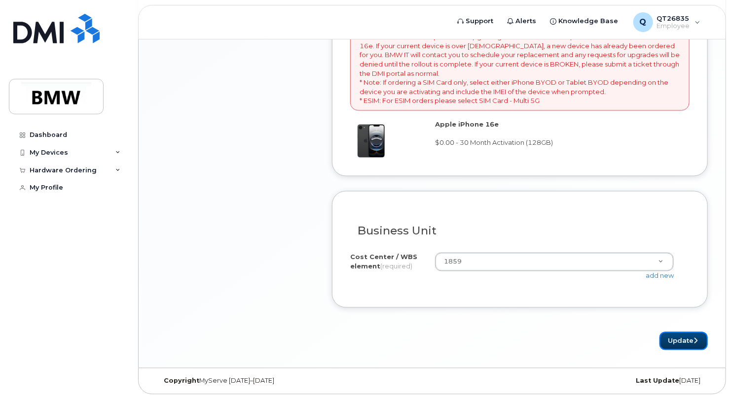
click at [694, 341] on button "Update" at bounding box center [683, 341] width 48 height 18
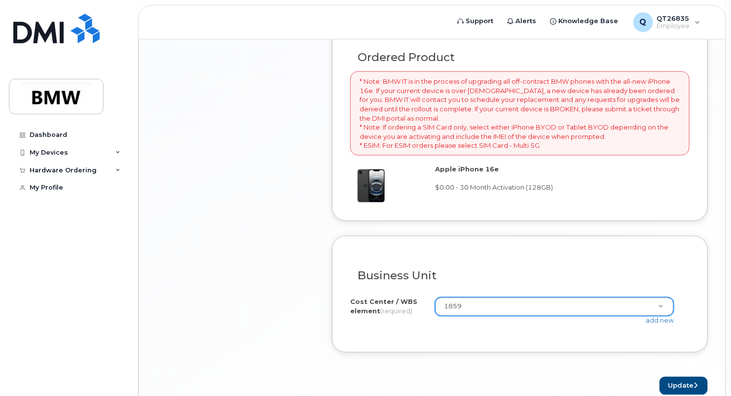
scroll to position [750, 0]
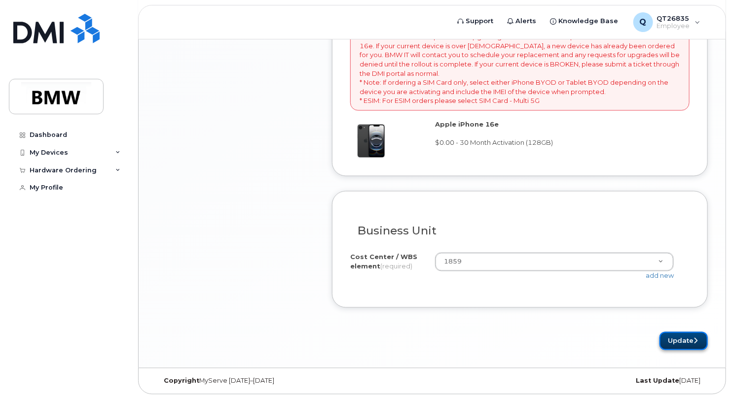
click at [679, 337] on button "Update" at bounding box center [683, 341] width 48 height 18
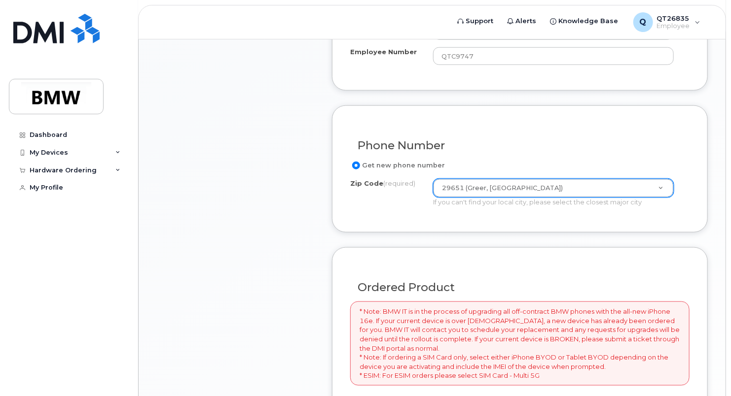
scroll to position [451, 0]
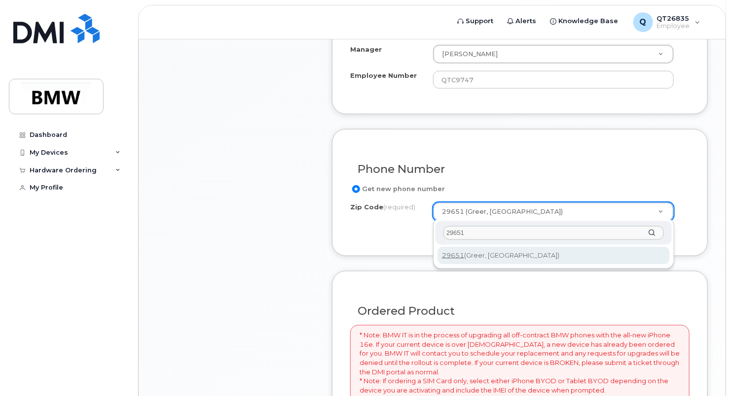
type input "29651"
type input "29651 (Greer, [GEOGRAPHIC_DATA])"
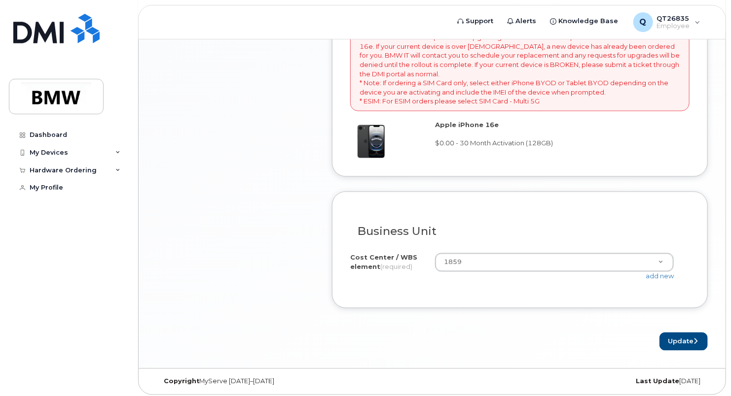
scroll to position [750, 0]
click at [682, 333] on button "Update" at bounding box center [683, 341] width 48 height 18
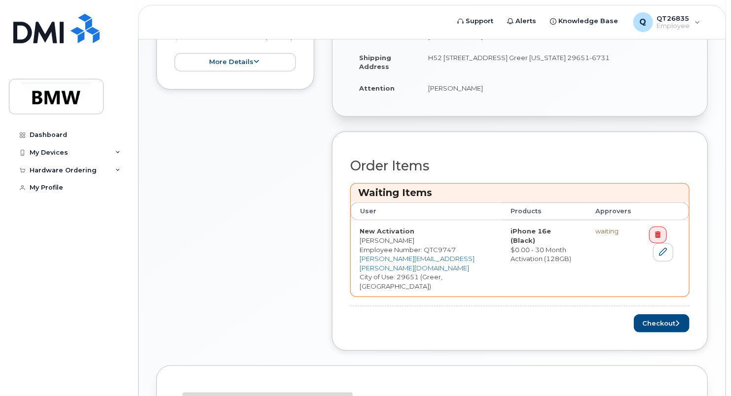
scroll to position [312, 0]
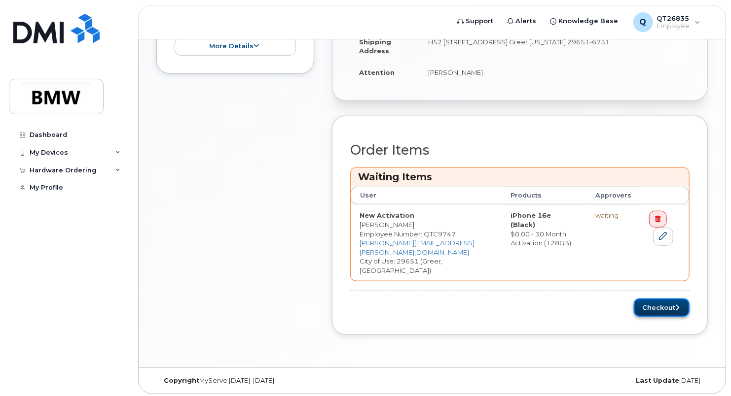
click at [670, 308] on button "Checkout" at bounding box center [662, 308] width 56 height 18
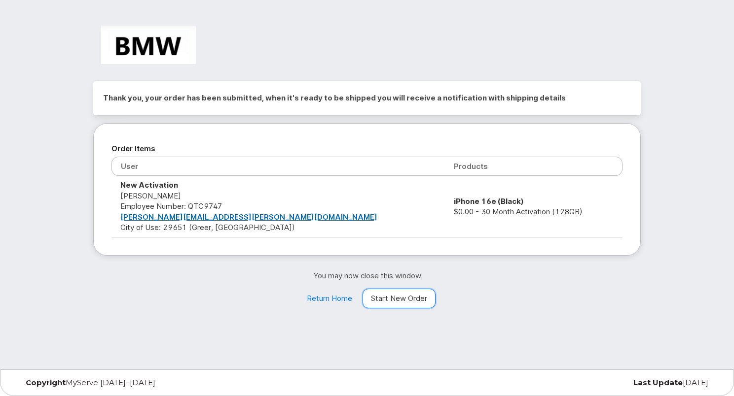
click at [394, 300] on link "Start New Order" at bounding box center [398, 299] width 73 height 20
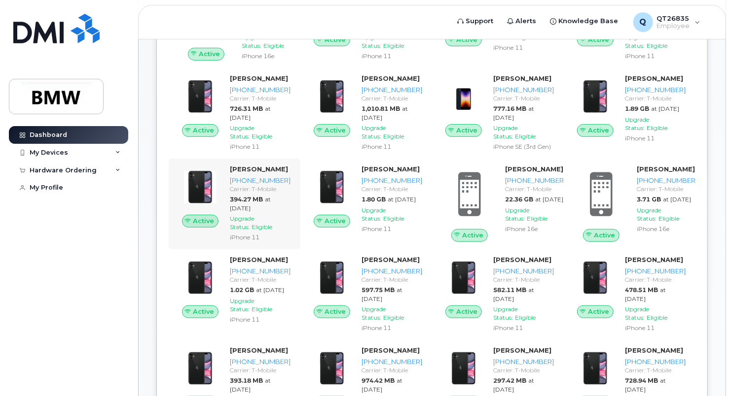
scroll to position [197, 0]
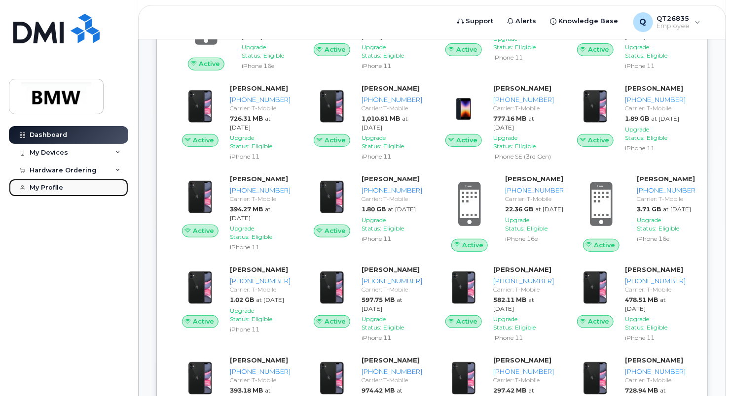
click at [55, 185] on div "My Profile" at bounding box center [47, 188] width 34 height 8
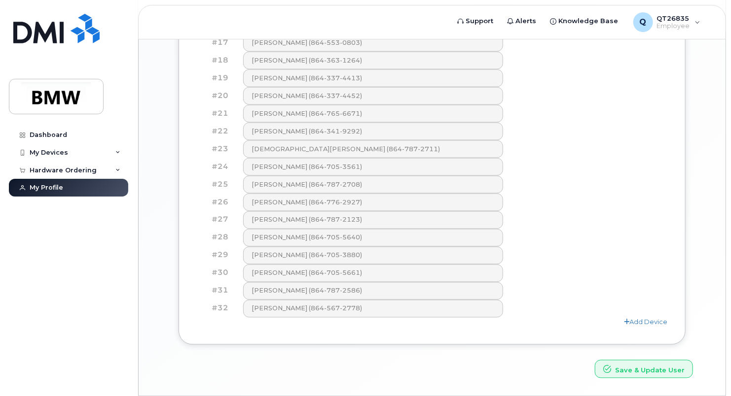
scroll to position [738, 0]
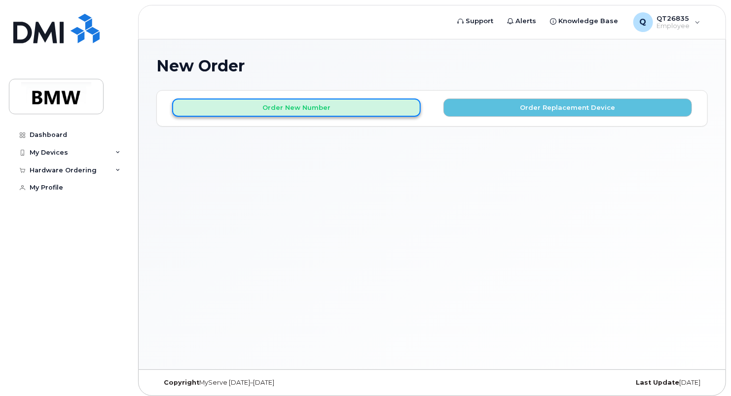
click at [354, 109] on button "Order New Number" at bounding box center [296, 108] width 249 height 18
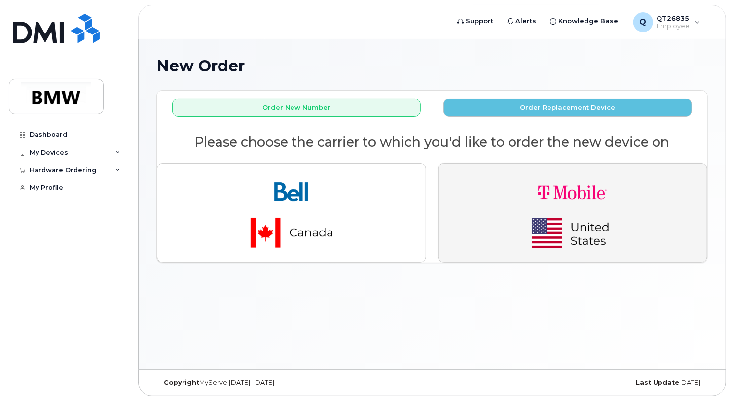
click at [517, 209] on img "button" at bounding box center [572, 213] width 138 height 83
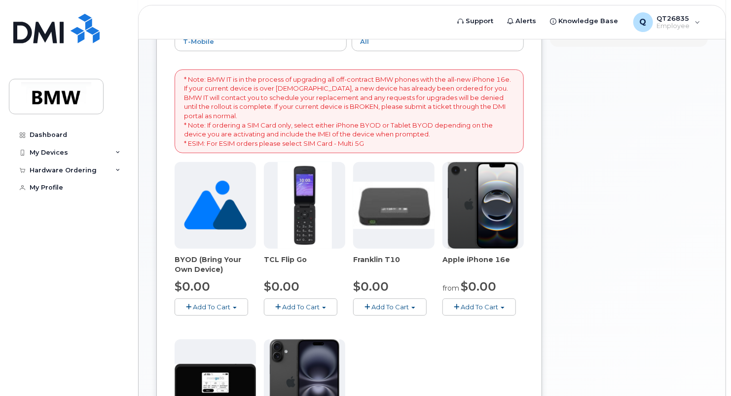
scroll to position [197, 0]
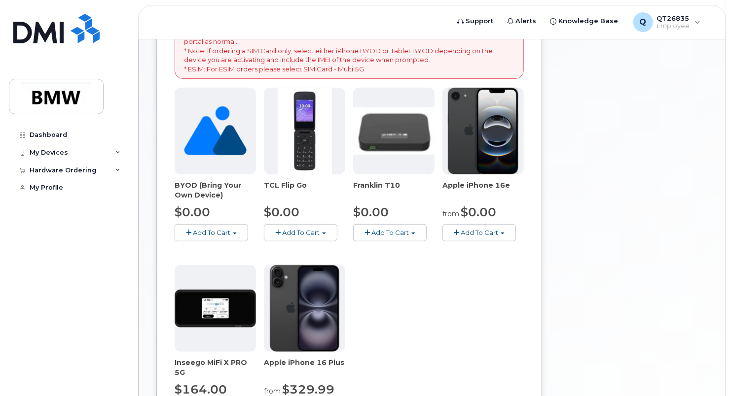
click at [467, 230] on span "Add To Cart" at bounding box center [479, 233] width 37 height 8
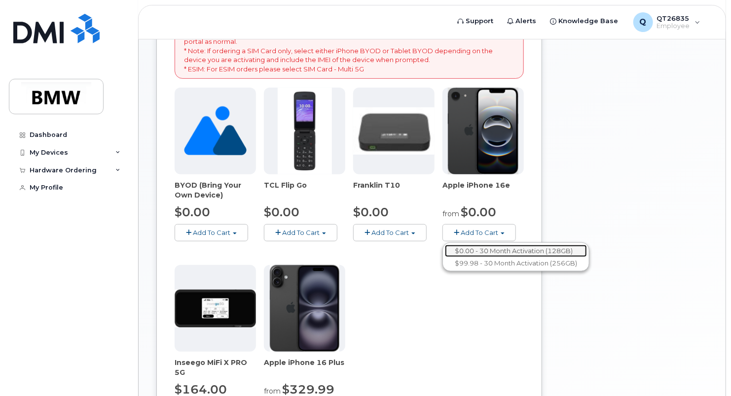
click at [468, 251] on link "$0.00 - 30 Month Activation (128GB)" at bounding box center [516, 251] width 142 height 12
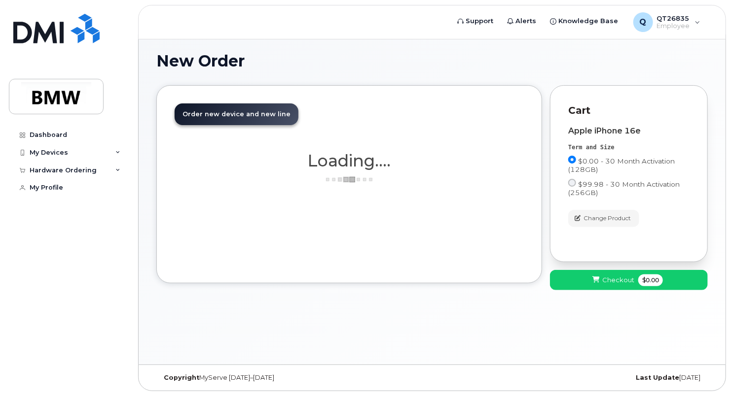
scroll to position [4, 0]
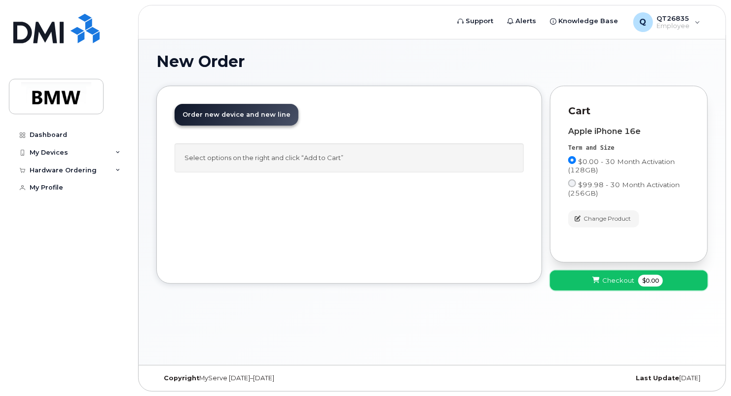
click at [617, 279] on span "Checkout" at bounding box center [618, 280] width 32 height 9
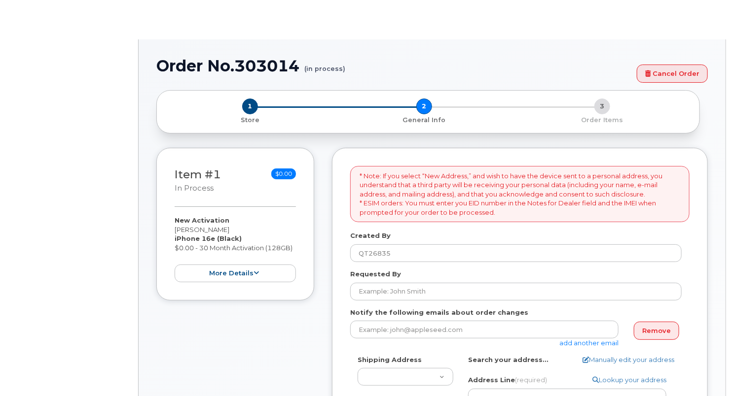
select select
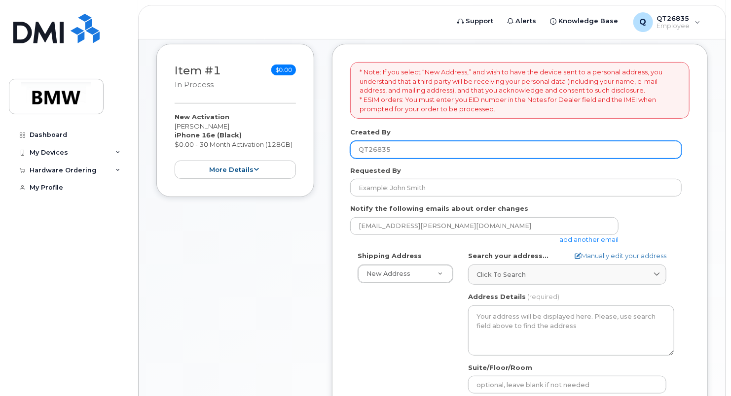
scroll to position [148, 0]
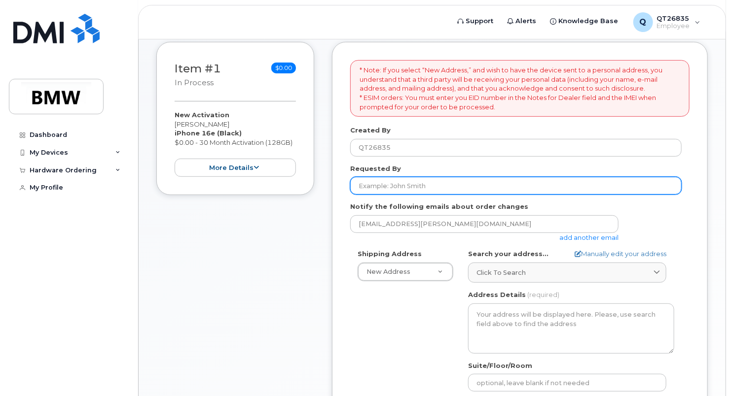
click at [400, 186] on input "Requested By" at bounding box center [515, 186] width 331 height 18
type input "[PERSON_NAME]"
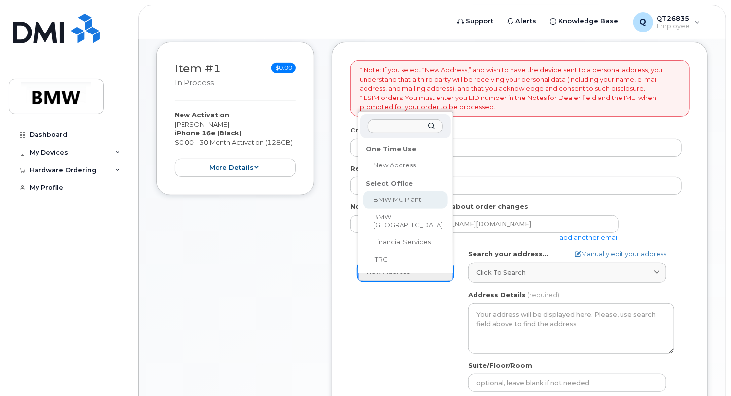
select select
type textarea "[STREET_ADDRESS] Greer [US_STATE] 29651-6731"
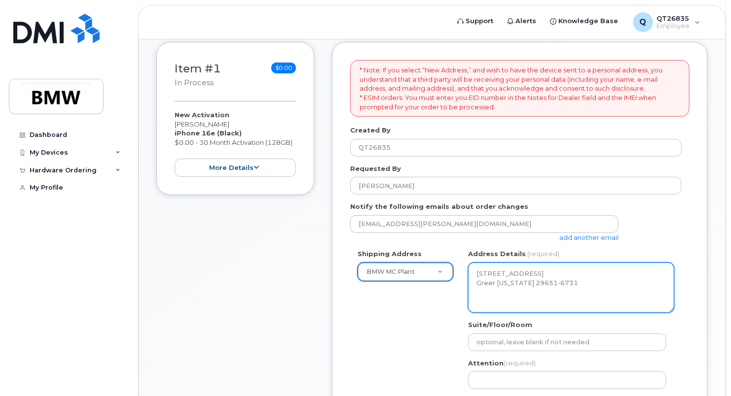
scroll to position [346, 0]
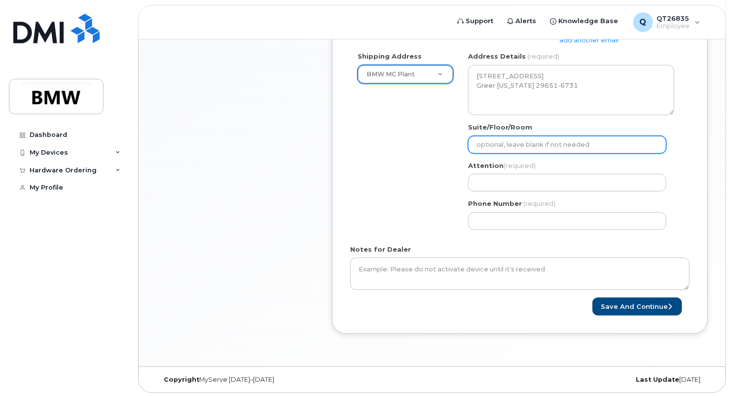
click at [521, 143] on input "Suite/Floor/Room" at bounding box center [567, 145] width 198 height 18
type input "H52"
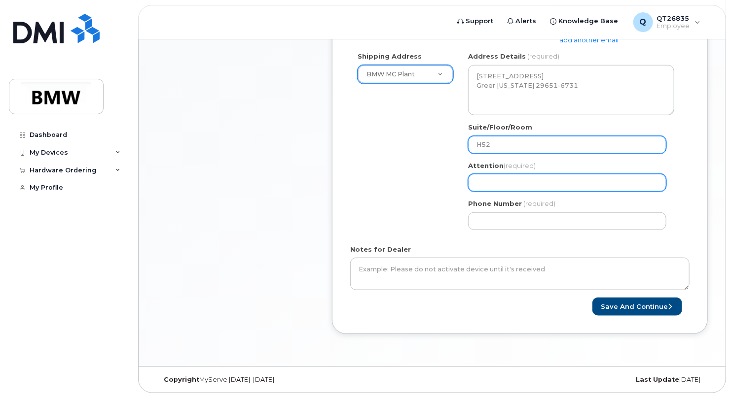
type input "[PERSON_NAME]"
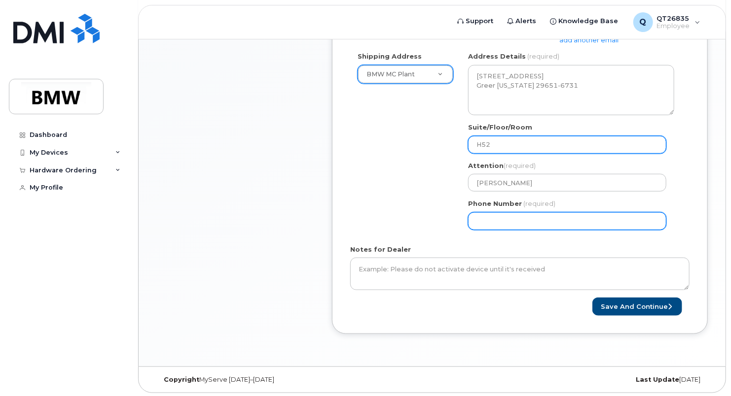
type input "8645340917"
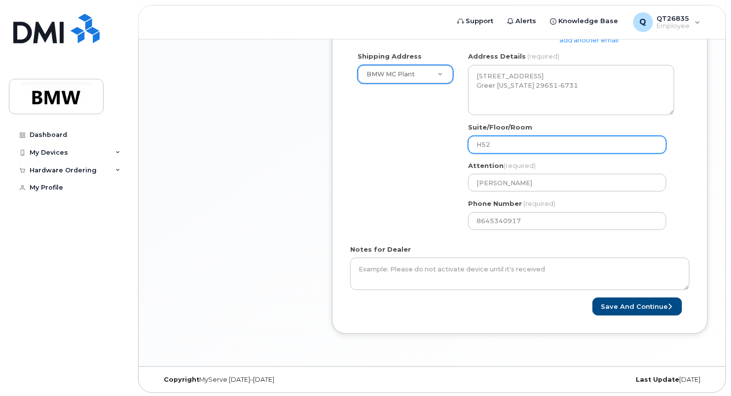
select select
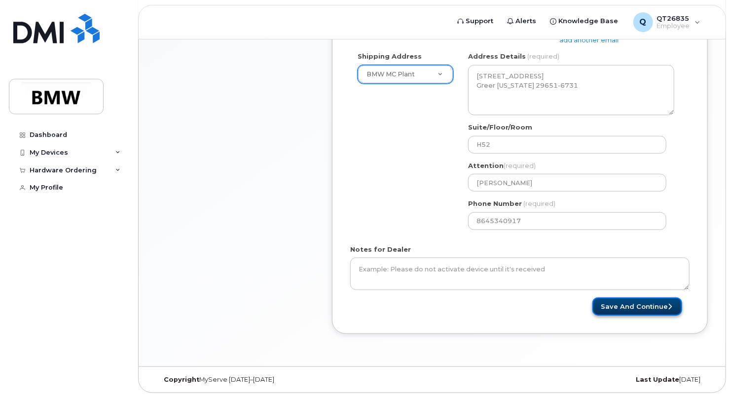
click at [661, 305] on button "Save and Continue" at bounding box center [637, 307] width 90 height 18
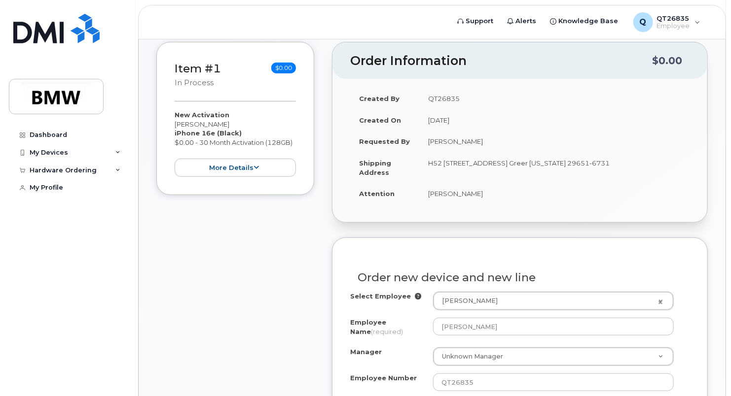
scroll to position [197, 0]
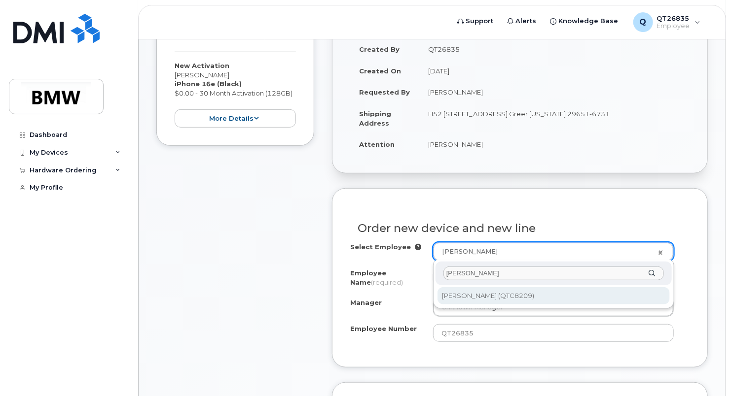
type input "[PERSON_NAME]"
type input "1902665"
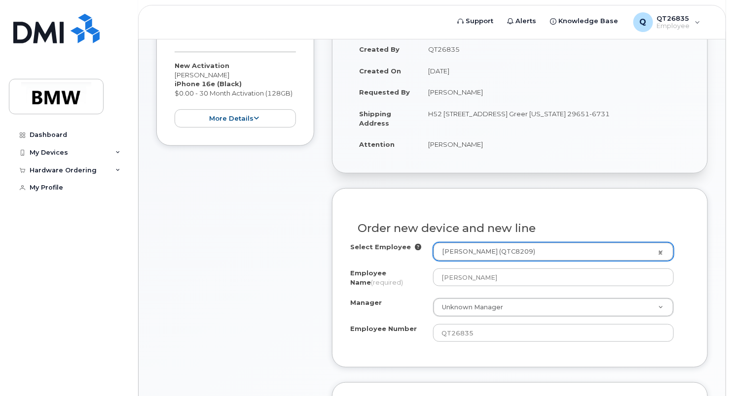
type input "[PERSON_NAME]"
select select "? number:1899965 ?"
type input "QTC8209"
type input "2837"
select select "1899965"
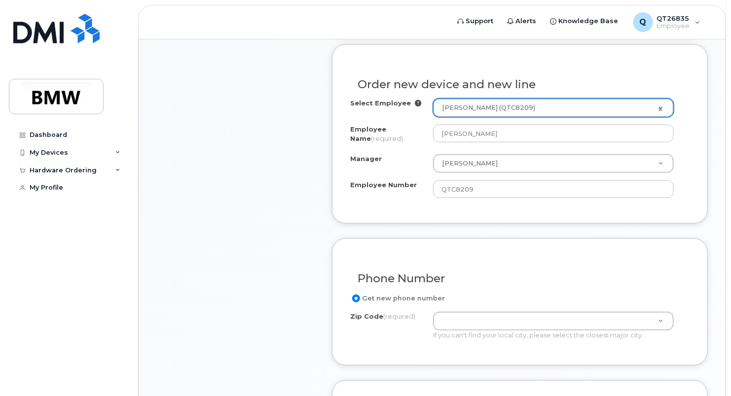
scroll to position [395, 0]
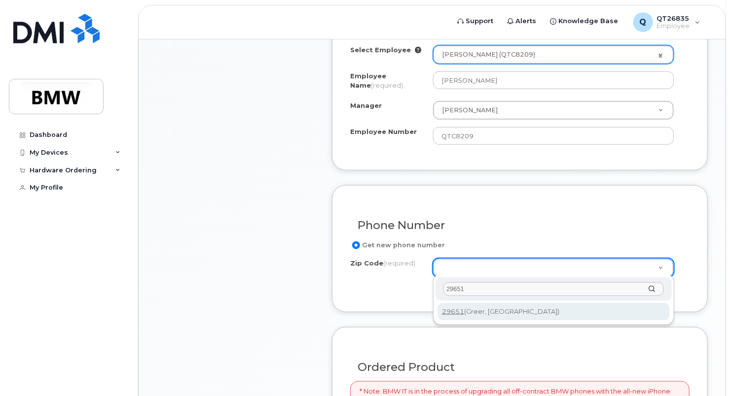
type input "29651"
type input "29651 (Greer, SC)"
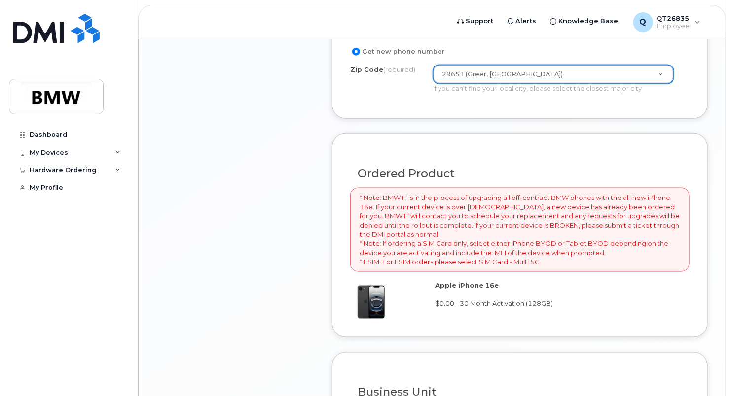
scroll to position [690, 0]
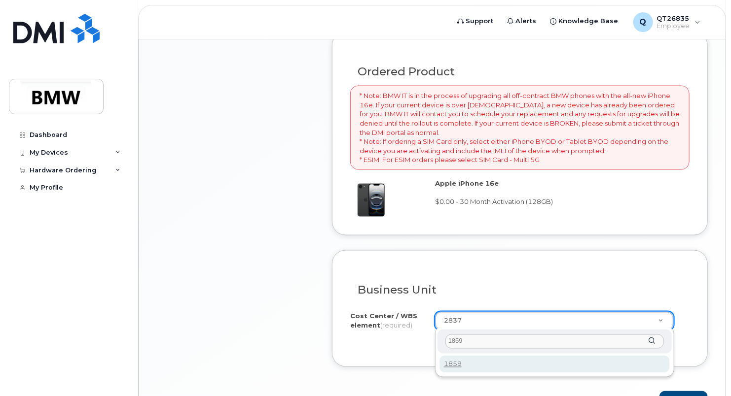
type input "1859"
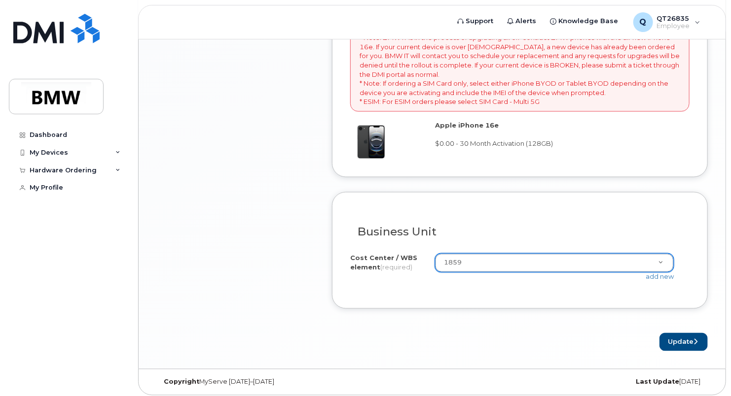
scroll to position [750, 0]
click at [687, 339] on button "Update" at bounding box center [683, 341] width 48 height 18
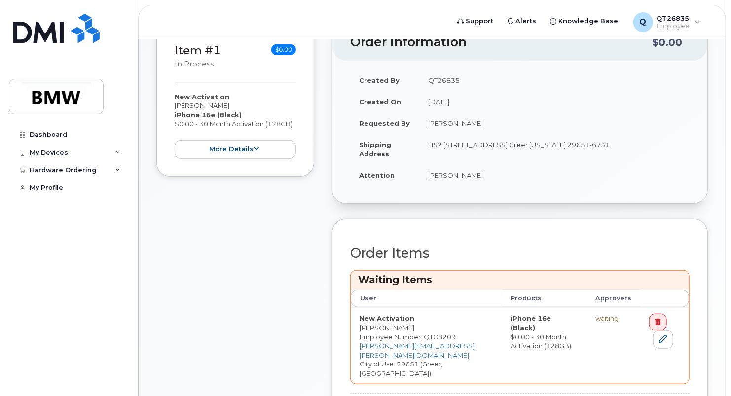
scroll to position [296, 0]
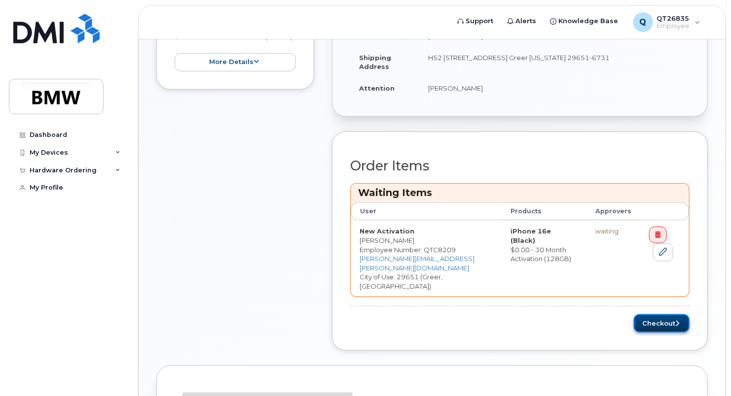
click at [664, 315] on button "Checkout" at bounding box center [662, 324] width 56 height 18
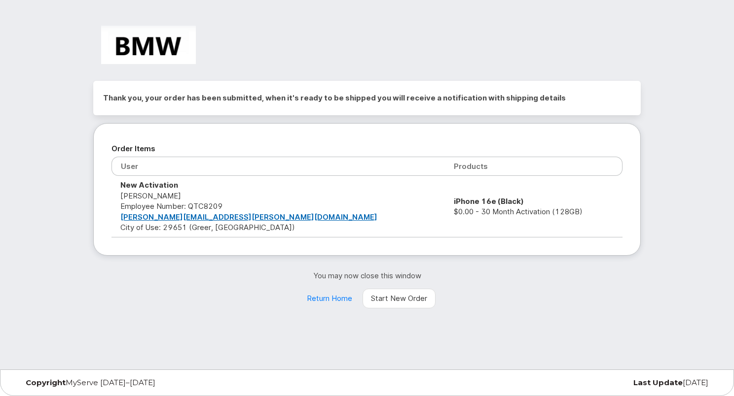
click at [404, 300] on link "Start New Order" at bounding box center [398, 299] width 73 height 20
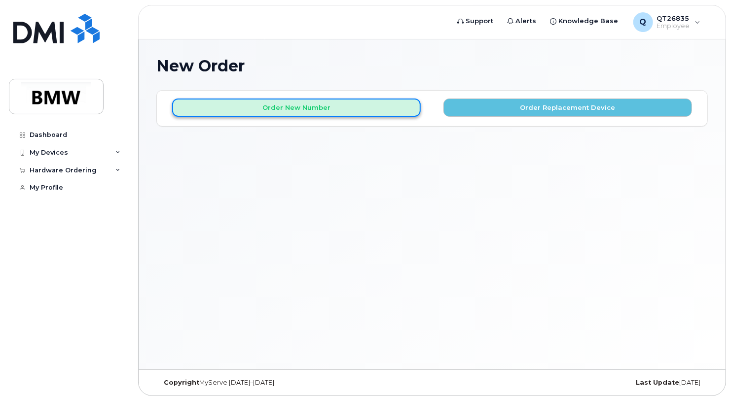
click at [316, 107] on button "Order New Number" at bounding box center [296, 108] width 249 height 18
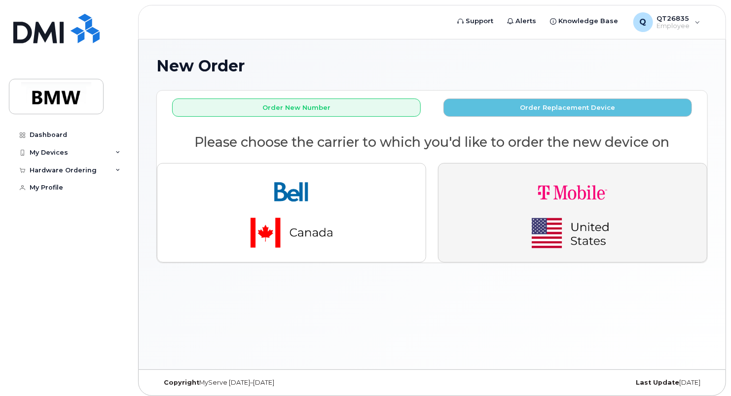
click at [540, 212] on img "button" at bounding box center [572, 213] width 138 height 83
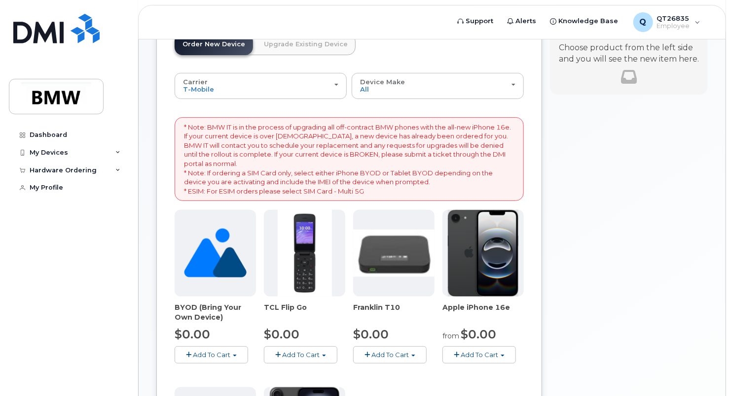
scroll to position [148, 0]
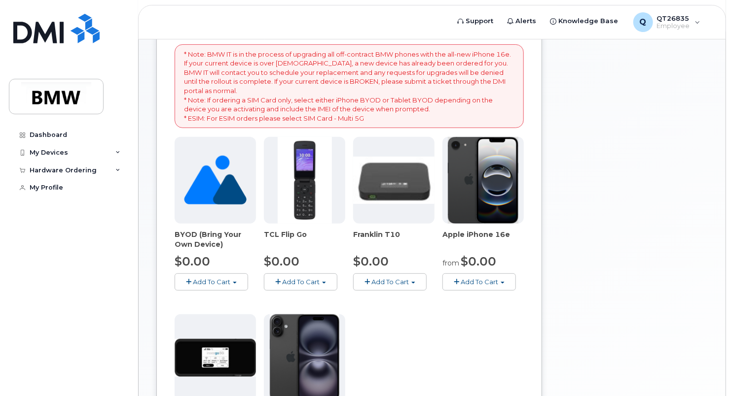
click at [498, 282] on span "Add To Cart" at bounding box center [479, 282] width 37 height 8
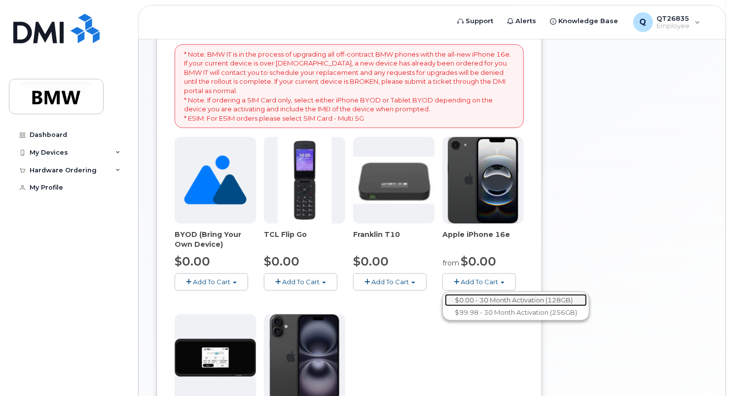
click at [479, 299] on link "$0.00 - 30 Month Activation (128GB)" at bounding box center [516, 300] width 142 height 12
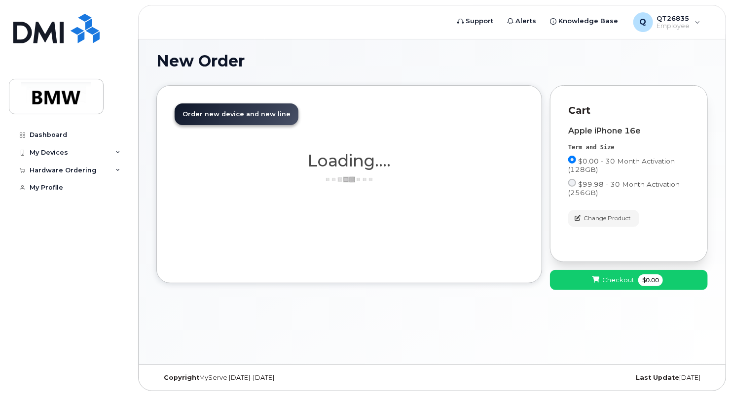
scroll to position [4, 0]
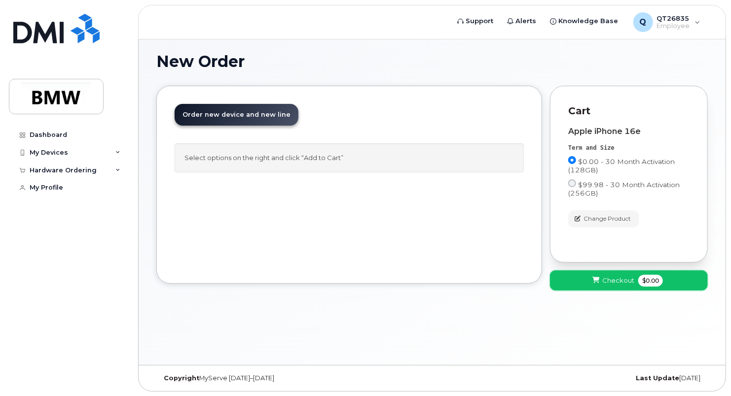
click at [608, 277] on span "Checkout" at bounding box center [618, 280] width 32 height 9
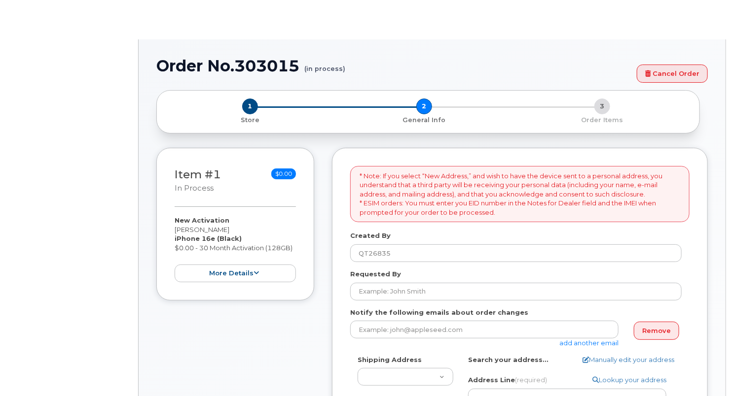
select select
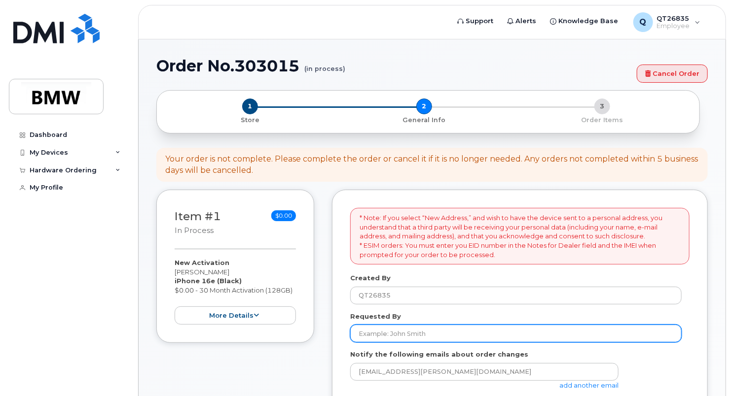
click at [380, 326] on input "Requested By" at bounding box center [515, 334] width 331 height 18
type input "[PERSON_NAME]"
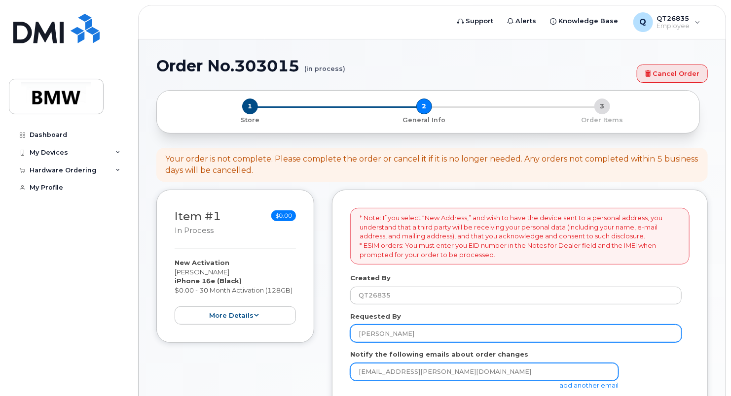
scroll to position [99, 0]
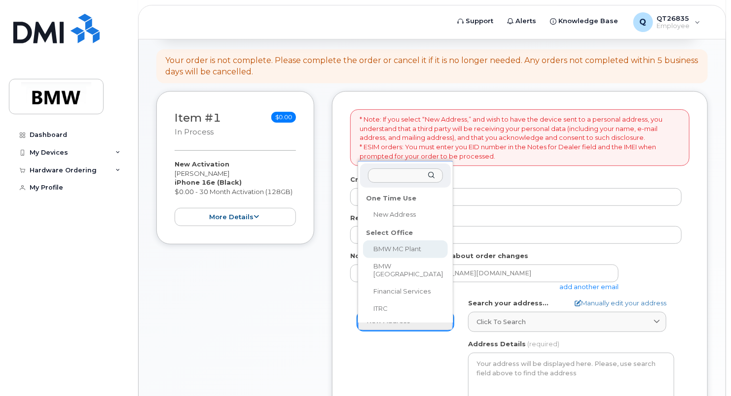
select select
type textarea "1400 Highway 101 S GREER SC 29651-6731 UNITED STATES Greer South Carolina 29651…"
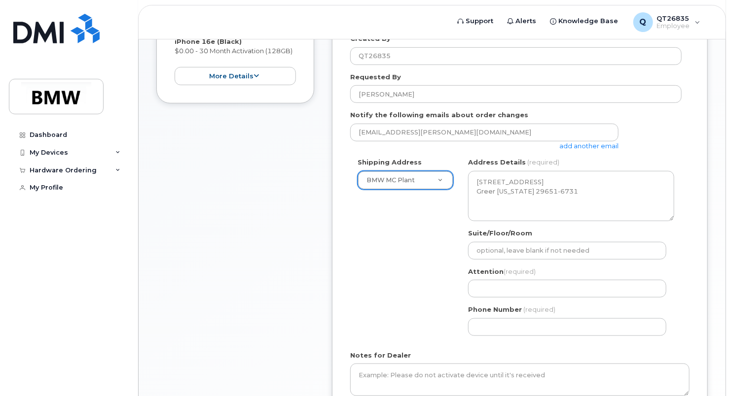
scroll to position [247, 0]
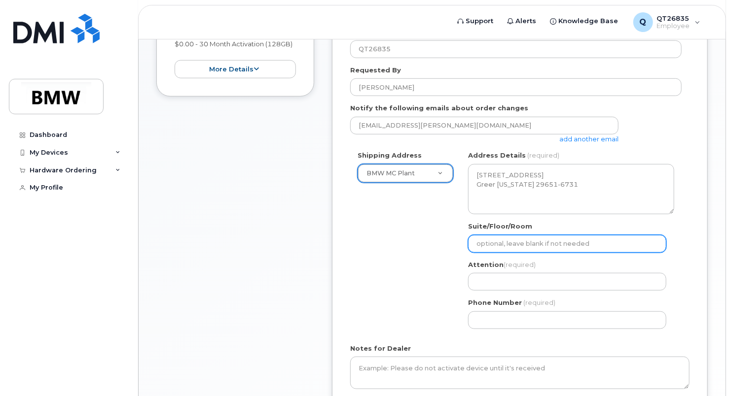
drag, startPoint x: 493, startPoint y: 256, endPoint x: 481, endPoint y: 266, distance: 15.8
click at [481, 266] on div "SC Greer Search your address... Manually edit your address Click to search No a…" at bounding box center [571, 243] width 221 height 185
type input "H52"
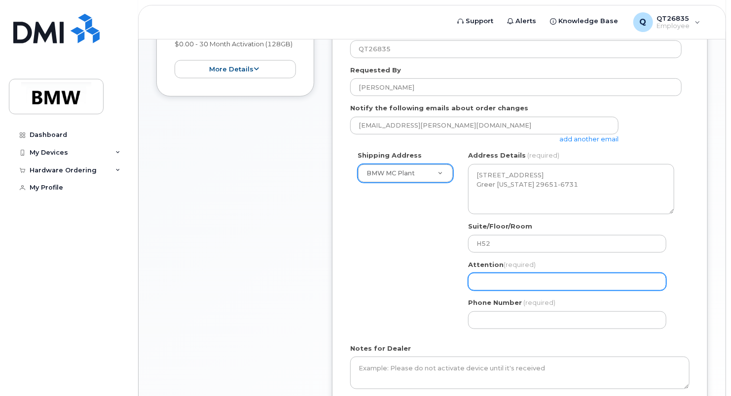
type input "[PERSON_NAME]"
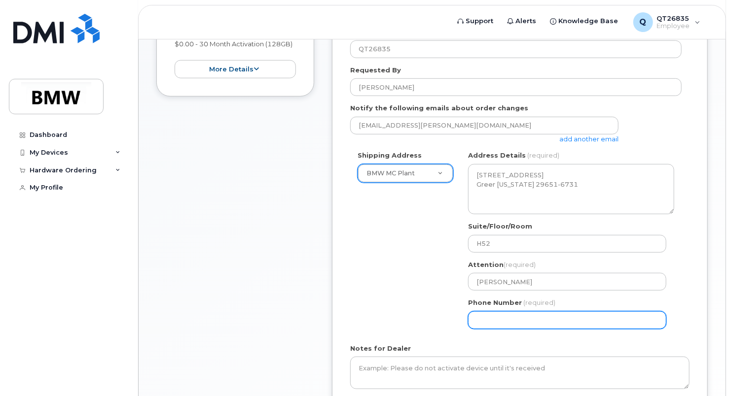
type input "8645340917"
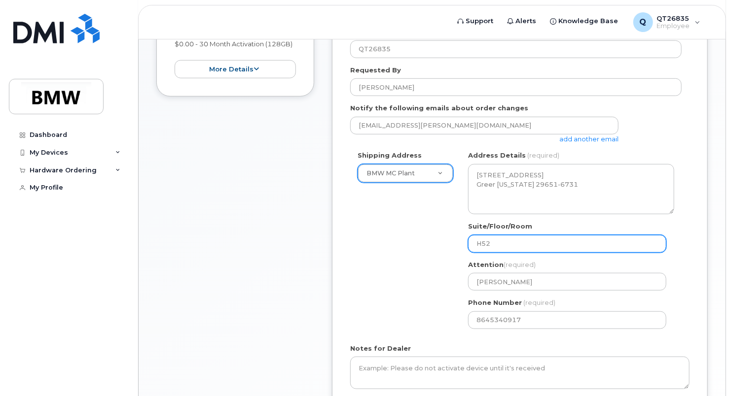
select select
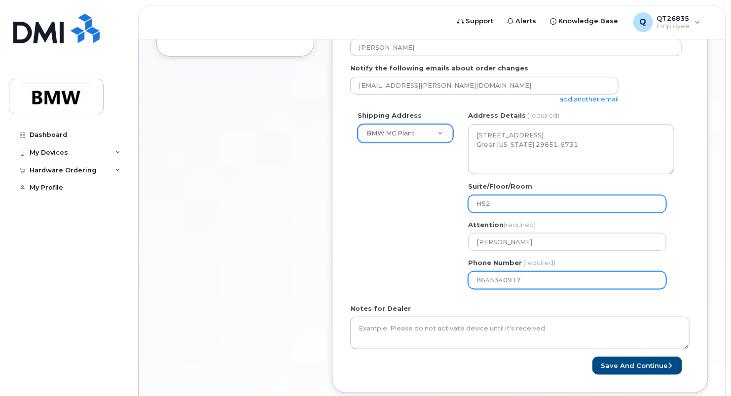
scroll to position [346, 0]
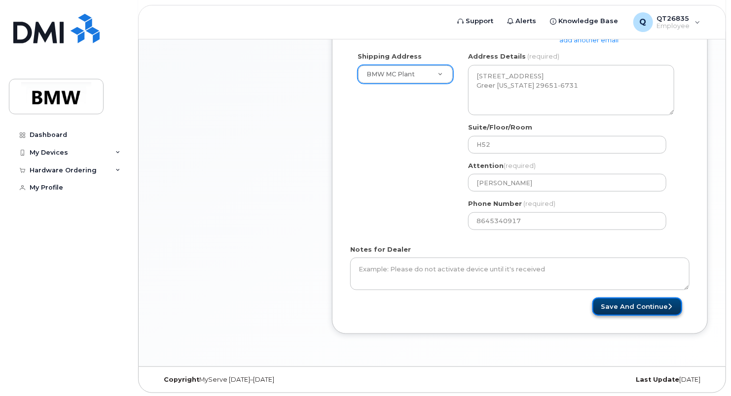
click at [625, 304] on button "Save and Continue" at bounding box center [637, 307] width 90 height 18
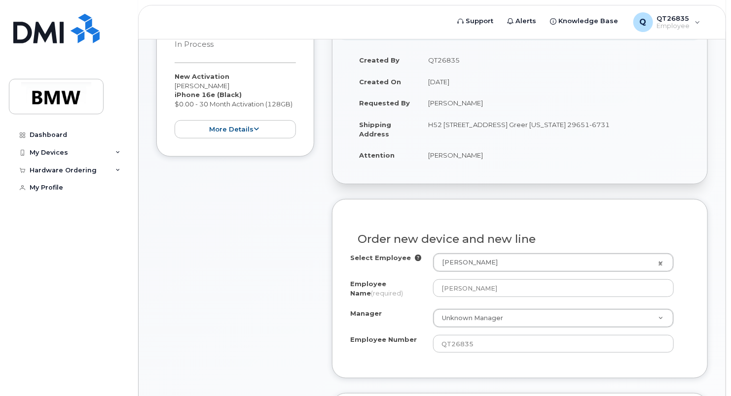
scroll to position [197, 0]
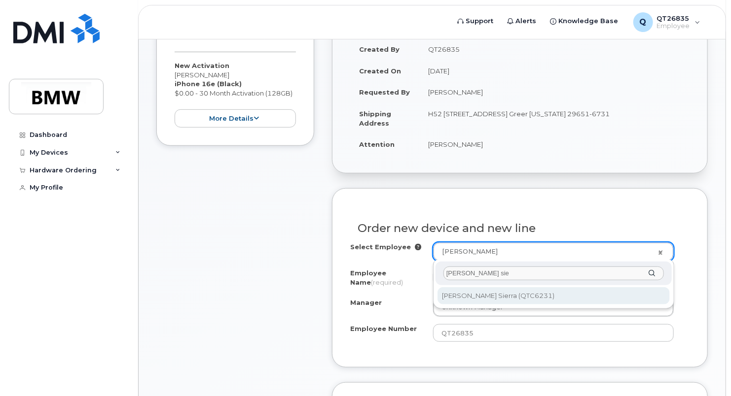
type input "[PERSON_NAME] sie"
type input "3011851"
type input "[PERSON_NAME]"
type input "QTC6231"
select select "1899965"
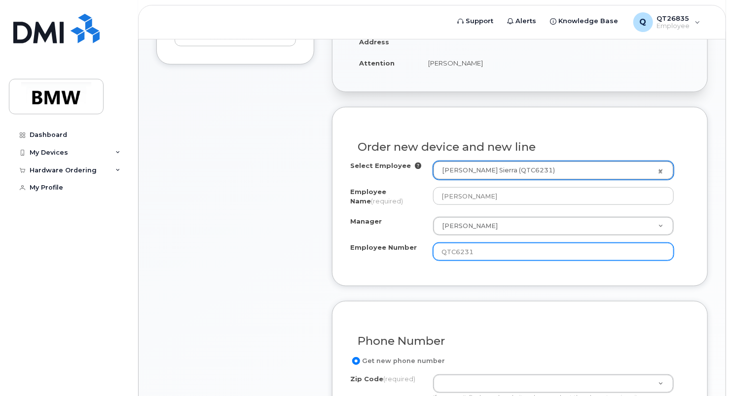
scroll to position [395, 0]
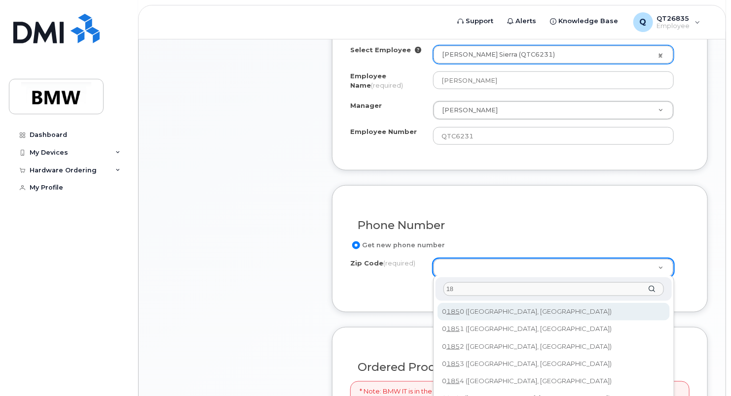
type input "1"
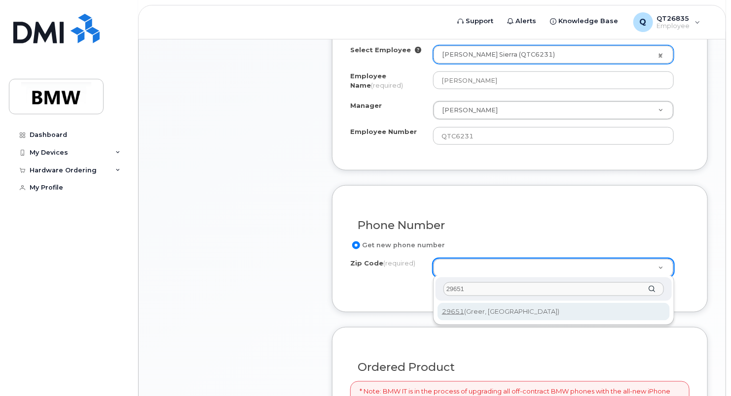
type input "29651"
type input "29651 (Greer, SC)"
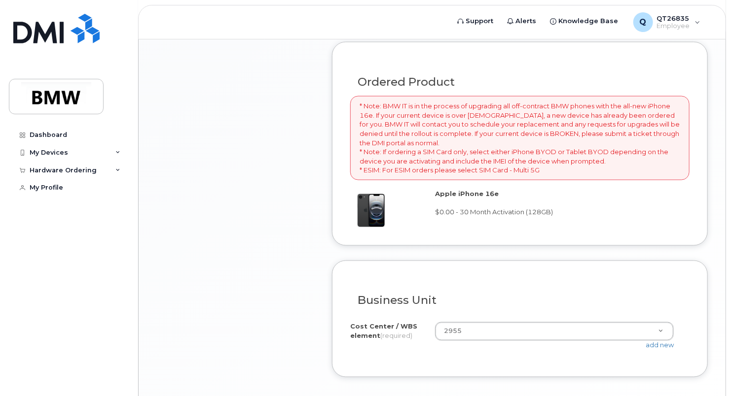
scroll to position [740, 0]
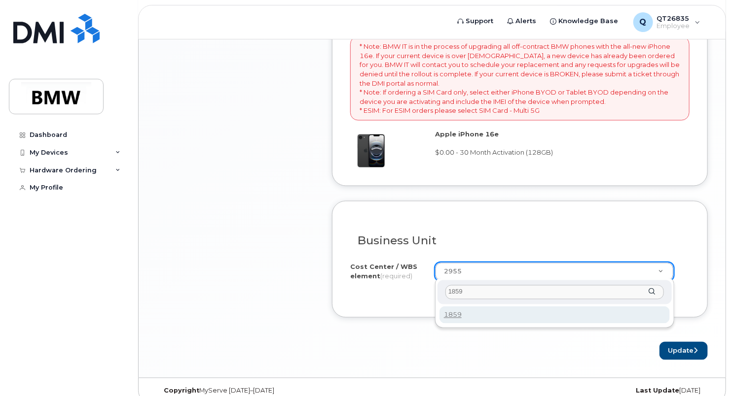
type input "1859"
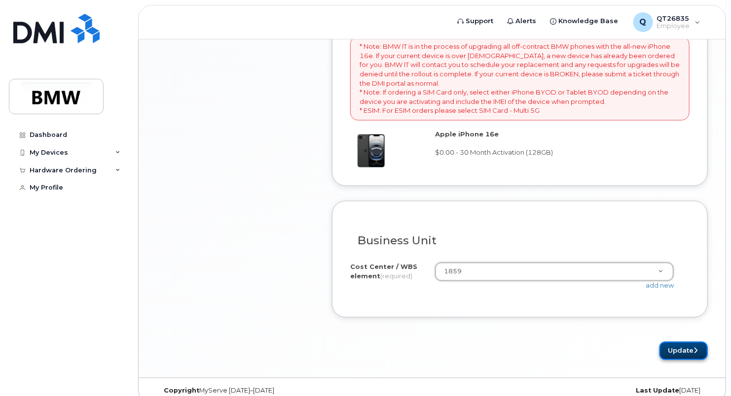
click at [677, 349] on button "Update" at bounding box center [683, 351] width 48 height 18
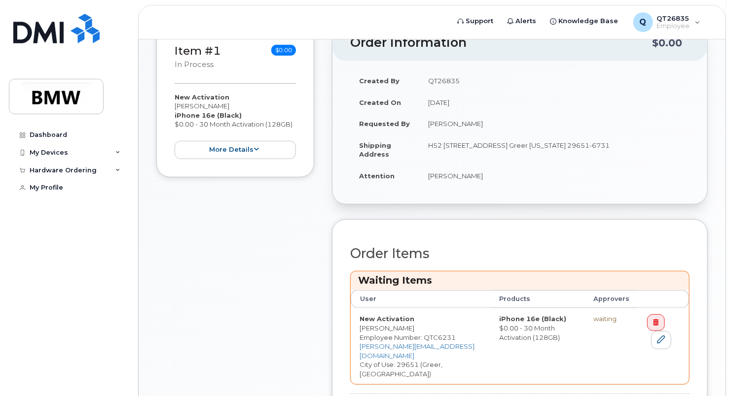
scroll to position [303, 0]
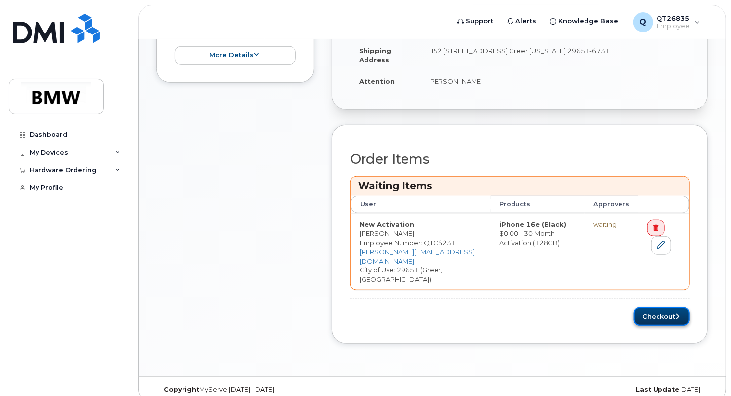
click at [648, 308] on button "Checkout" at bounding box center [662, 317] width 56 height 18
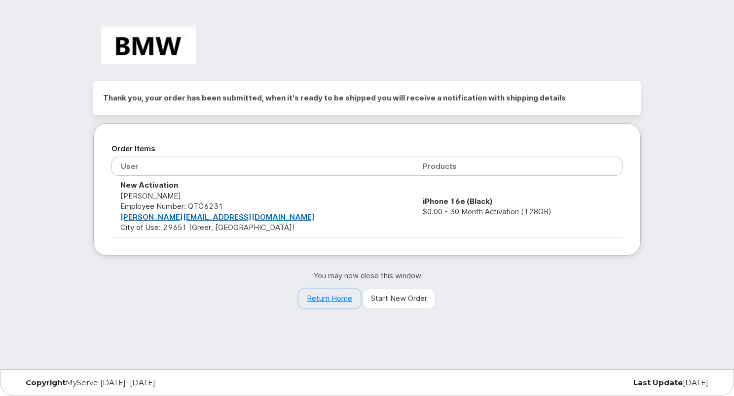
click at [347, 298] on link "Return Home" at bounding box center [329, 299] width 62 height 20
